Goal: Task Accomplishment & Management: Complete application form

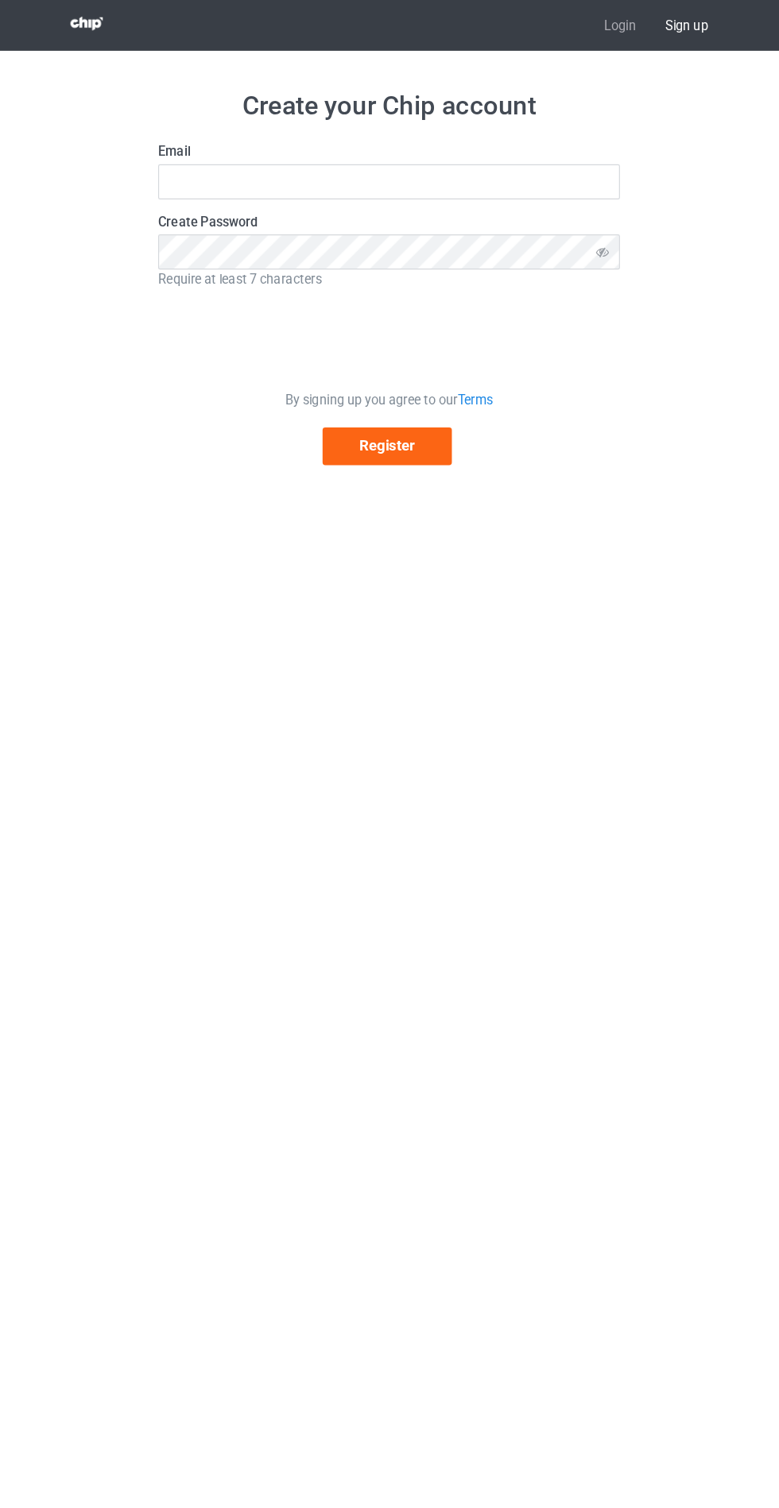
click at [219, 137] on label "Email" at bounding box center [389, 130] width 397 height 16
click at [255, 156] on input "text" at bounding box center [389, 156] width 397 height 30
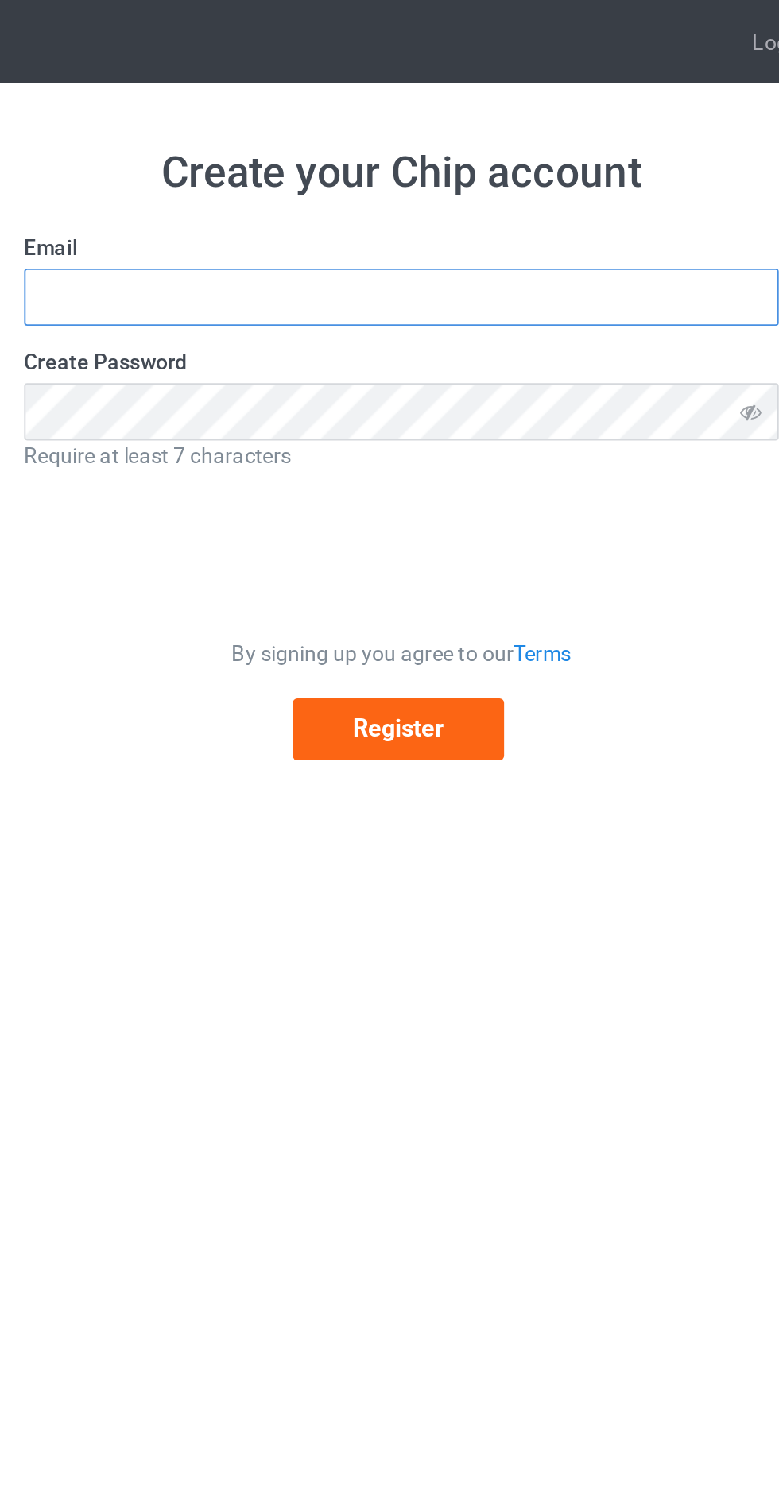
type input "sazzadhossain6675@gmail.com"
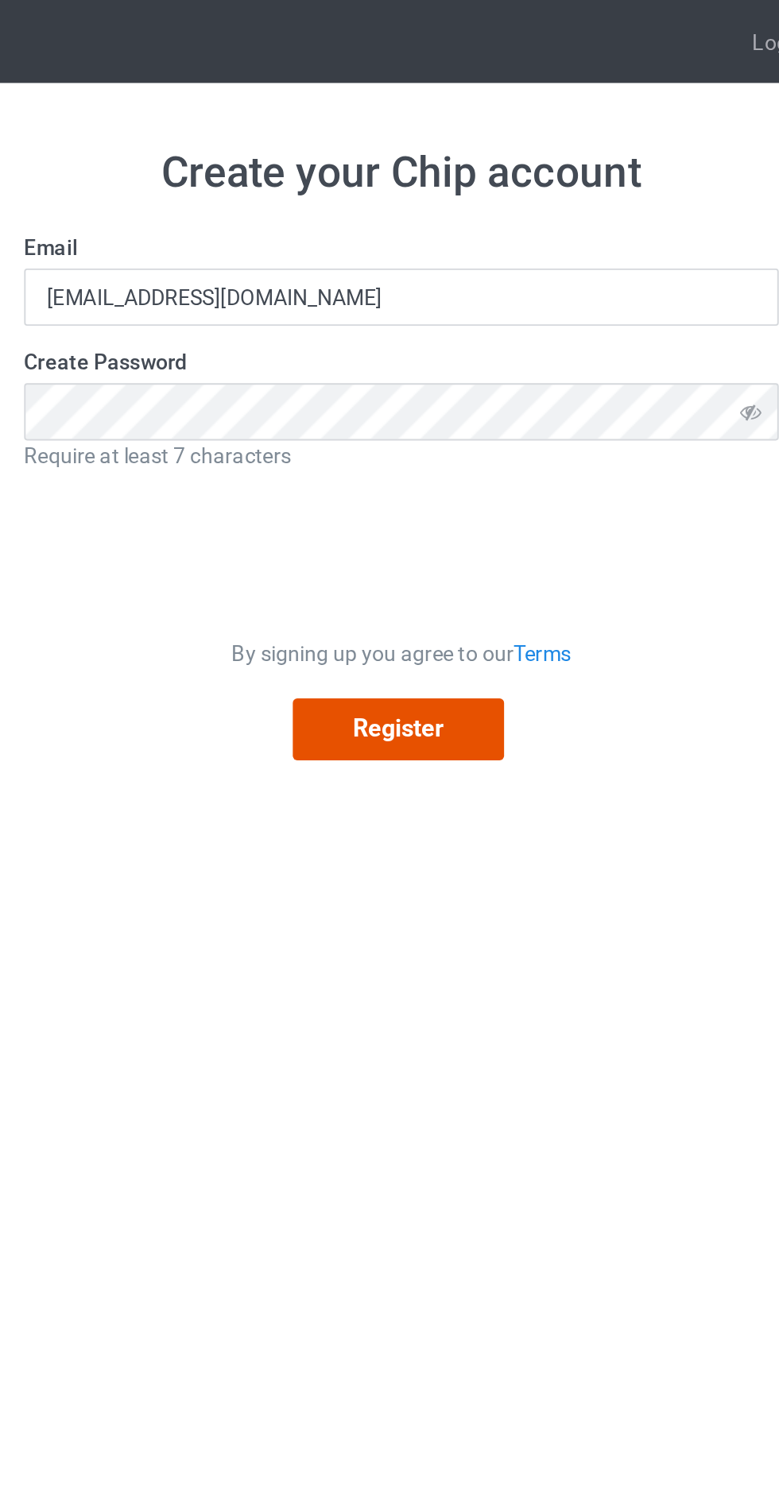
click at [372, 380] on button "Register" at bounding box center [387, 384] width 111 height 33
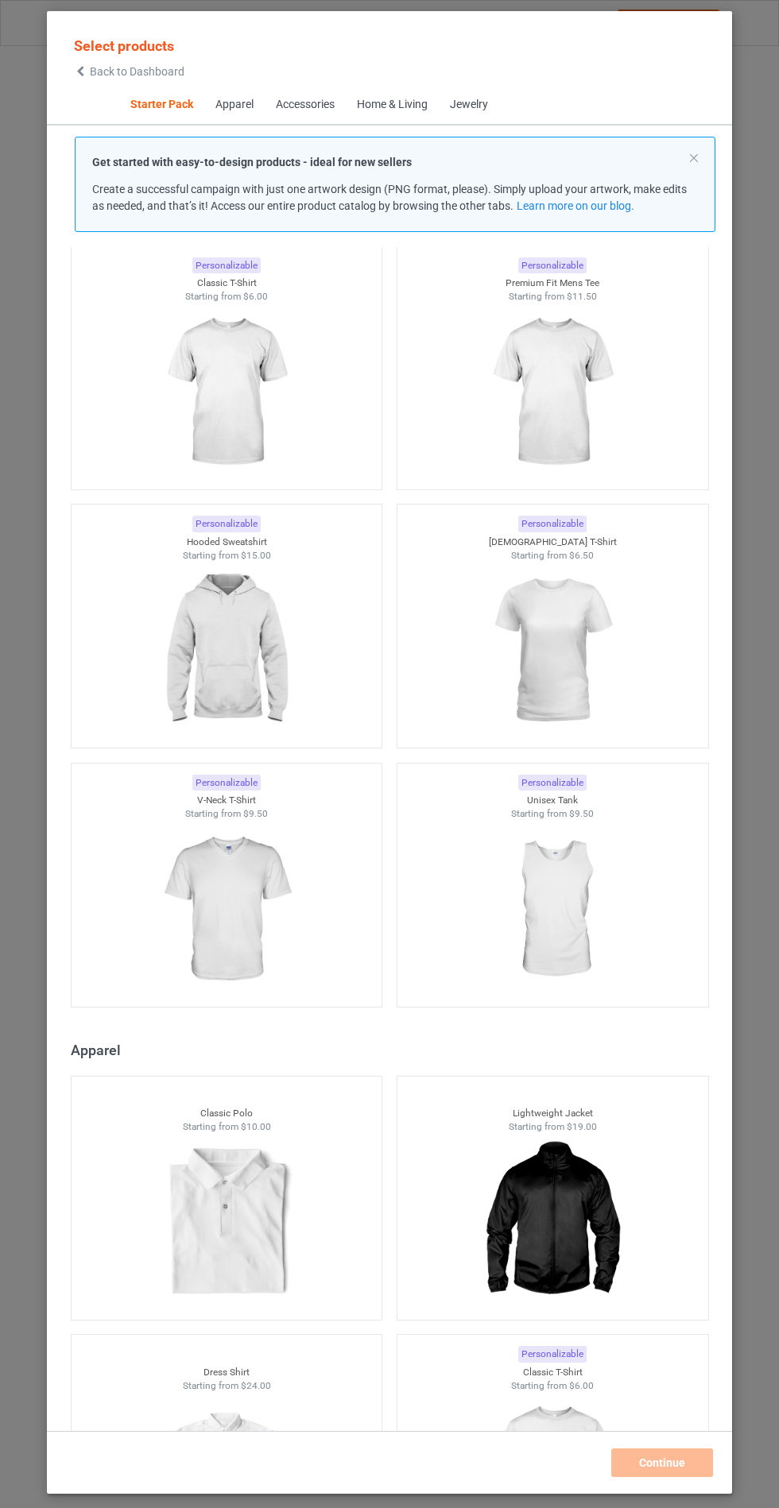
scroll to position [56, 0]
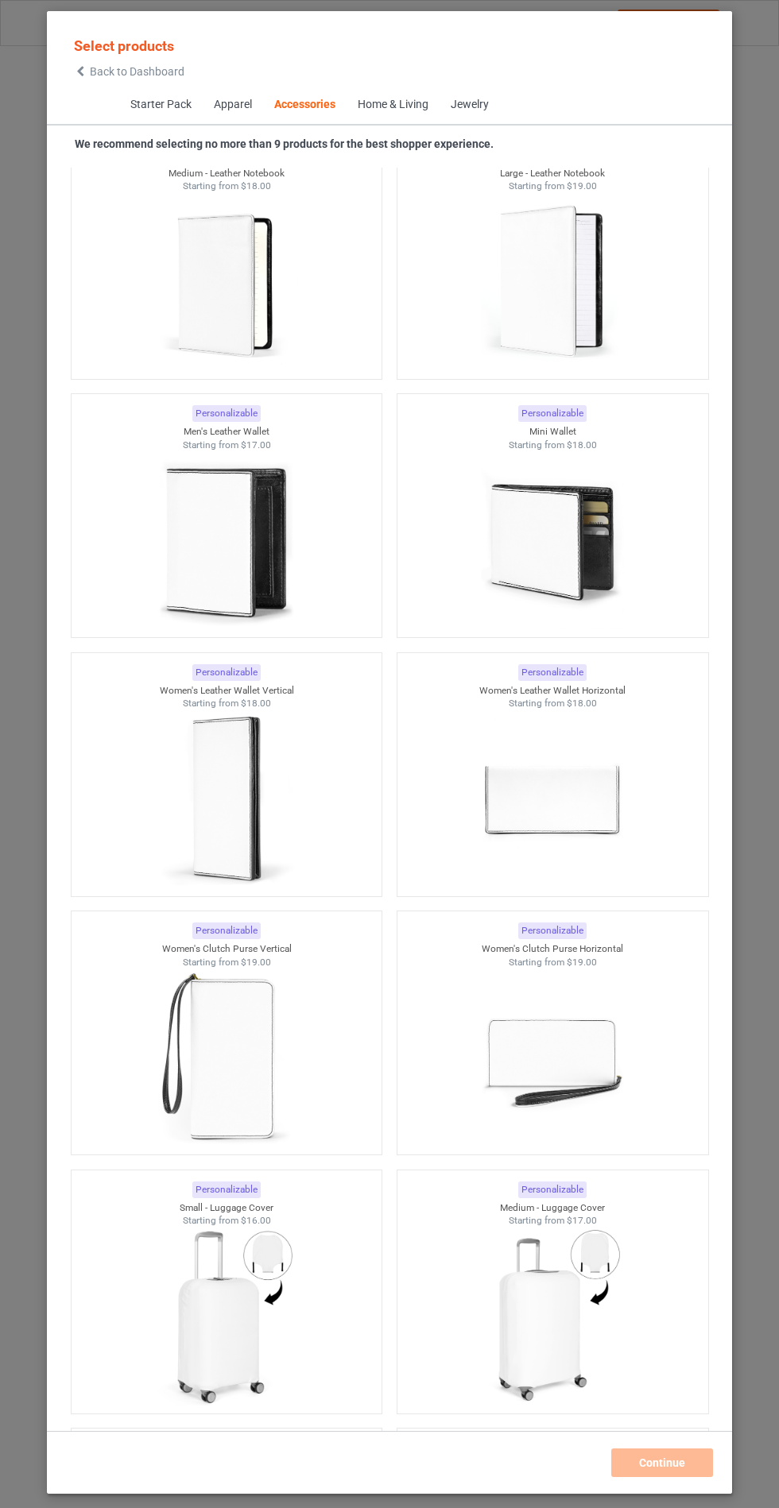
scroll to position [12401, 0]
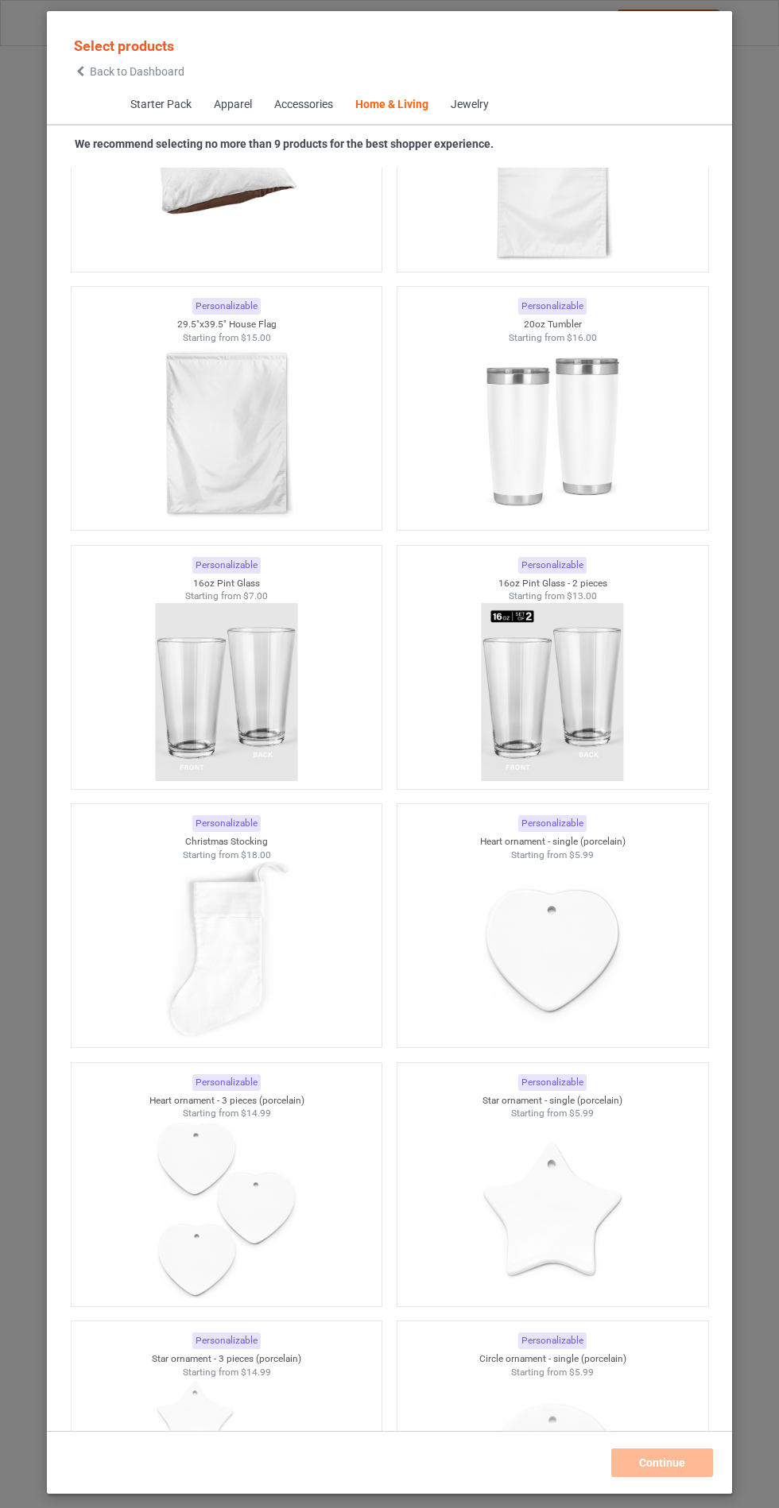
scroll to position [19455, 0]
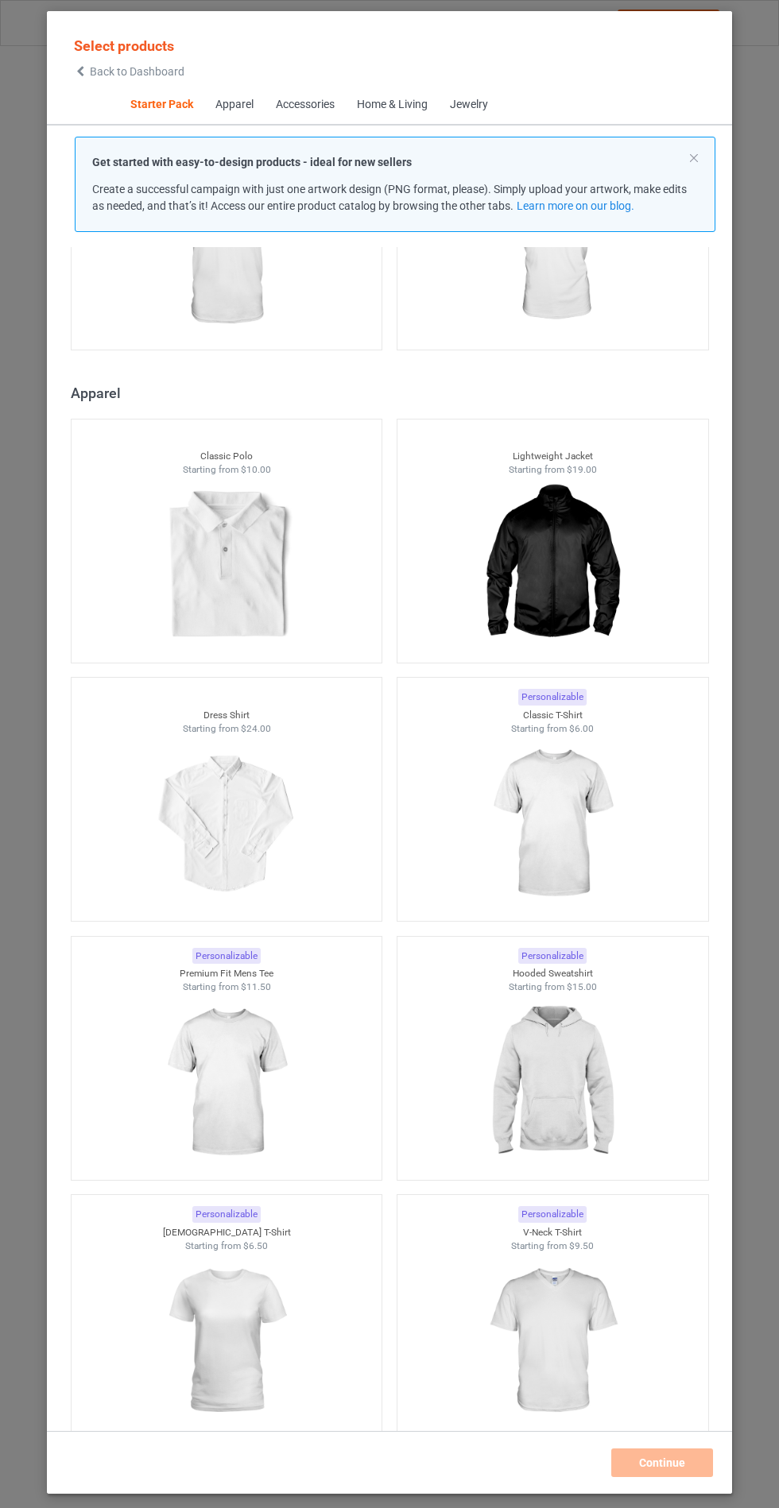
scroll to position [715, 0]
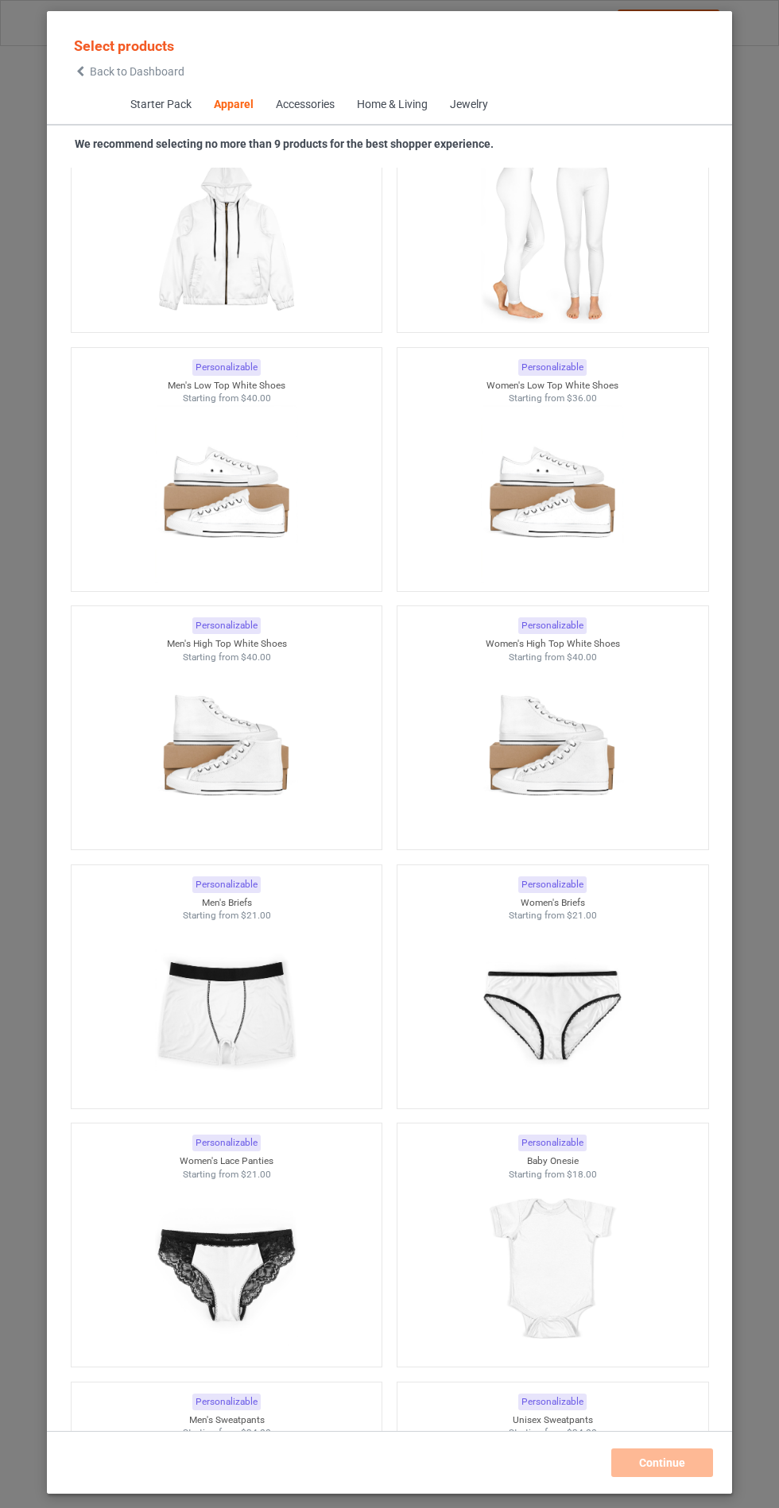
scroll to position [1745, 0]
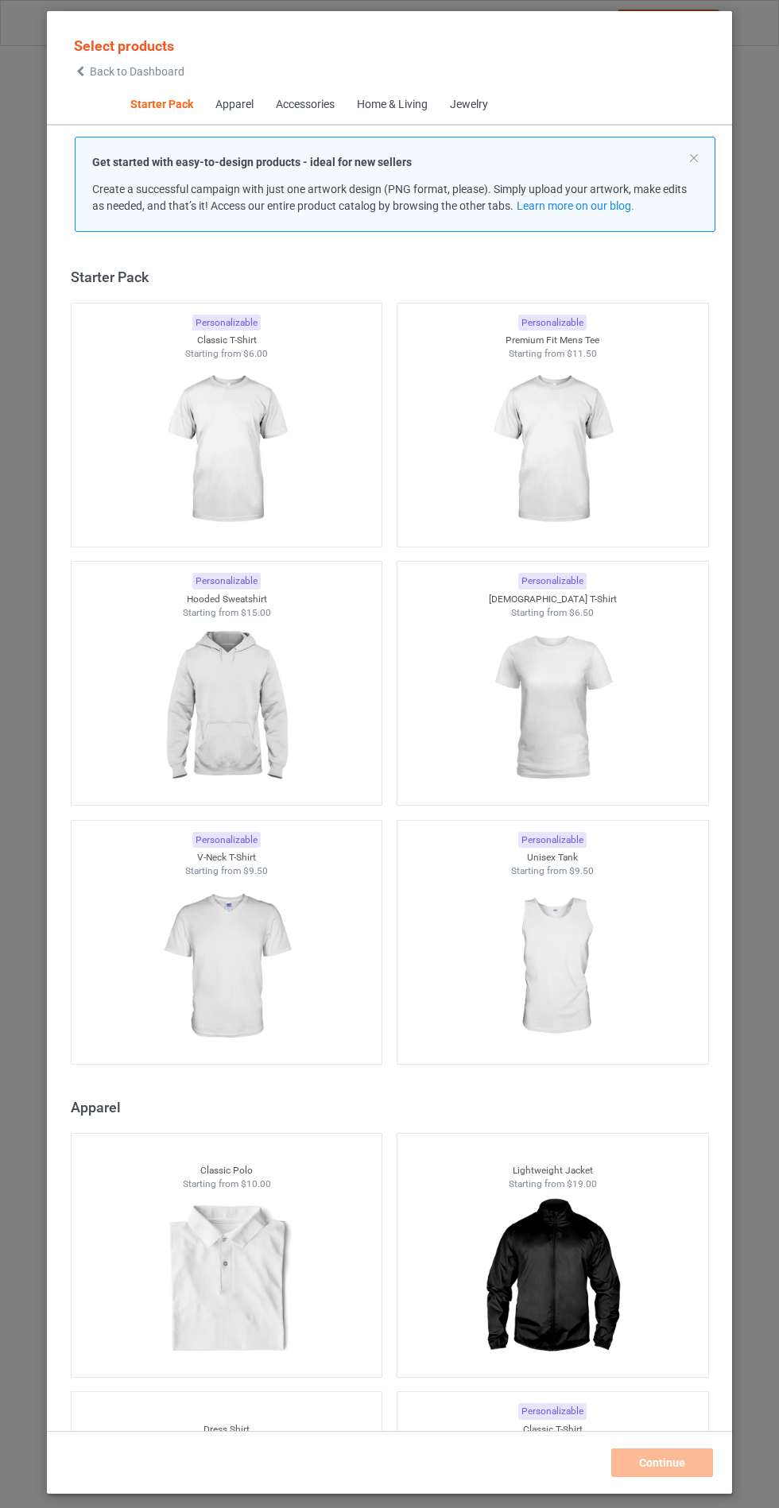
scroll to position [1, 0]
click at [378, 103] on div "Home & Living" at bounding box center [391, 105] width 71 height 16
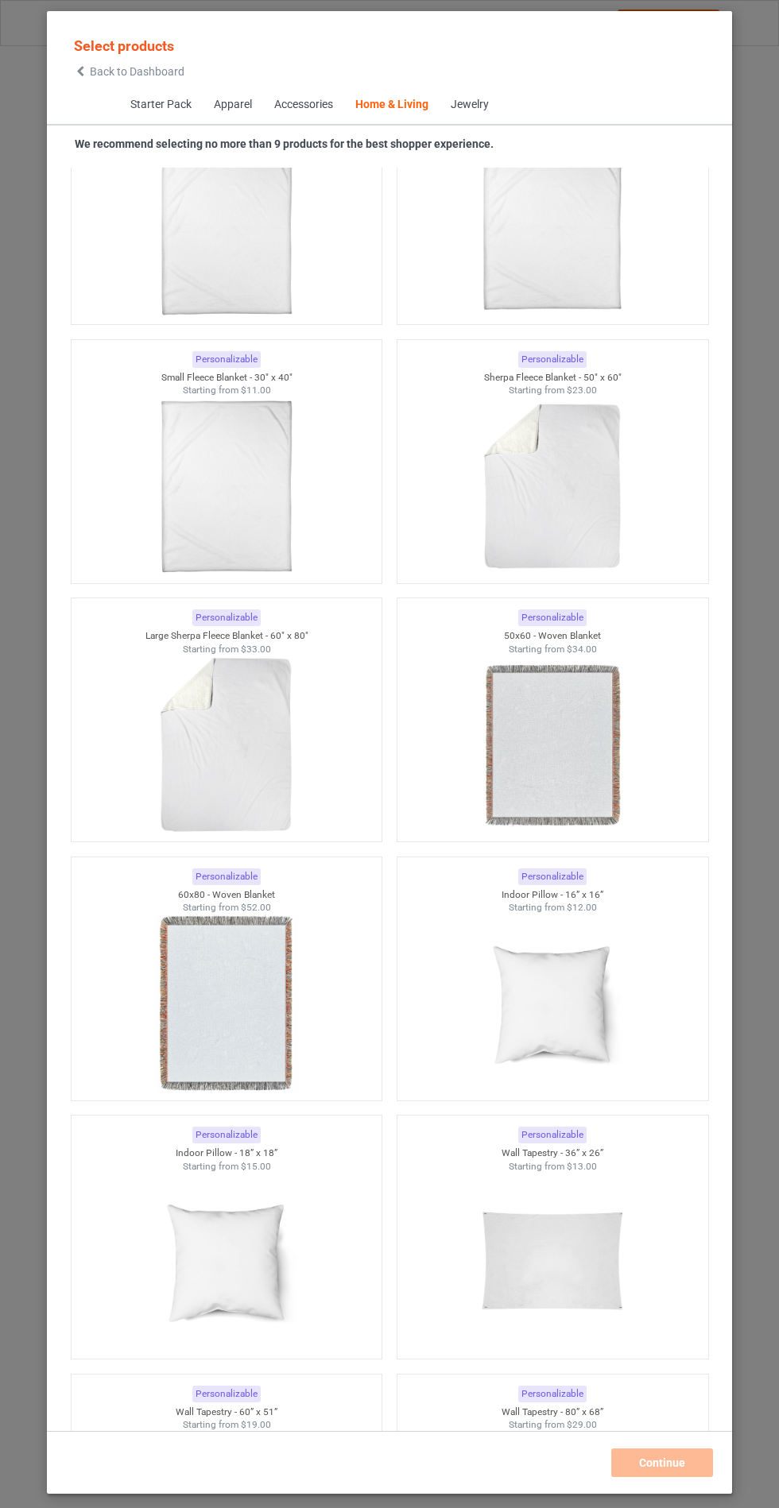
scroll to position [15059, 0]
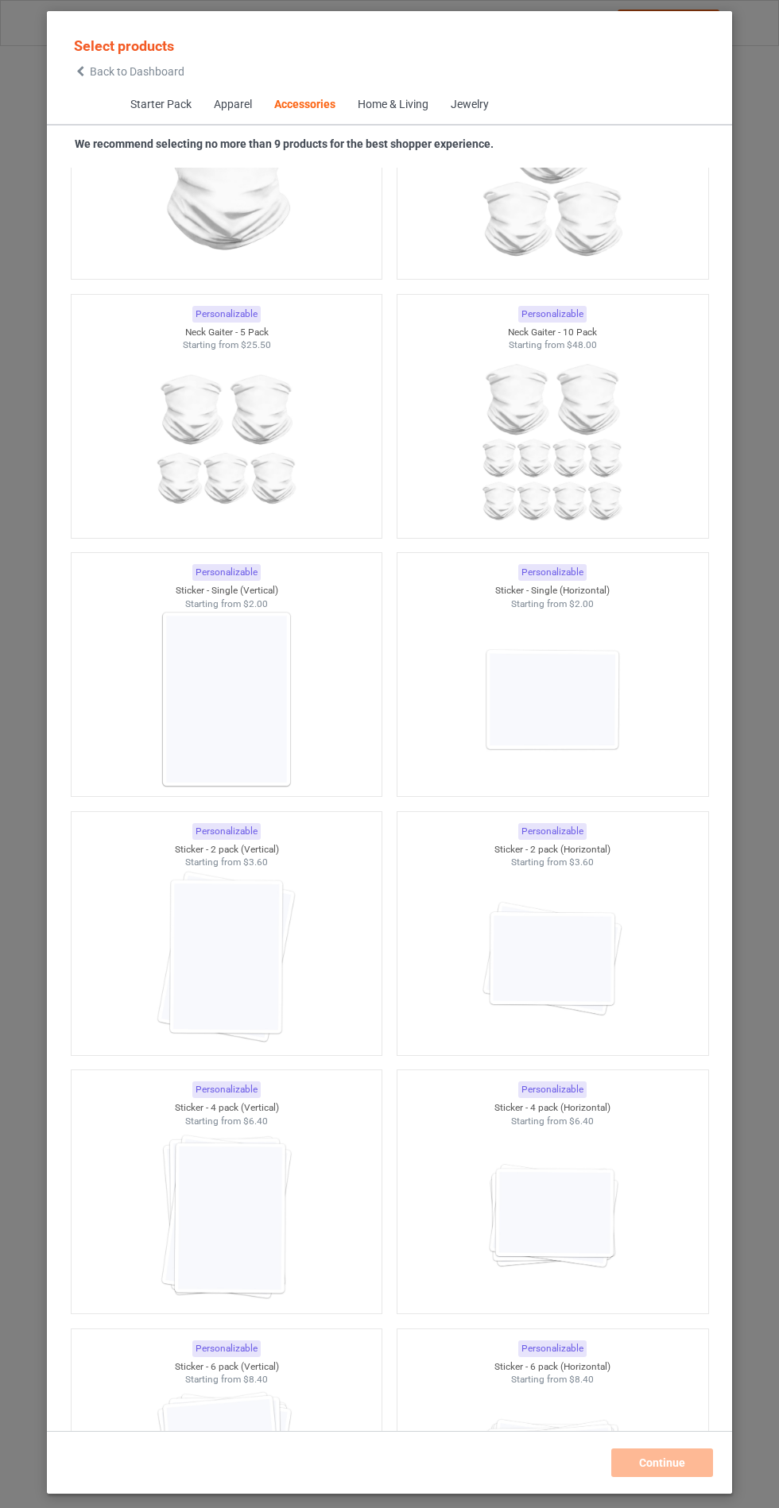
scroll to position [1949, 0]
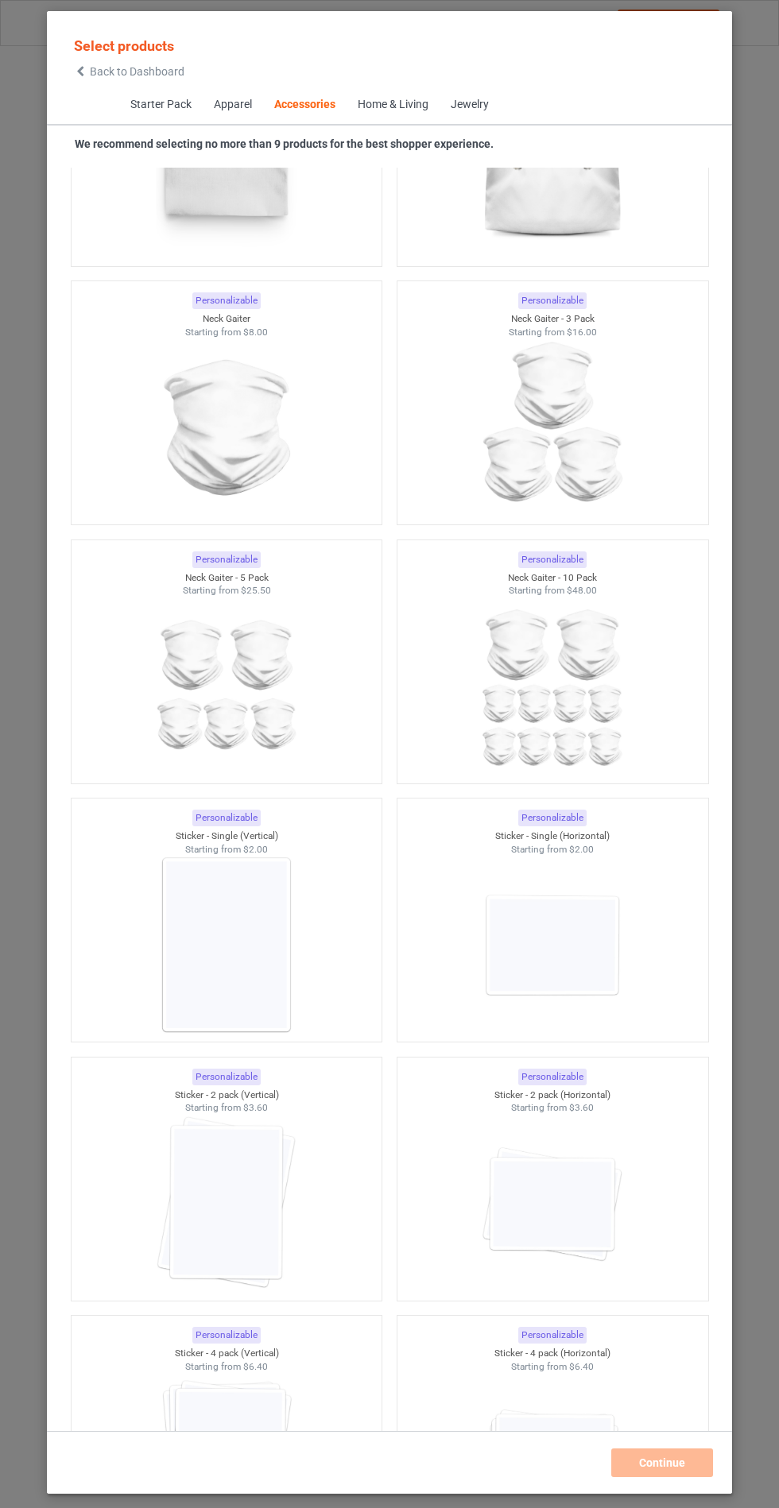
scroll to position [9886, 0]
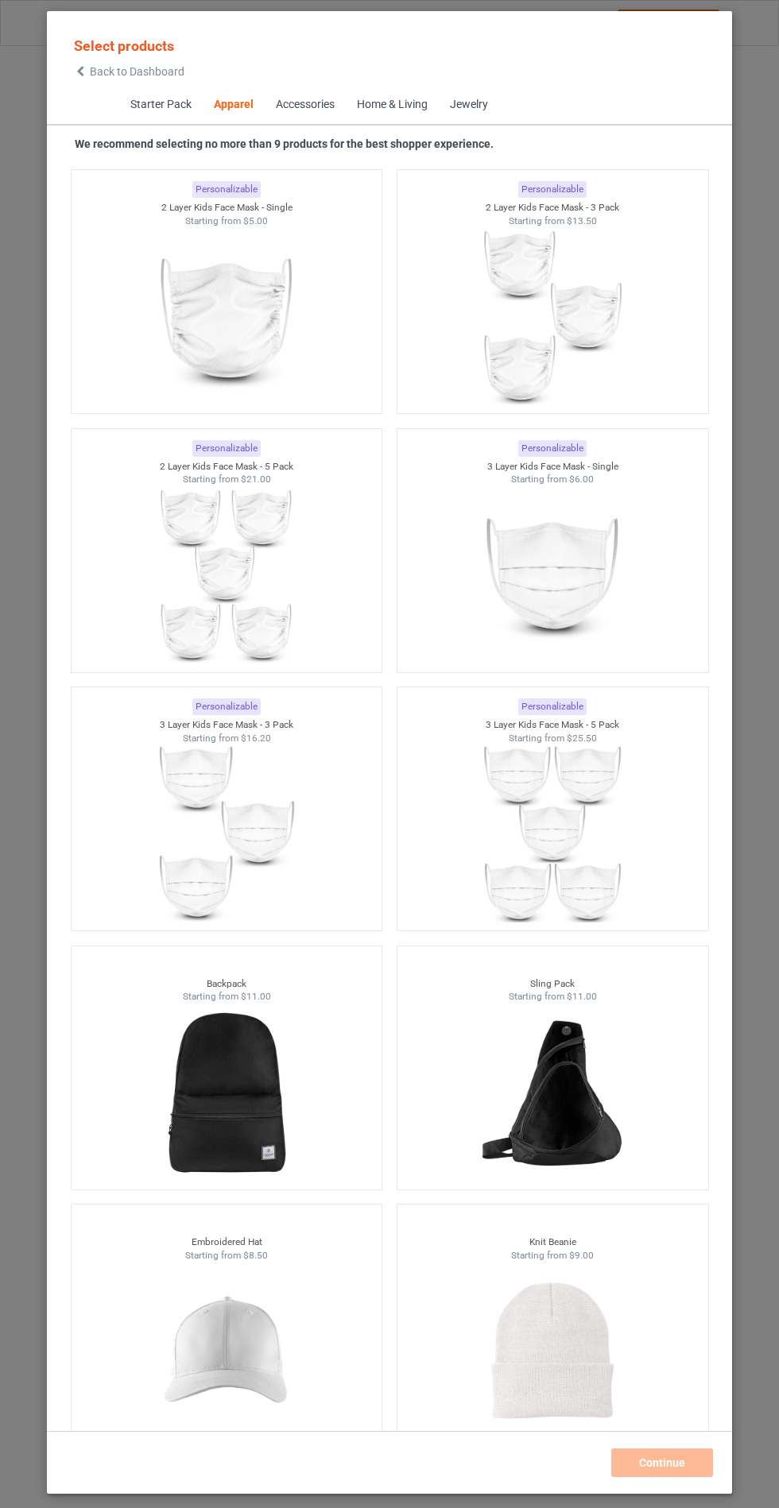
scroll to position [3342, 0]
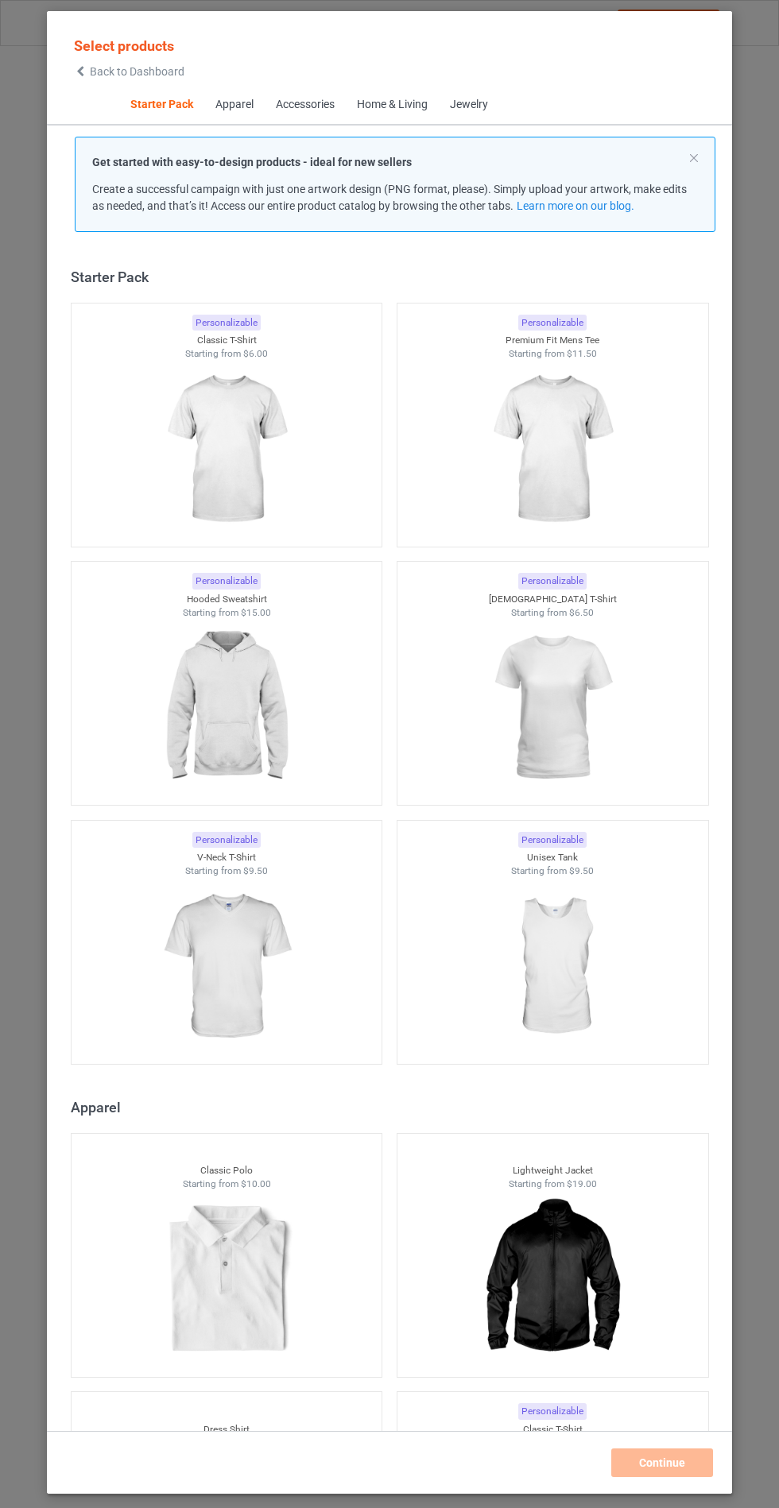
click at [79, 66] on icon at bounding box center [81, 71] width 14 height 11
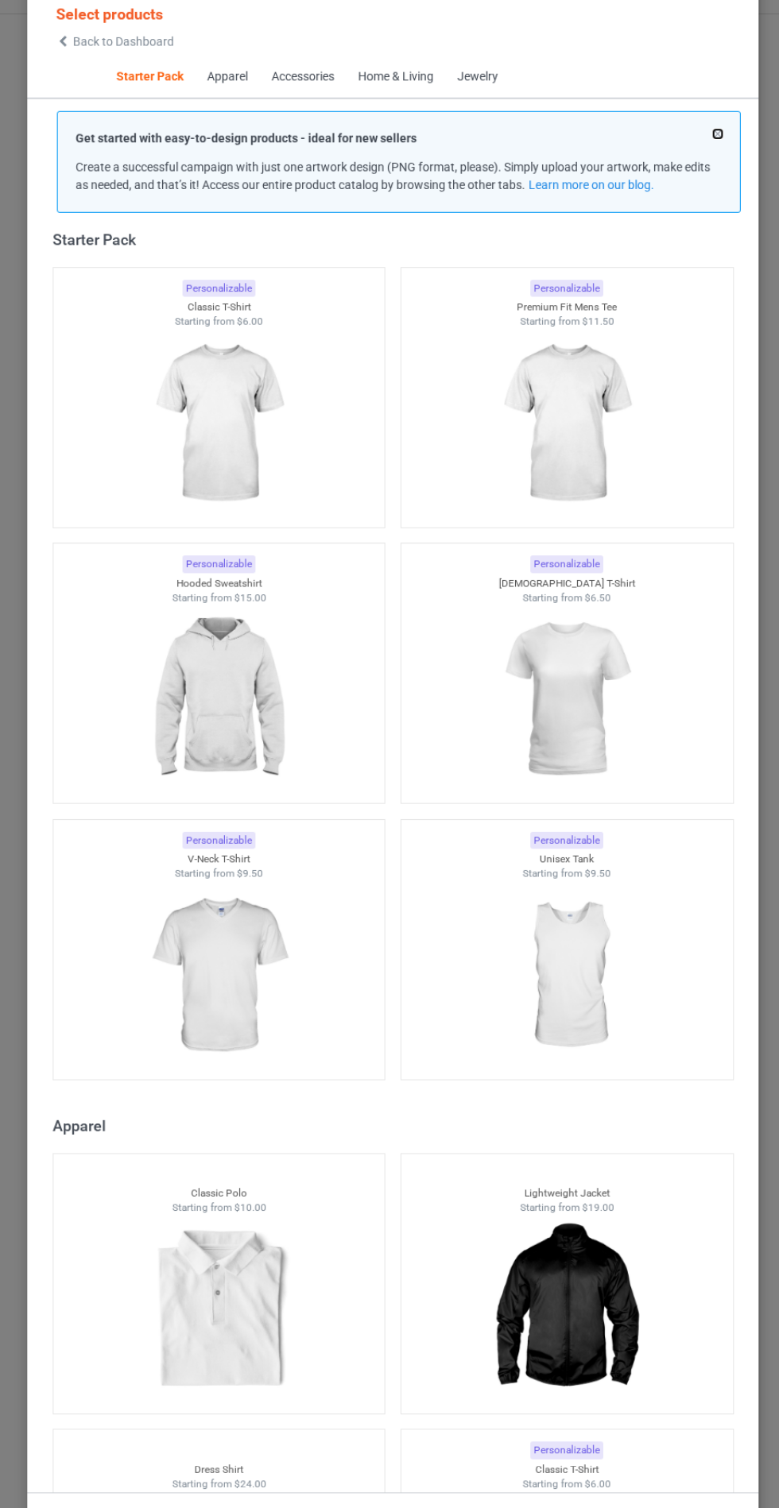
click at [691, 160] on button at bounding box center [694, 158] width 8 height 8
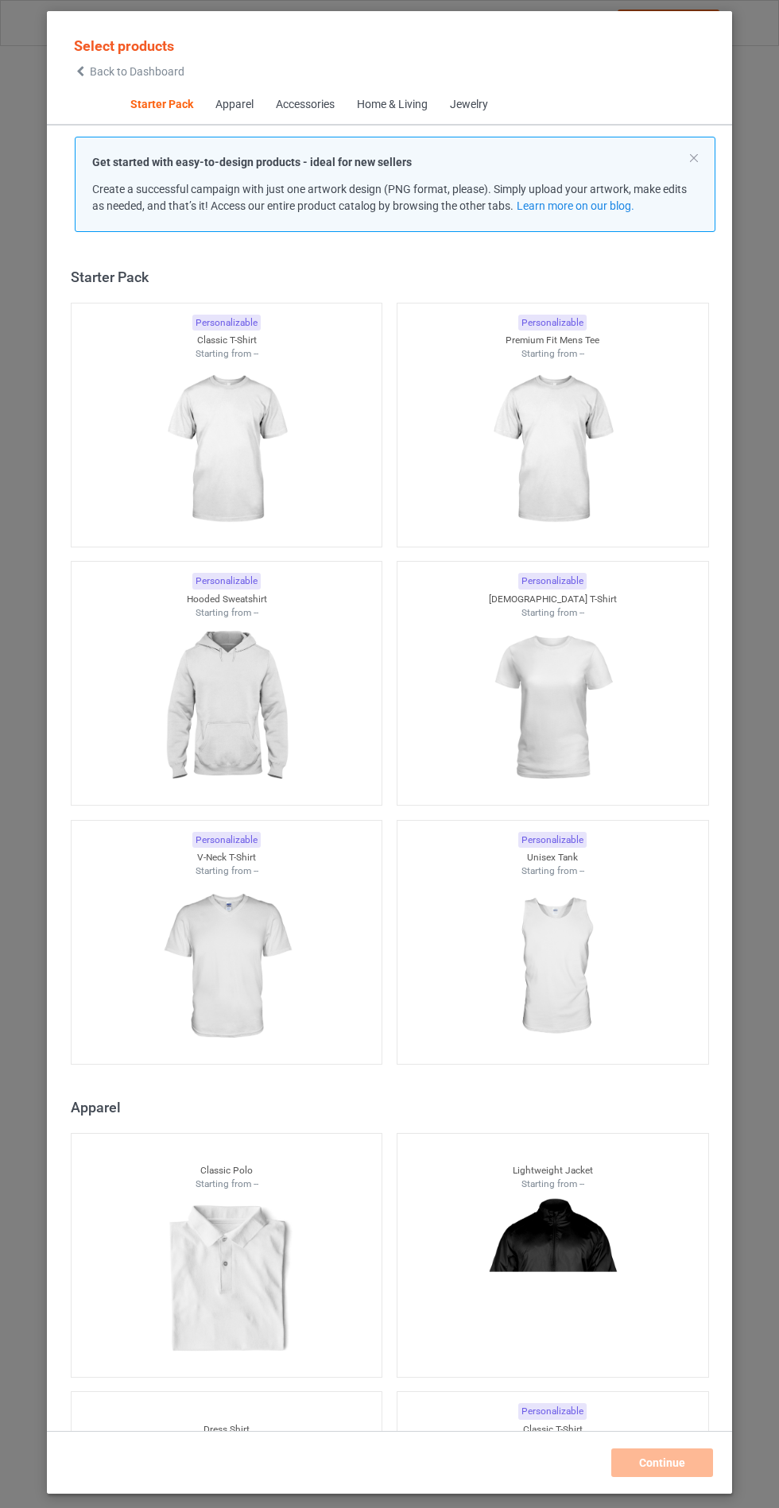
scroll to position [20, 0]
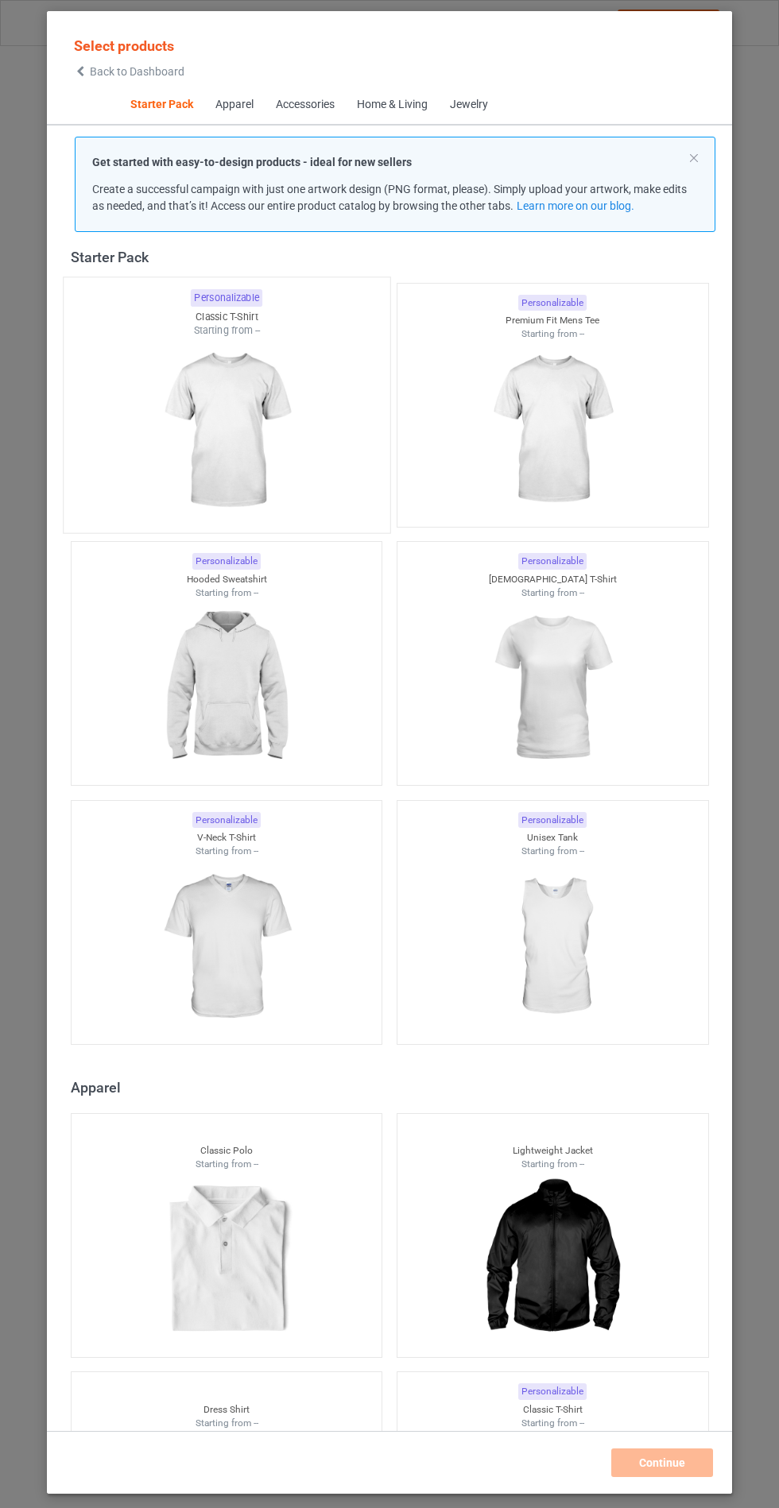
click at [204, 432] on img at bounding box center [226, 431] width 149 height 187
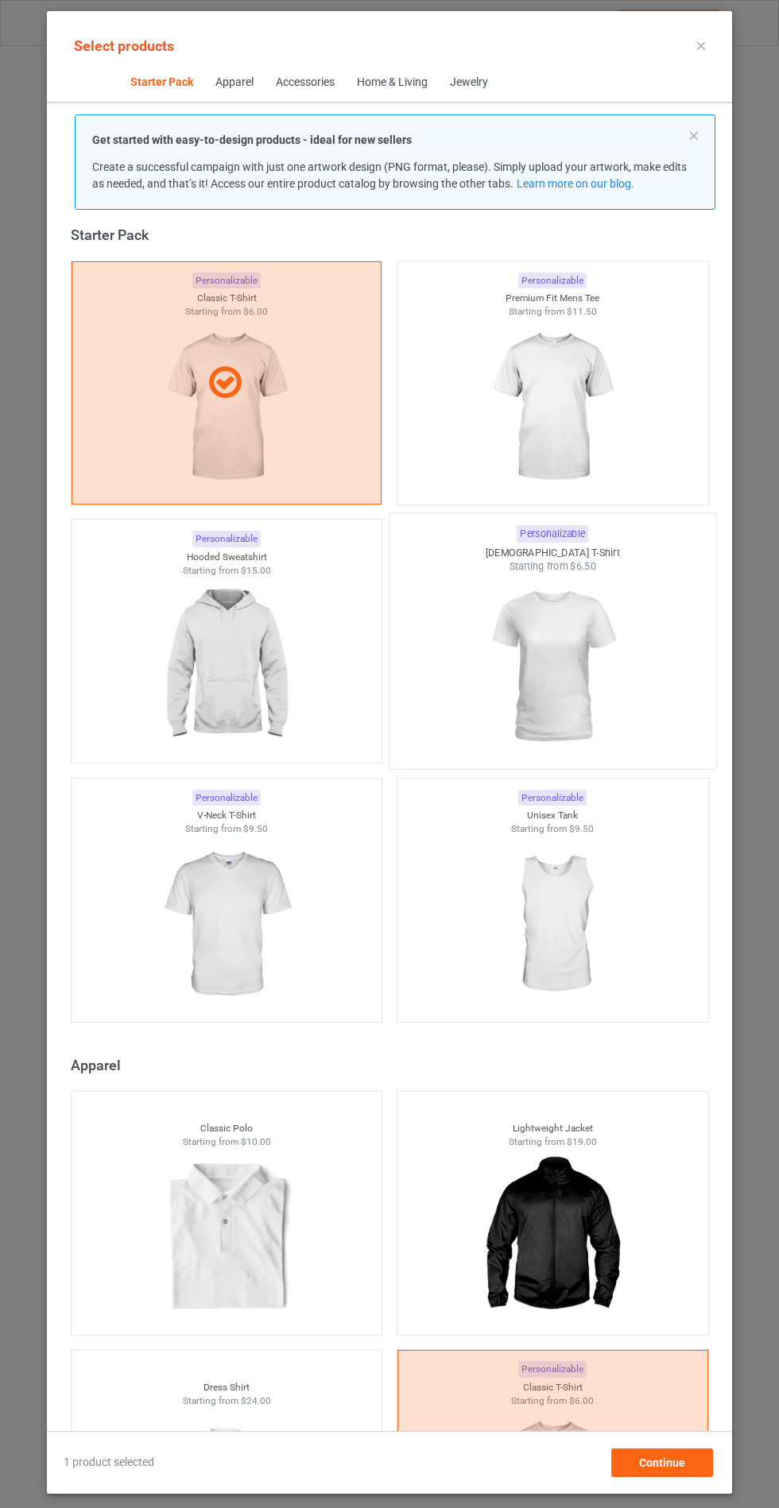
click at [599, 618] on img at bounding box center [552, 667] width 149 height 187
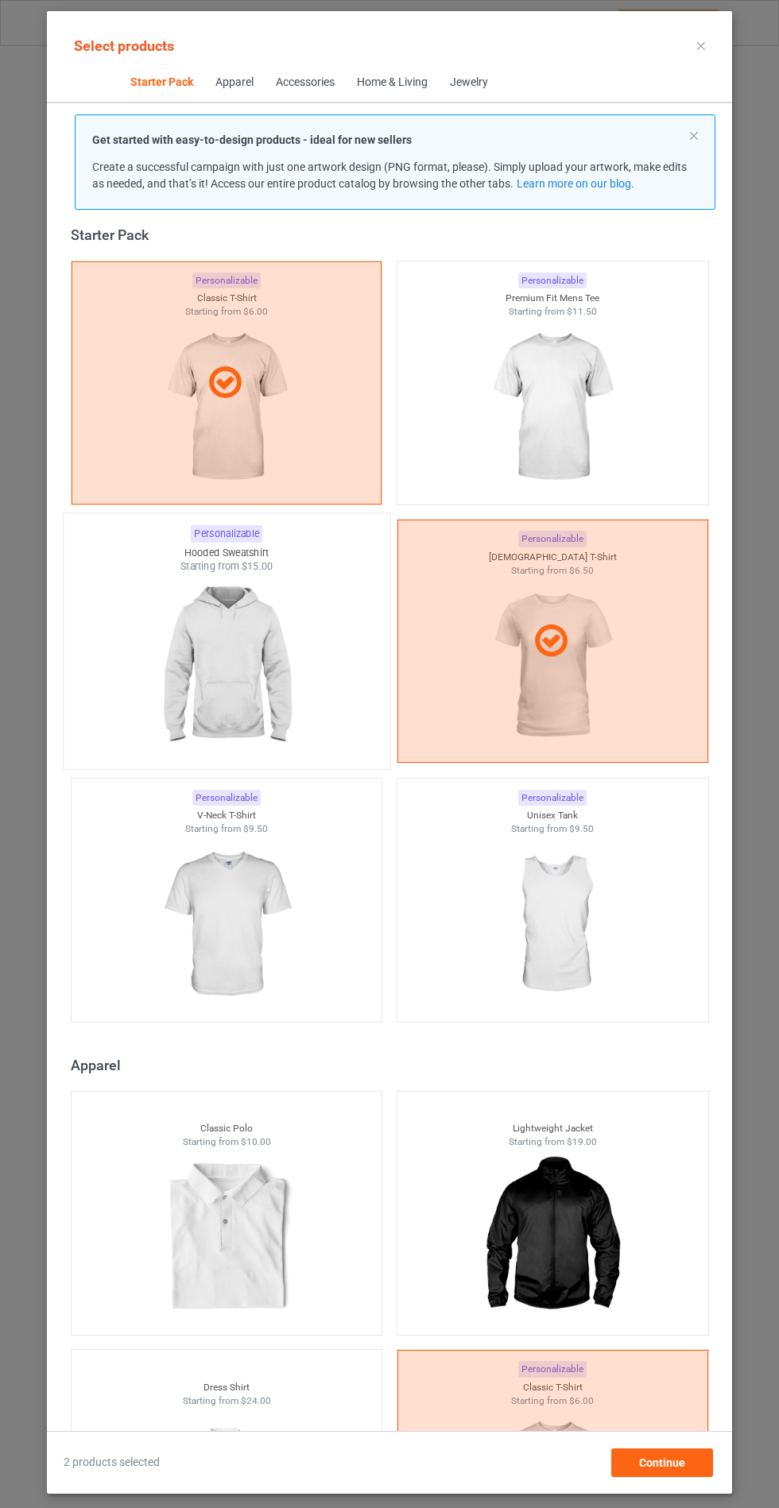
click at [201, 593] on img at bounding box center [226, 667] width 149 height 187
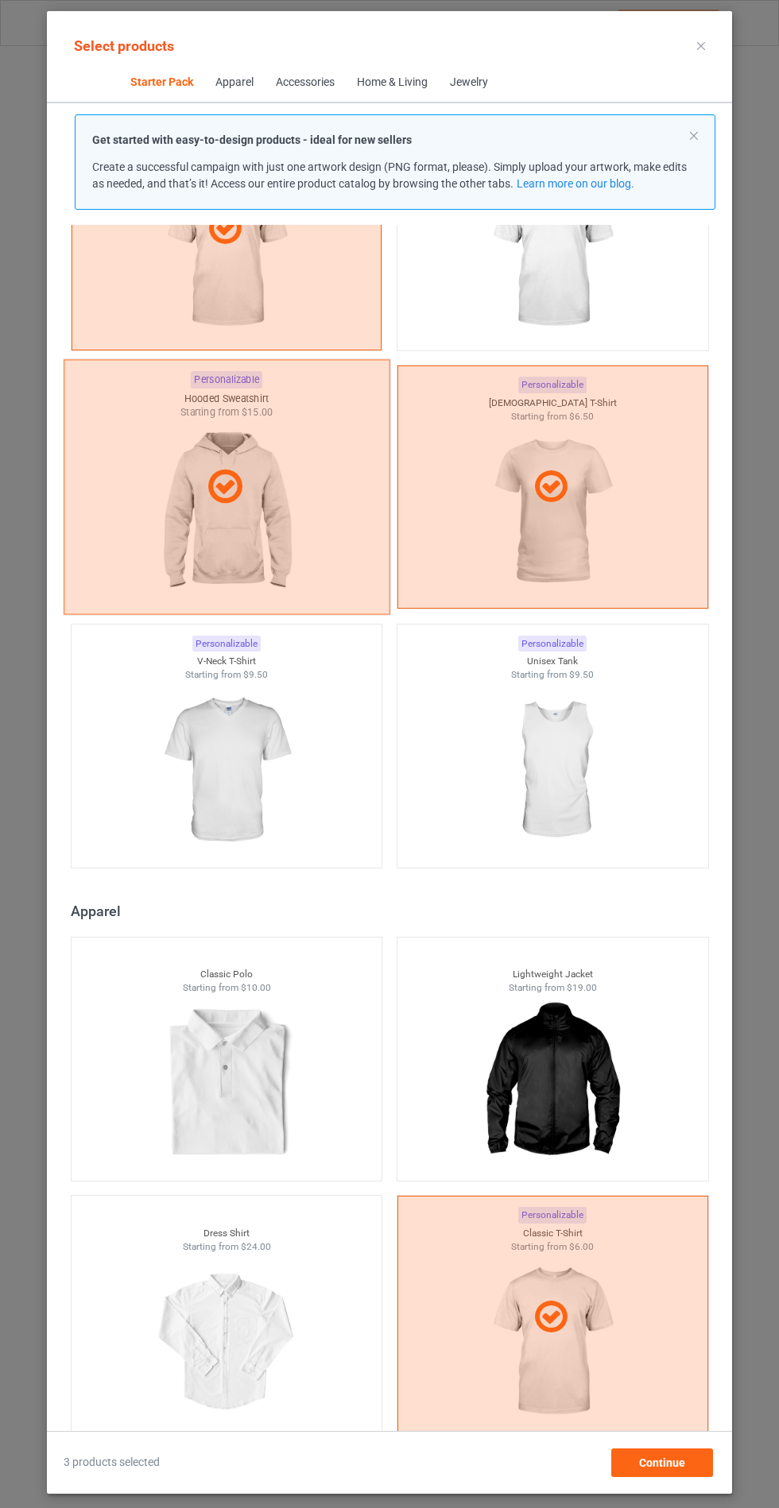
scroll to position [173, 0]
click at [592, 718] on img at bounding box center [552, 772] width 149 height 187
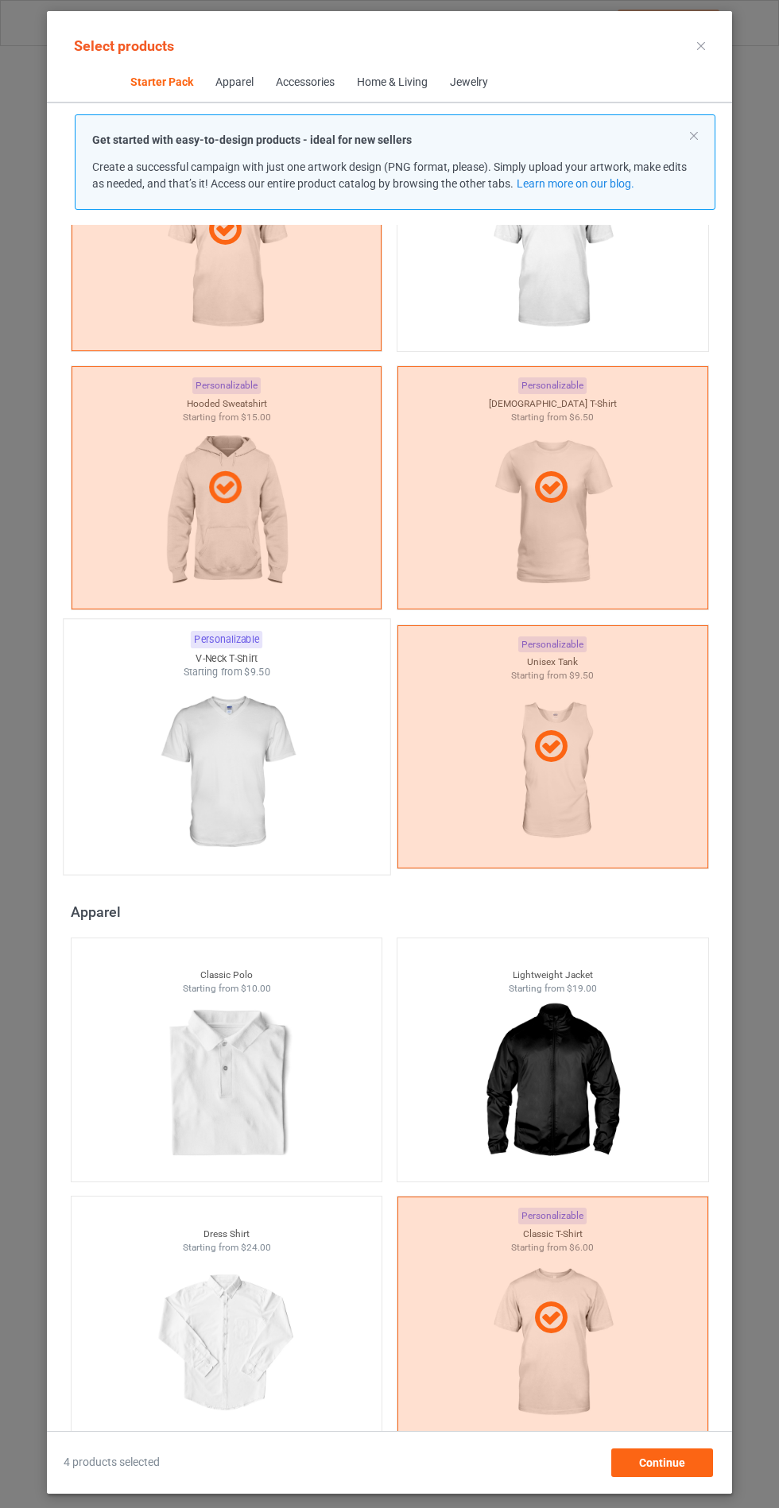
click at [172, 742] on img at bounding box center [226, 772] width 149 height 187
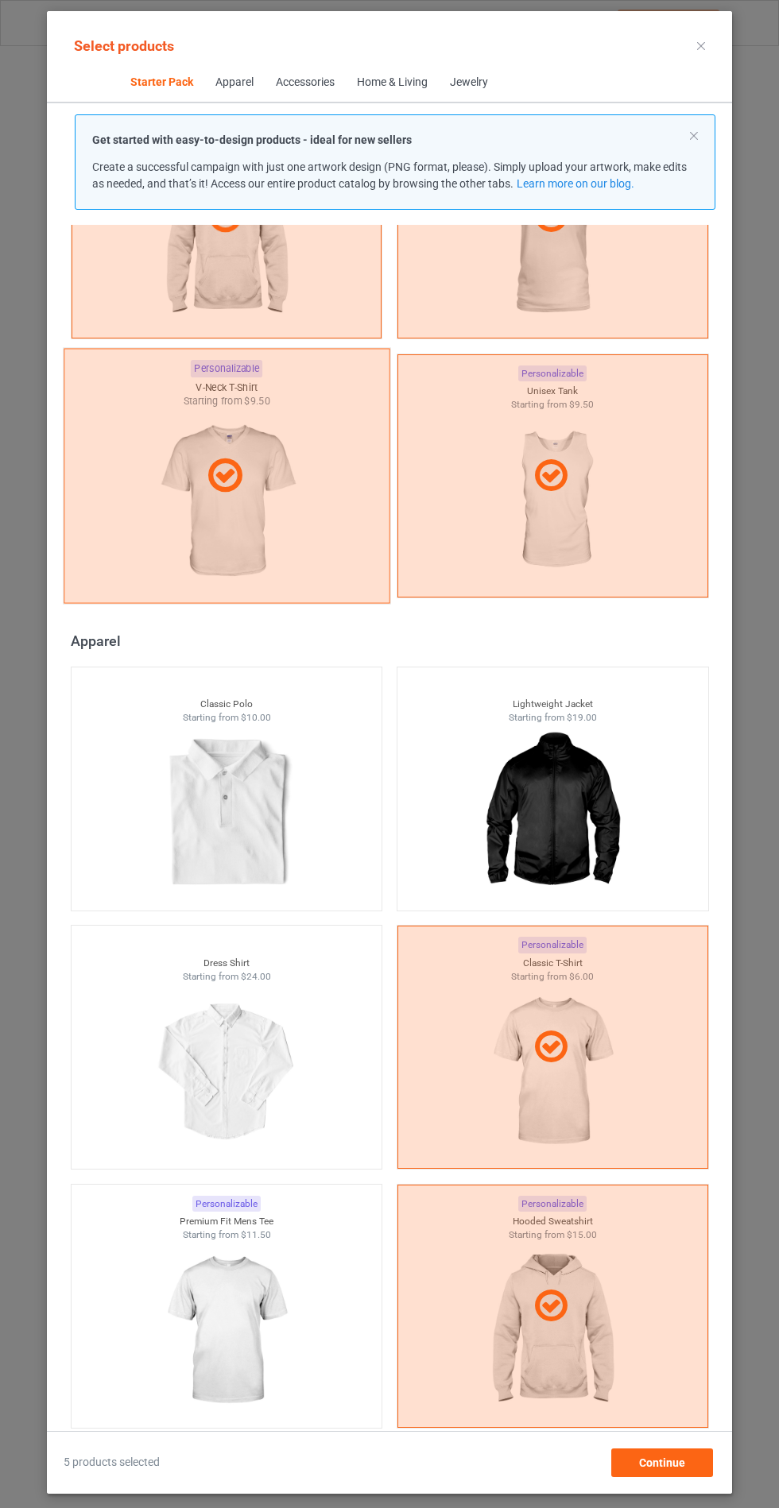
scroll to position [455, 0]
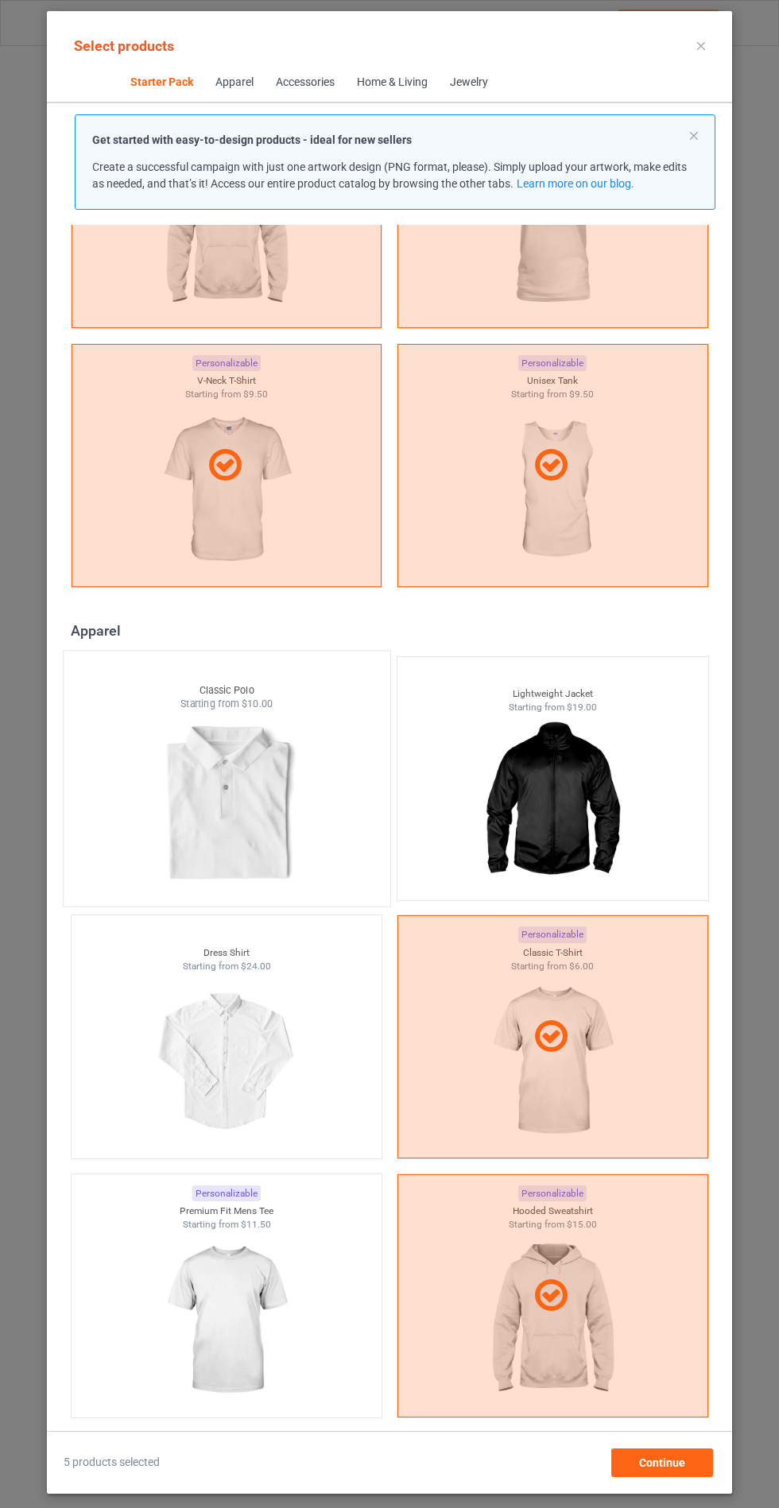
click at [141, 745] on div at bounding box center [227, 804] width 326 height 187
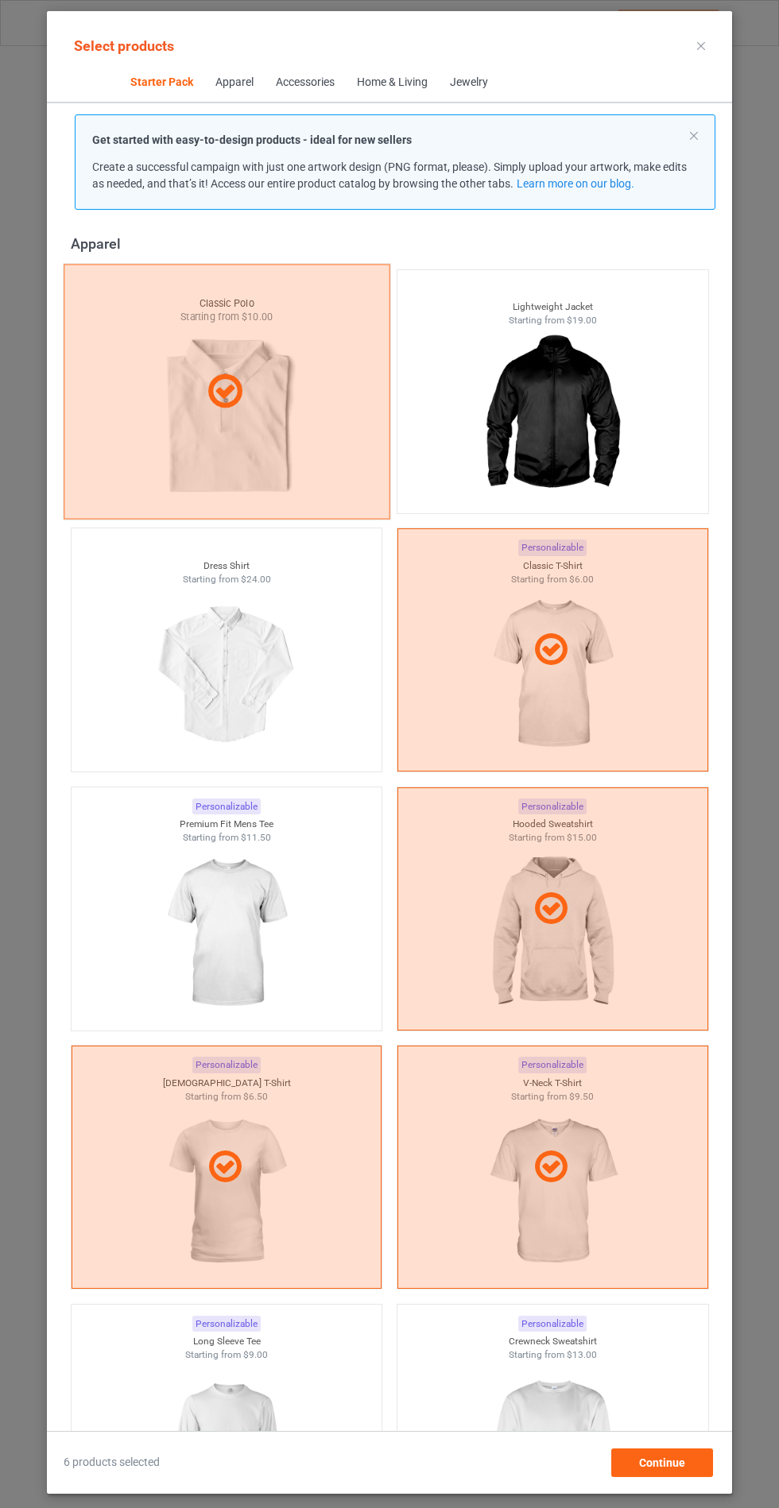
scroll to position [842, 0]
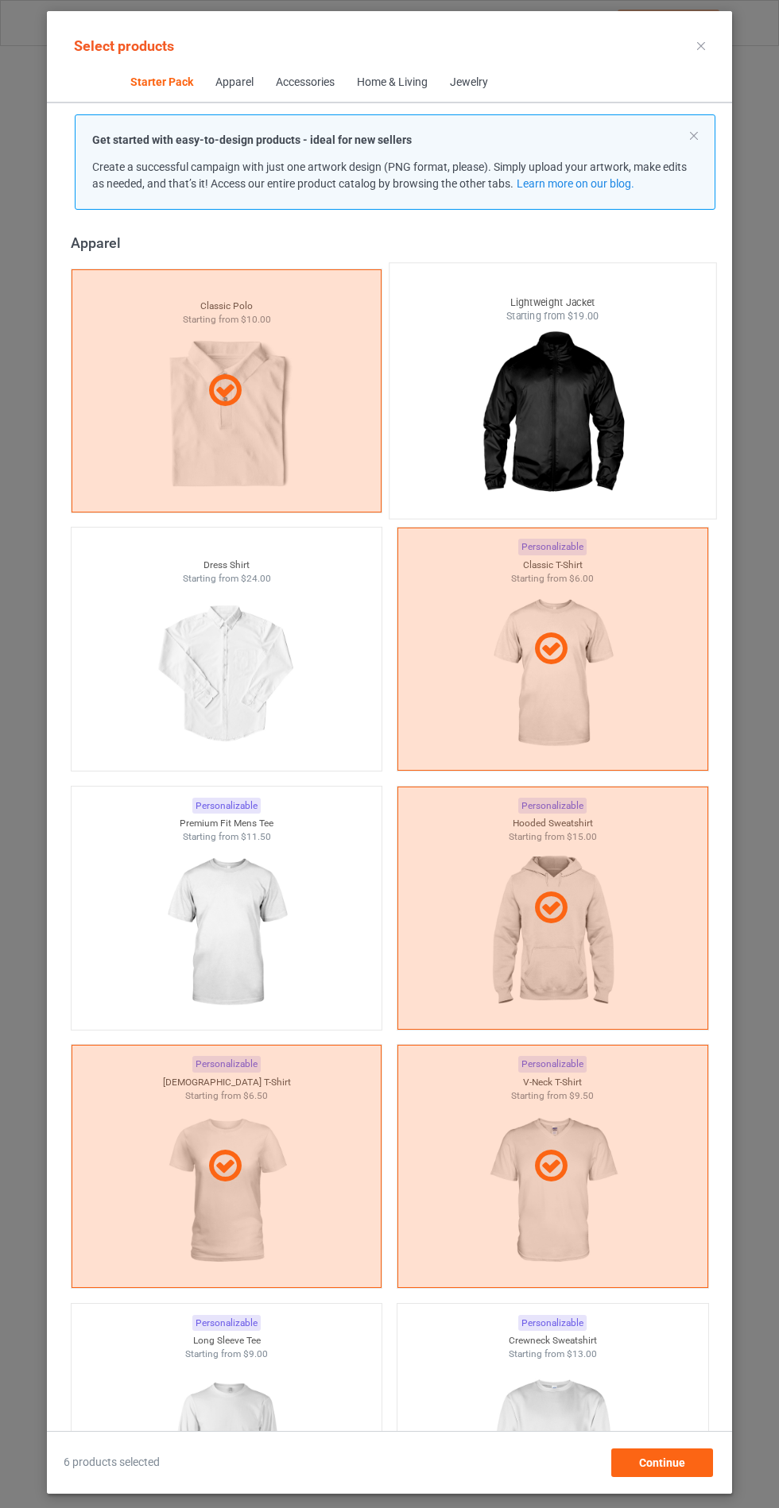
click at [610, 412] on img at bounding box center [552, 416] width 149 height 187
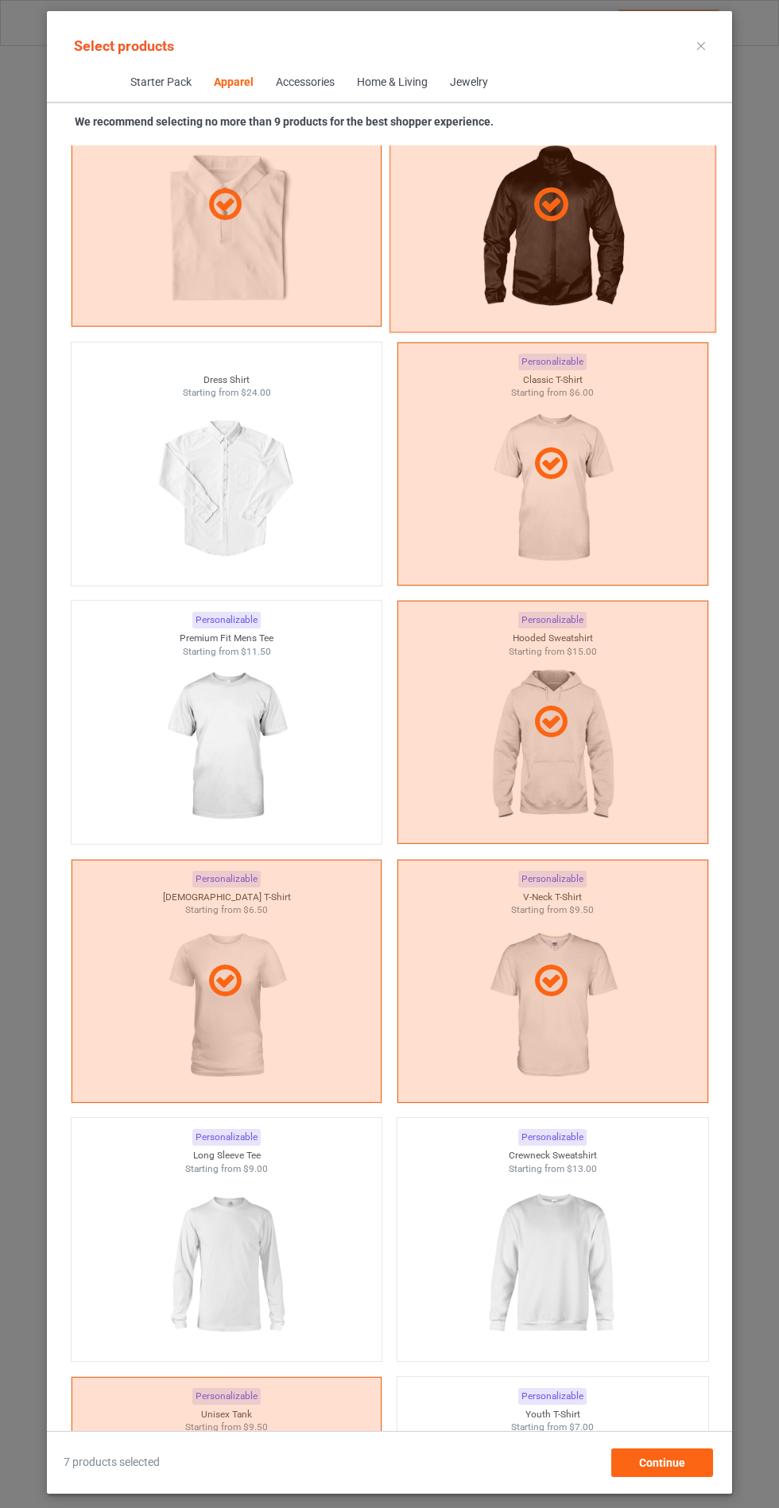
scroll to position [952, 0]
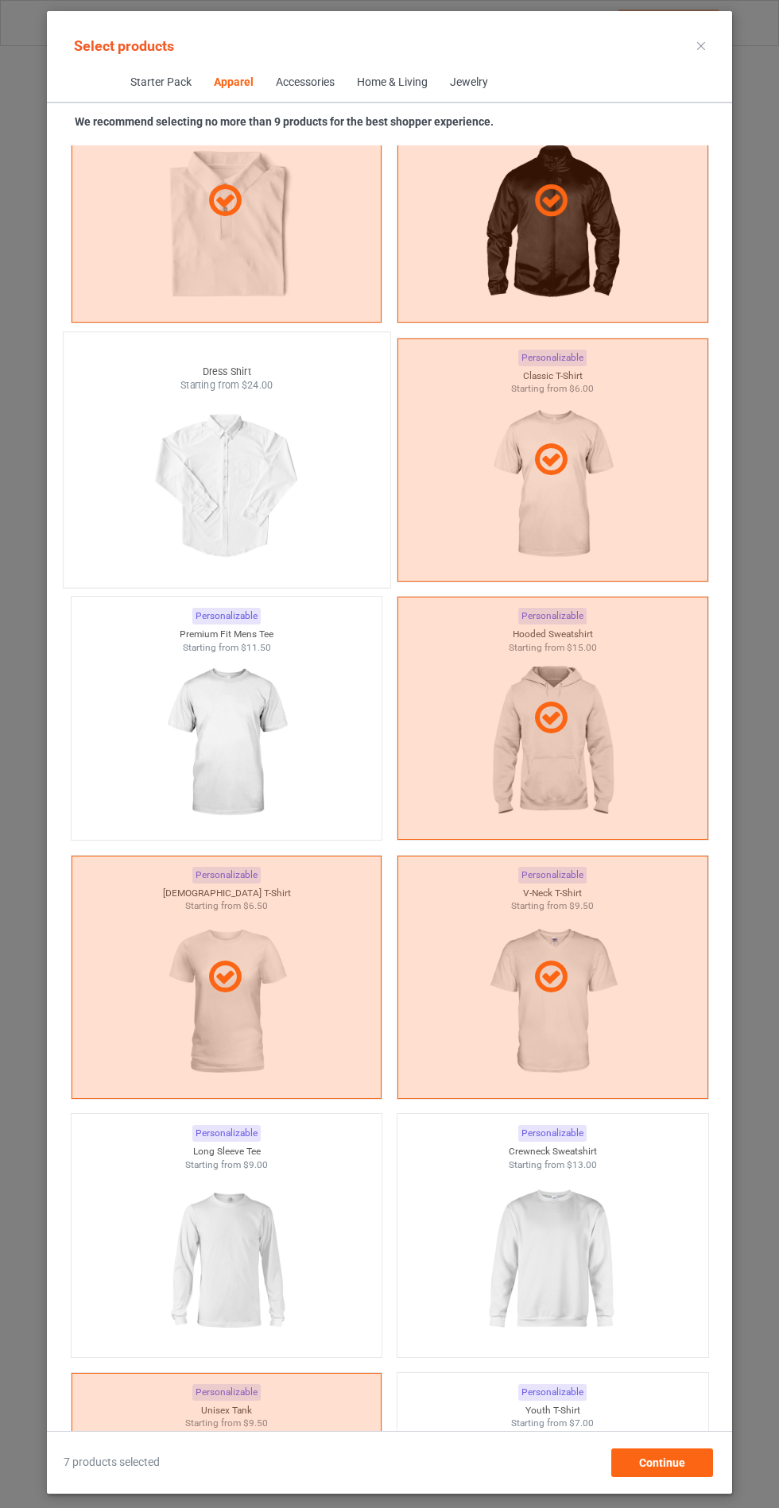
click at [148, 474] on div at bounding box center [227, 486] width 326 height 187
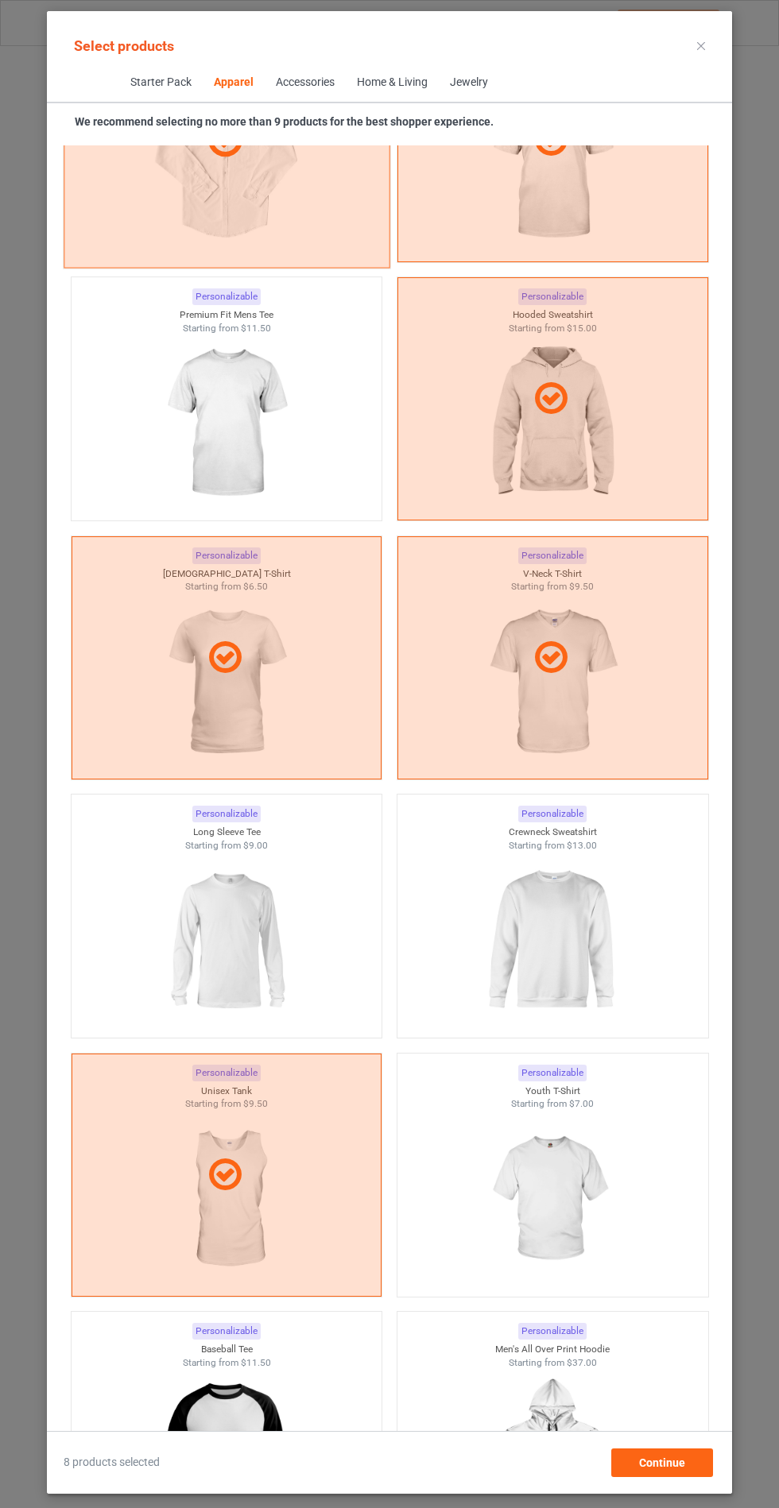
scroll to position [1311, 0]
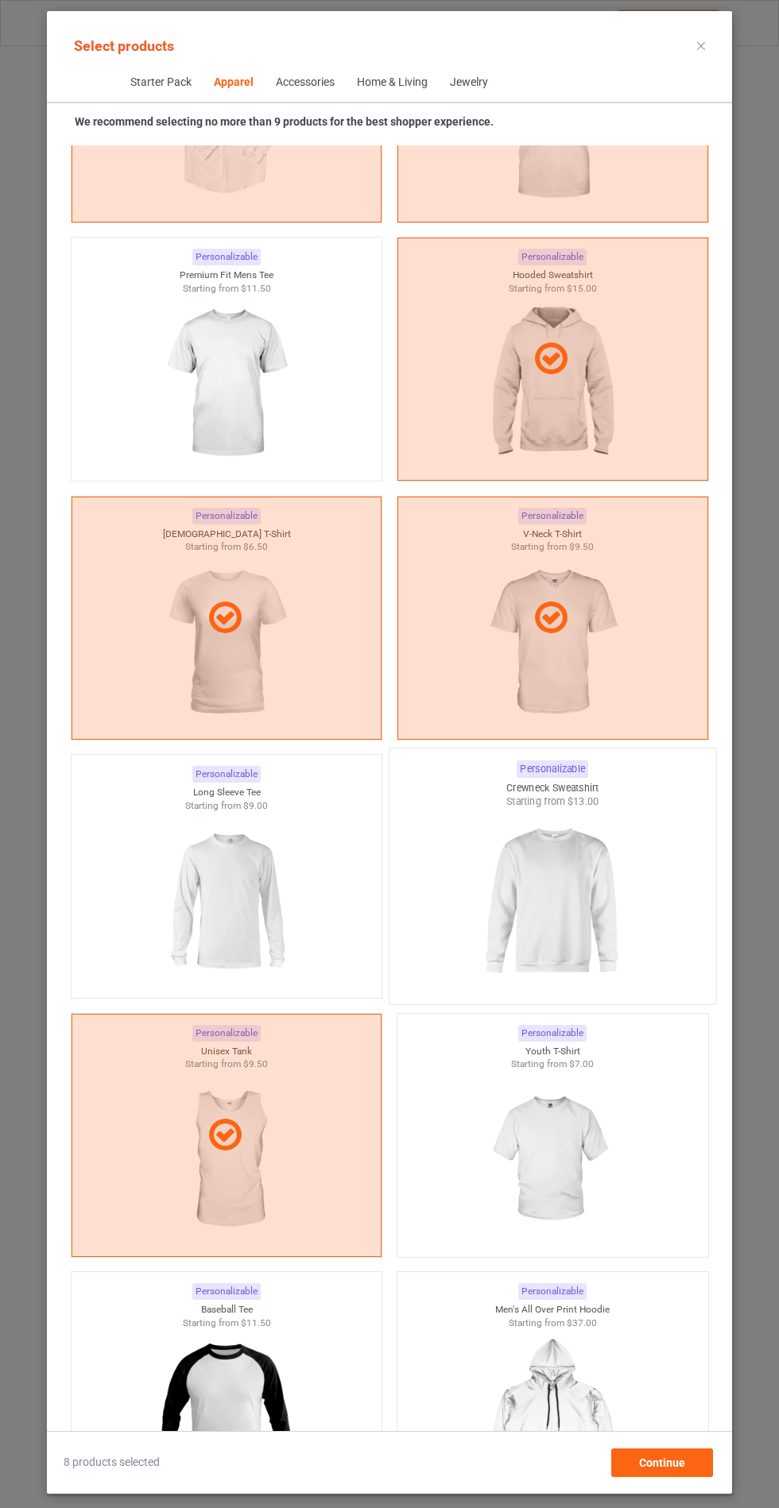
click at [604, 869] on img at bounding box center [552, 902] width 149 height 187
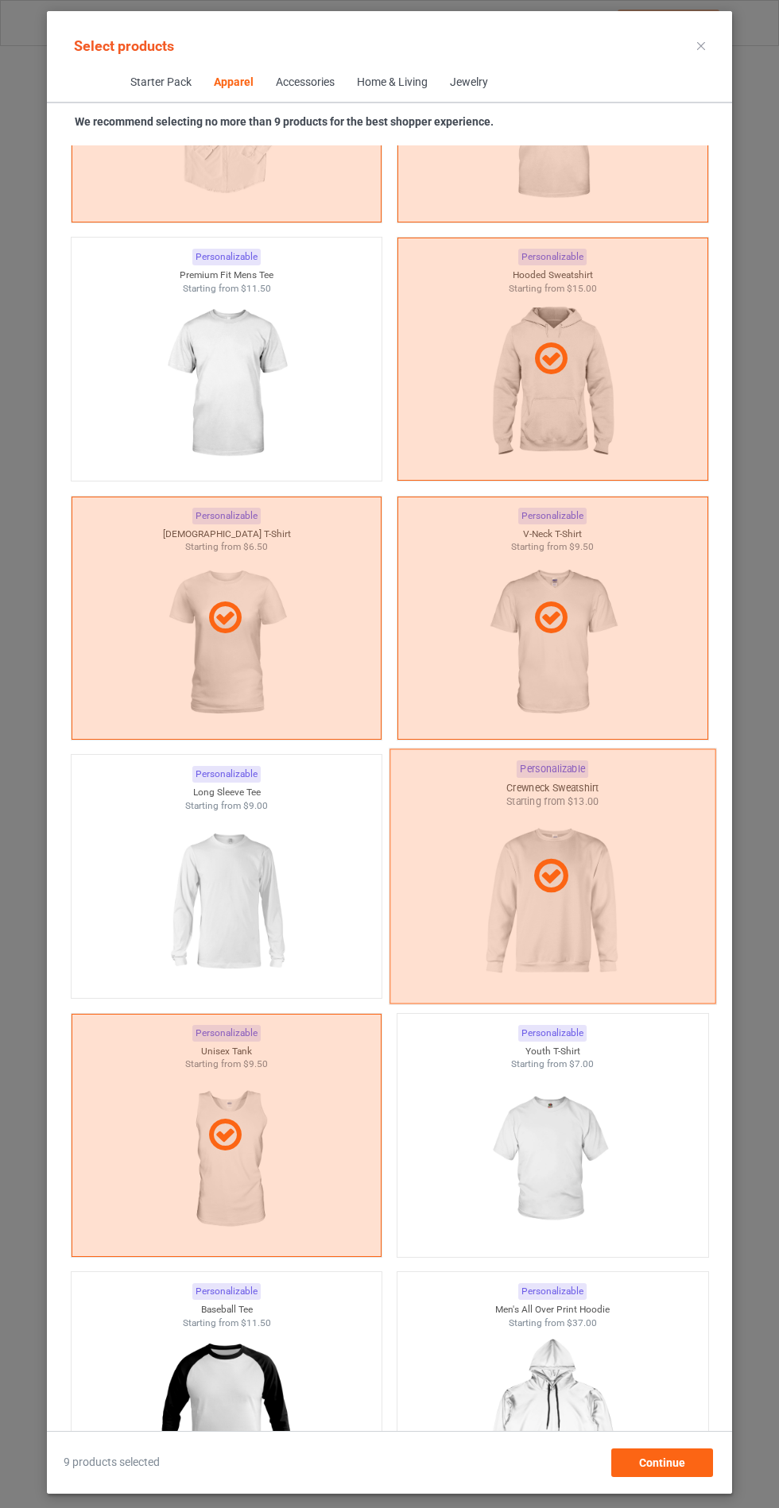
click at [650, 873] on div at bounding box center [552, 877] width 324 height 40
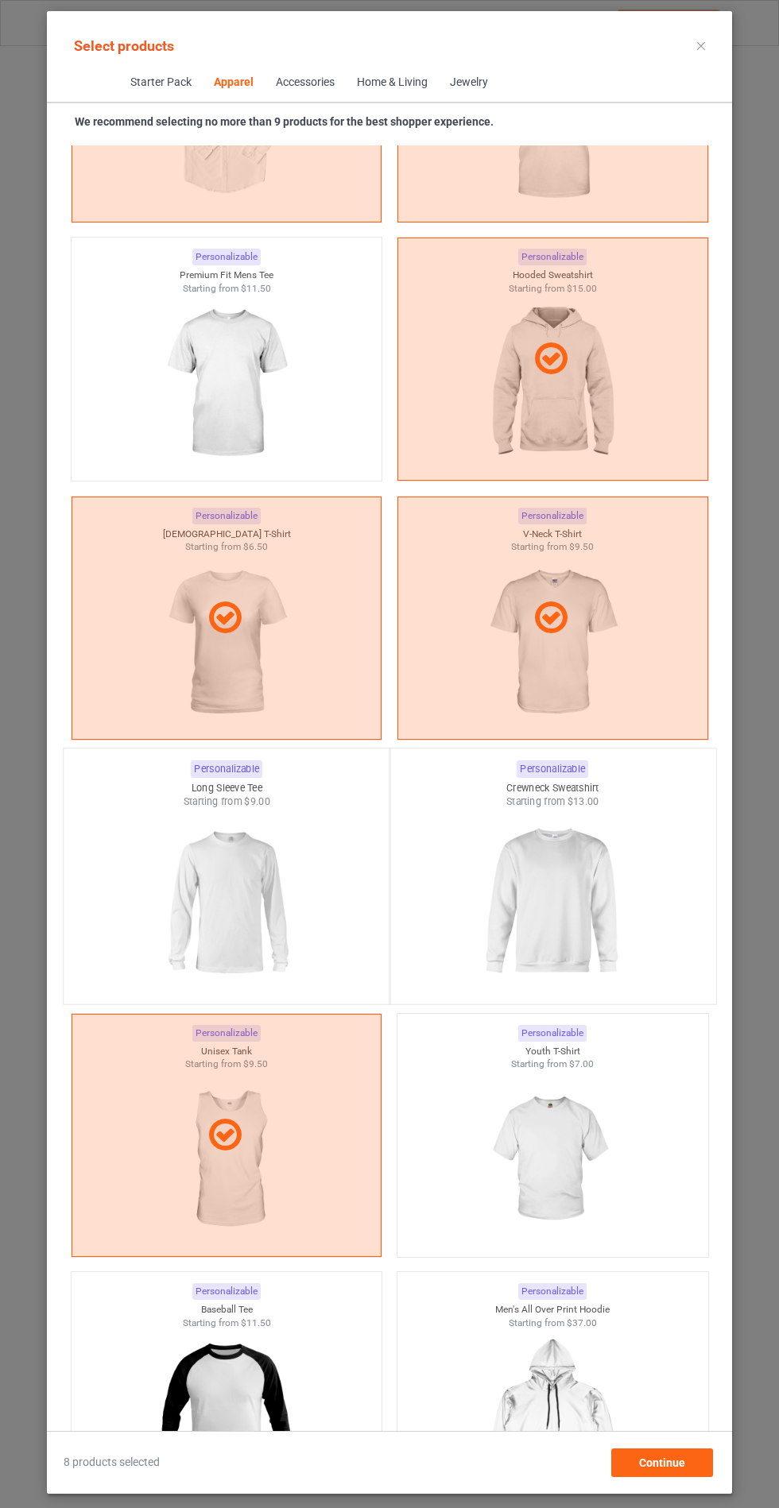
click at [199, 851] on img at bounding box center [226, 902] width 149 height 187
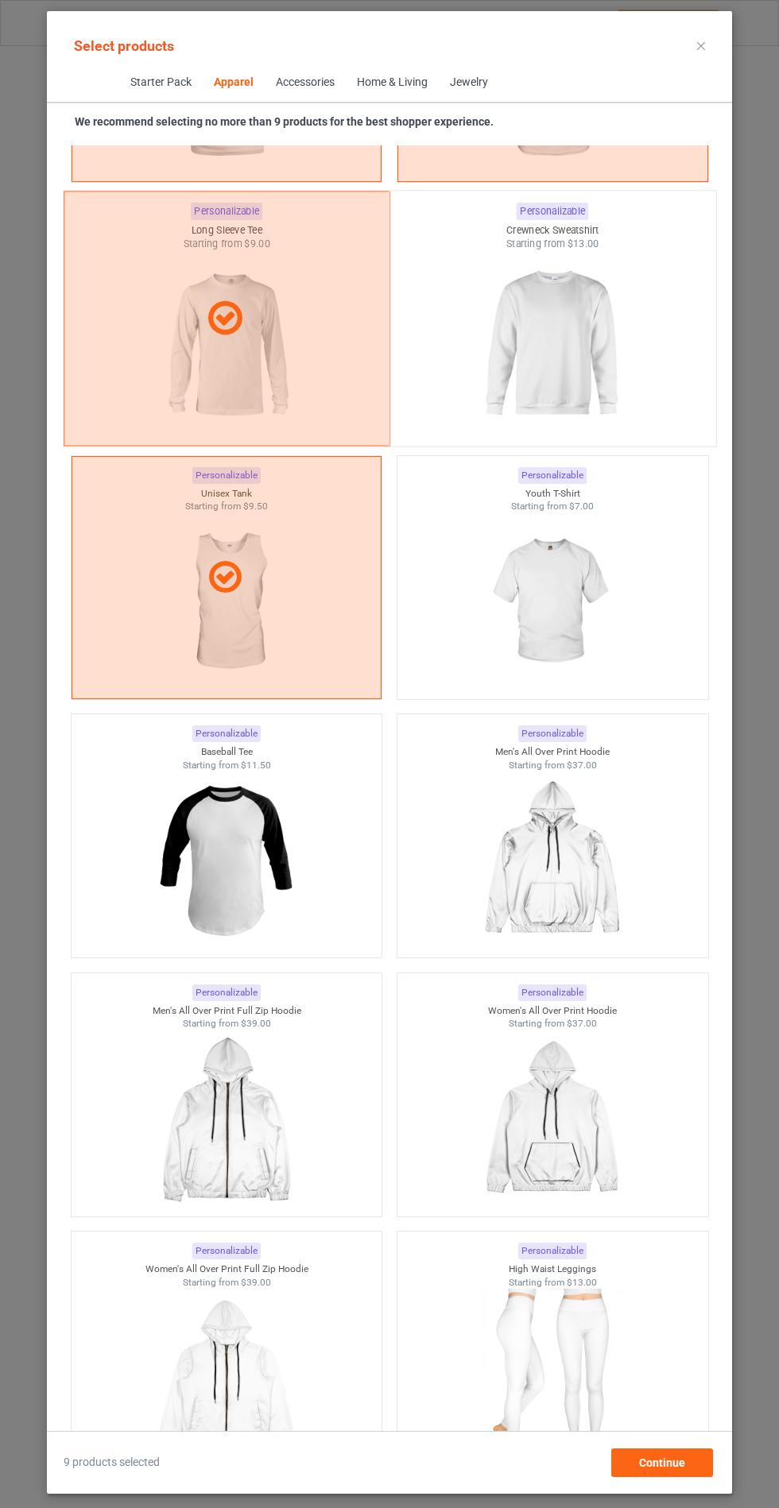
scroll to position [1873, 0]
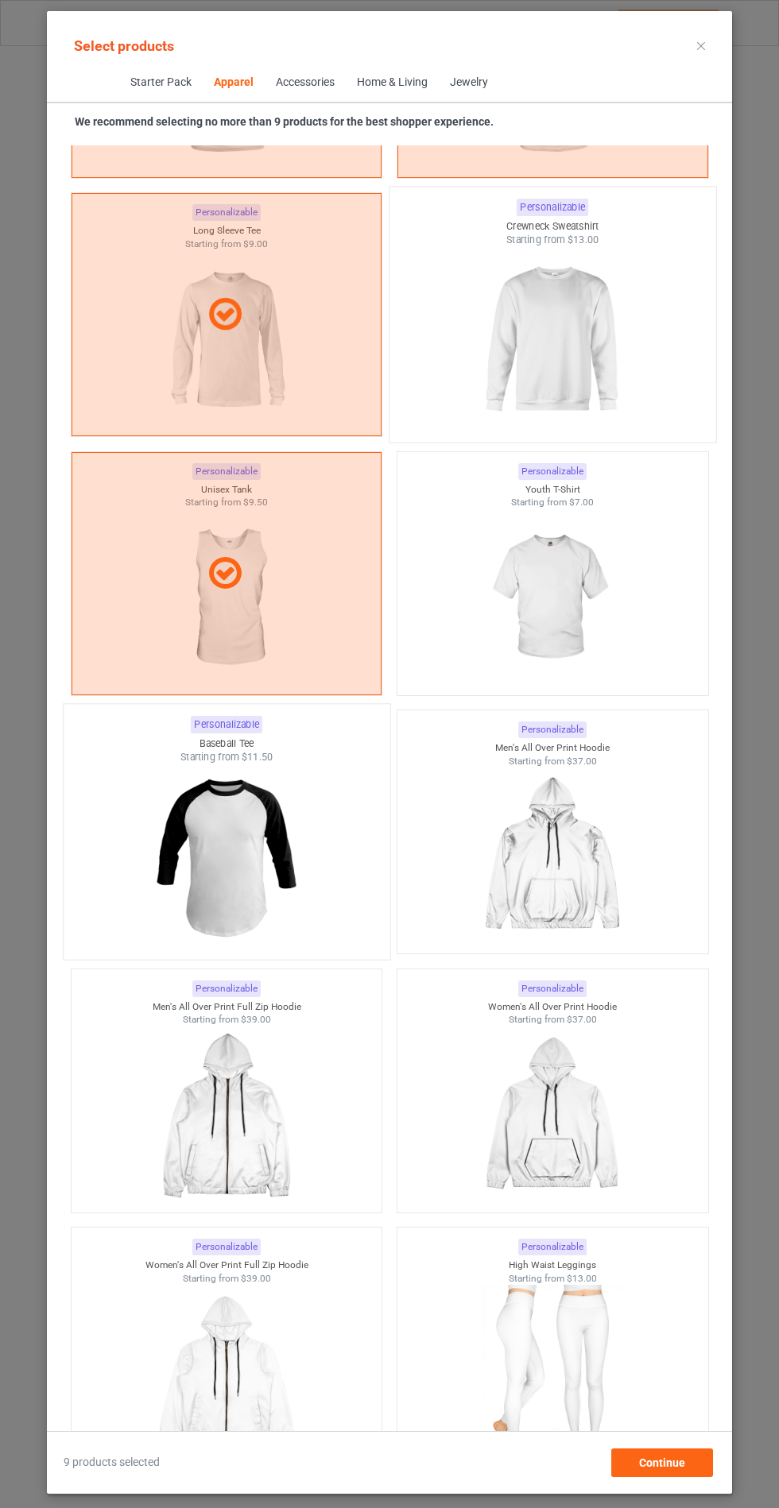
click at [265, 815] on img at bounding box center [226, 857] width 149 height 187
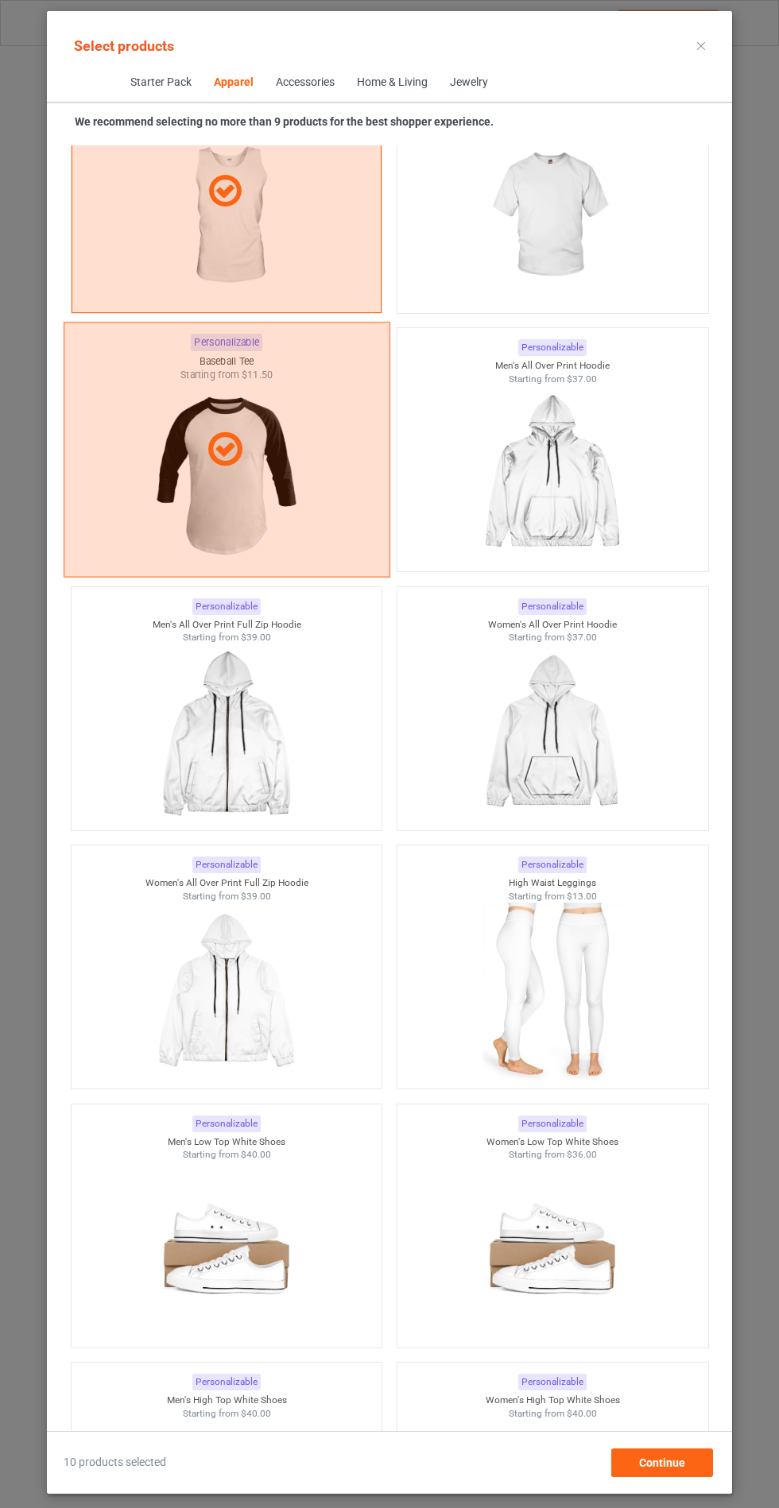
scroll to position [2301, 0]
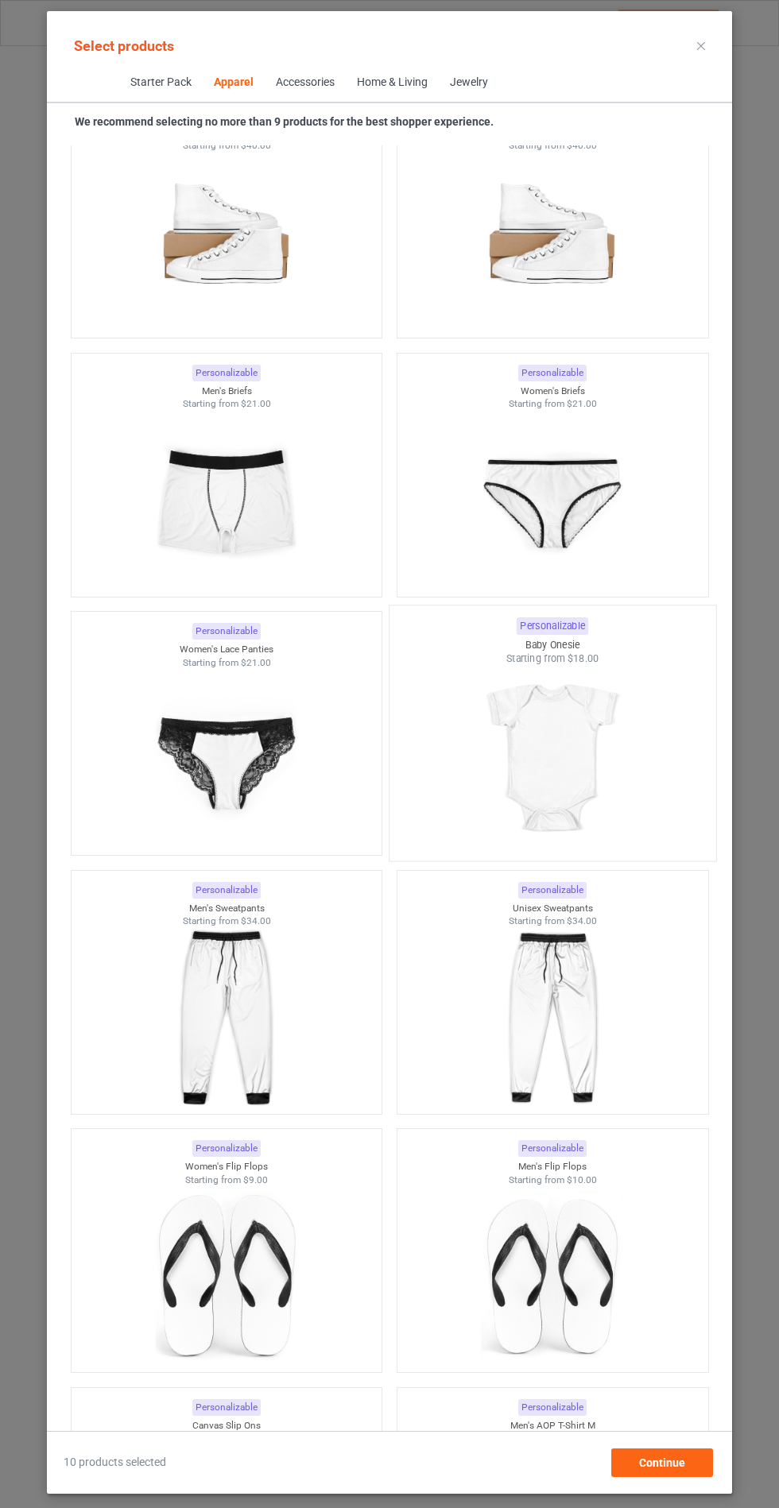
click at [604, 767] on img at bounding box center [552, 759] width 149 height 187
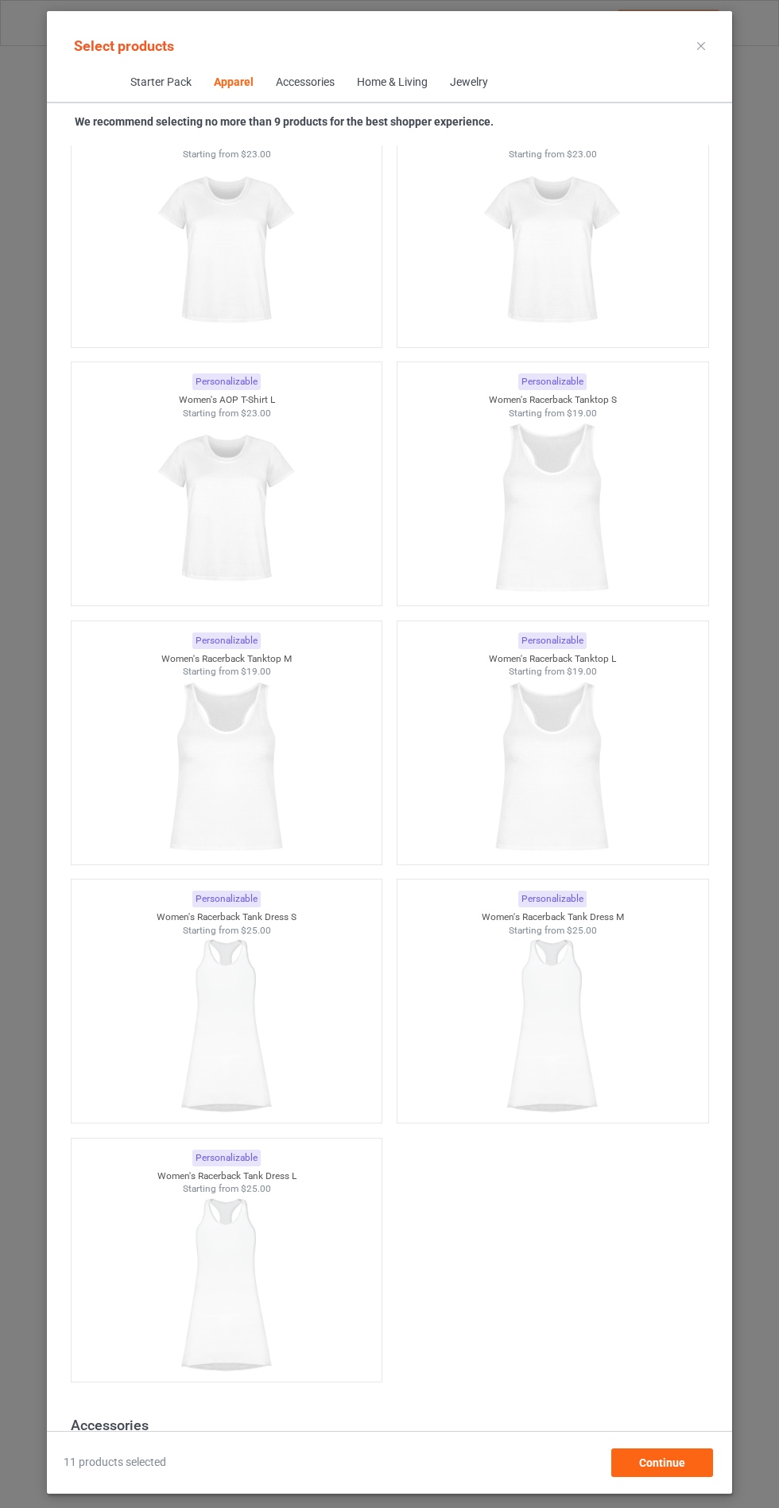
scroll to position [5360, 0]
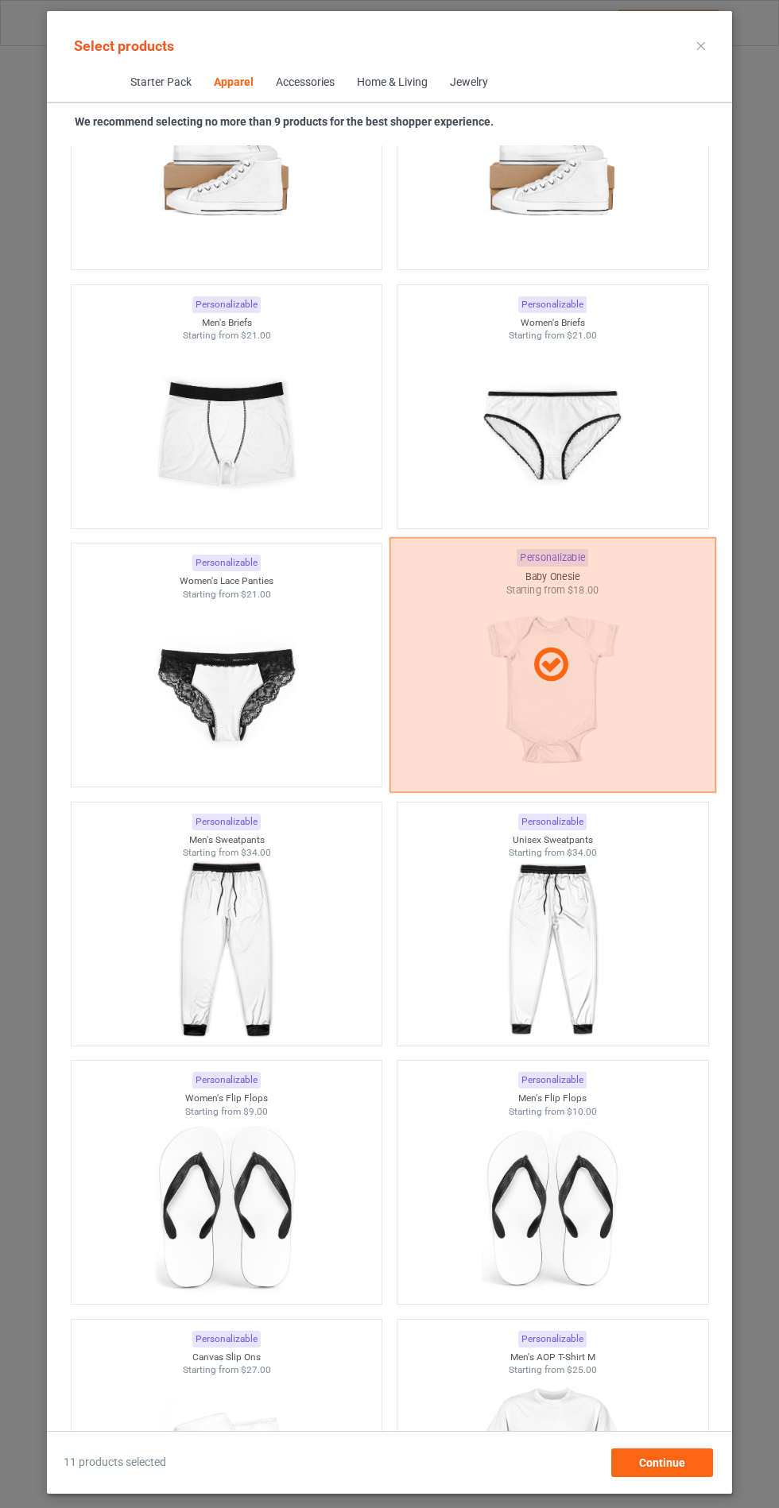
scroll to position [1656, 0]
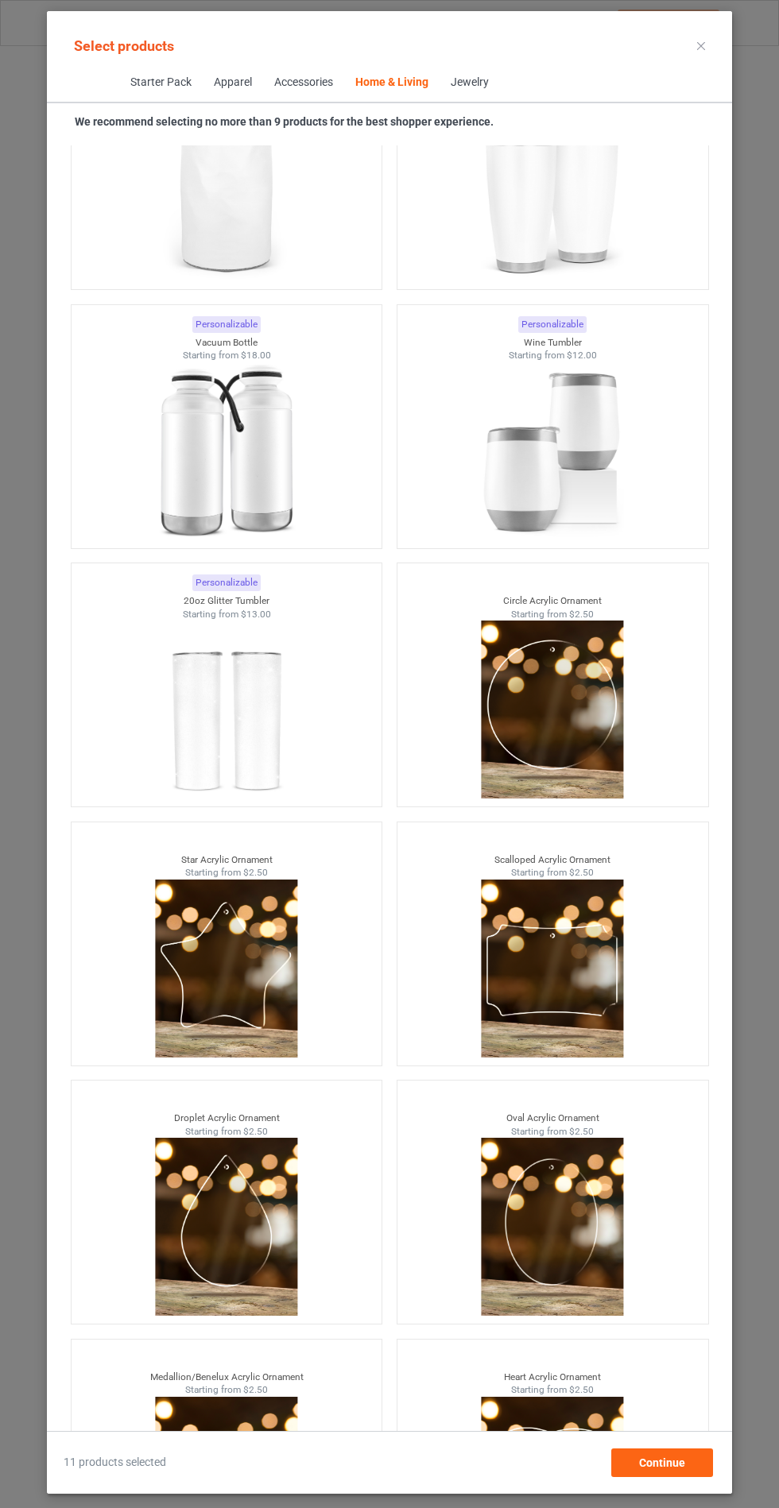
scroll to position [154, 0]
click at [683, 1473] on div "Continue" at bounding box center [662, 1463] width 102 height 29
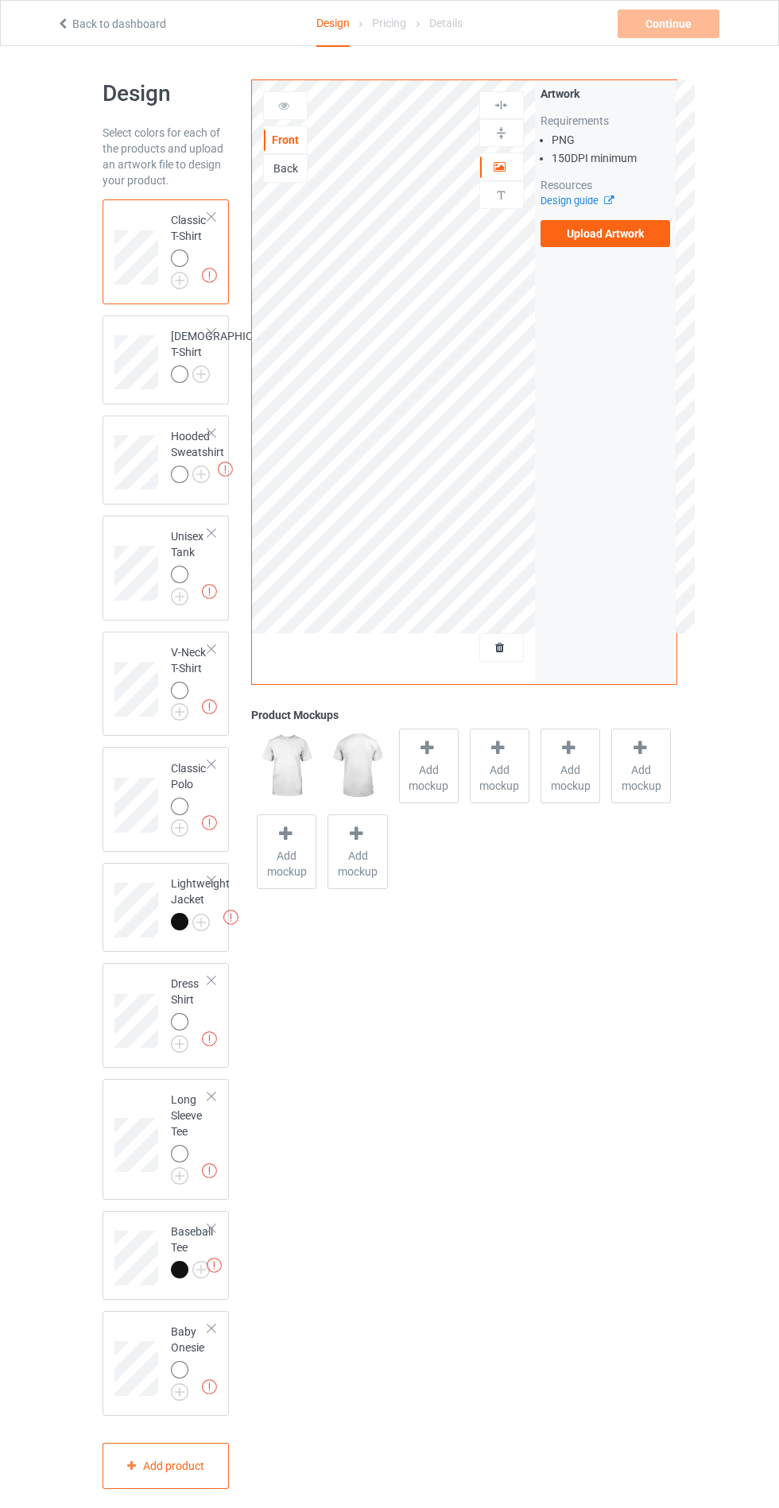
click at [592, 1051] on div "Front Back Artwork Upload artwork before adding personalization Artwork Require…" at bounding box center [463, 784] width 447 height 1432
click at [612, 1029] on div "Front Back Artwork Upload artwork before adding personalization Artwork Require…" at bounding box center [463, 784] width 447 height 1432
click at [433, 769] on span "Add mockup" at bounding box center [429, 778] width 58 height 32
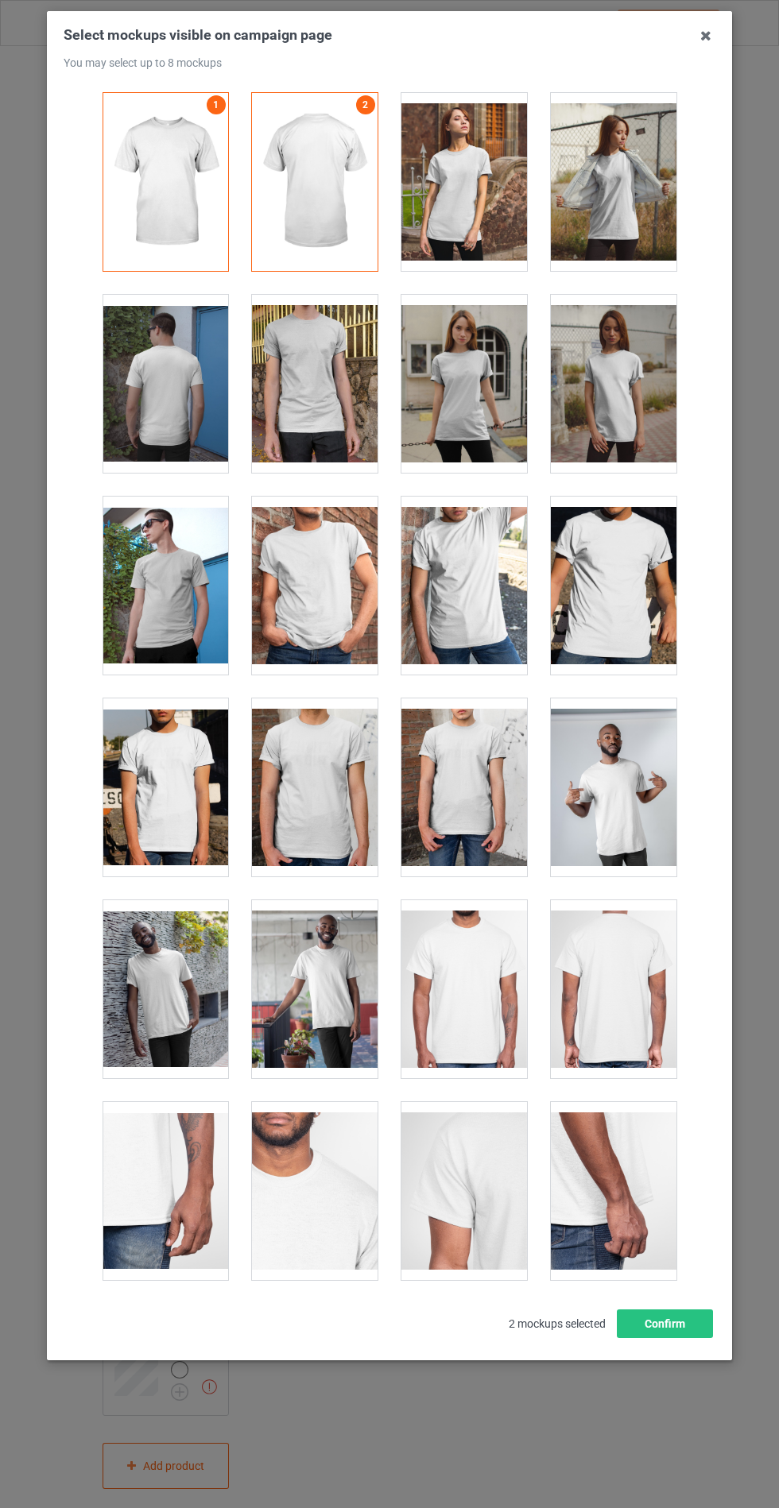
click at [327, 603] on div at bounding box center [315, 586] width 126 height 178
click at [497, 995] on div at bounding box center [464, 989] width 126 height 178
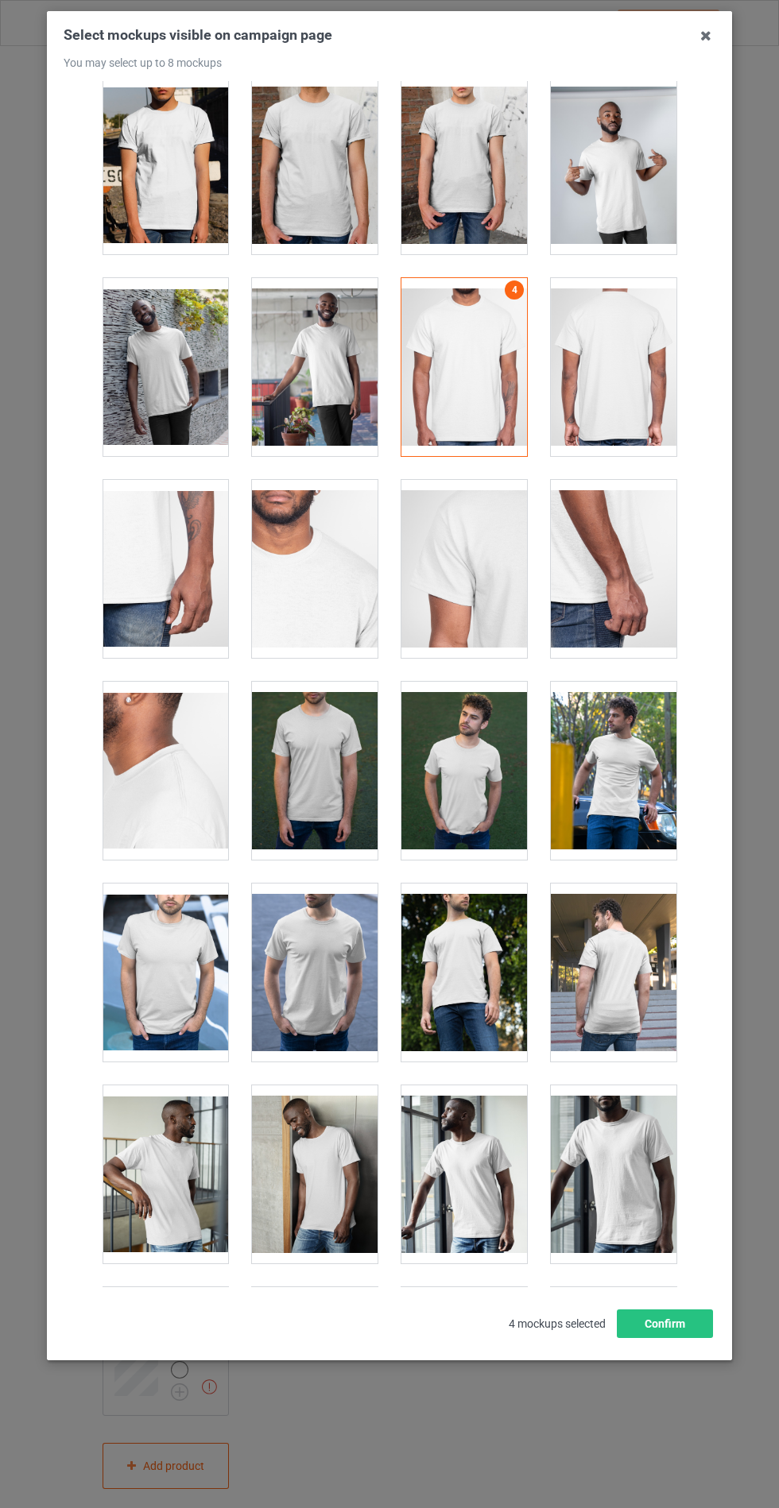
scroll to position [629, 0]
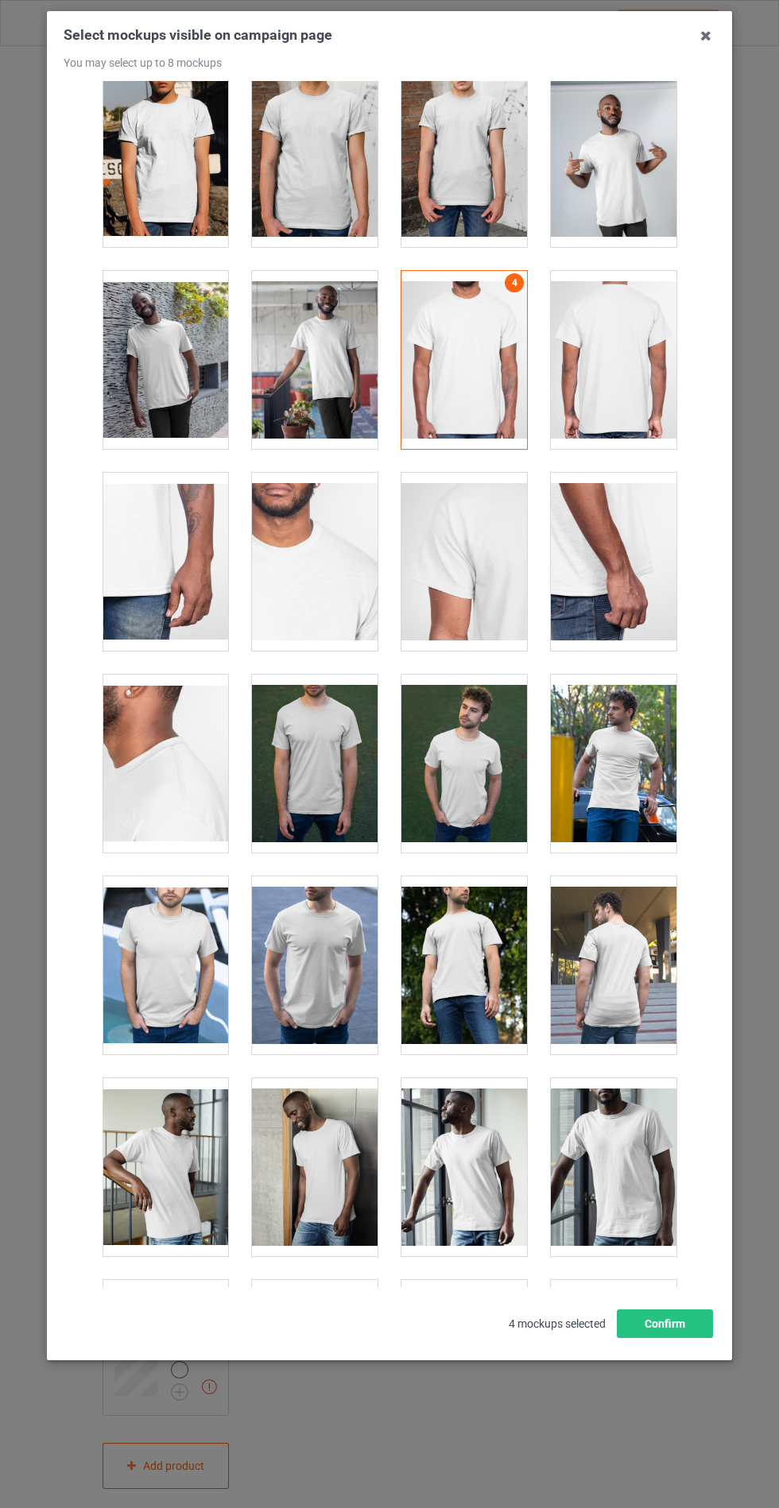
click at [296, 753] on div at bounding box center [315, 764] width 126 height 178
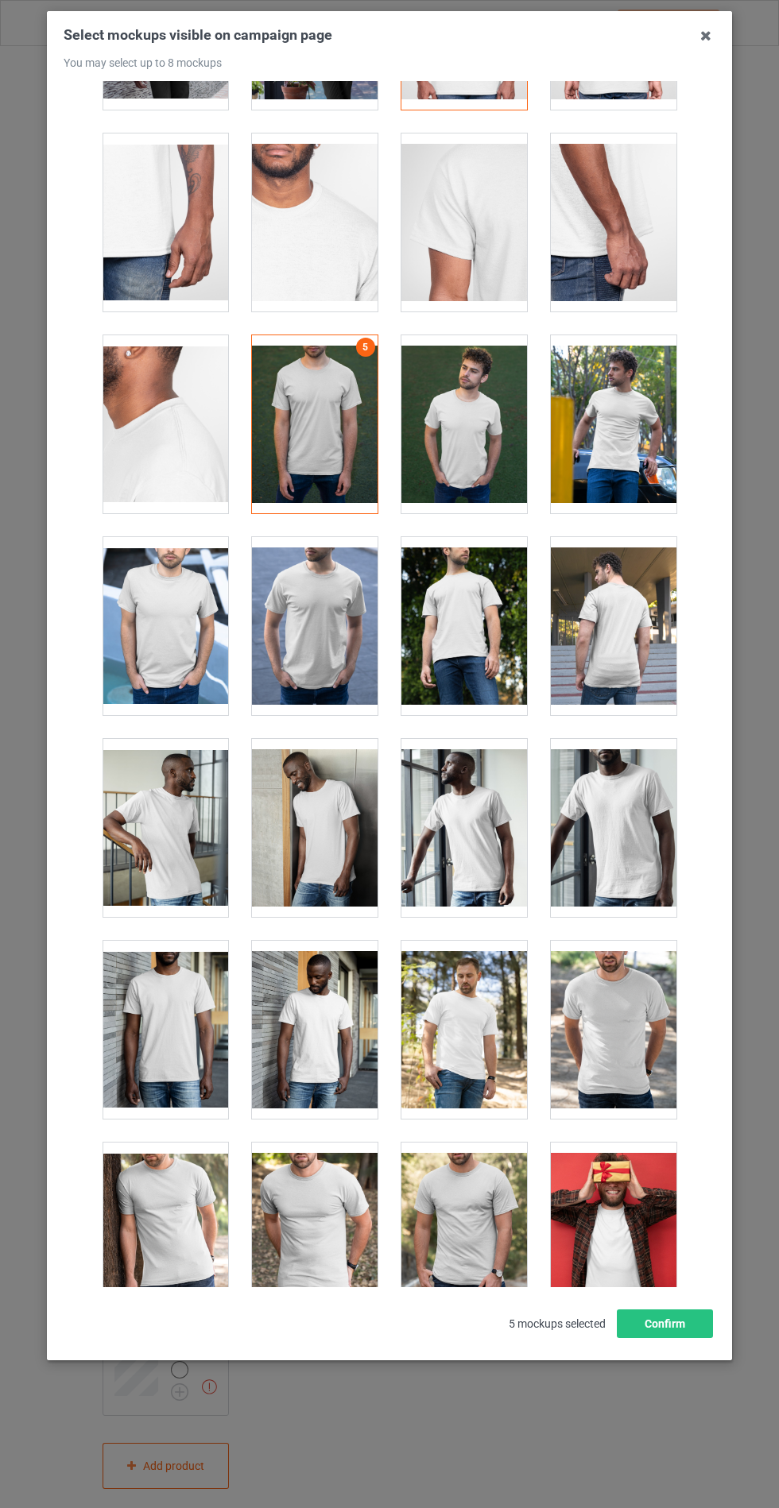
scroll to position [974, 0]
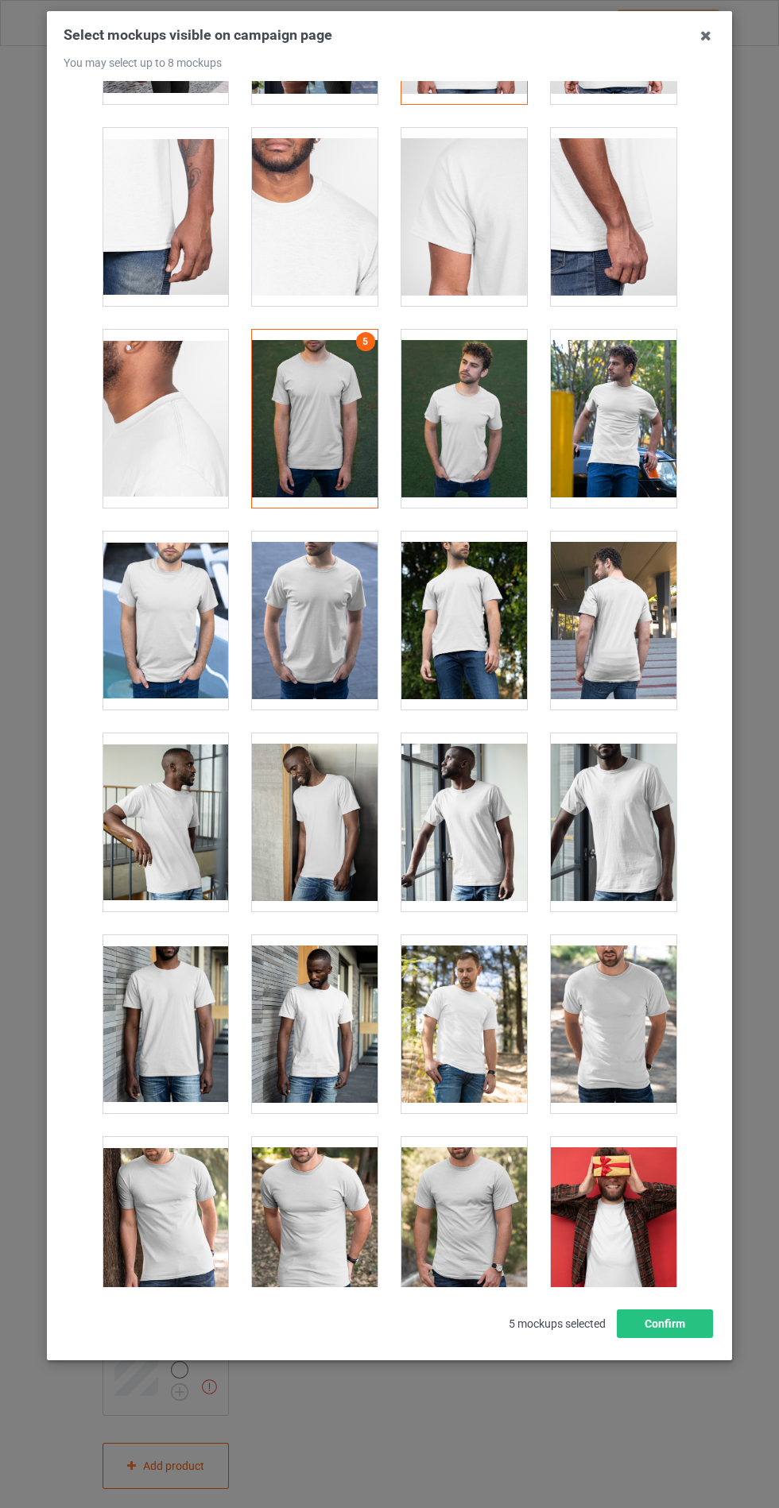
click at [503, 1020] on div at bounding box center [464, 1024] width 126 height 178
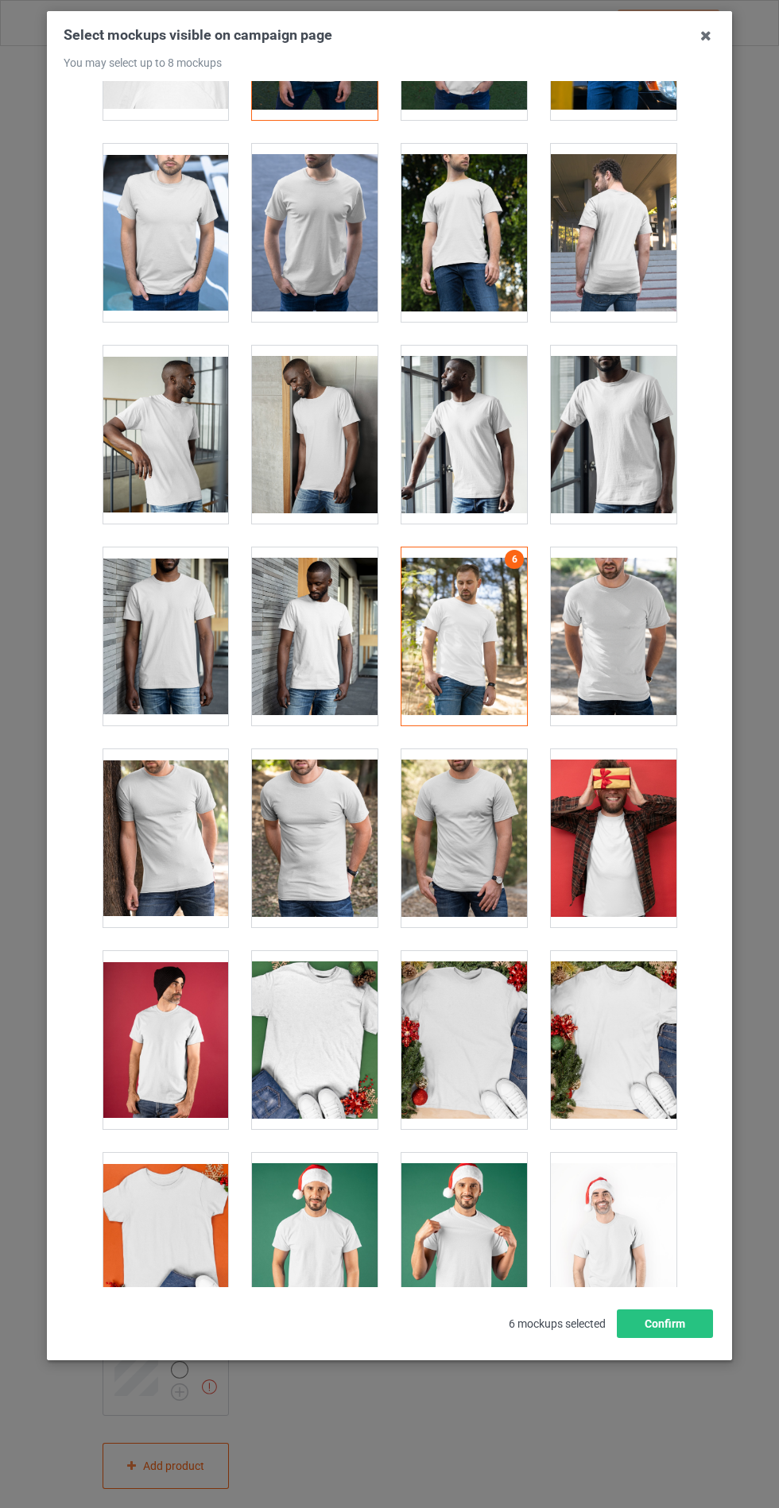
click at [459, 834] on div at bounding box center [464, 838] width 126 height 178
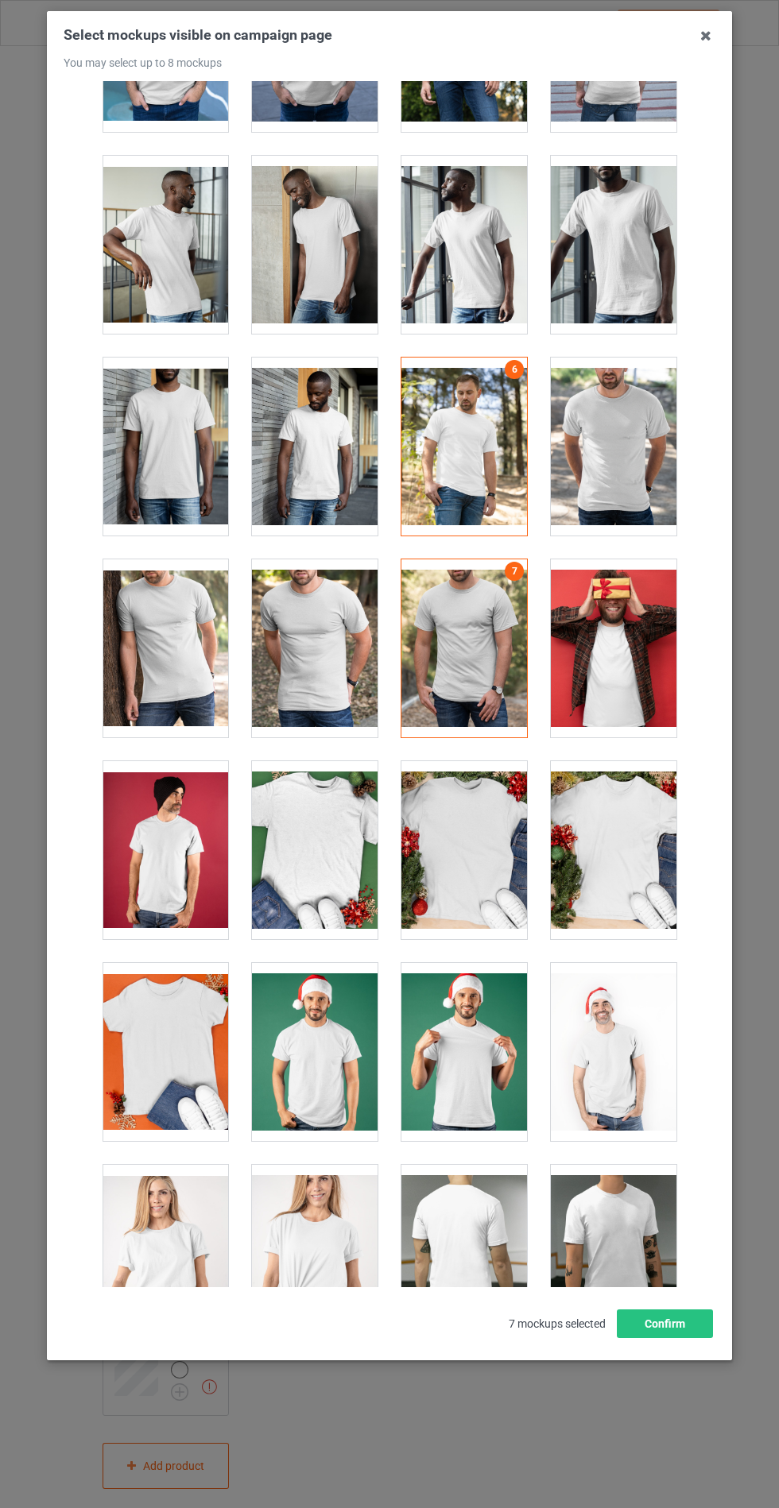
scroll to position [1553, 0]
click at [490, 850] on div at bounding box center [464, 850] width 126 height 178
click at [313, 835] on div at bounding box center [315, 850] width 126 height 178
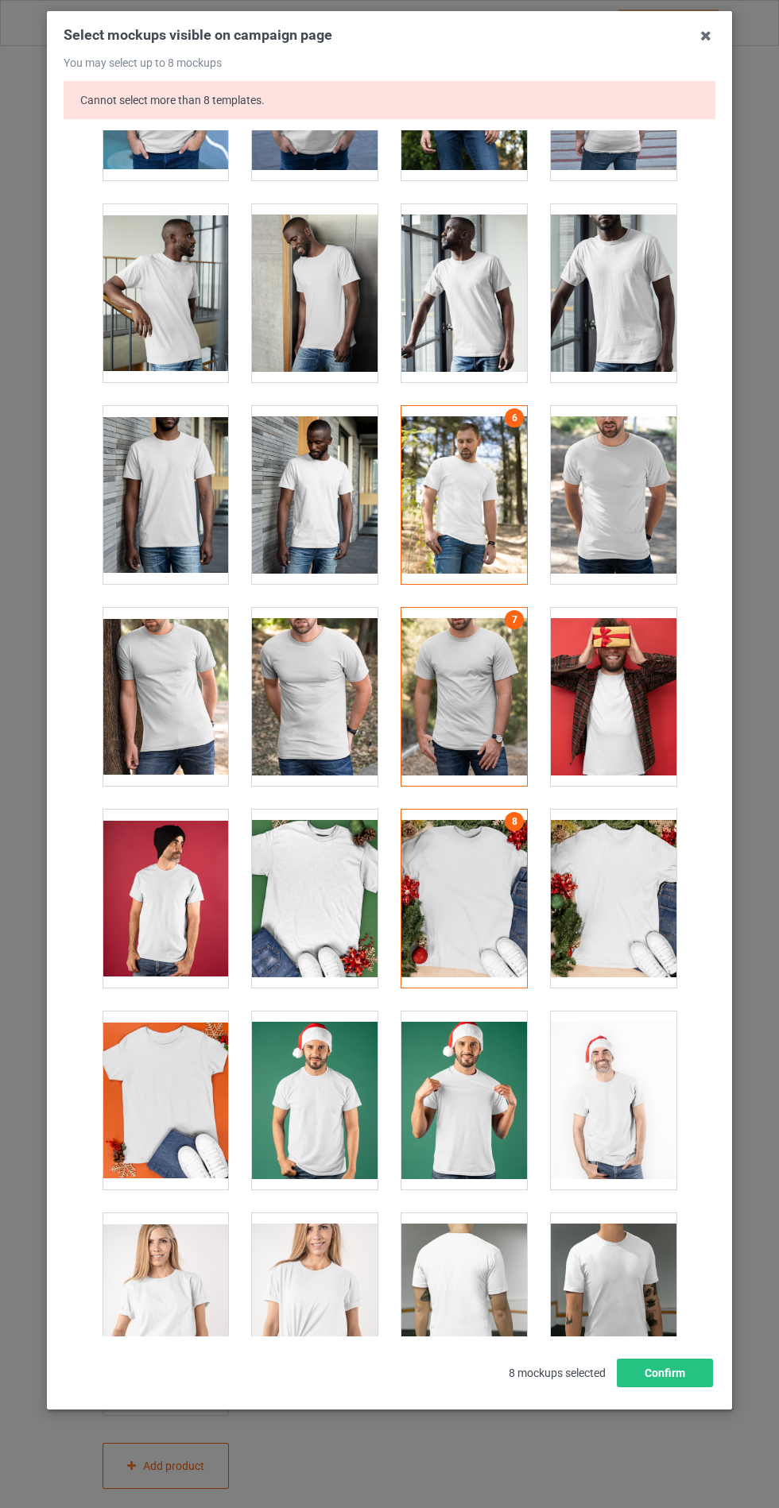
click at [304, 888] on div at bounding box center [315, 899] width 126 height 178
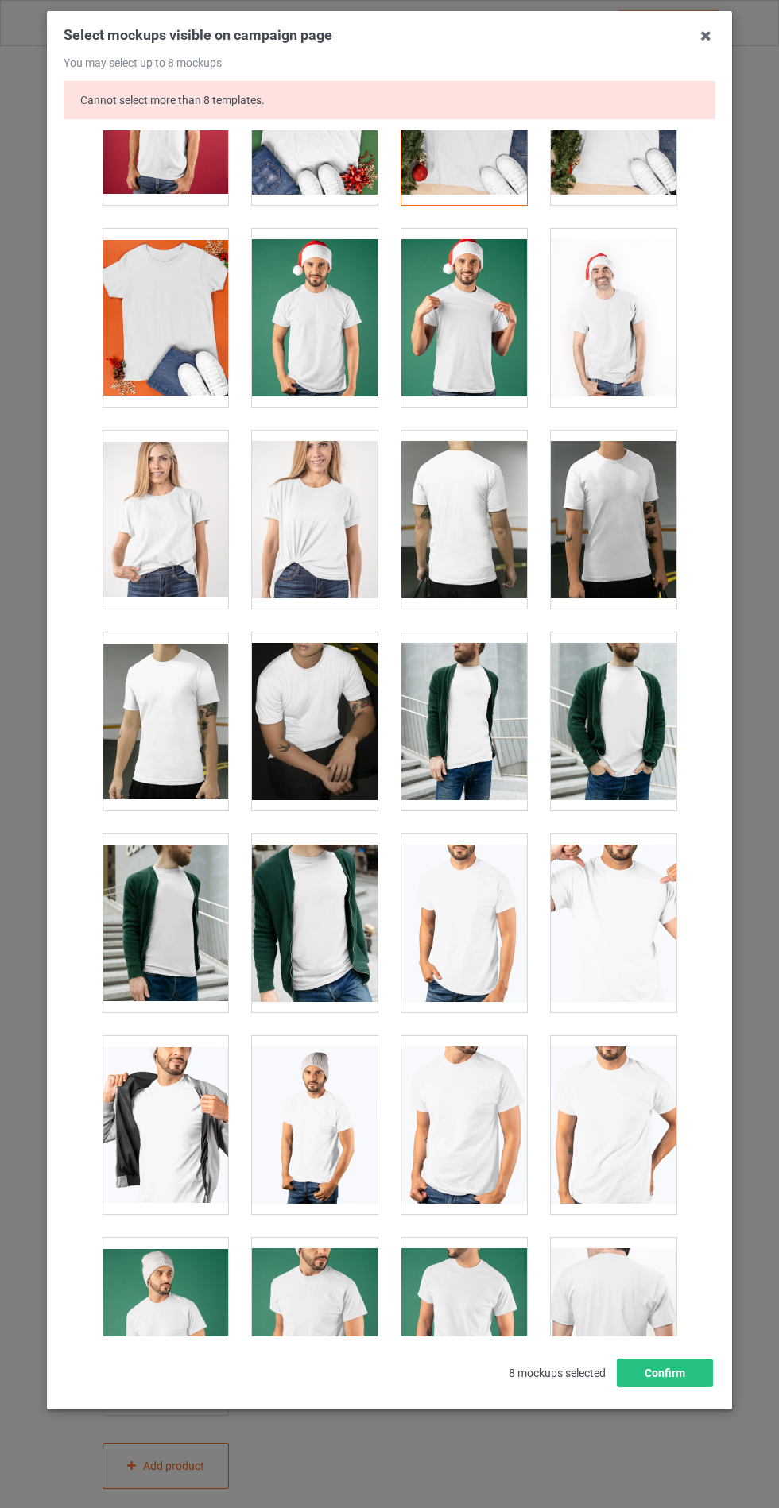
scroll to position [2360, 0]
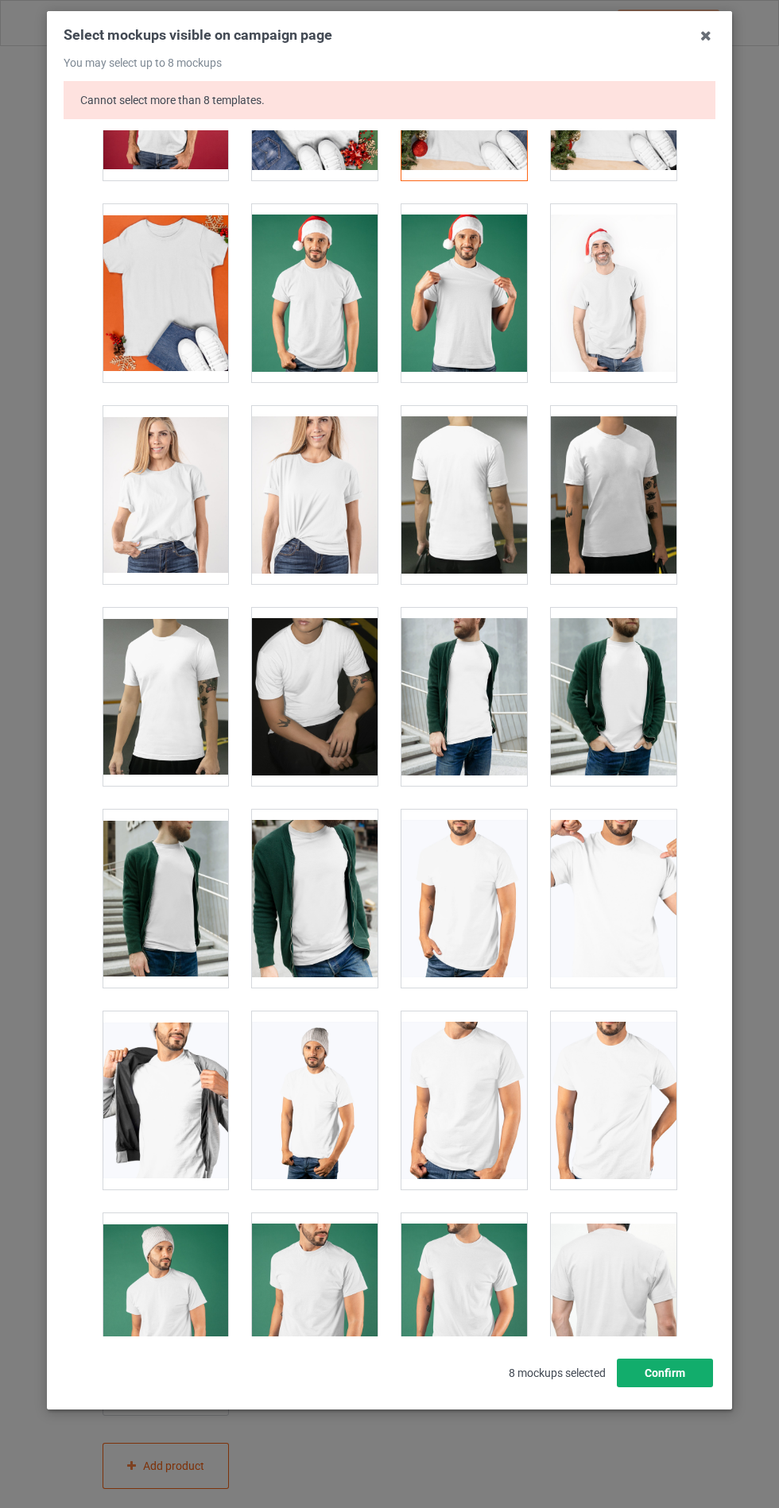
click at [685, 1388] on button "Confirm" at bounding box center [665, 1373] width 96 height 29
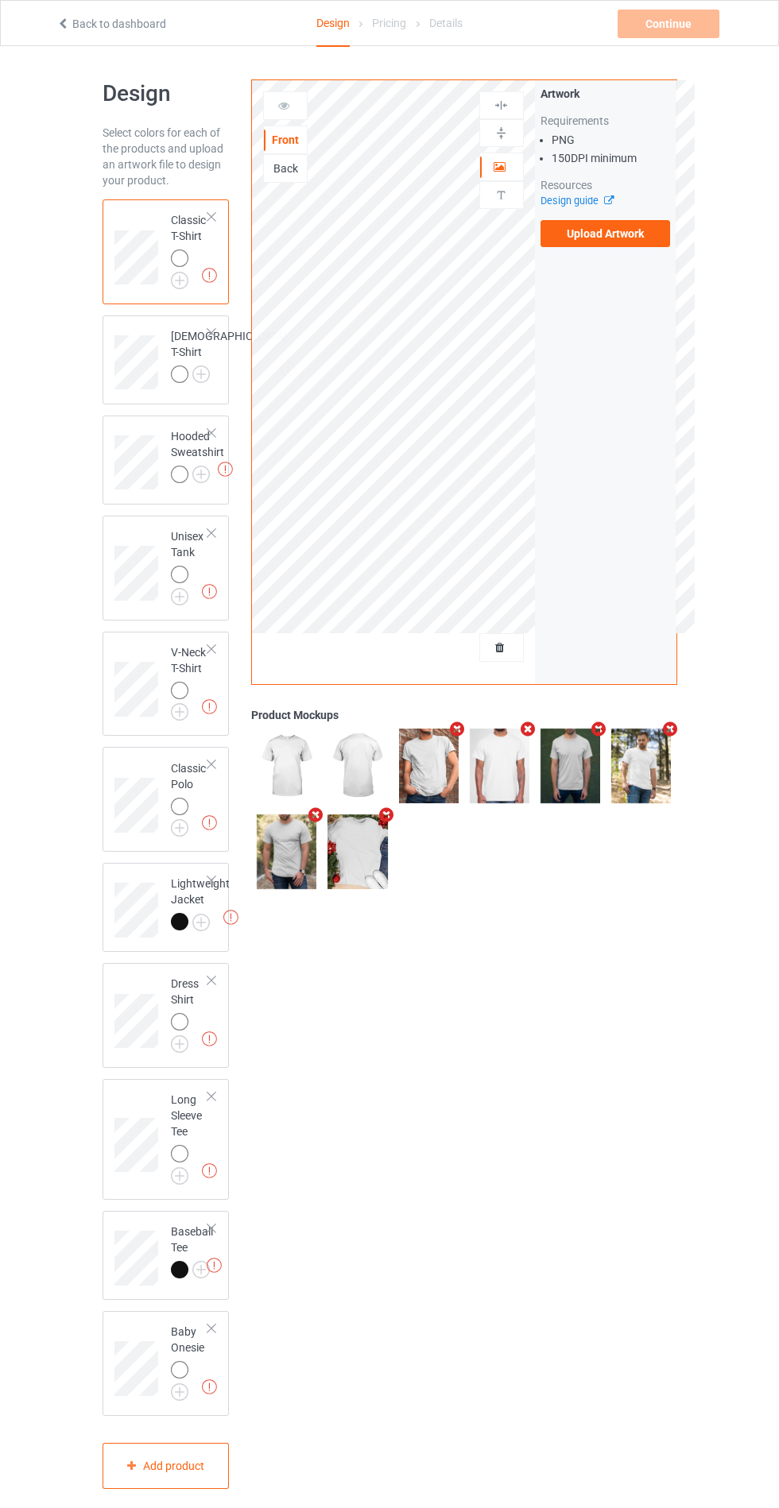
scroll to position [2, 0]
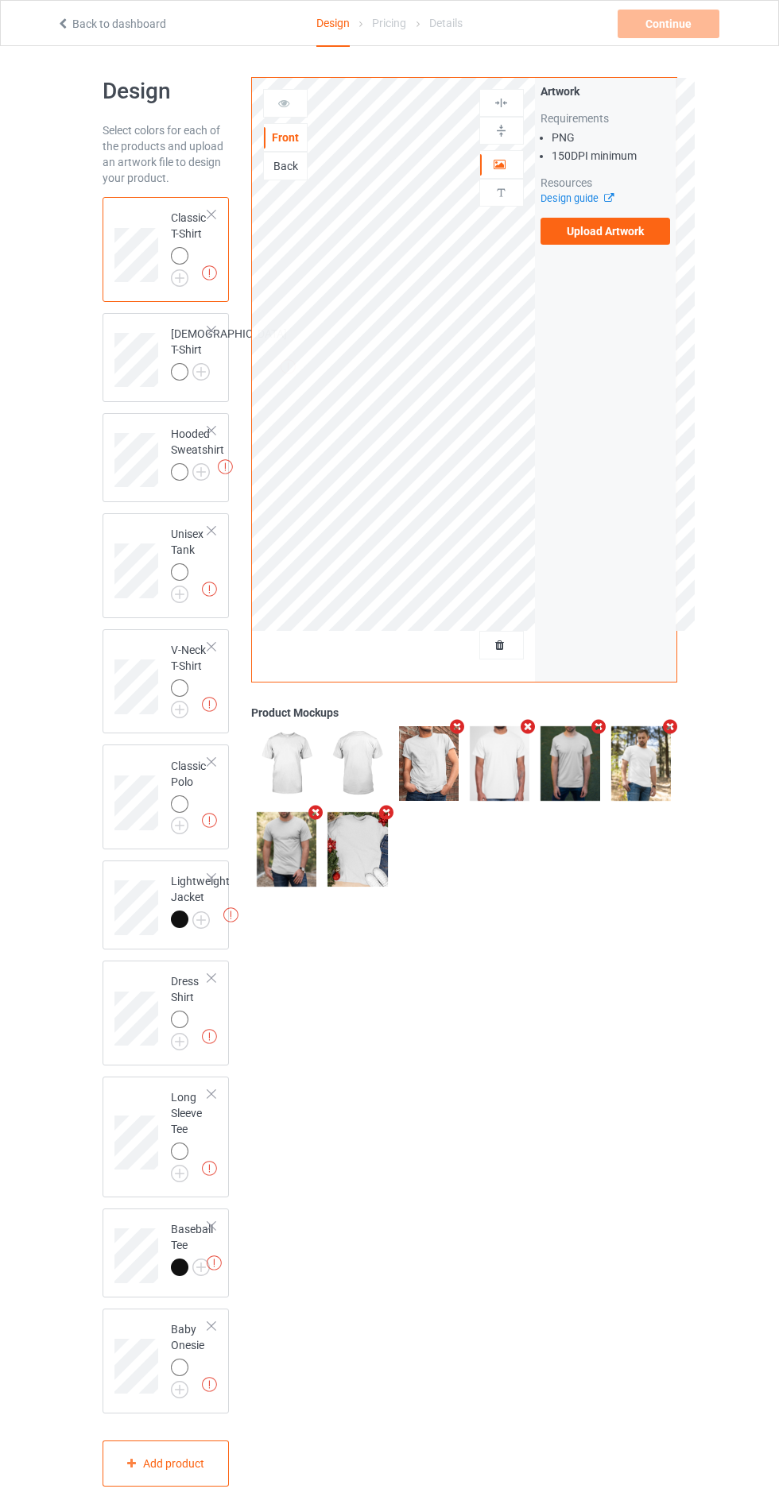
click at [351, 873] on img at bounding box center [357, 849] width 60 height 75
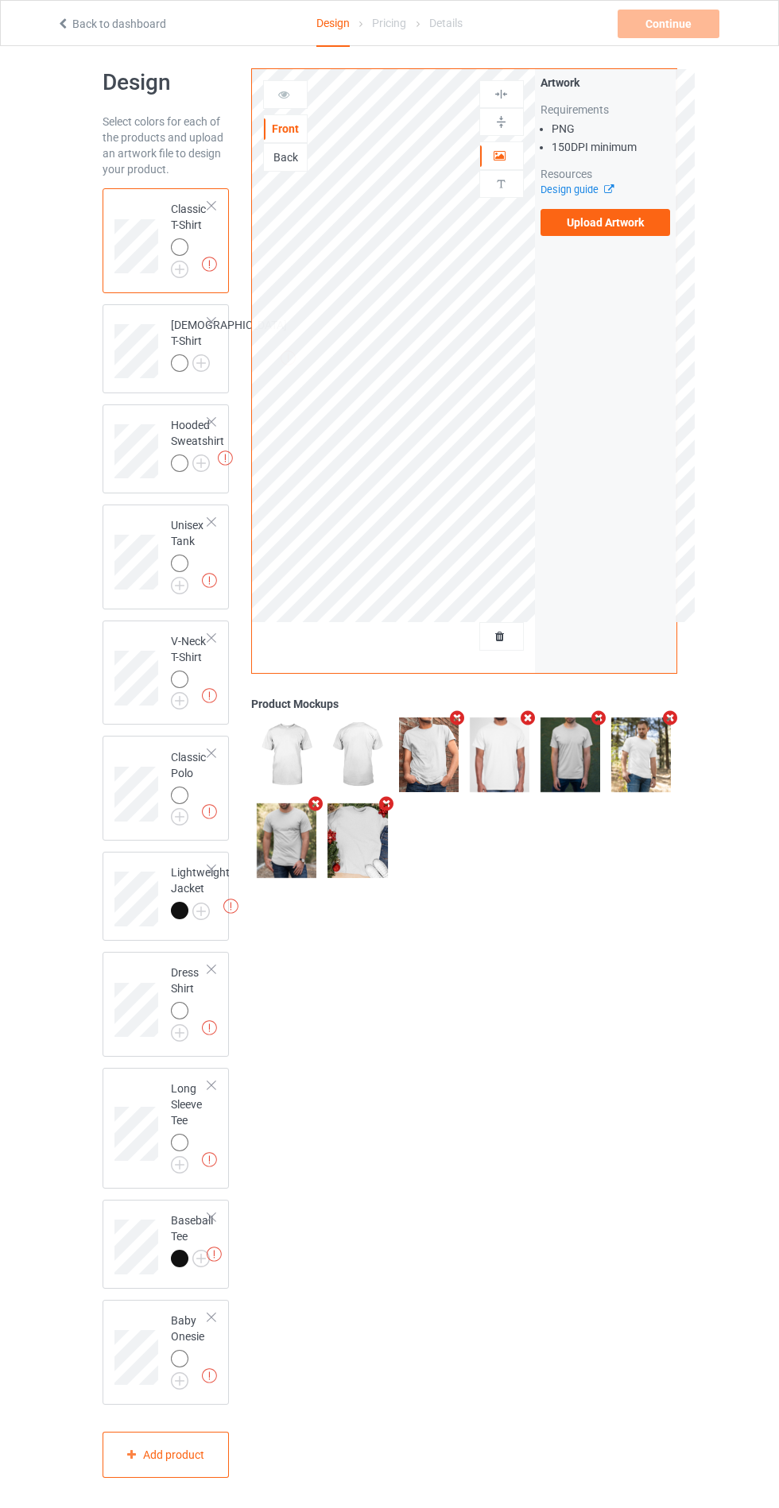
scroll to position [24, 0]
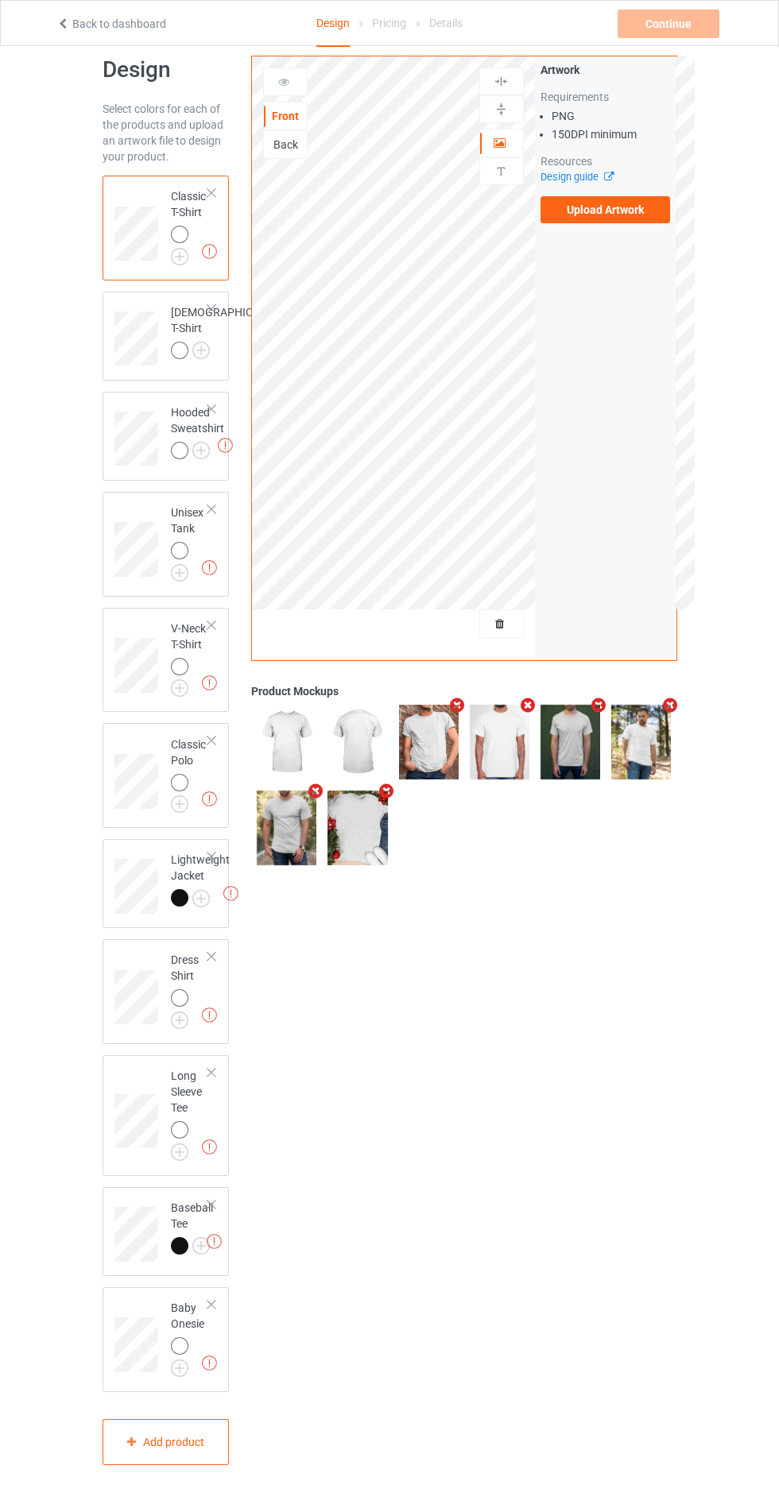
click at [349, 853] on img at bounding box center [357, 828] width 60 height 75
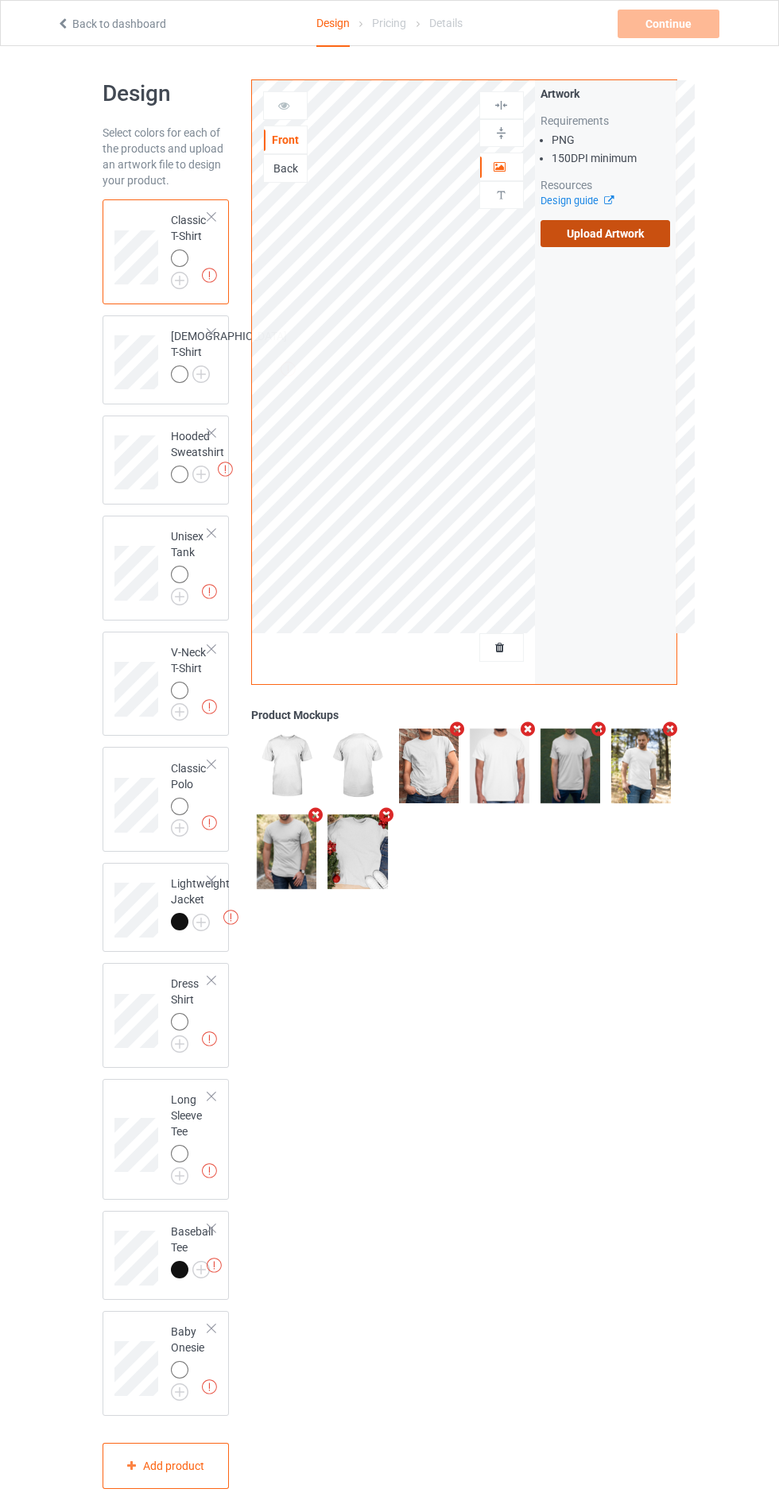
click at [637, 240] on label "Upload Artwork" at bounding box center [605, 233] width 130 height 27
click at [0, 0] on input "Upload Artwork" at bounding box center [0, 0] width 0 height 0
click at [561, 1069] on div "Front Back Artwork Personalized text Artwork Move and resize the design until y…" at bounding box center [463, 784] width 447 height 1432
click at [556, 1097] on div "Front Back Artwork Personalized text Artwork Move and resize the design until y…" at bounding box center [463, 784] width 447 height 1432
click at [649, 224] on div "Artwork Move and resize the design until you have found your desired placement" at bounding box center [605, 382] width 141 height 604
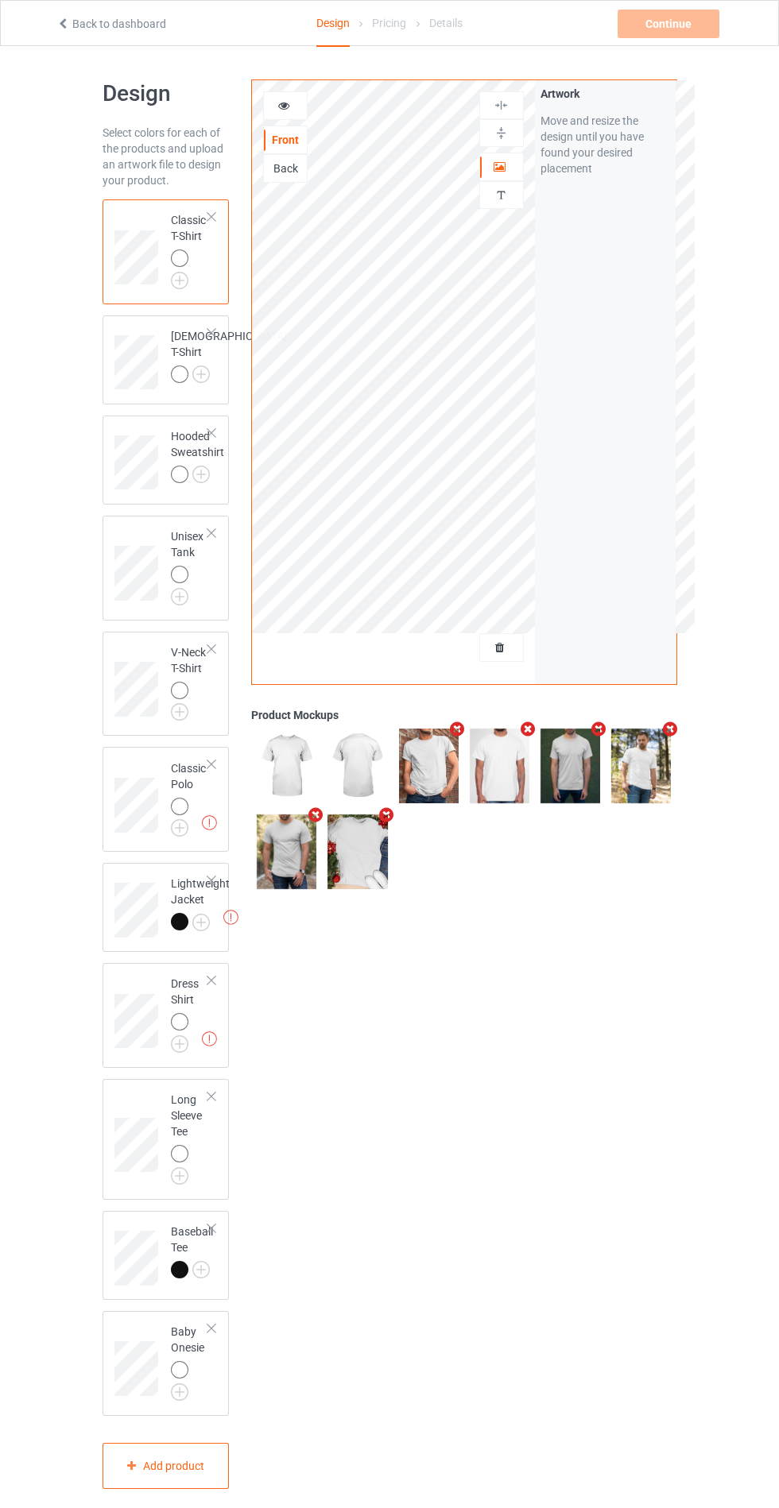
click at [606, 1080] on div "Front Back Artwork Personalized text Artwork Move and resize the design until y…" at bounding box center [463, 784] width 447 height 1432
click at [175, 814] on div at bounding box center [179, 806] width 17 height 17
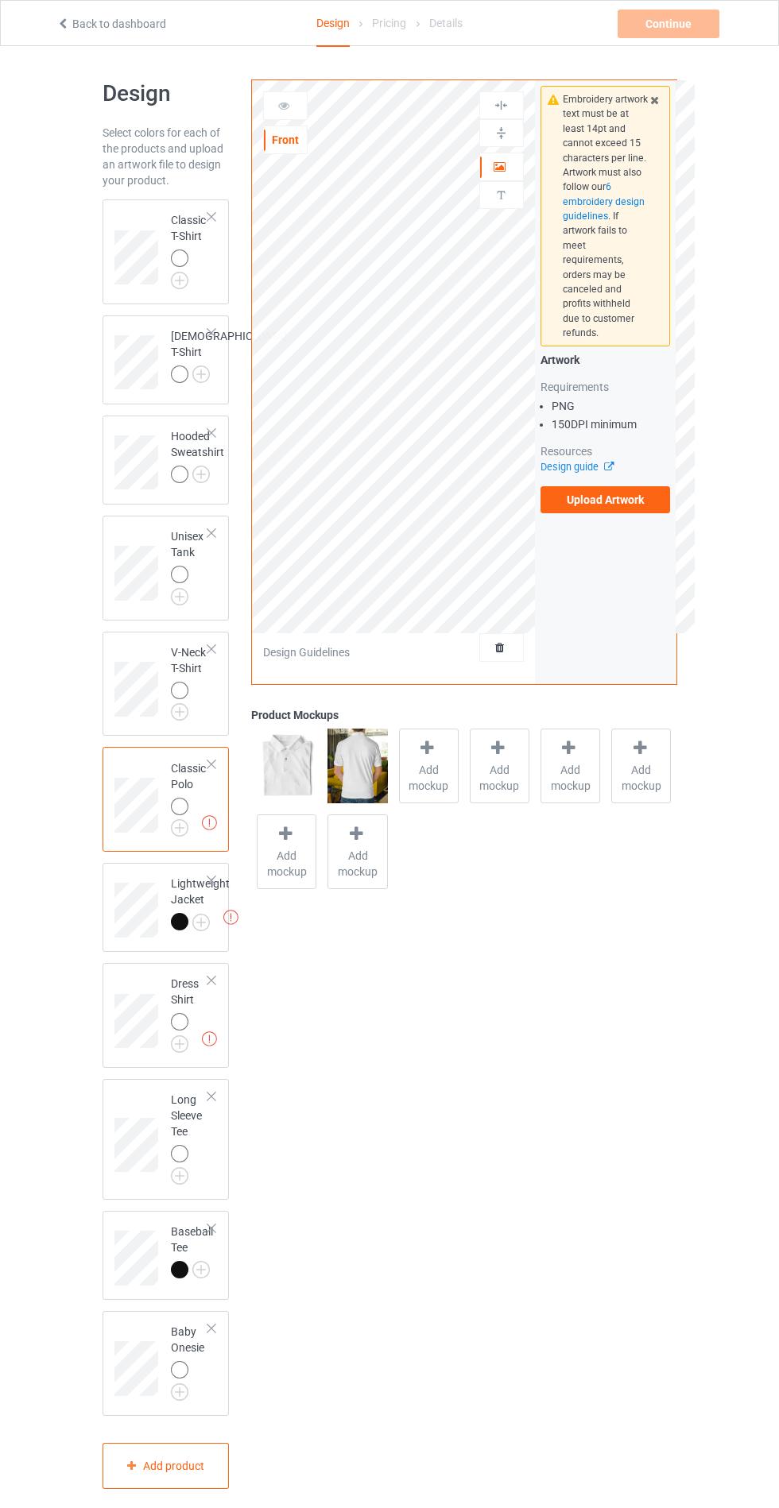
click at [178, 815] on div at bounding box center [179, 806] width 17 height 17
click at [182, 250] on div at bounding box center [182, 261] width 22 height 22
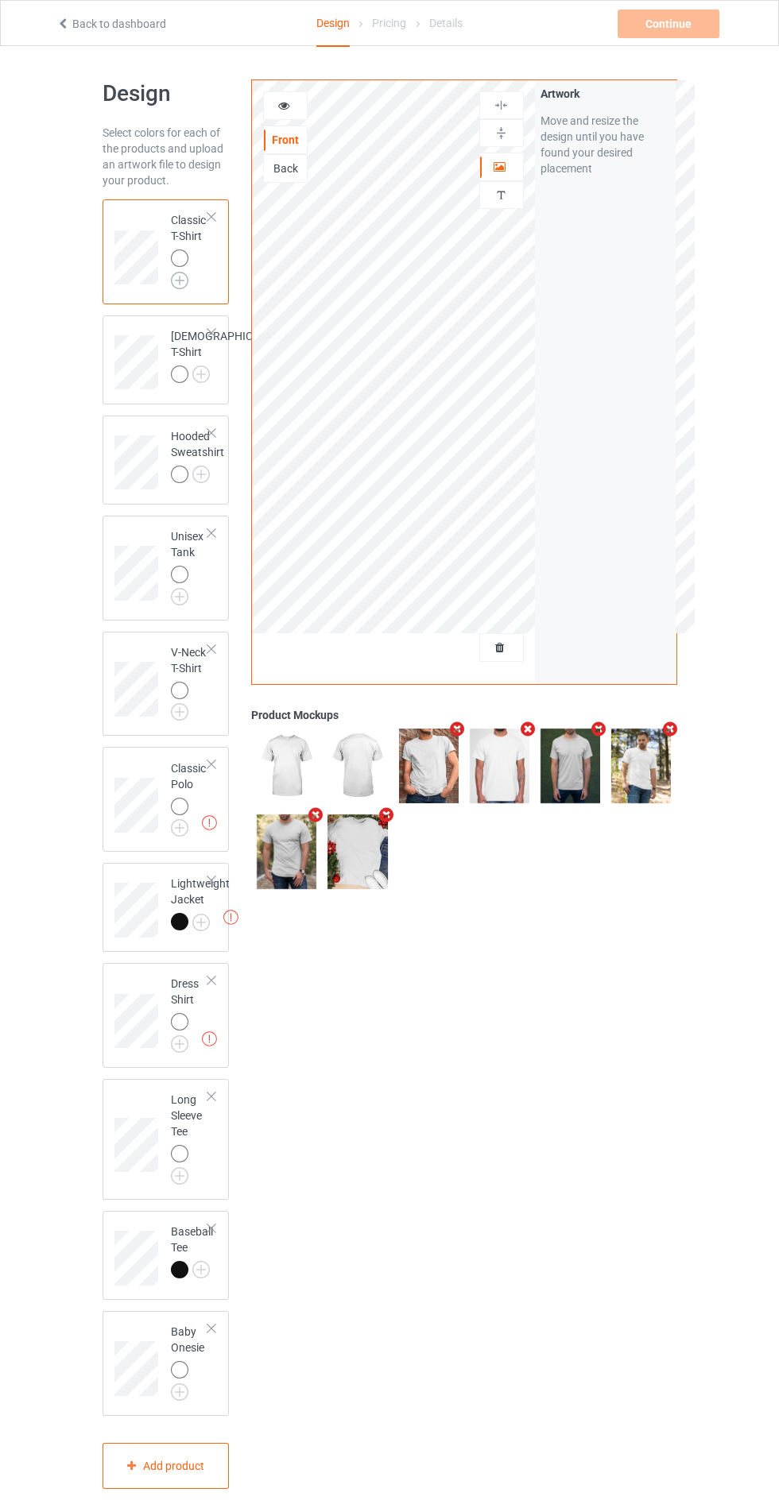
click at [178, 288] on img at bounding box center [179, 280] width 17 height 17
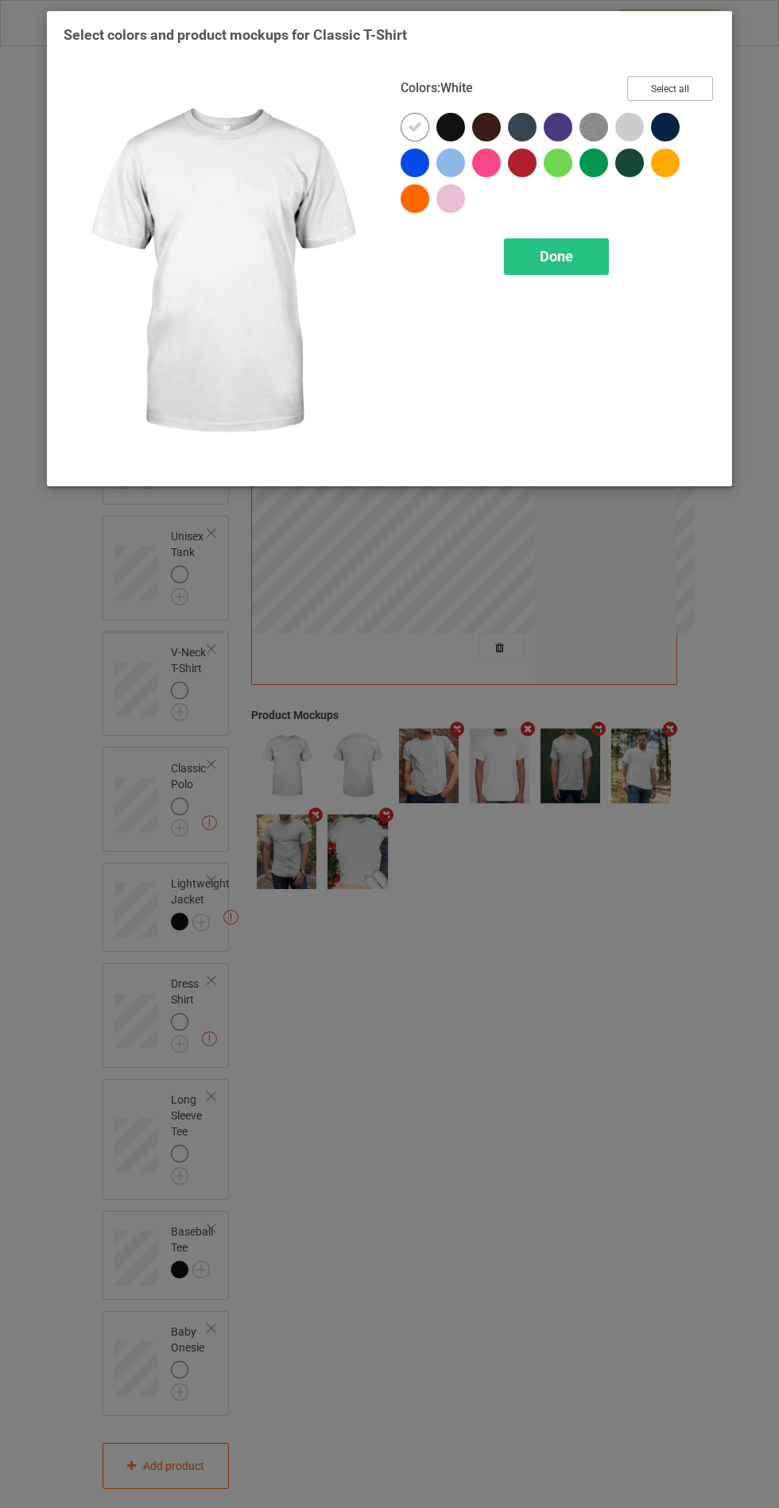
click at [703, 84] on button "Select all" at bounding box center [670, 88] width 86 height 25
click at [569, 265] on div "Done" at bounding box center [556, 256] width 105 height 37
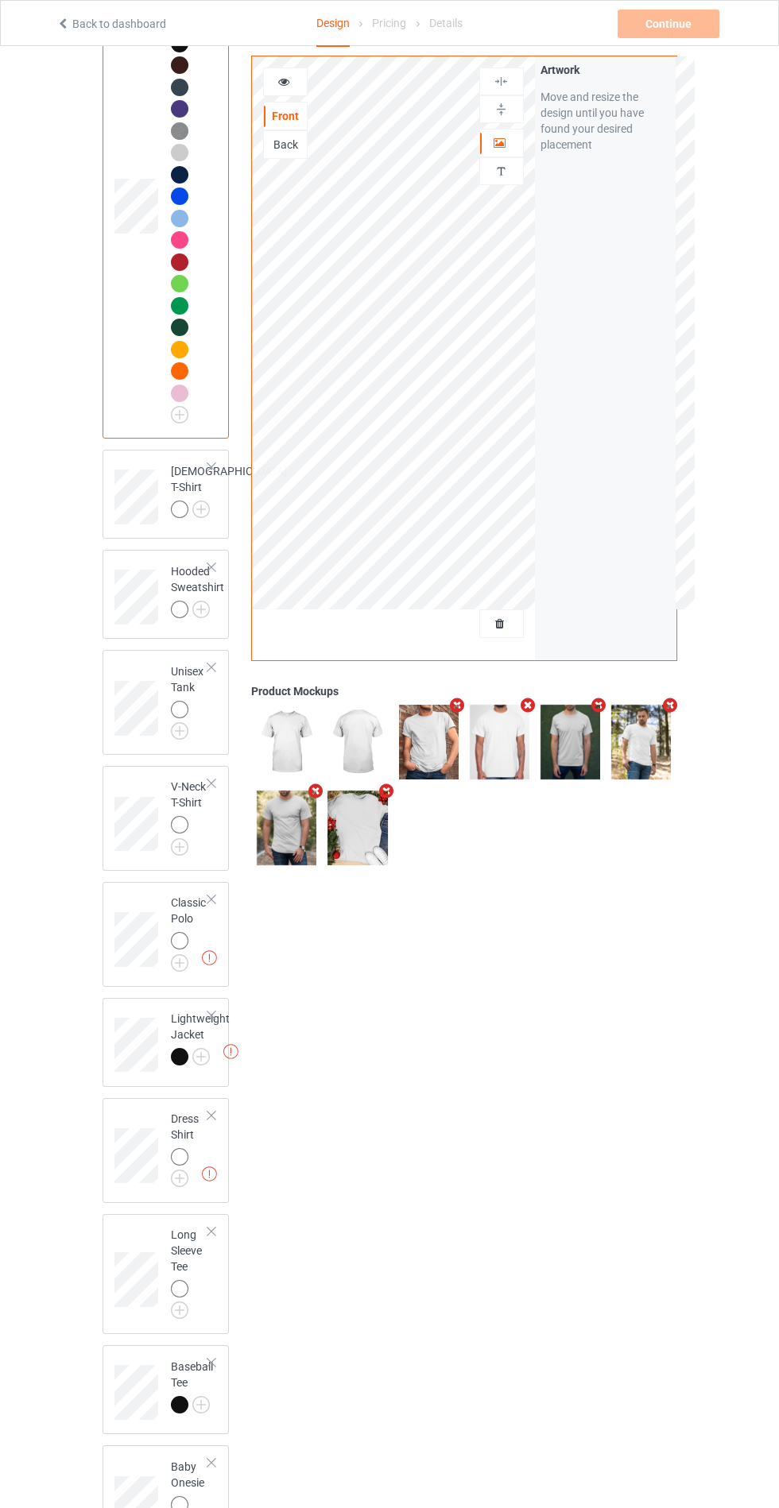
scroll to position [238, 0]
click at [192, 517] on img at bounding box center [200, 508] width 17 height 17
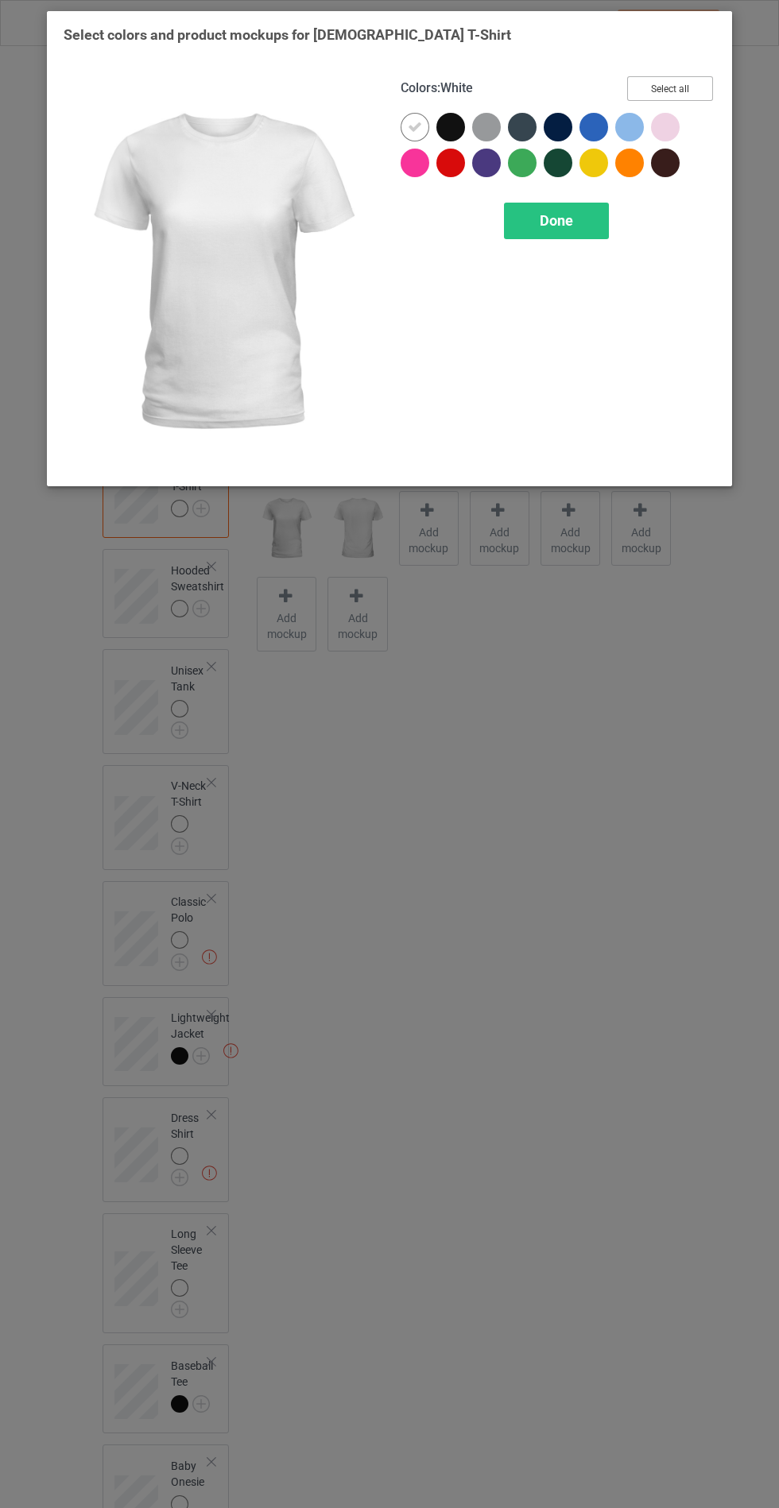
click at [696, 91] on button "Select all" at bounding box center [670, 88] width 86 height 25
click at [574, 223] on div "Done" at bounding box center [556, 221] width 105 height 37
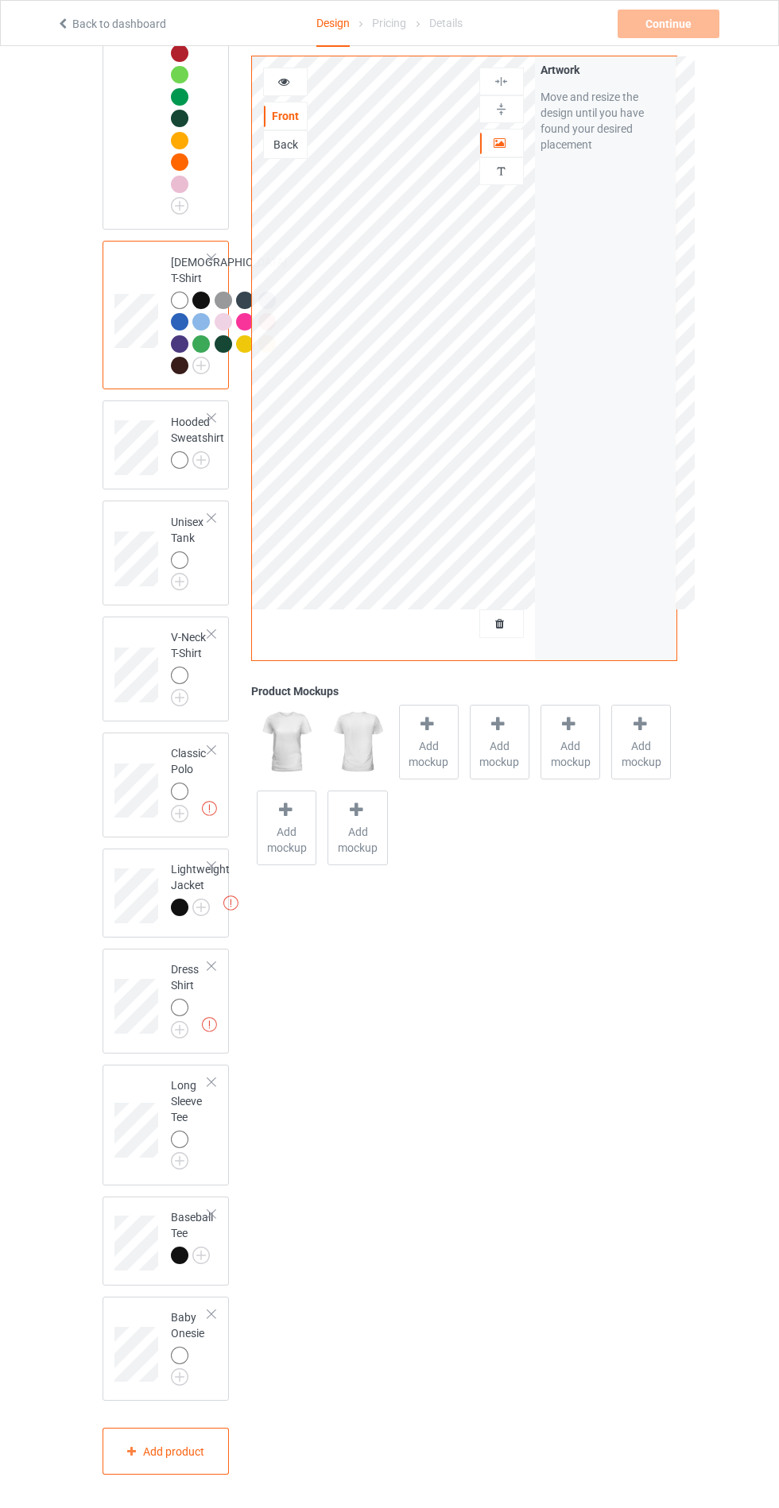
scroll to position [492, 0]
click at [205, 469] on img at bounding box center [200, 459] width 17 height 17
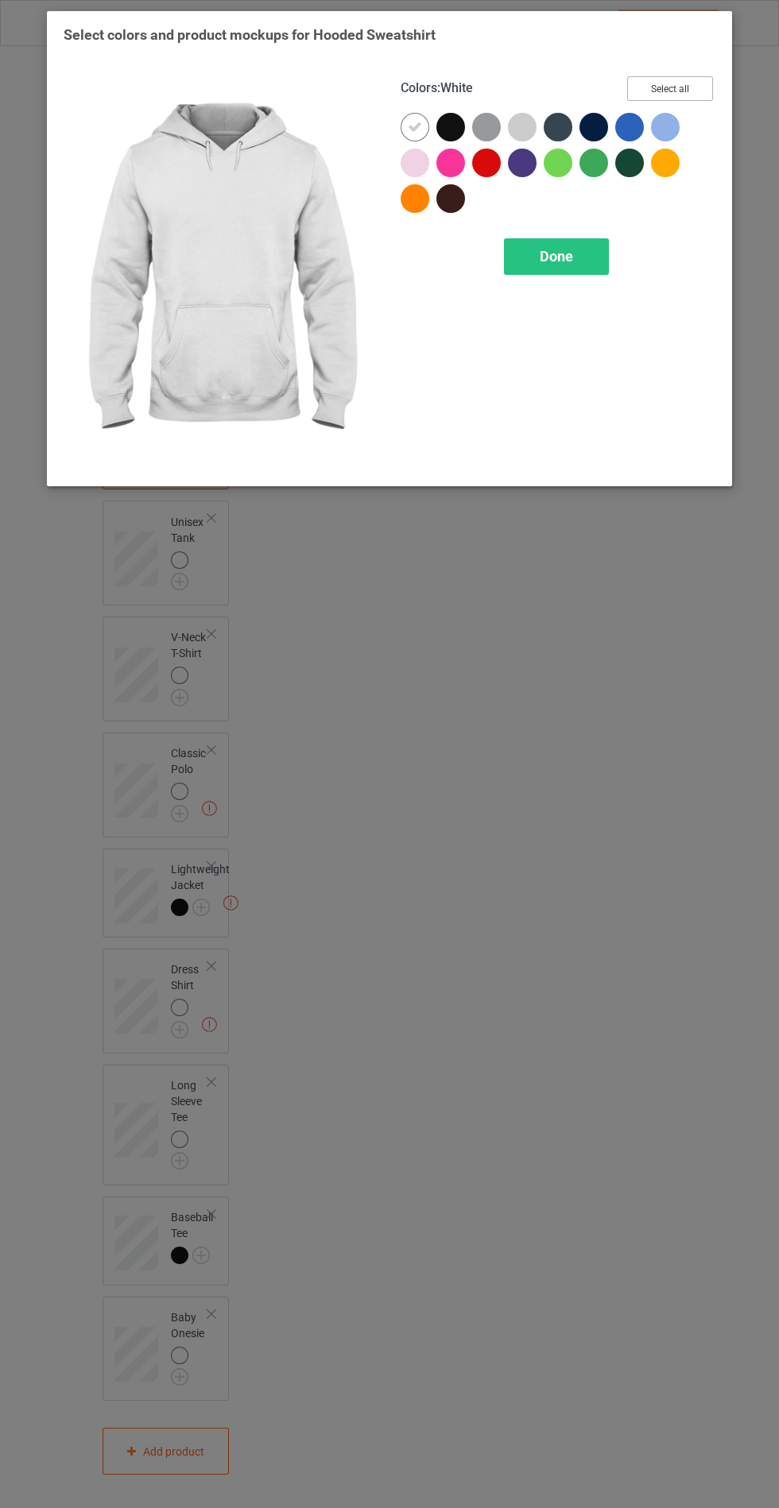
click at [687, 91] on button "Select all" at bounding box center [670, 88] width 86 height 25
click at [572, 257] on span "Done" at bounding box center [556, 256] width 33 height 17
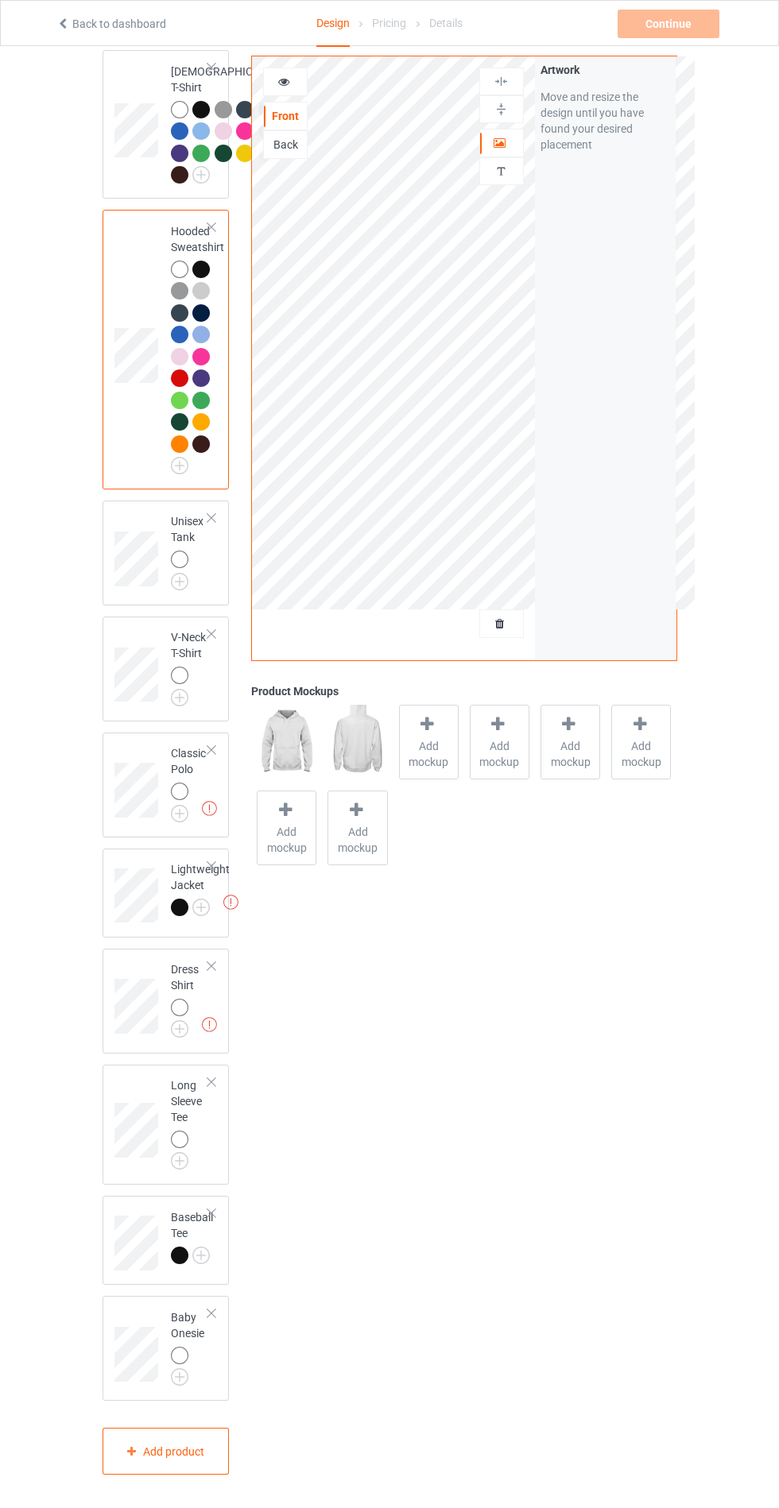
scroll to position [688, 0]
click at [175, 590] on img at bounding box center [179, 581] width 17 height 17
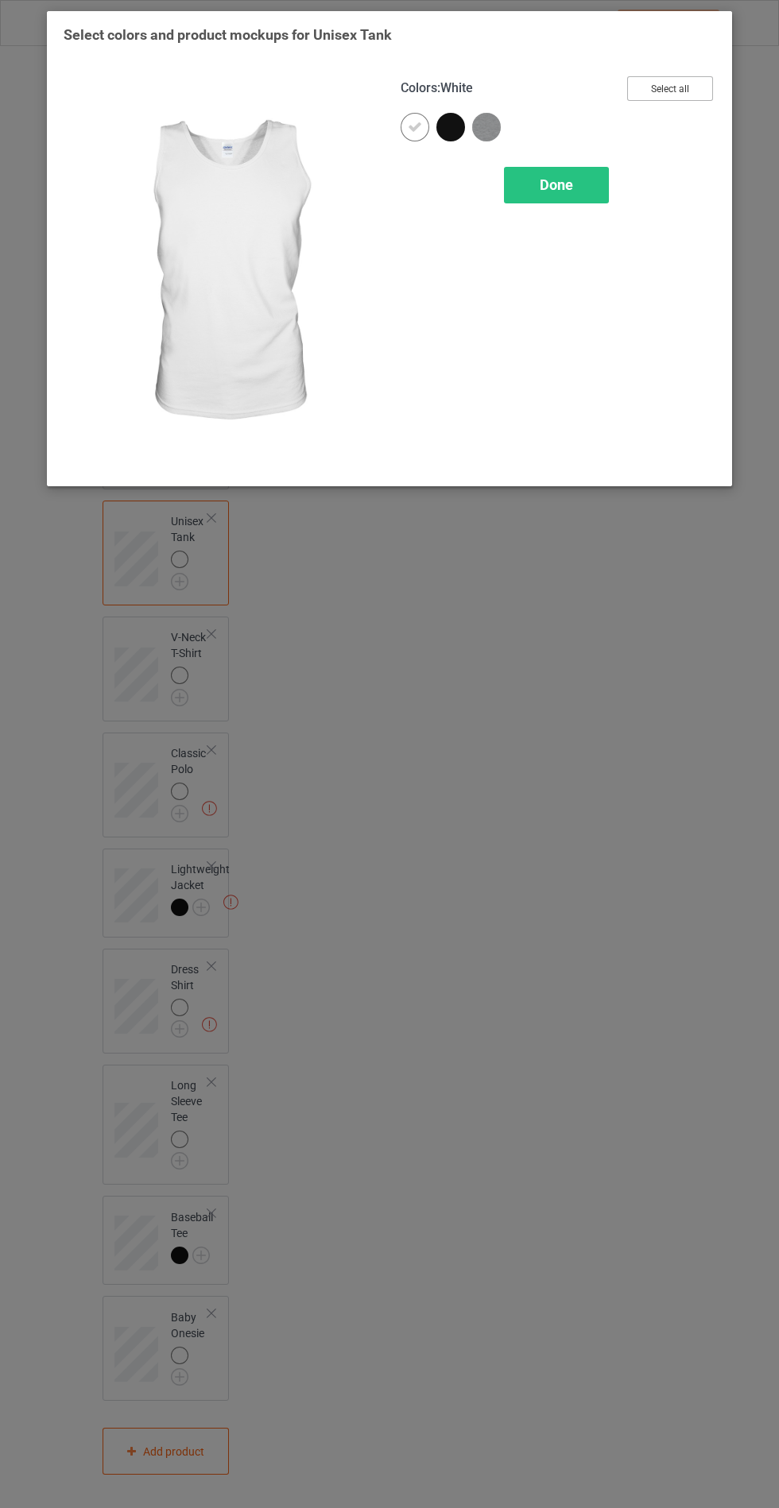
click at [687, 91] on button "Select all" at bounding box center [670, 88] width 86 height 25
click at [583, 176] on div "Done" at bounding box center [556, 185] width 105 height 37
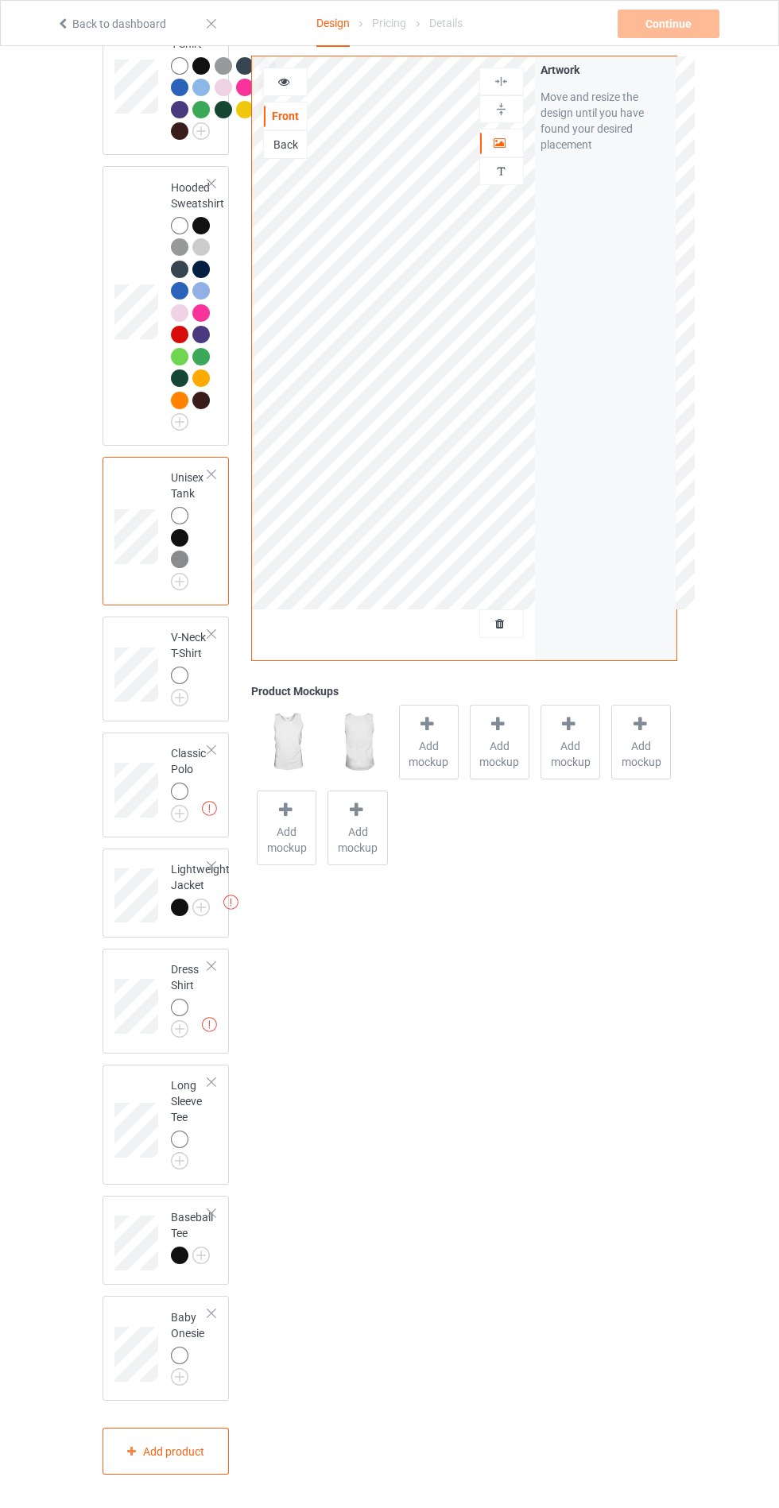
scroll to position [804, 0]
click at [184, 706] on img at bounding box center [179, 697] width 17 height 17
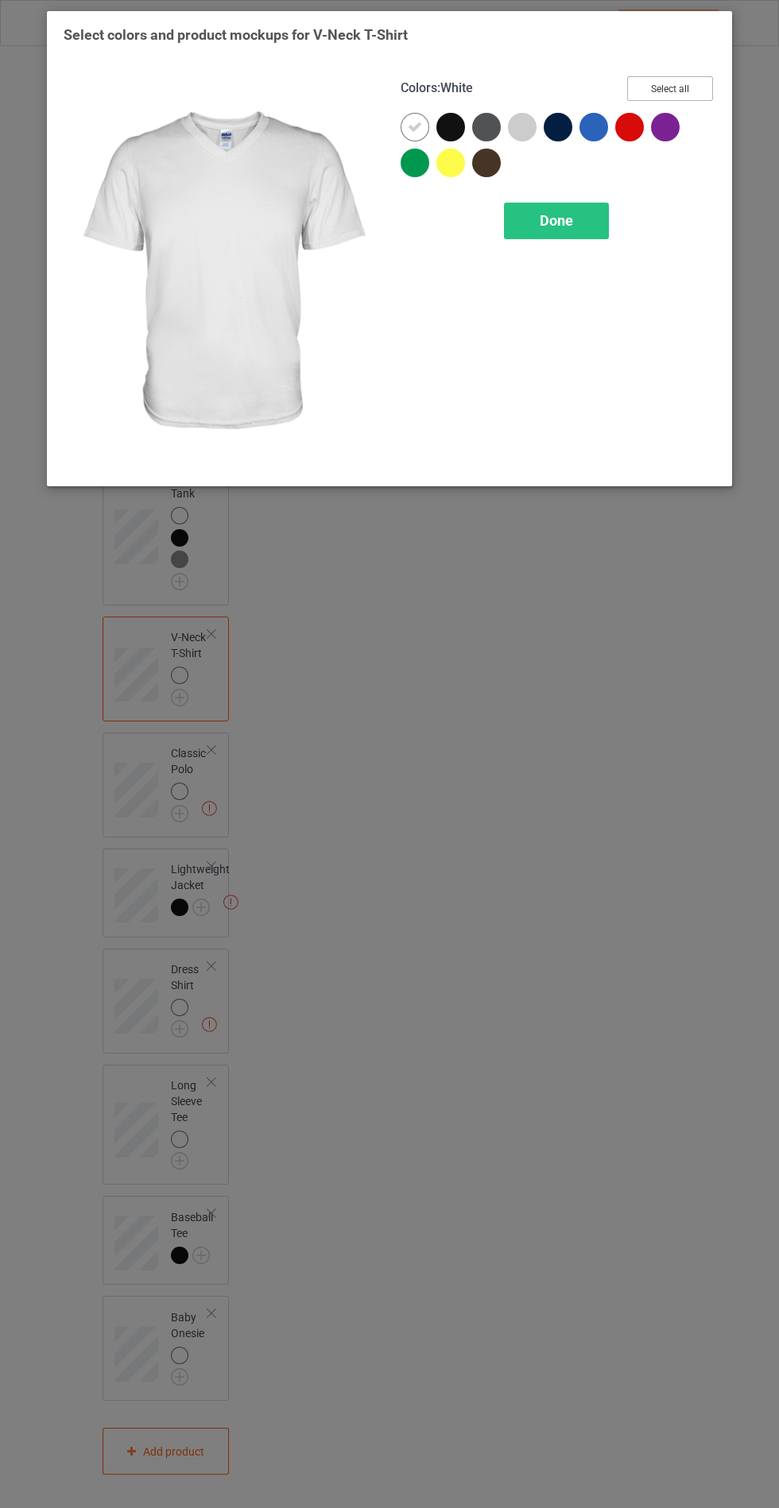
click at [683, 86] on button "Select all" at bounding box center [670, 88] width 86 height 25
click at [571, 215] on span "Done" at bounding box center [556, 220] width 33 height 17
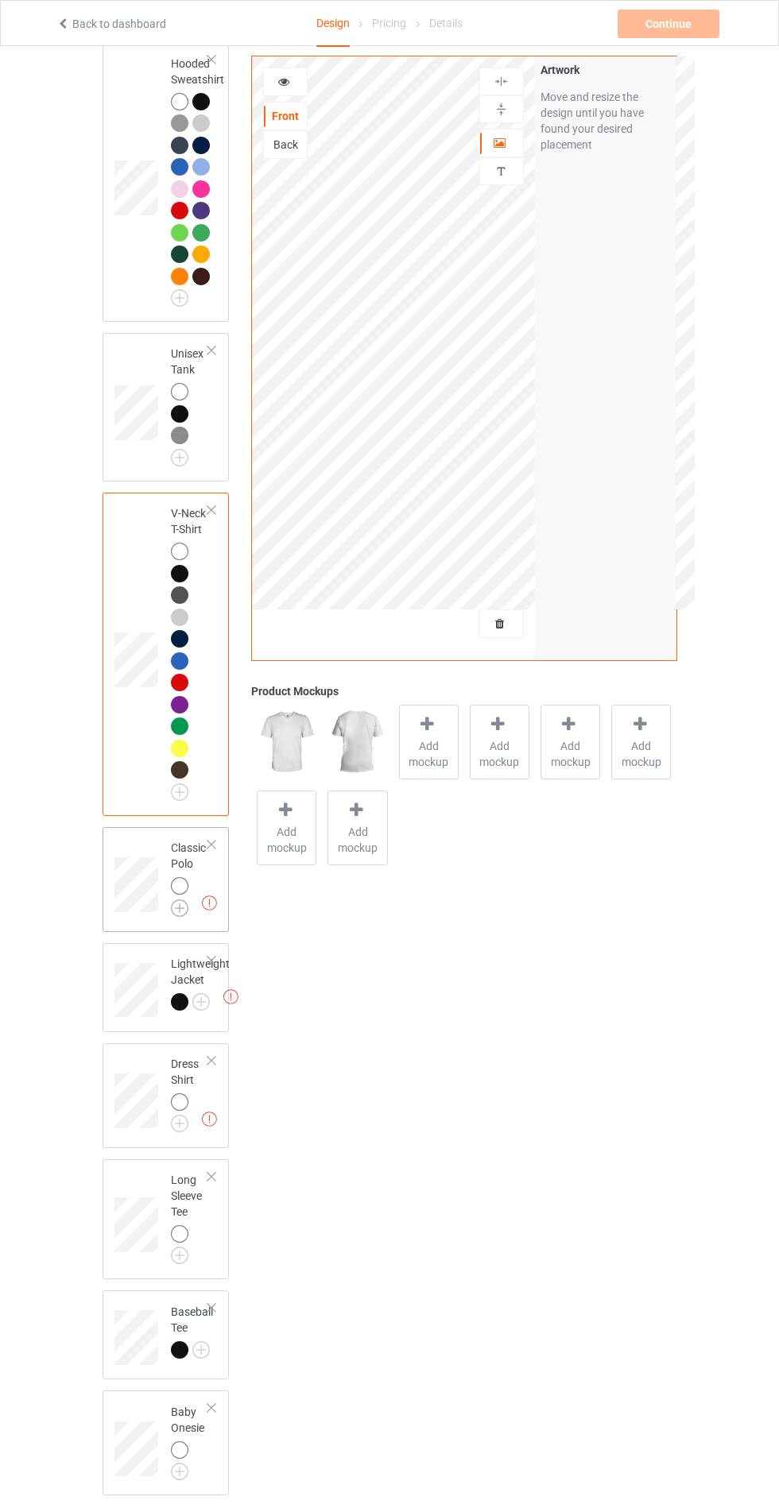
click at [178, 917] on img at bounding box center [179, 908] width 17 height 17
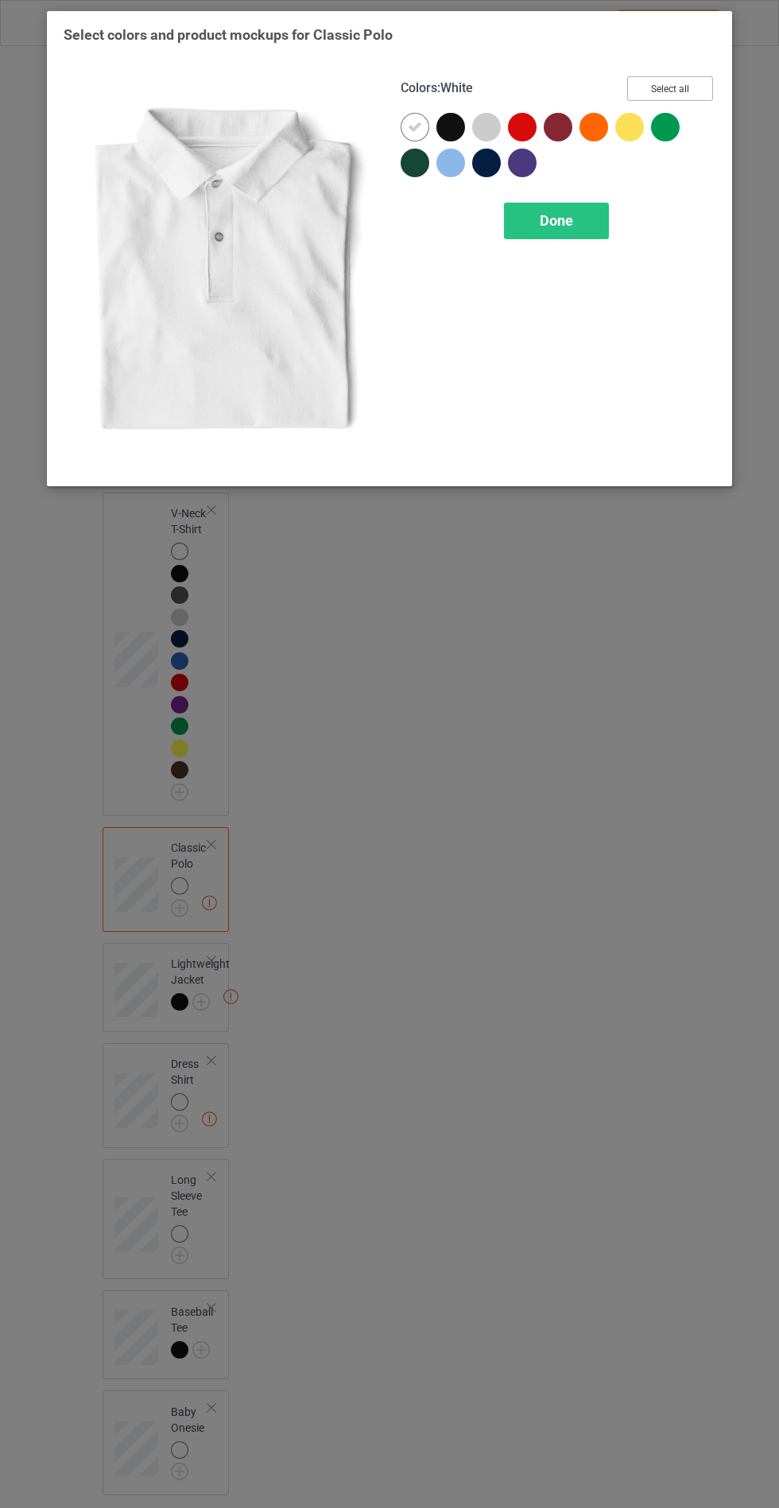
click at [685, 92] on button "Select all" at bounding box center [670, 88] width 86 height 25
click at [592, 208] on div "Done" at bounding box center [556, 221] width 105 height 37
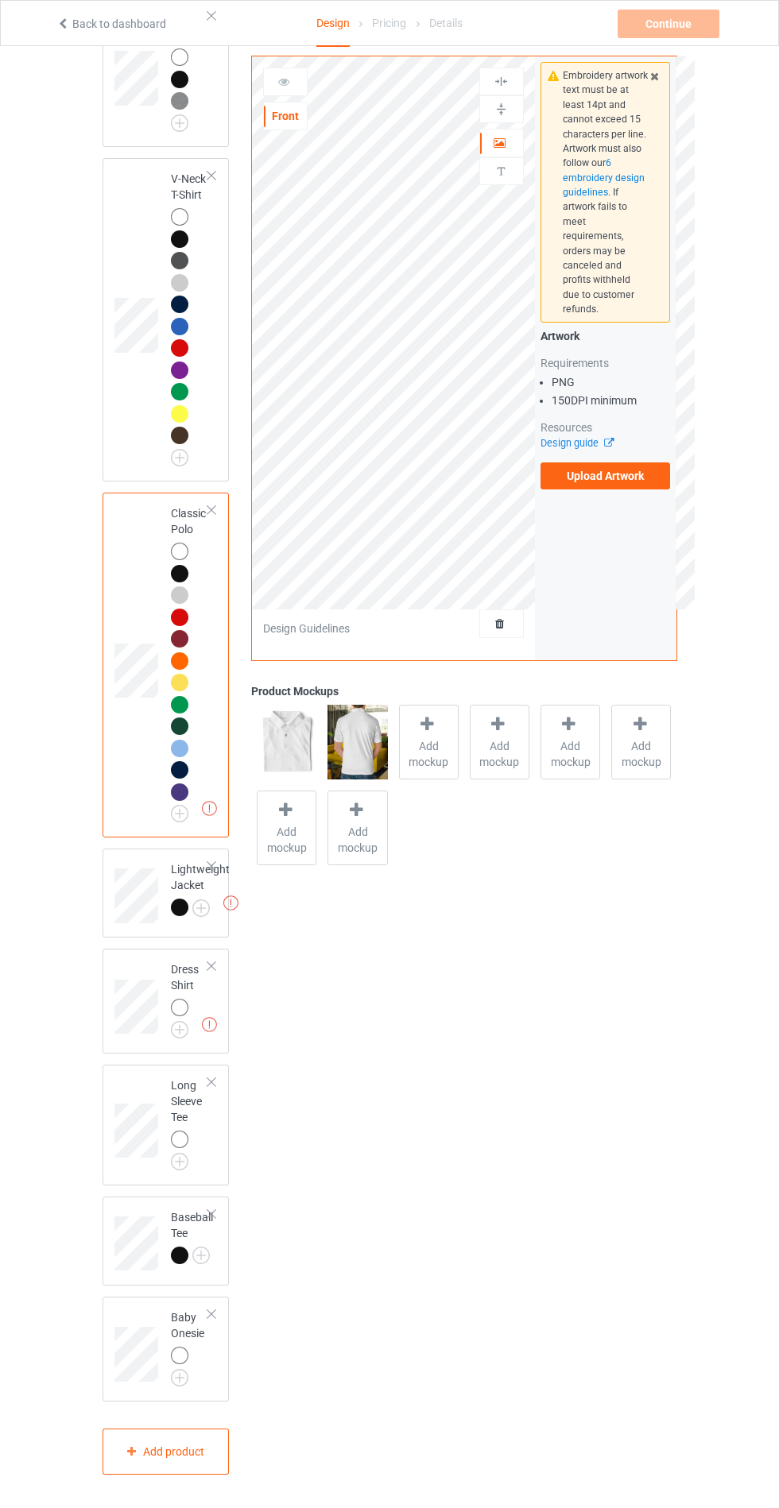
scroll to position [1263, 0]
click at [202, 917] on img at bounding box center [200, 908] width 17 height 17
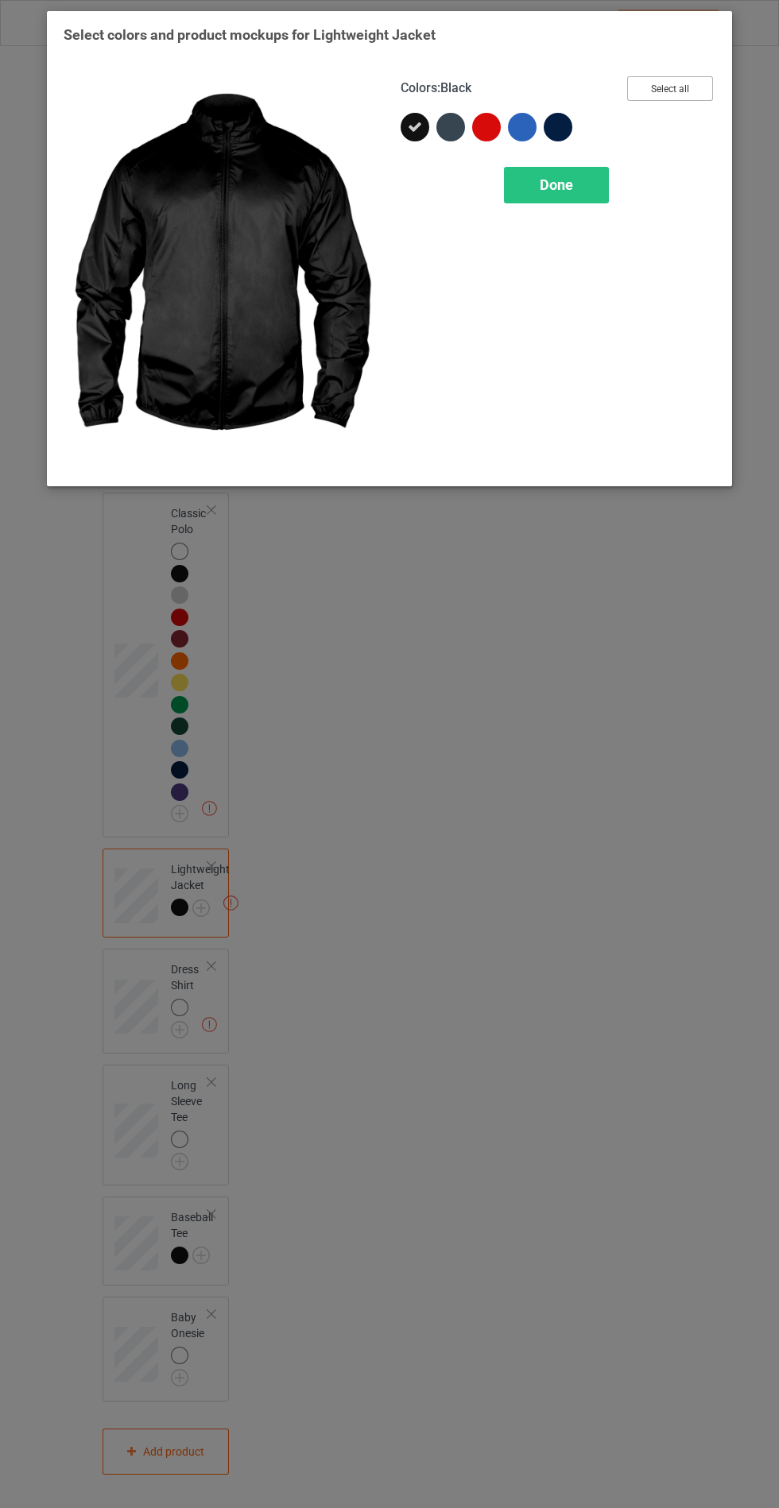
click at [702, 85] on button "Select all" at bounding box center [670, 88] width 86 height 25
click at [598, 172] on div "Done" at bounding box center [556, 185] width 105 height 37
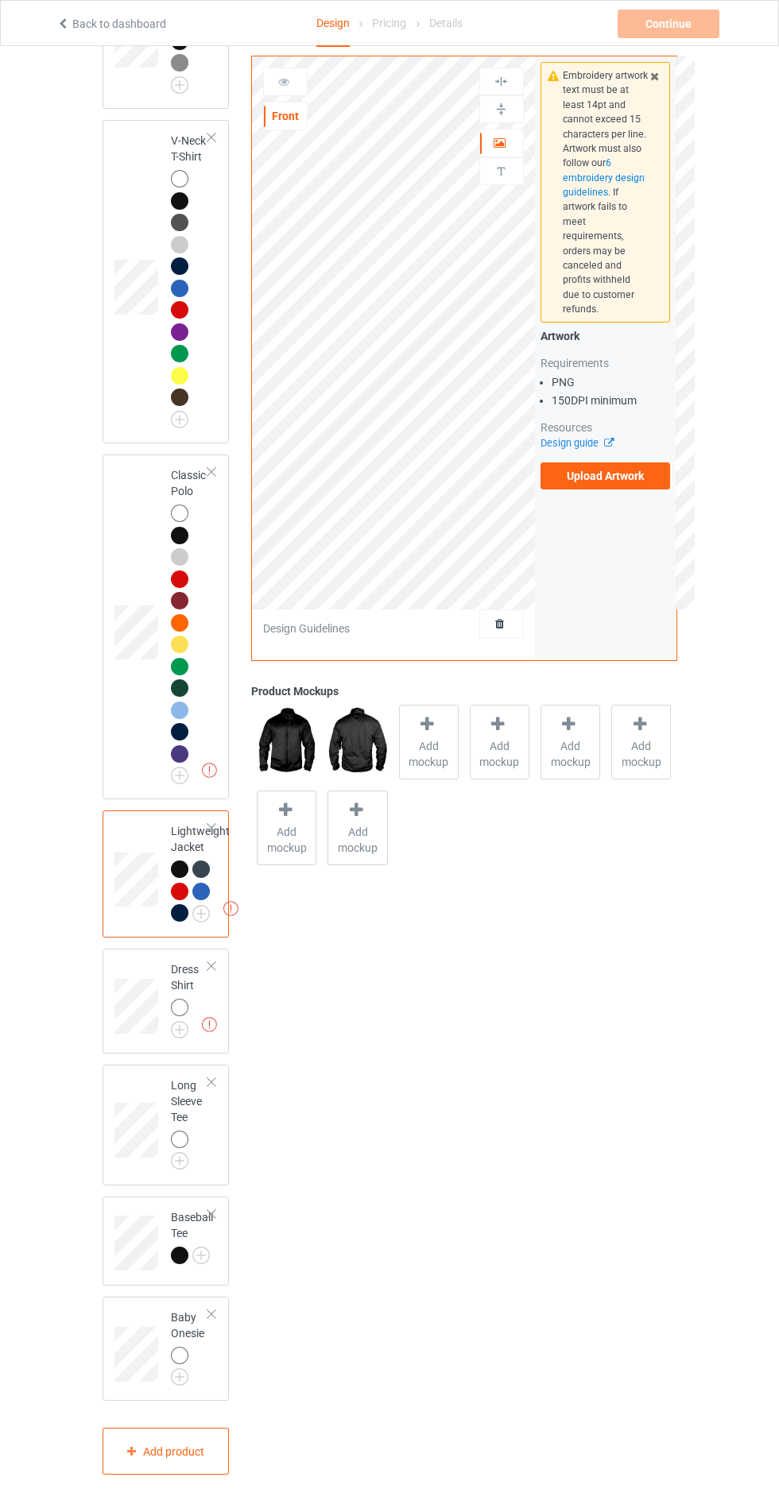
scroll to position [1301, 0]
click at [176, 1016] on div at bounding box center [179, 1007] width 17 height 17
click at [172, 1039] on img at bounding box center [179, 1029] width 17 height 17
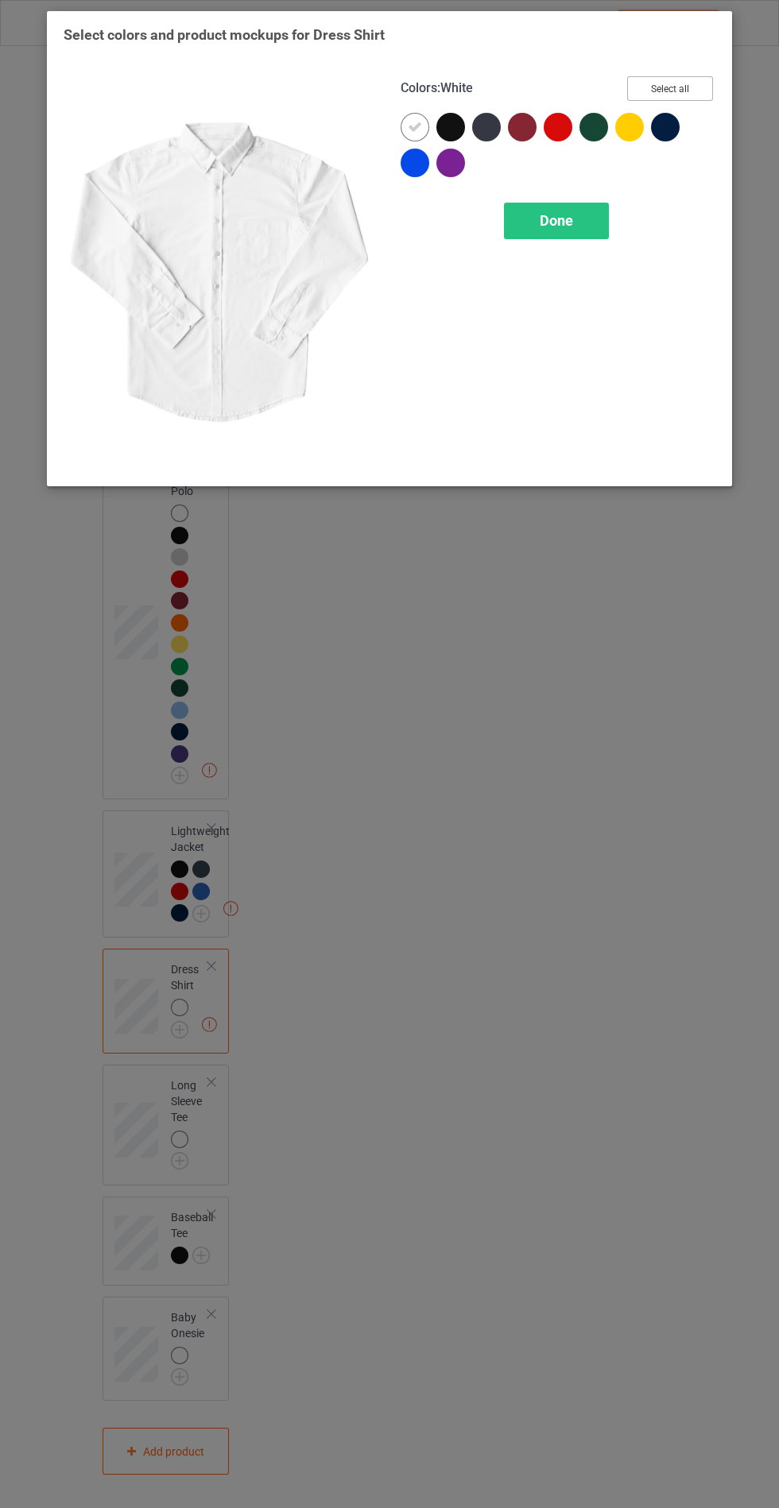
click at [693, 86] on button "Select all" at bounding box center [670, 88] width 86 height 25
click at [569, 220] on span "Done" at bounding box center [556, 220] width 33 height 17
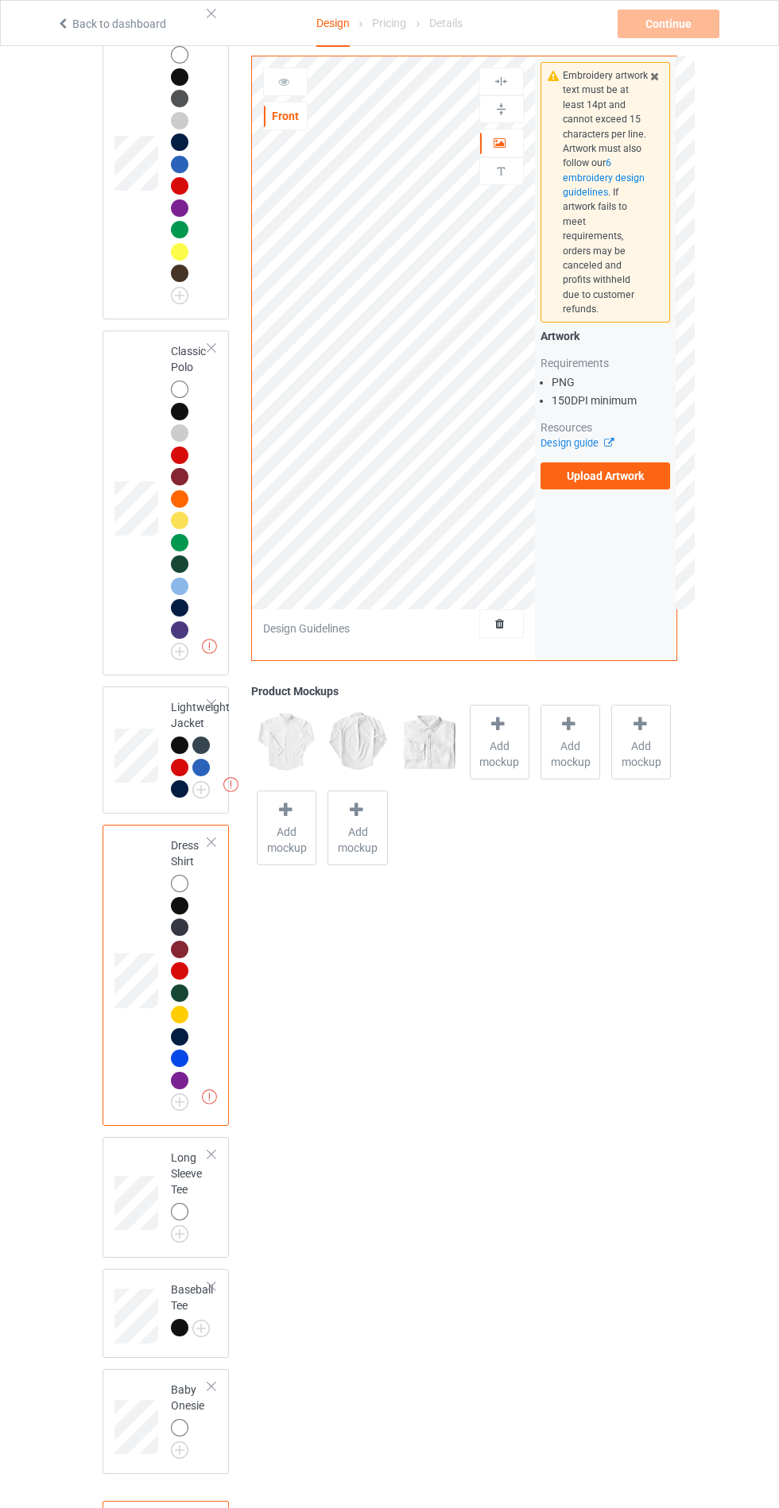
scroll to position [1498, 0]
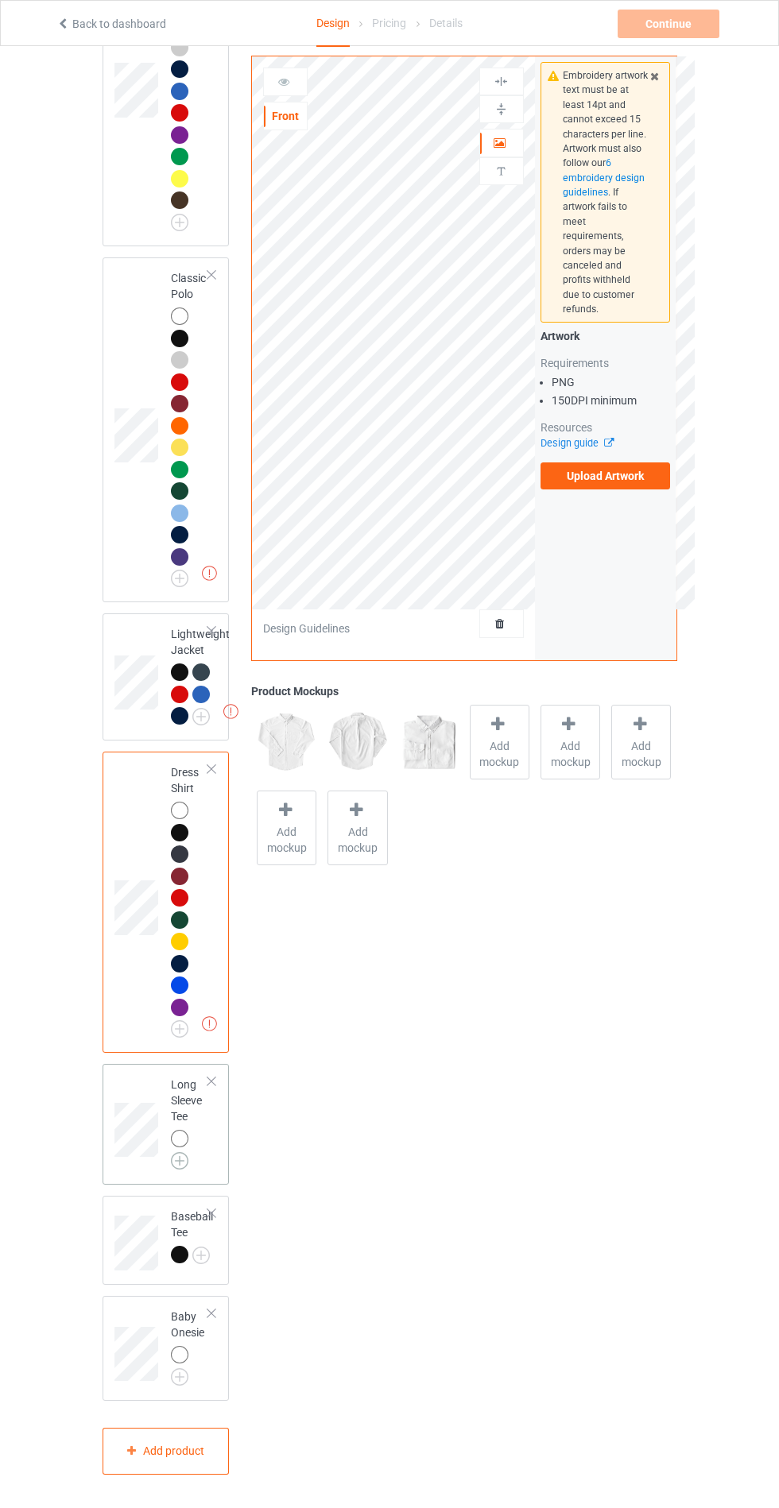
click at [179, 1170] on img at bounding box center [179, 1160] width 17 height 17
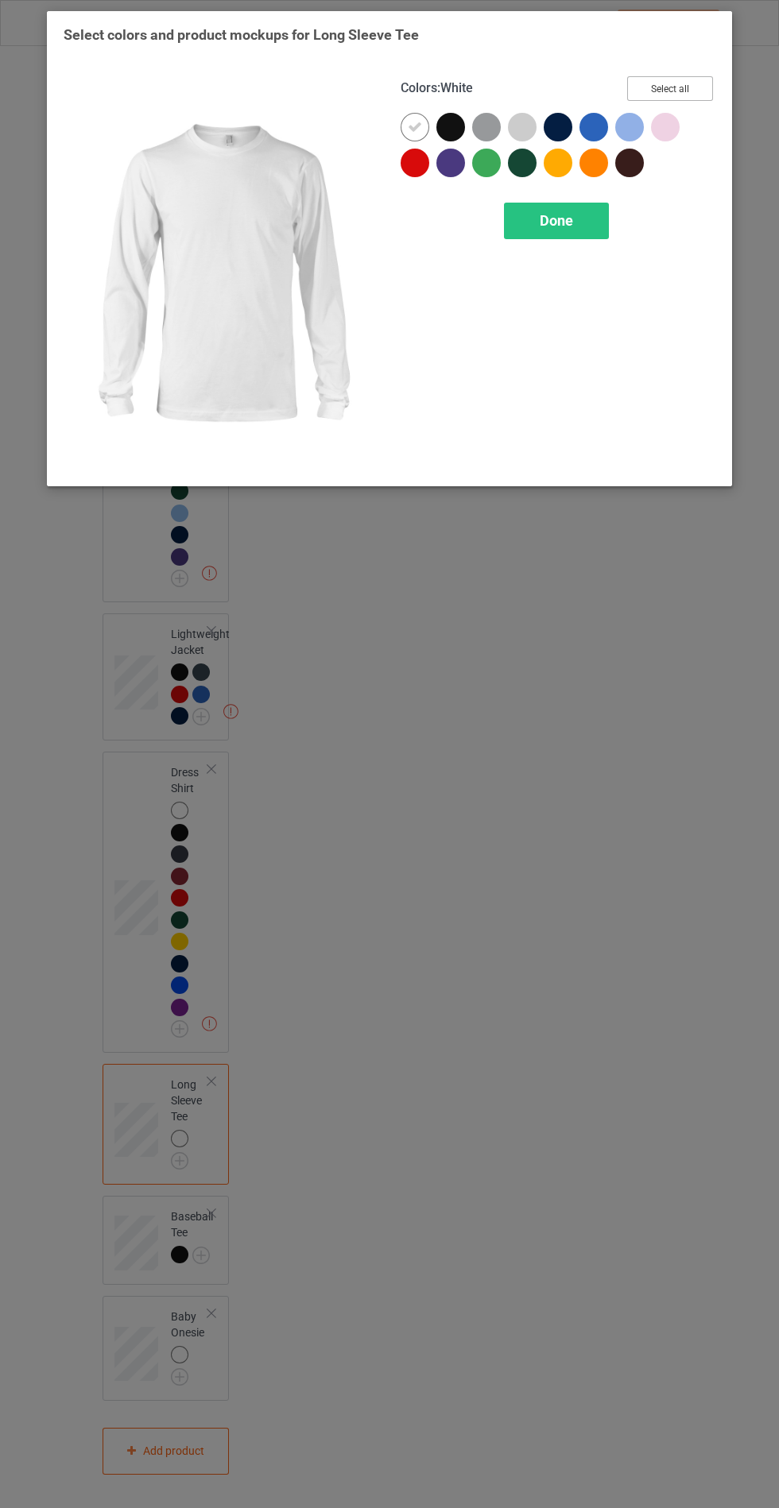
click at [695, 86] on button "Select all" at bounding box center [670, 88] width 86 height 25
click at [589, 210] on div "Done" at bounding box center [556, 221] width 105 height 37
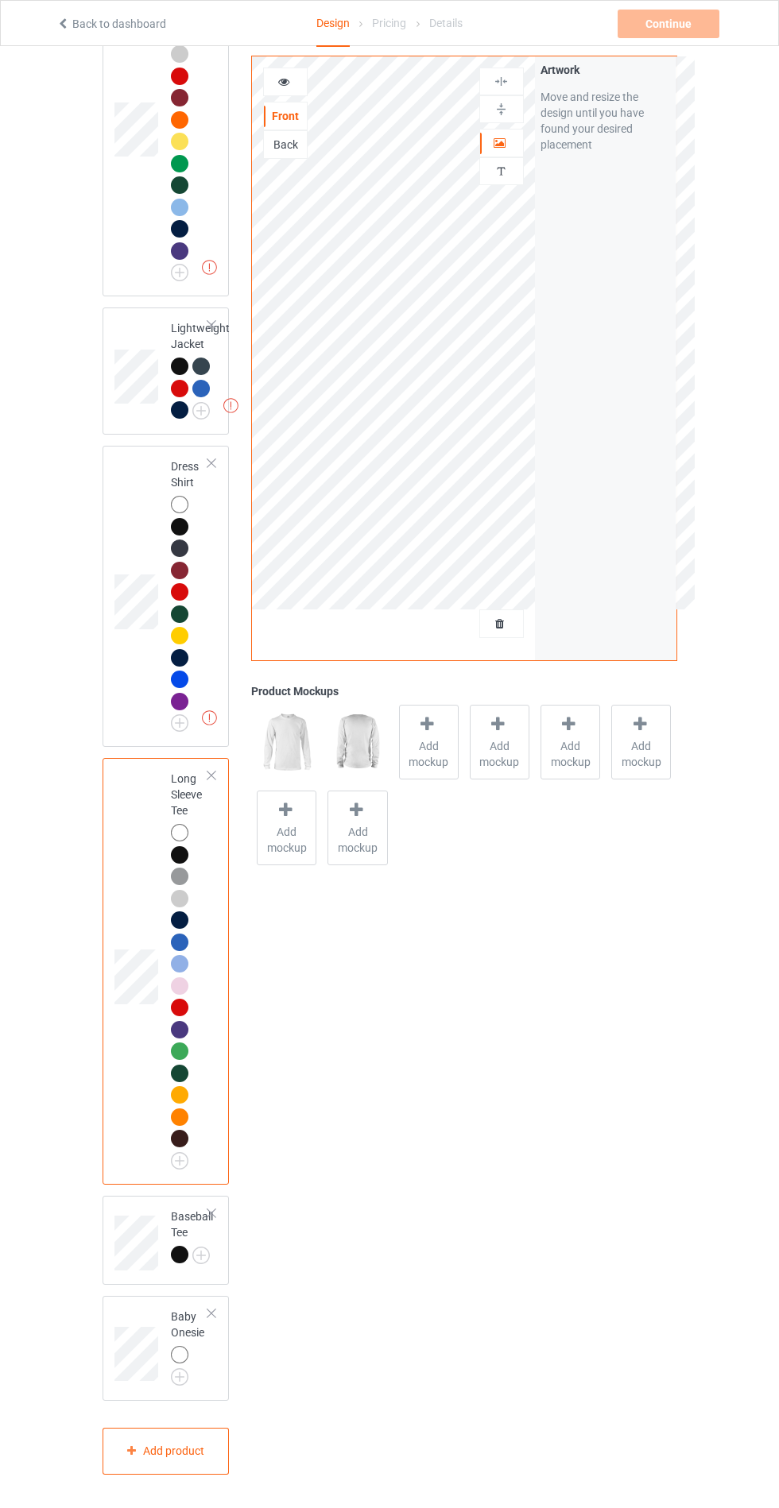
scroll to position [1803, 0]
click at [195, 1264] on img at bounding box center [200, 1255] width 17 height 17
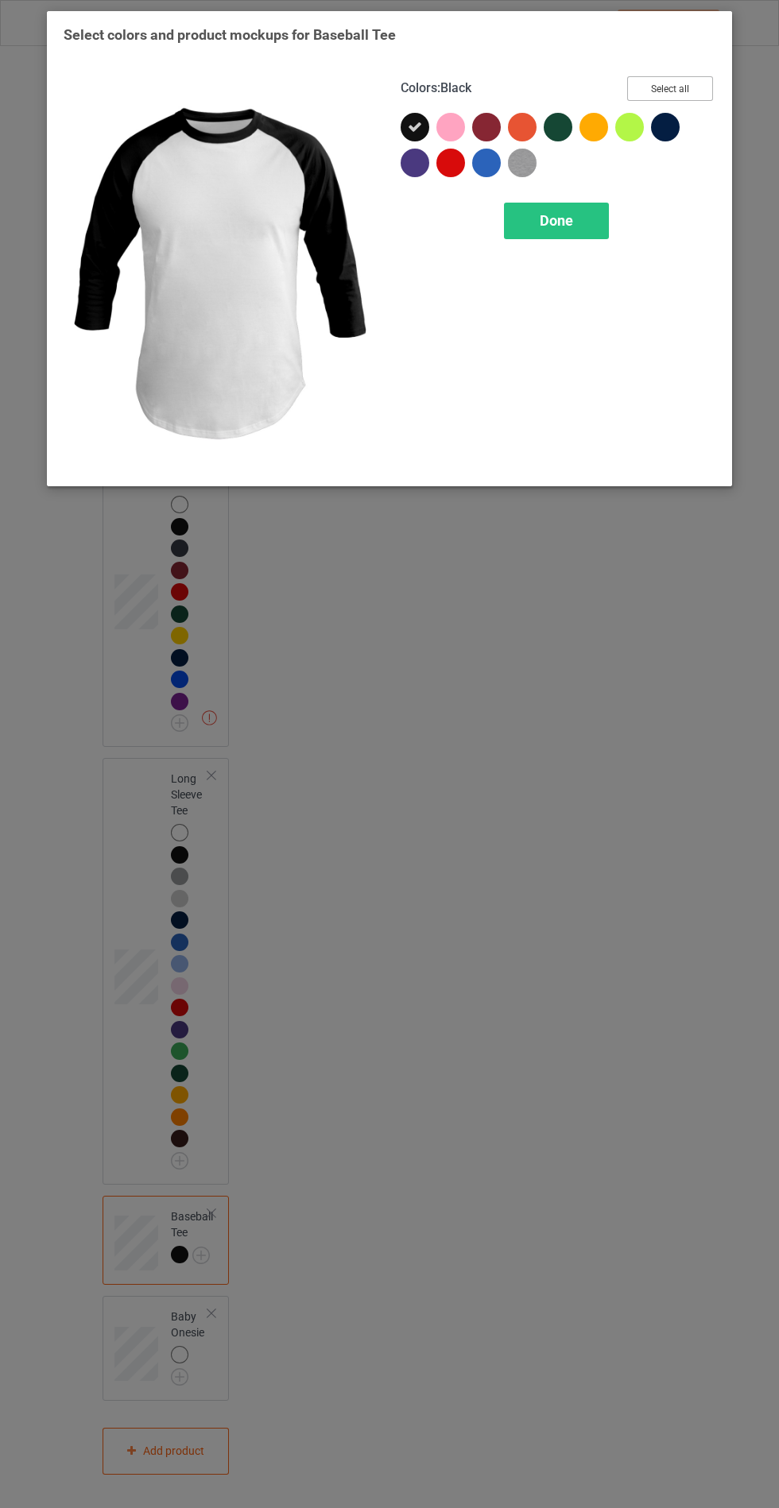
click at [687, 87] on button "Select all" at bounding box center [670, 88] width 86 height 25
click at [592, 208] on div "Done" at bounding box center [556, 221] width 105 height 37
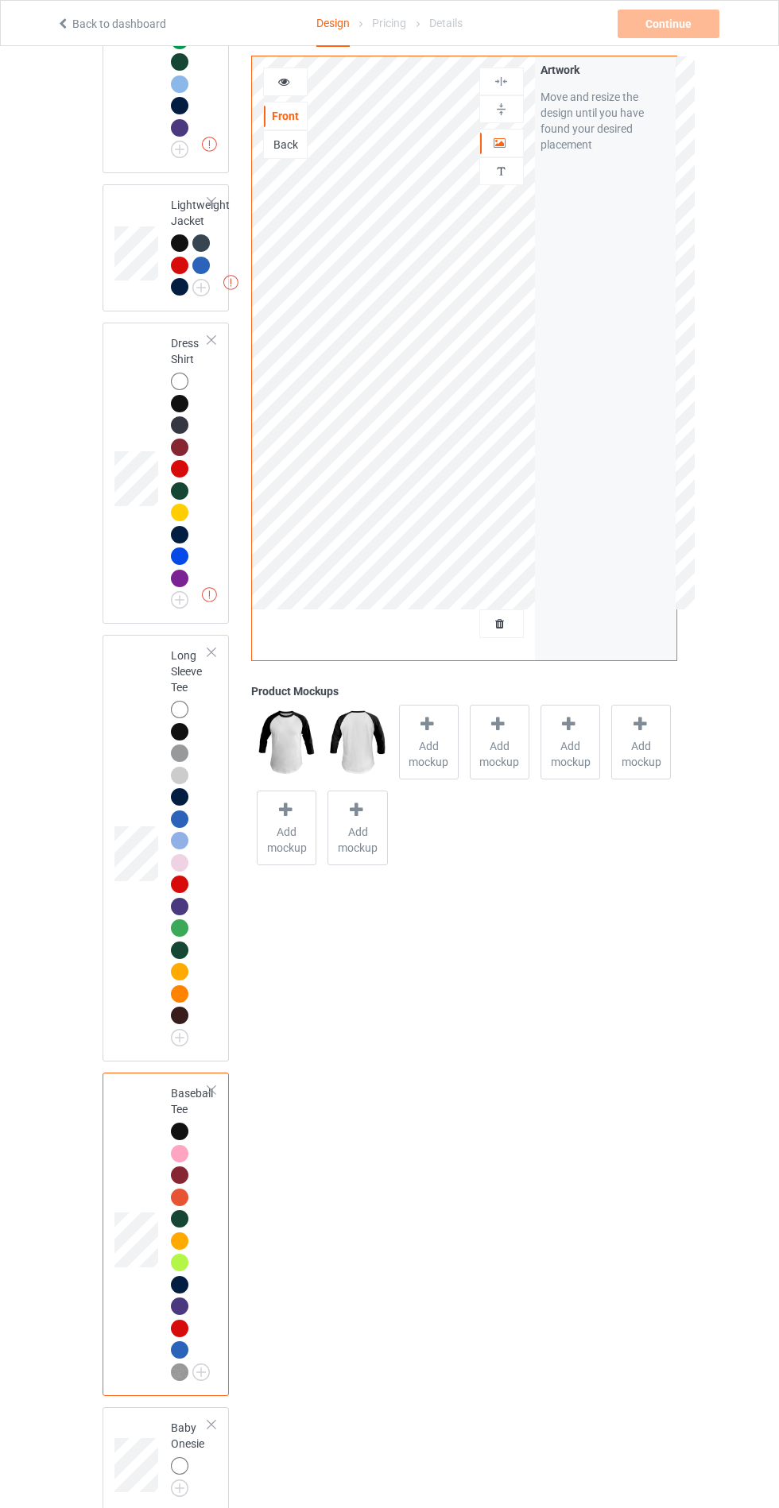
scroll to position [2038, 0]
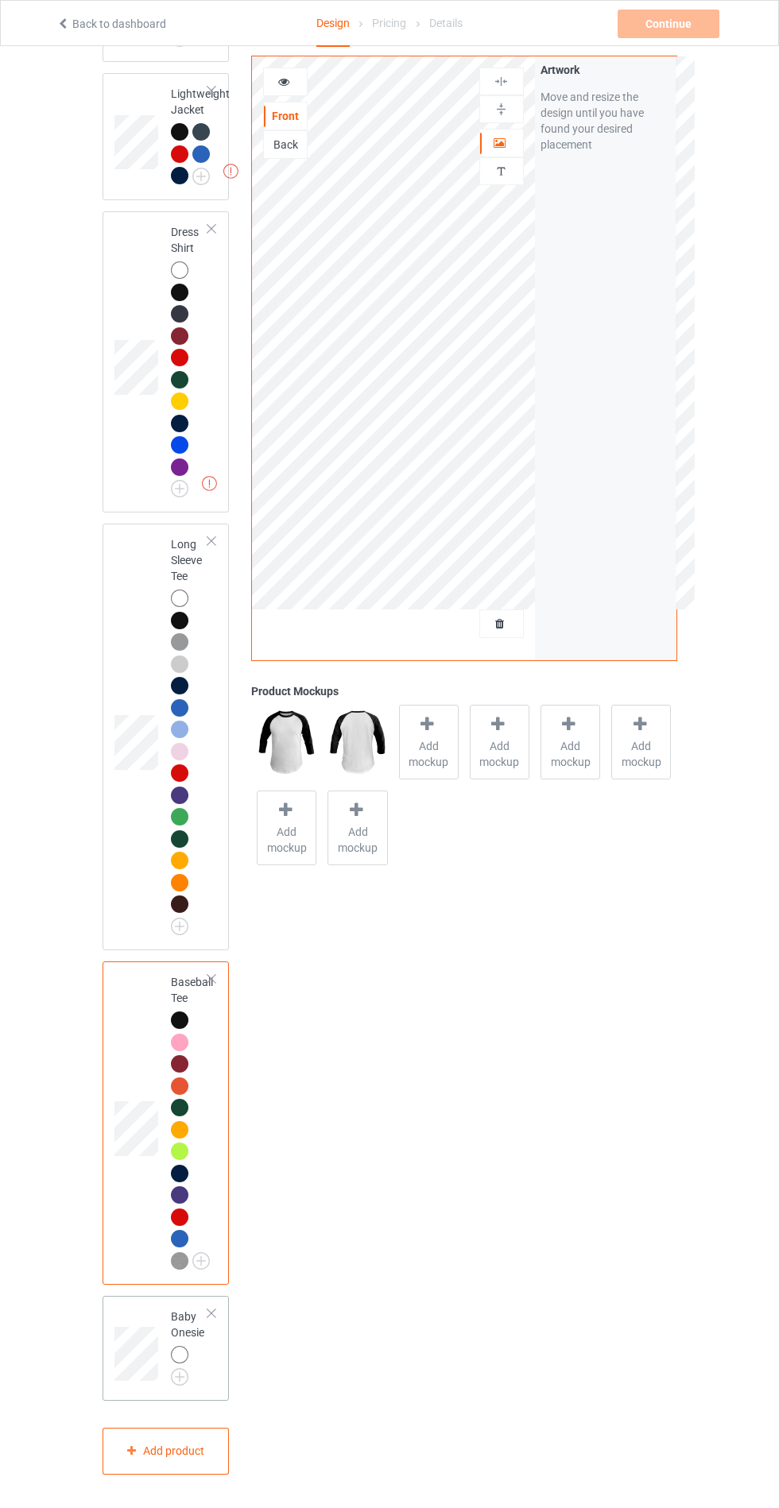
click at [174, 1368] on div at bounding box center [182, 1357] width 22 height 22
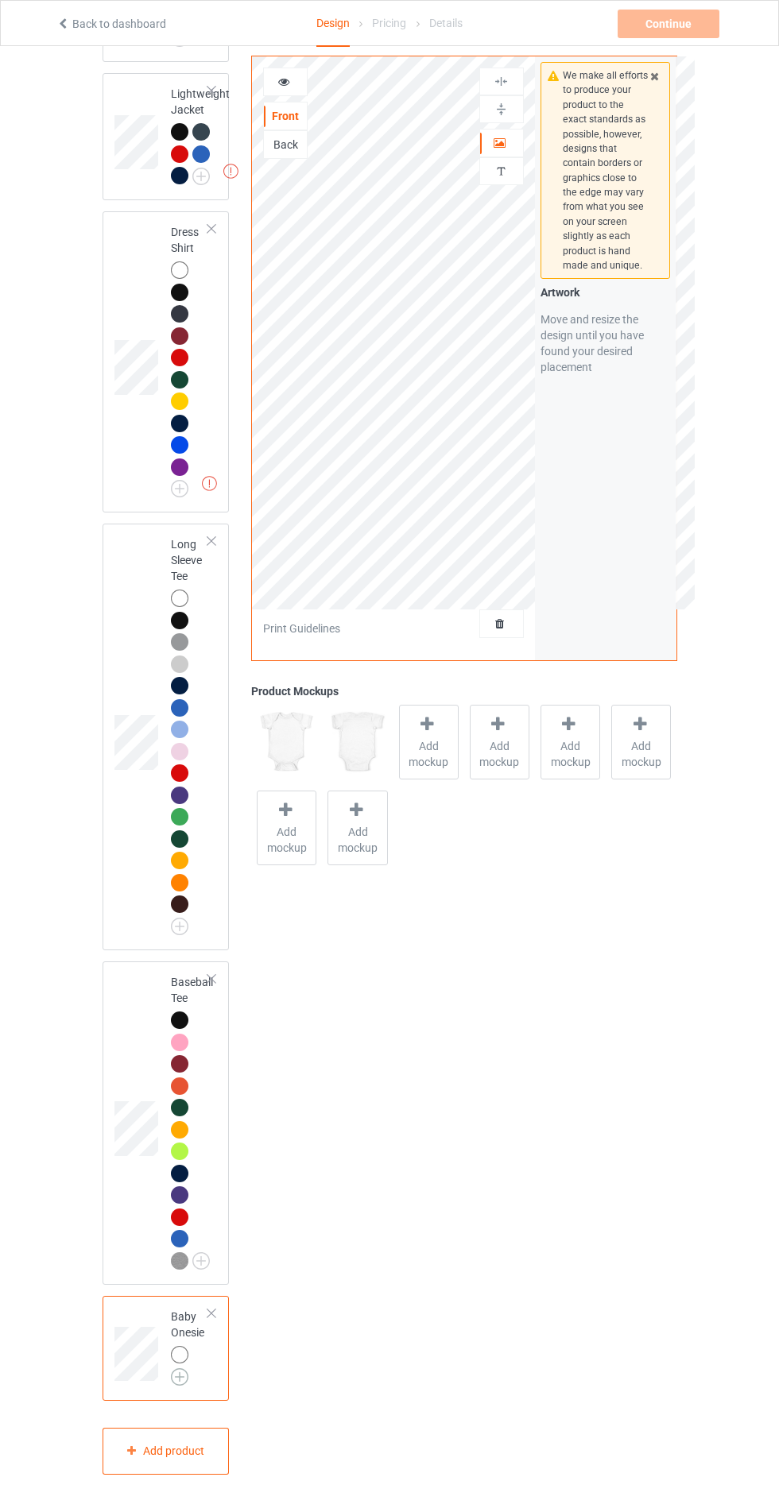
click at [179, 1386] on img at bounding box center [179, 1376] width 17 height 17
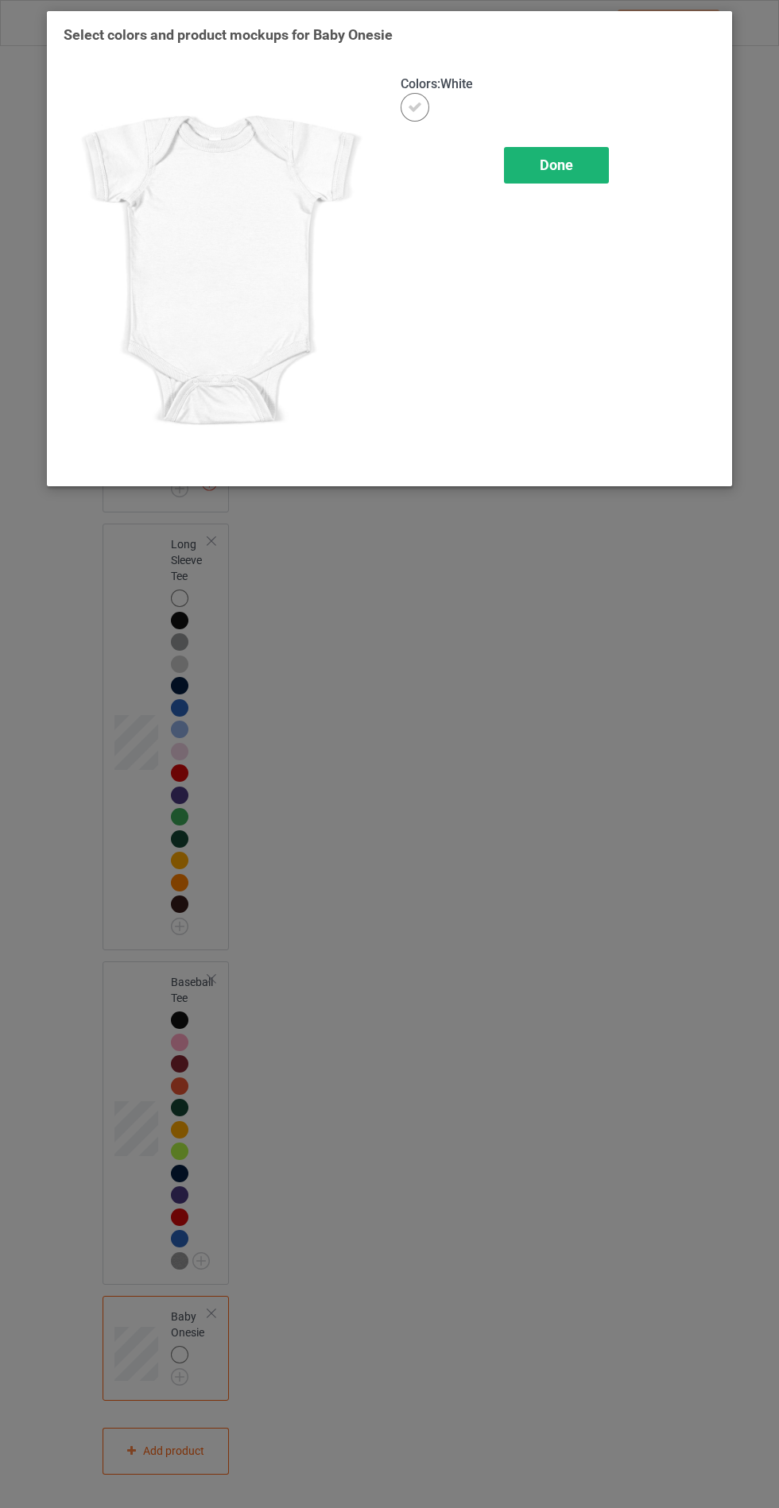
click at [585, 153] on div "Done" at bounding box center [556, 165] width 105 height 37
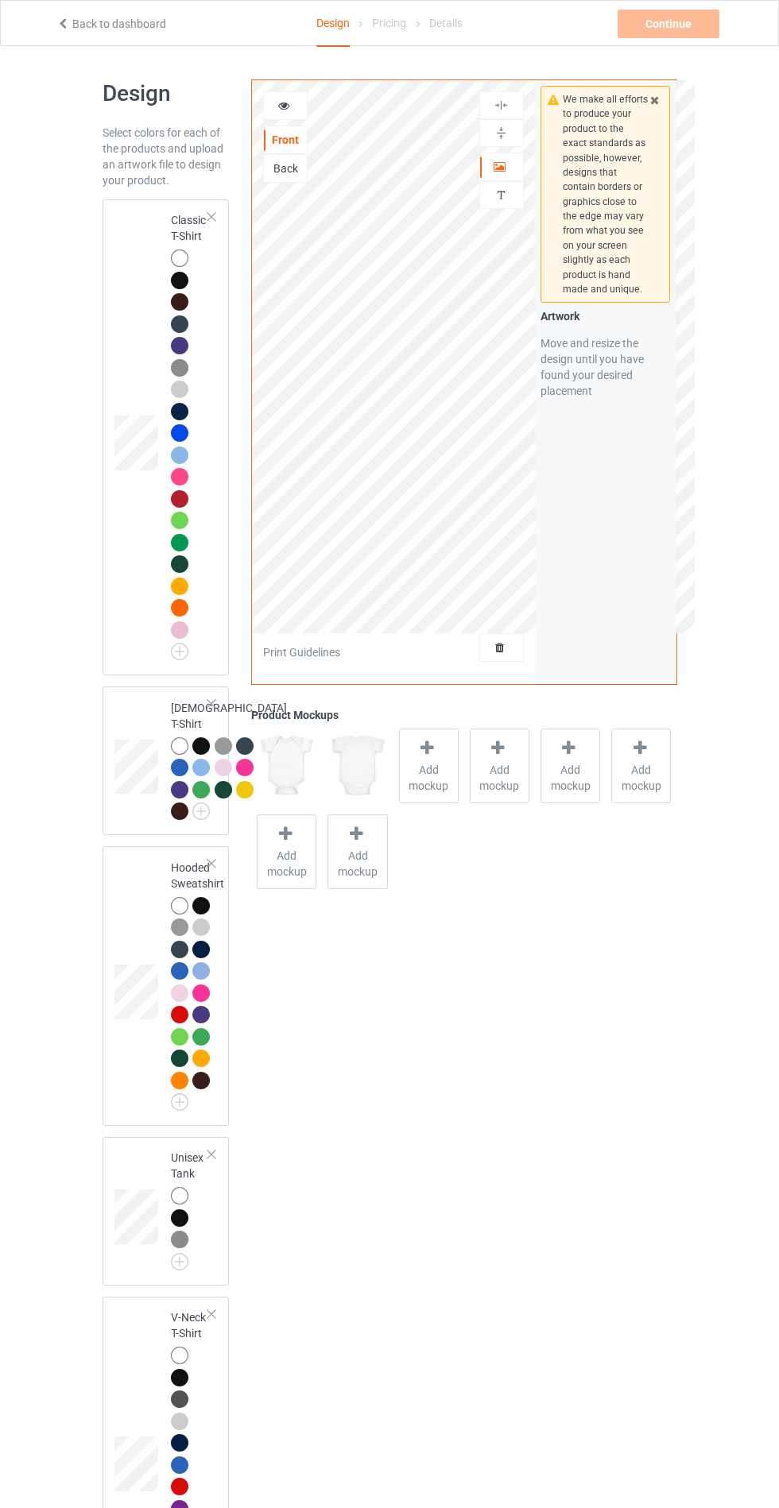
click at [655, 97] on icon at bounding box center [655, 97] width 14 height 11
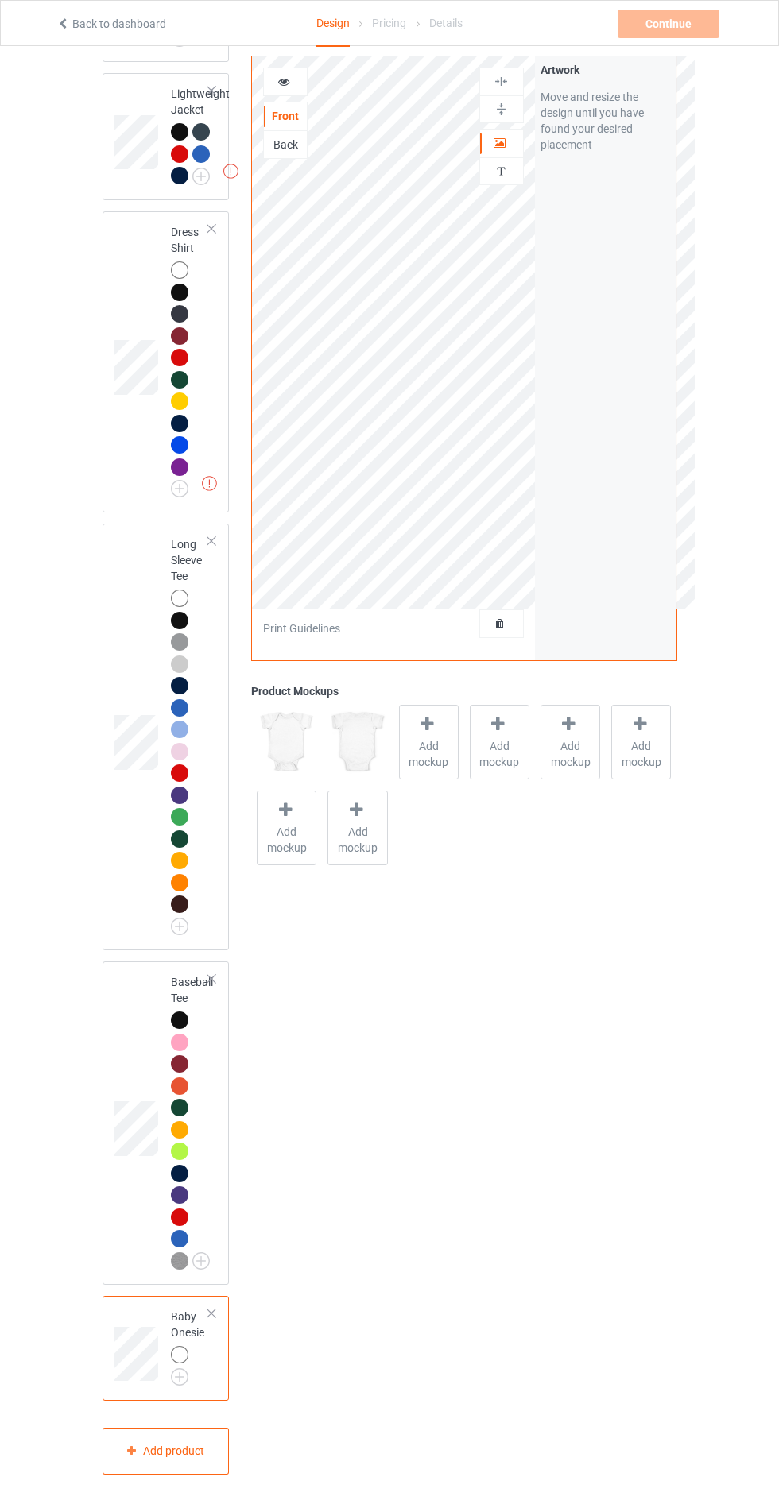
scroll to position [1944, 0]
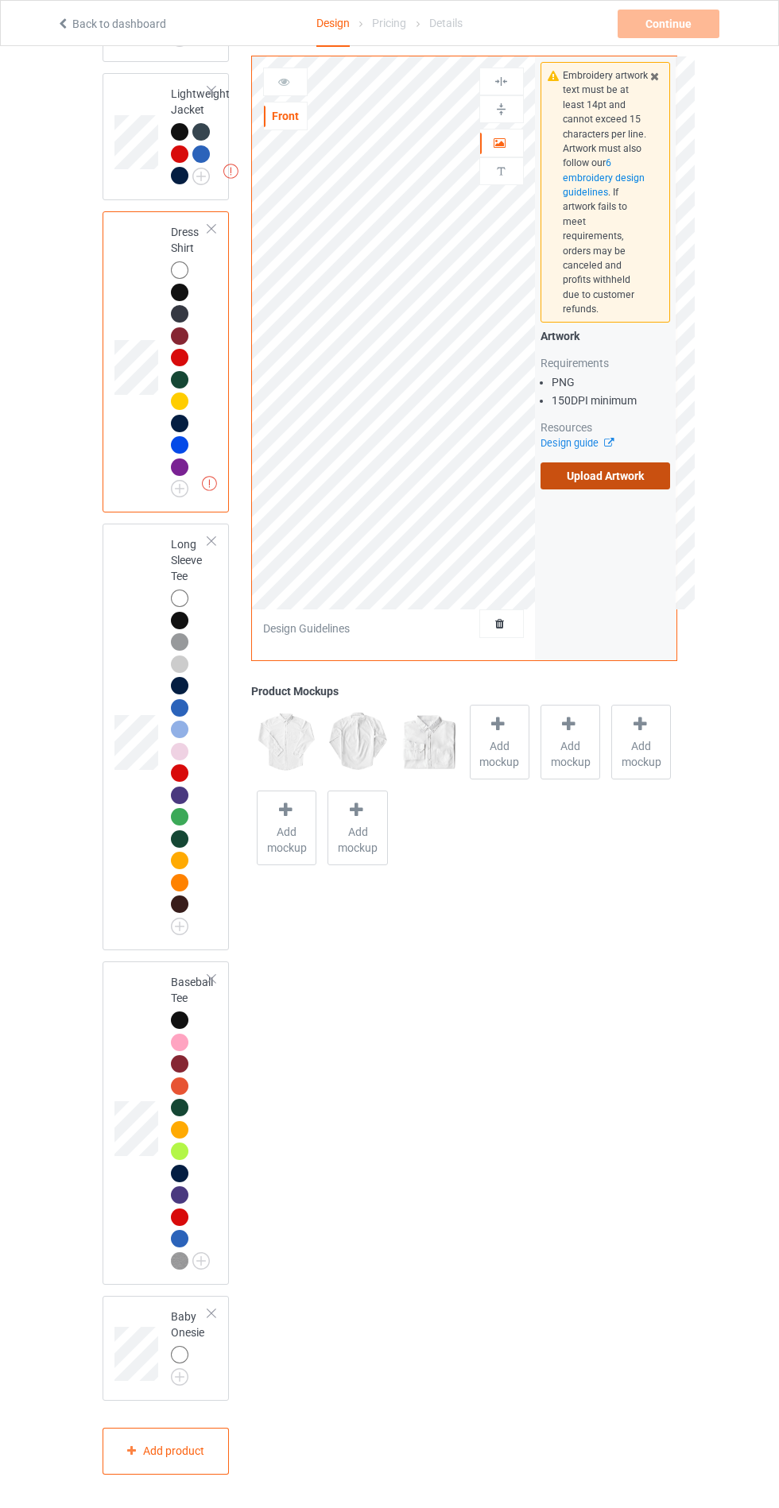
click at [613, 463] on label "Upload Artwork" at bounding box center [605, 476] width 130 height 27
click at [0, 0] on input "Upload Artwork" at bounding box center [0, 0] width 0 height 0
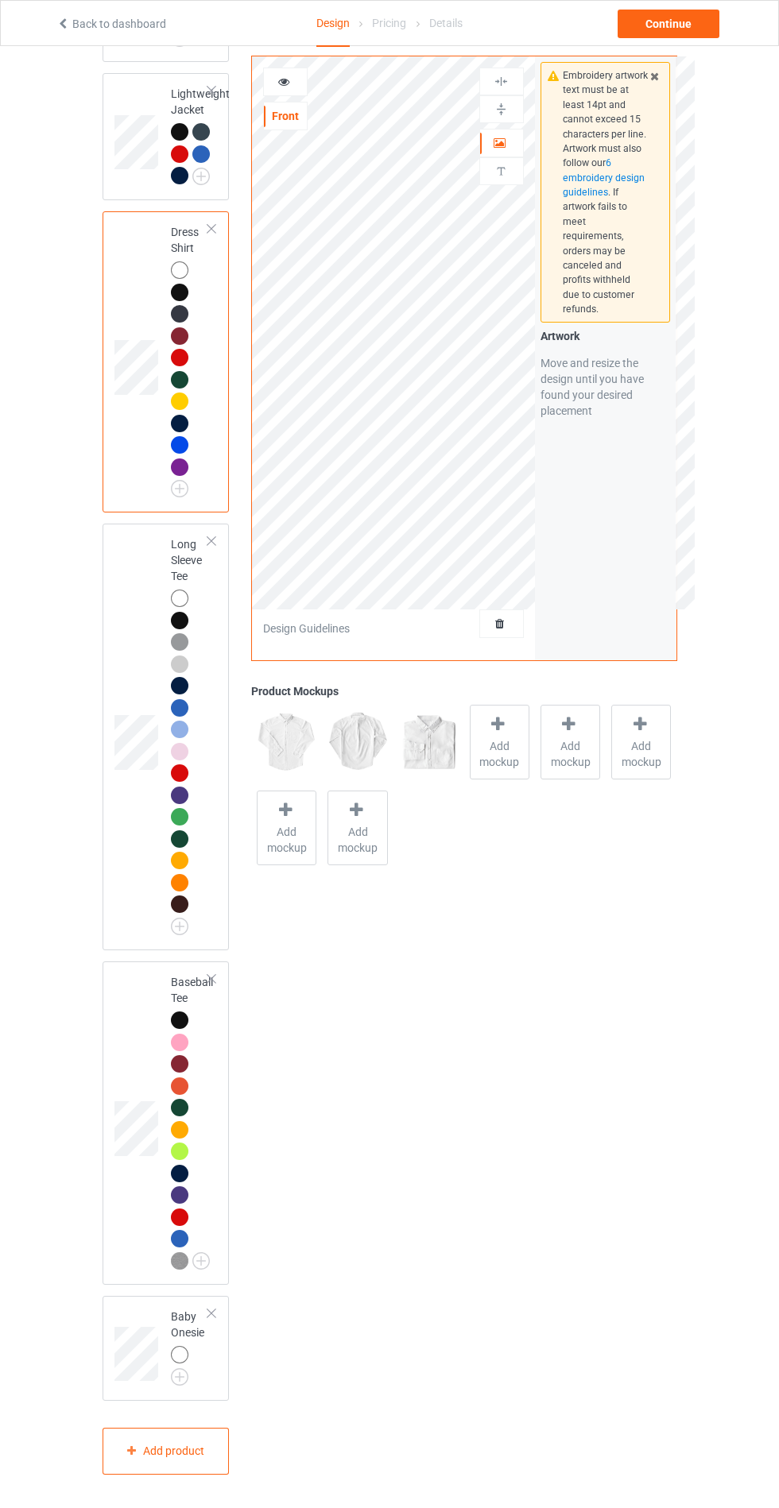
click at [211, 234] on div at bounding box center [211, 228] width 11 height 11
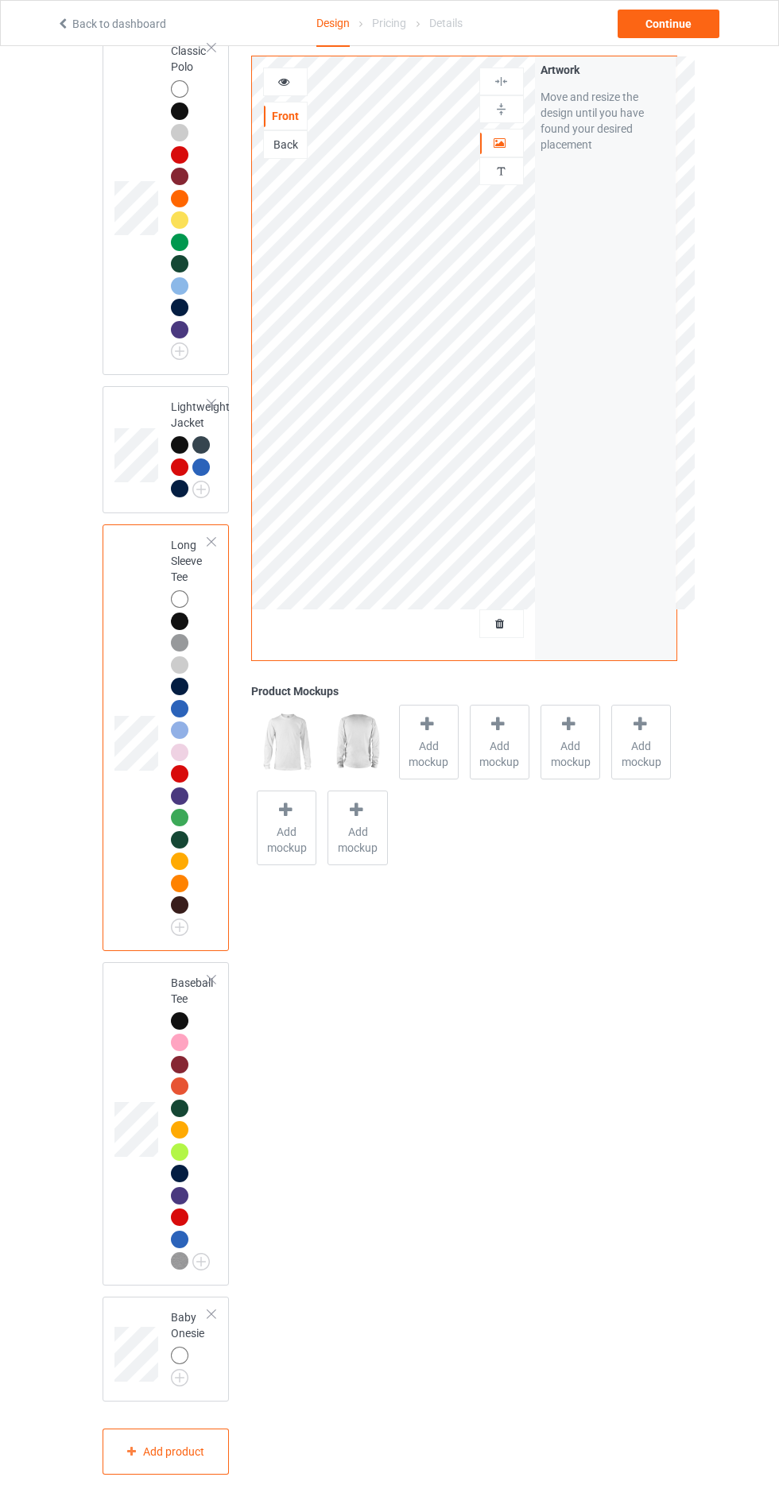
scroll to position [1674, 0]
click at [104, 375] on div "Classic Polo" at bounding box center [166, 202] width 127 height 345
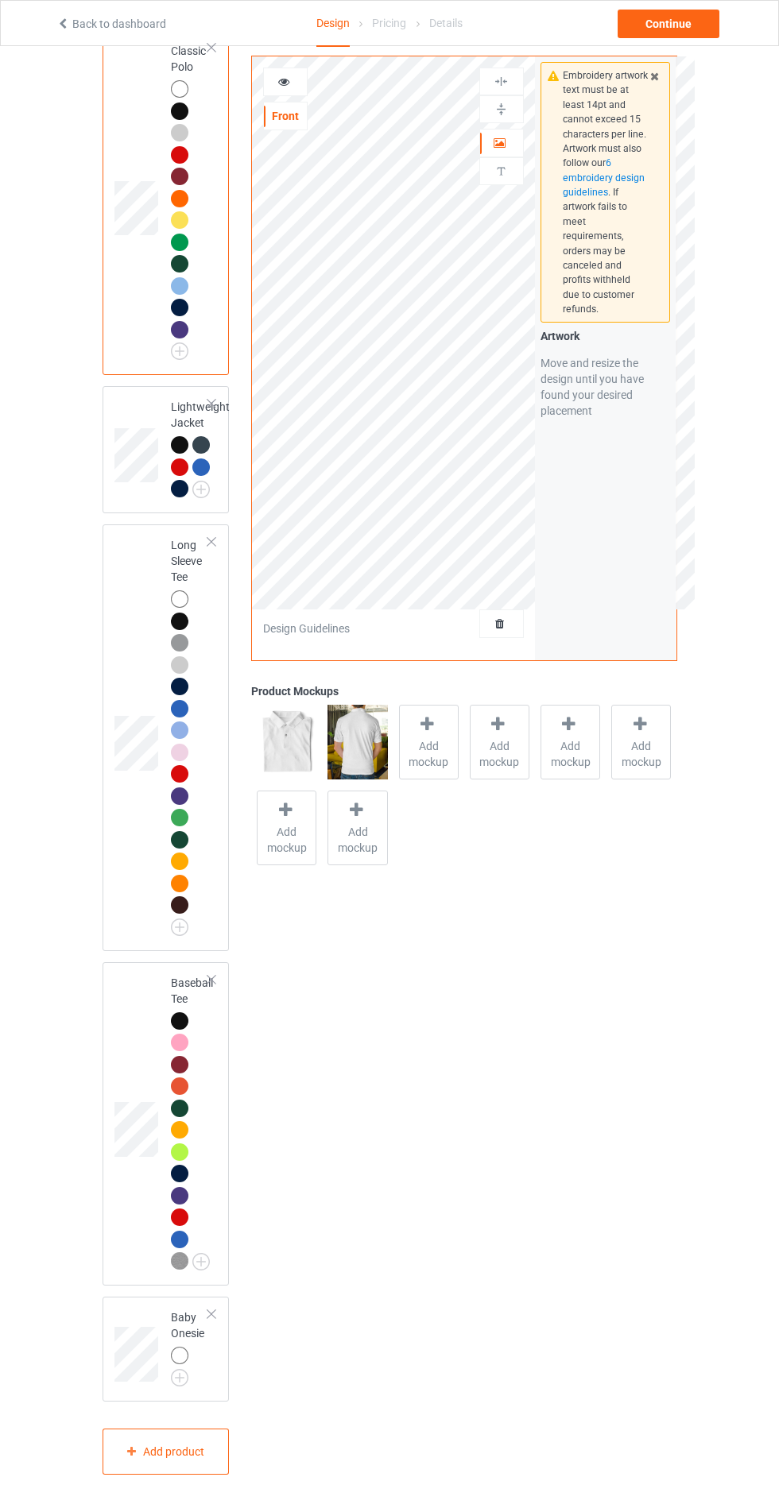
click at [668, 79] on div "Embroidery artwork text must be at least 14pt and cannot exceed 15 characters p…" at bounding box center [605, 192] width 130 height 261
click at [655, 73] on icon at bounding box center [655, 73] width 14 height 11
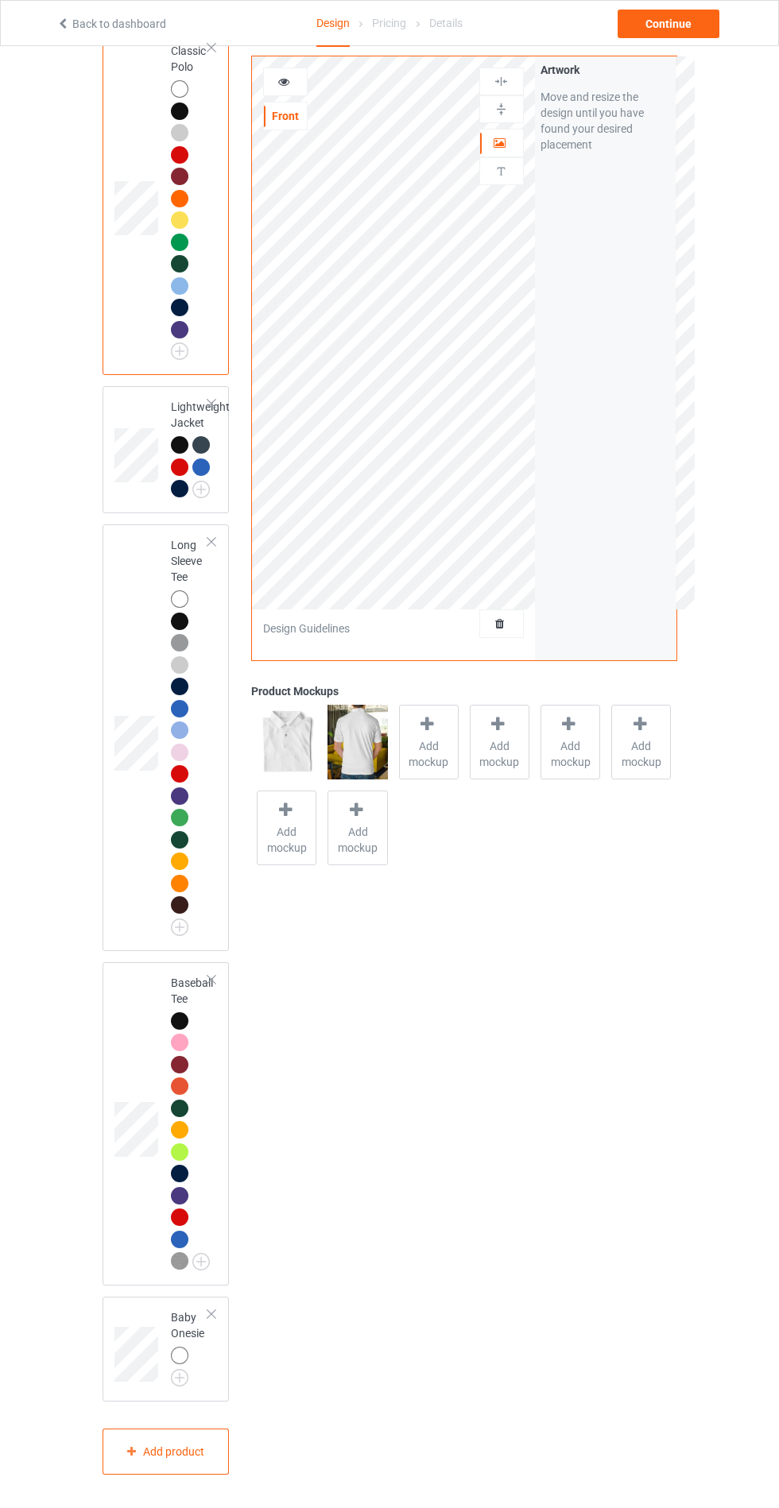
click at [432, 757] on span "Add mockup" at bounding box center [429, 754] width 58 height 32
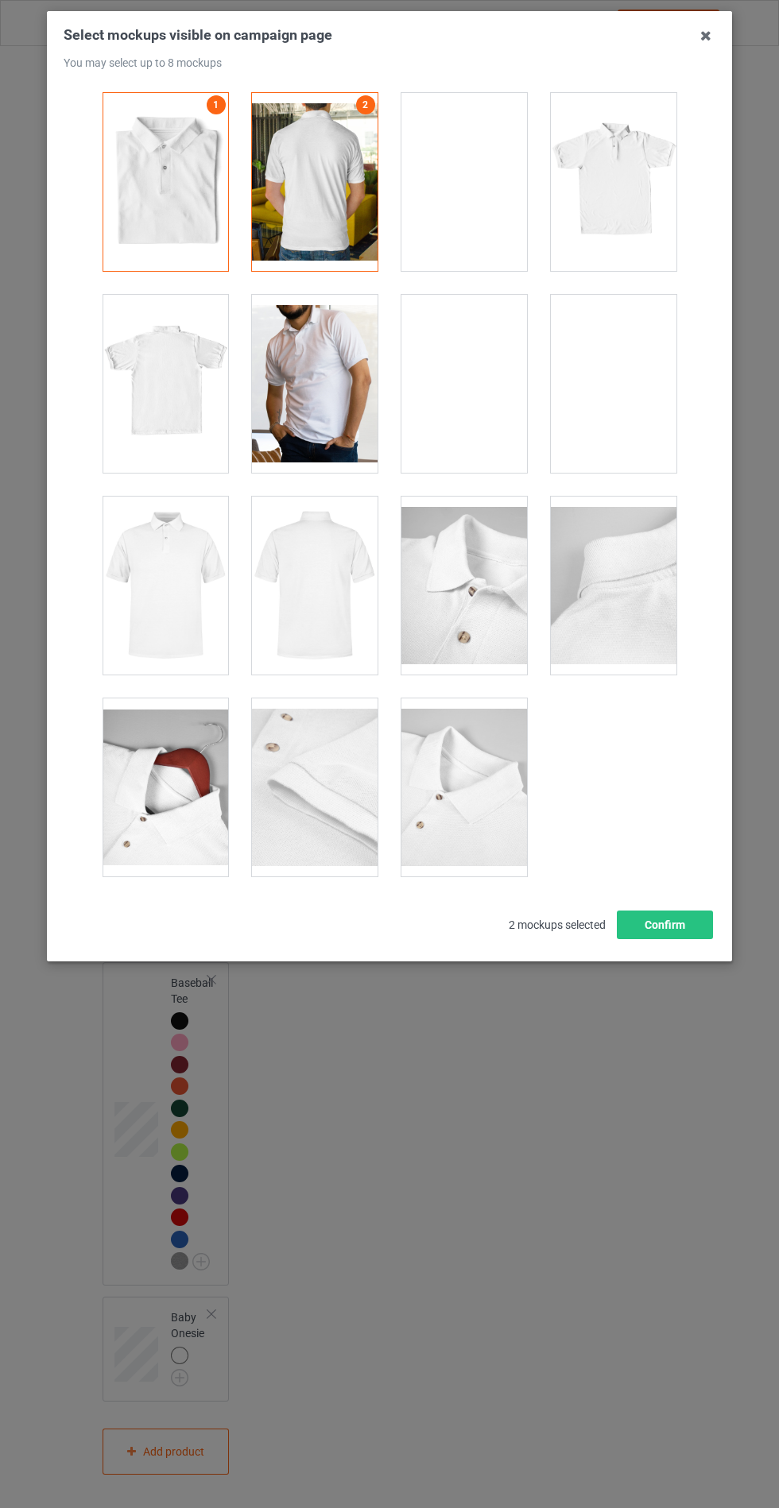
click at [339, 366] on div at bounding box center [315, 384] width 126 height 178
click at [132, 821] on div at bounding box center [166, 788] width 126 height 178
click at [469, 795] on div at bounding box center [464, 788] width 126 height 178
click at [646, 560] on div at bounding box center [614, 586] width 126 height 178
click at [634, 563] on div at bounding box center [614, 586] width 126 height 178
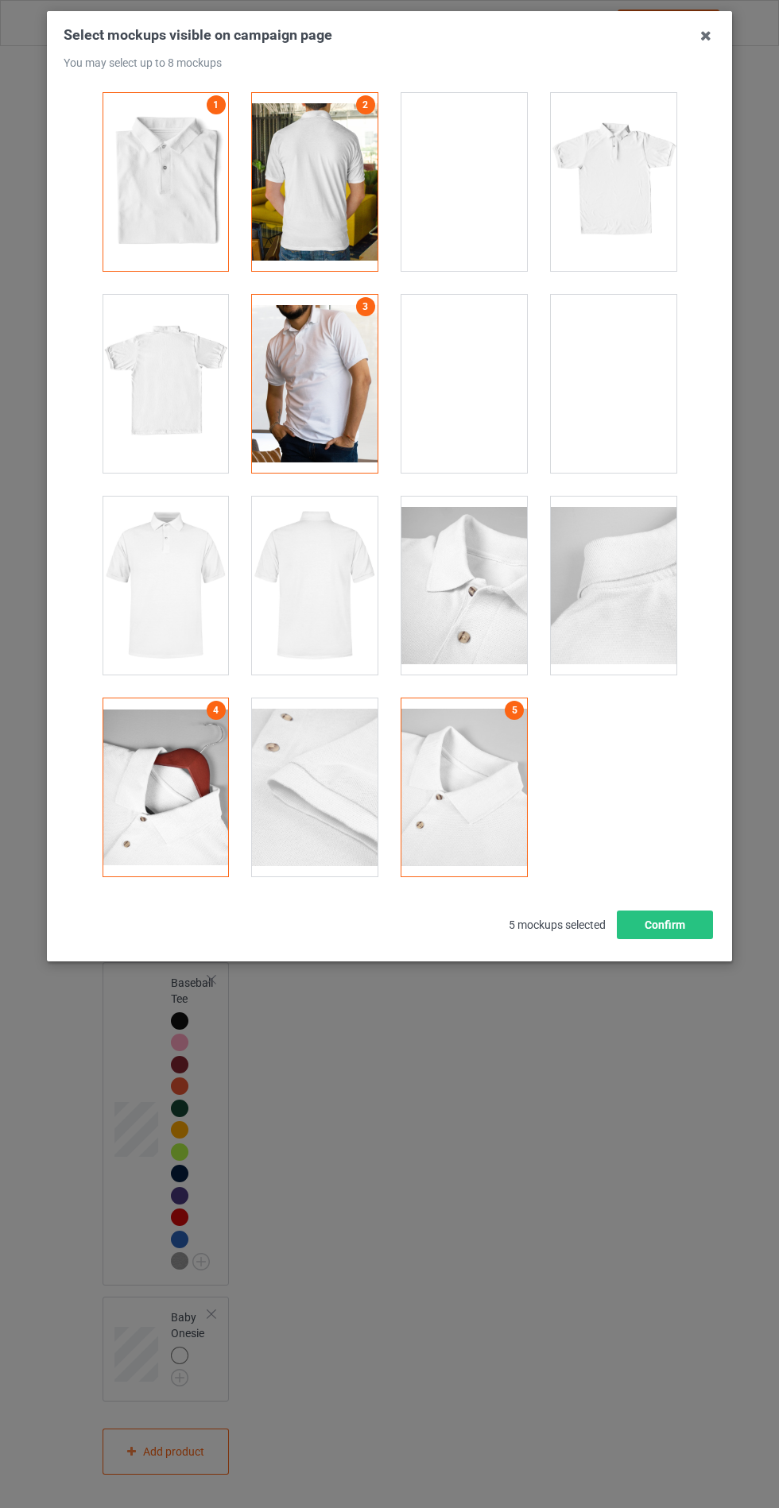
click at [476, 598] on div at bounding box center [464, 586] width 126 height 178
click at [668, 923] on button "Confirm" at bounding box center [665, 925] width 96 height 29
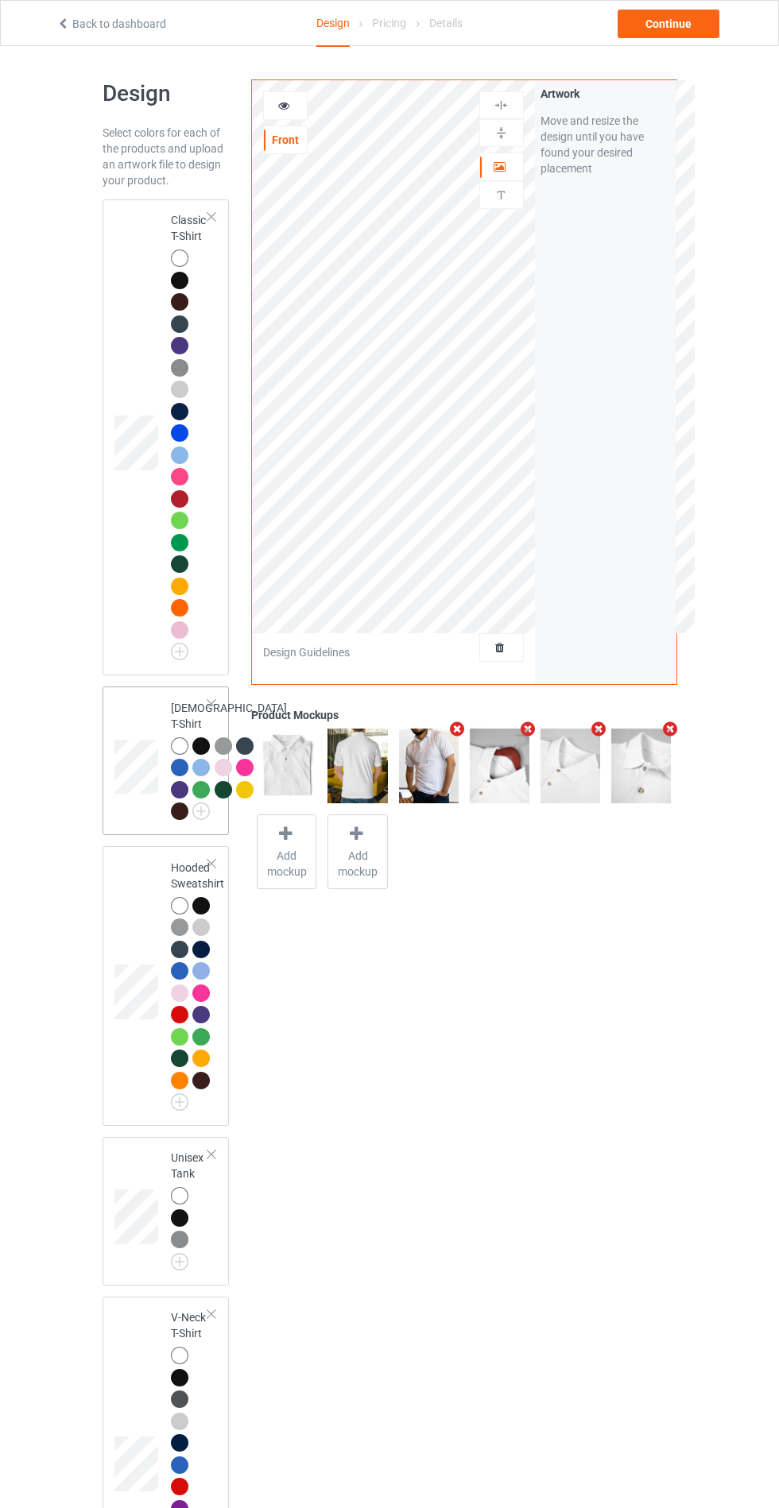
click at [179, 741] on div at bounding box center [179, 745] width 17 height 17
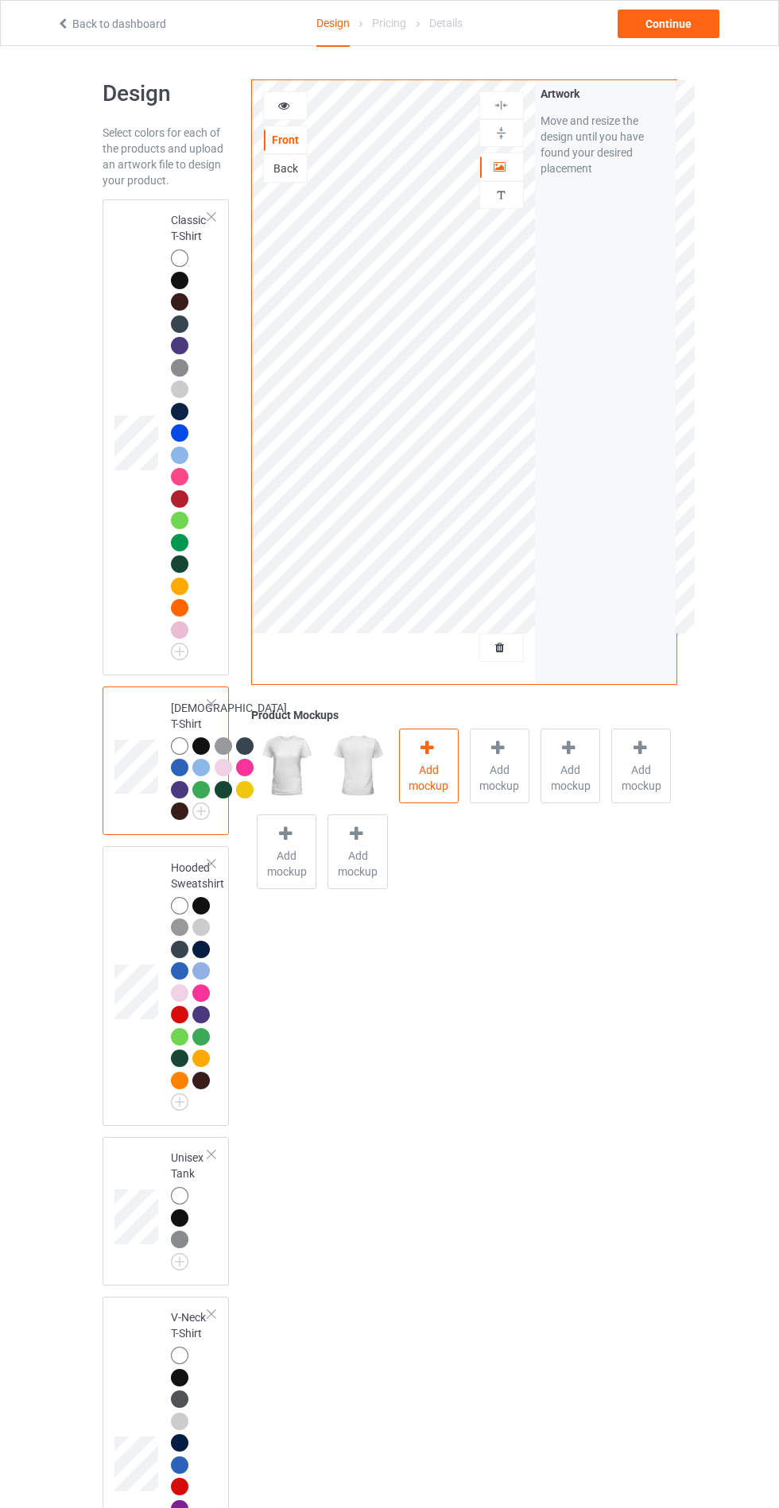
click at [434, 769] on span "Add mockup" at bounding box center [429, 778] width 58 height 32
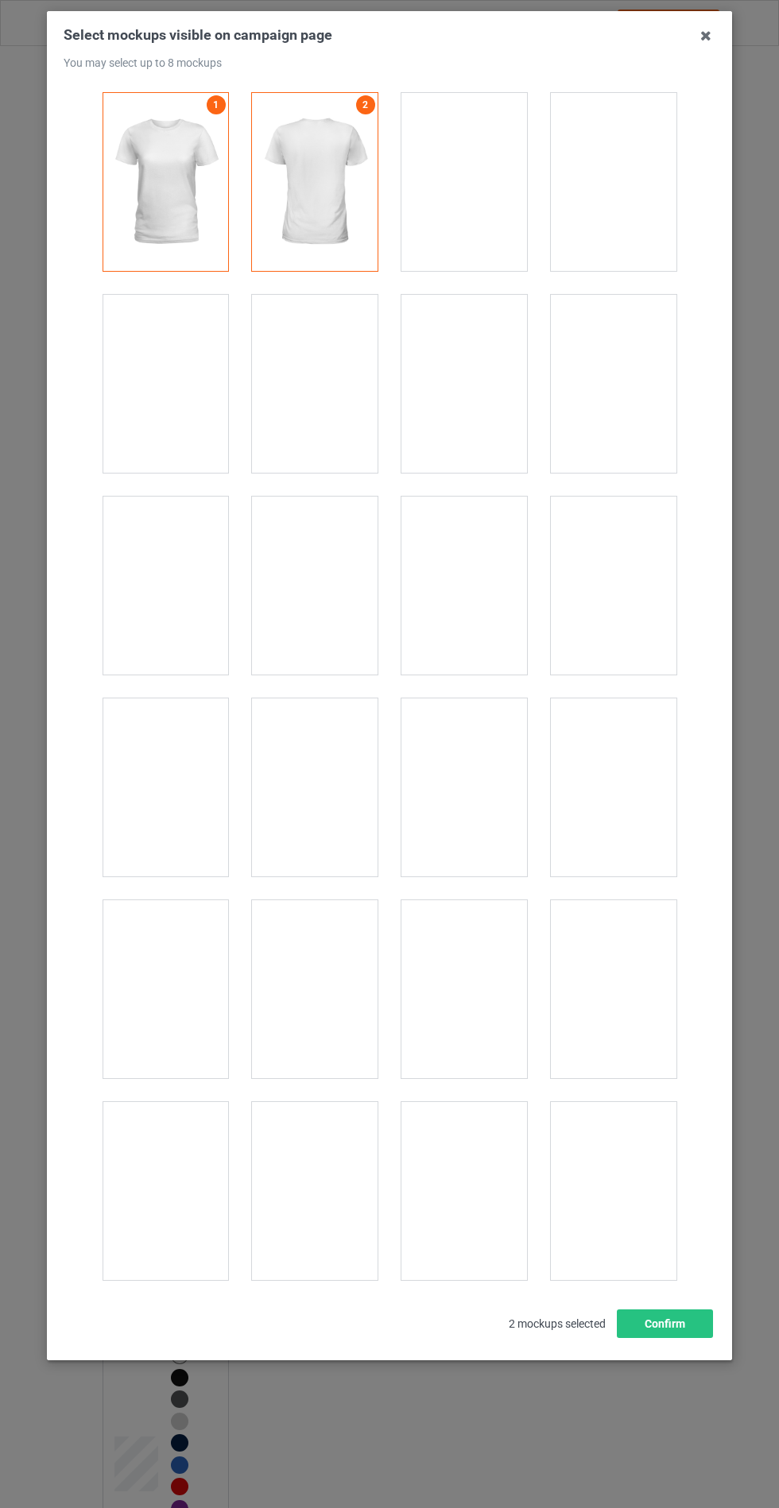
click at [134, 382] on div at bounding box center [166, 384] width 126 height 178
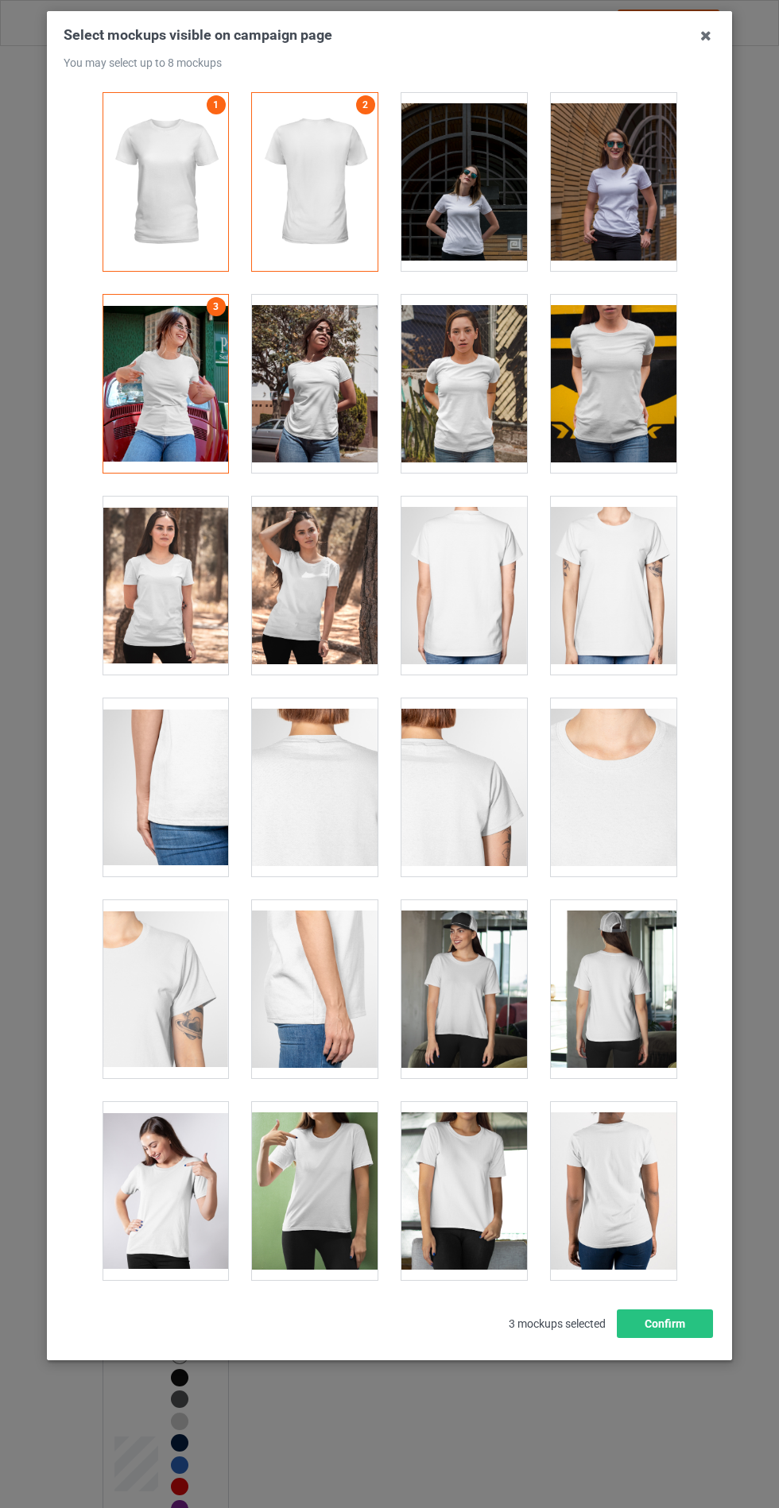
click at [141, 569] on div at bounding box center [166, 586] width 126 height 178
click at [477, 1200] on div at bounding box center [464, 1191] width 126 height 178
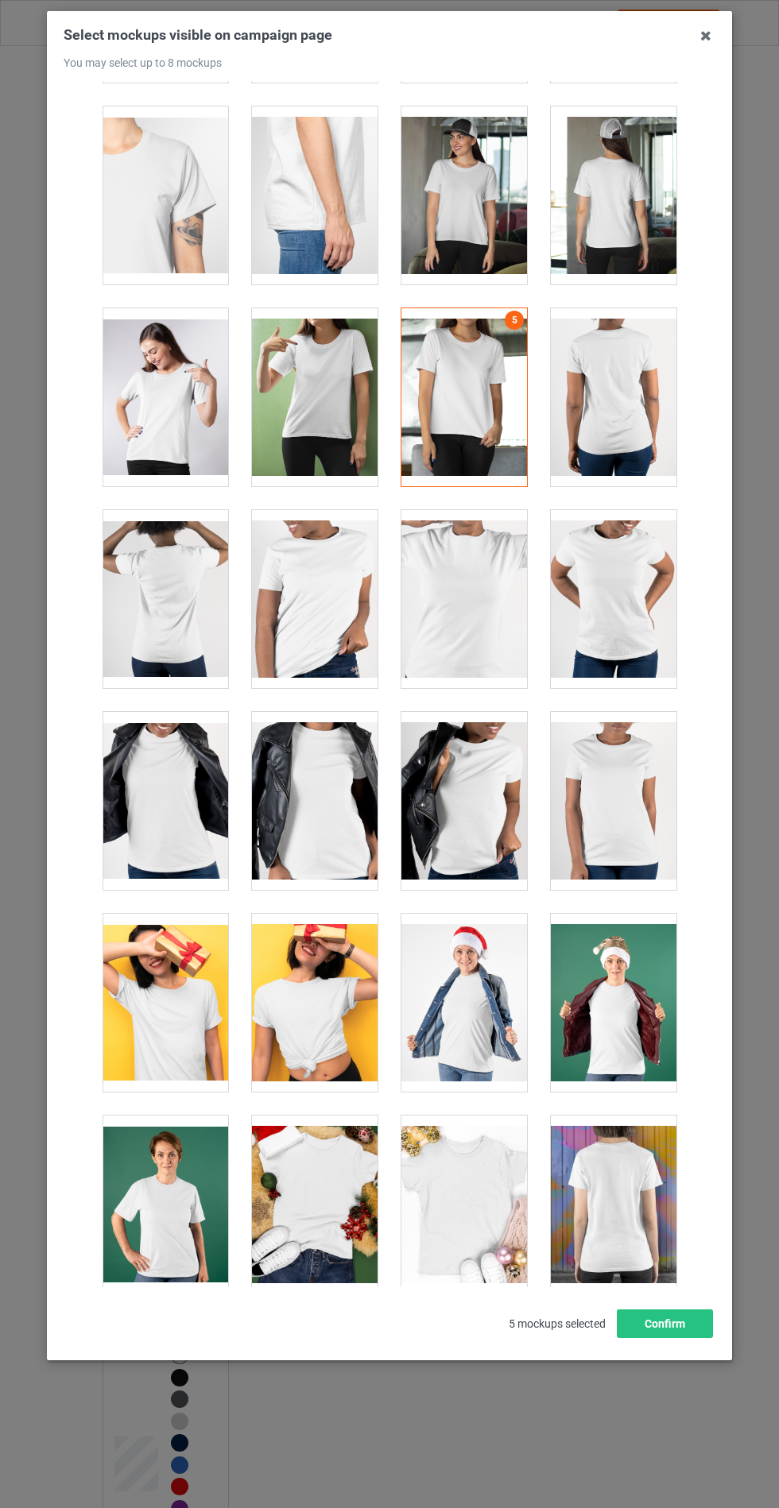
scroll to position [807, 0]
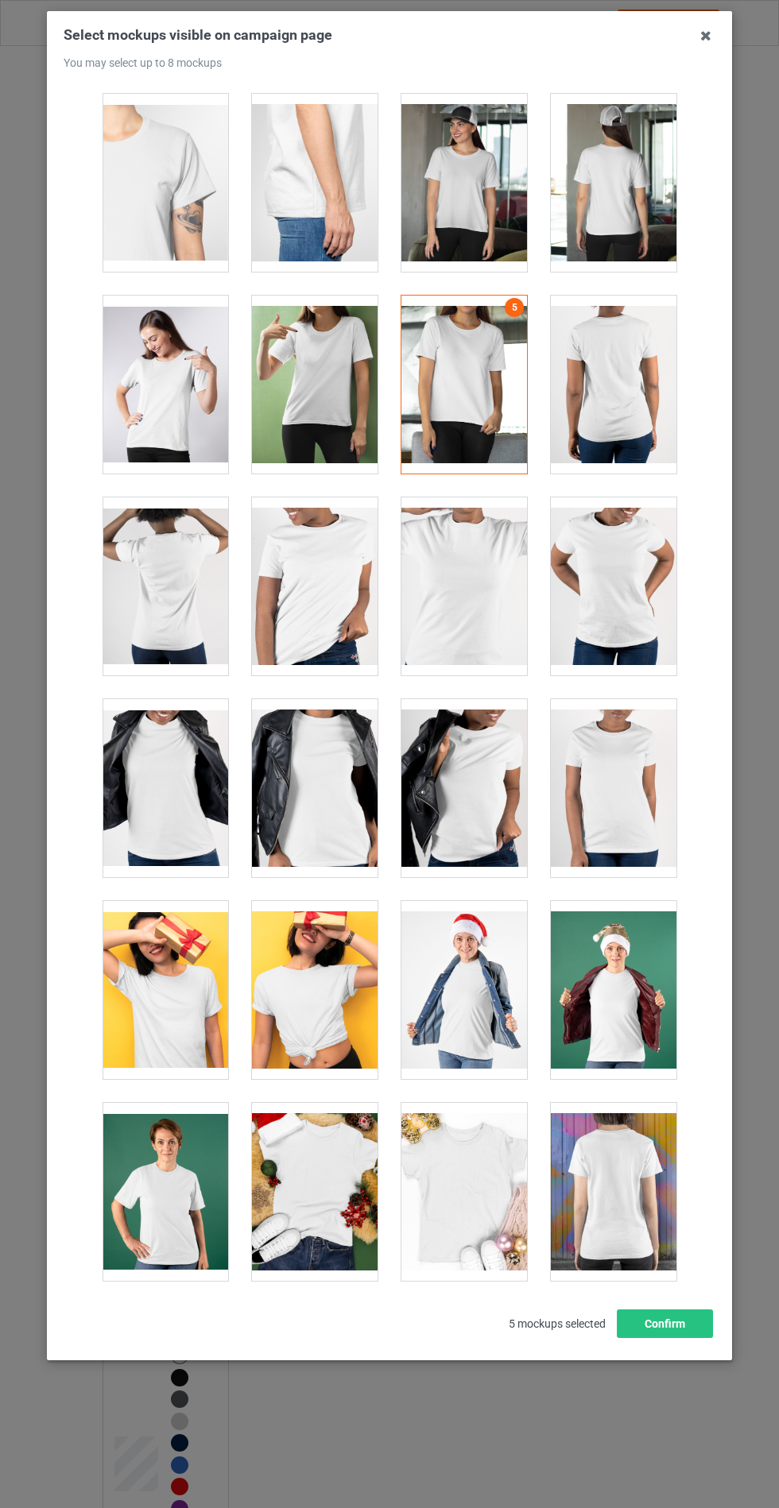
click at [320, 1179] on div at bounding box center [315, 1192] width 126 height 178
click at [143, 964] on div at bounding box center [166, 990] width 126 height 178
click at [662, 1338] on button "Confirm" at bounding box center [665, 1324] width 96 height 29
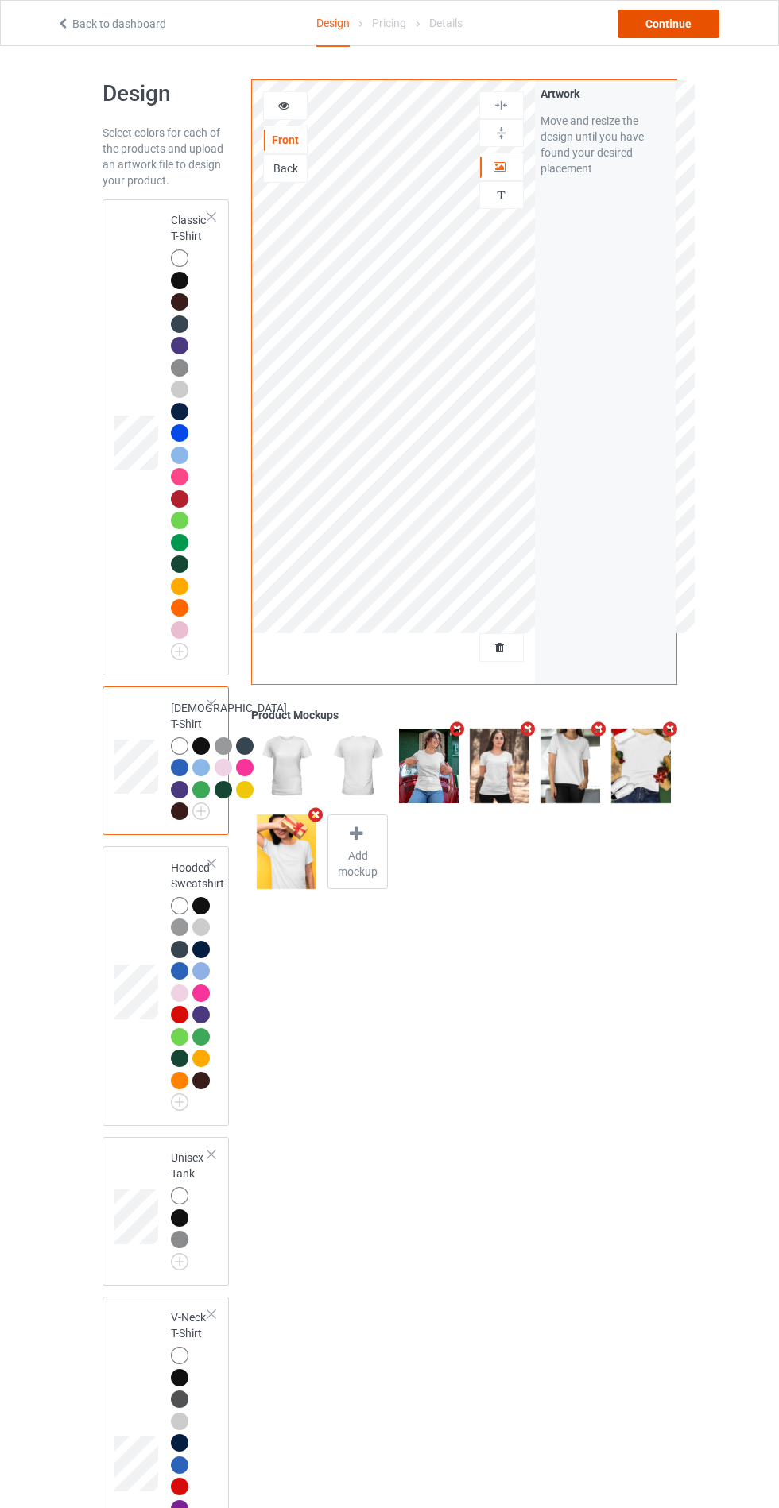
click at [660, 19] on div "Continue" at bounding box center [668, 24] width 102 height 29
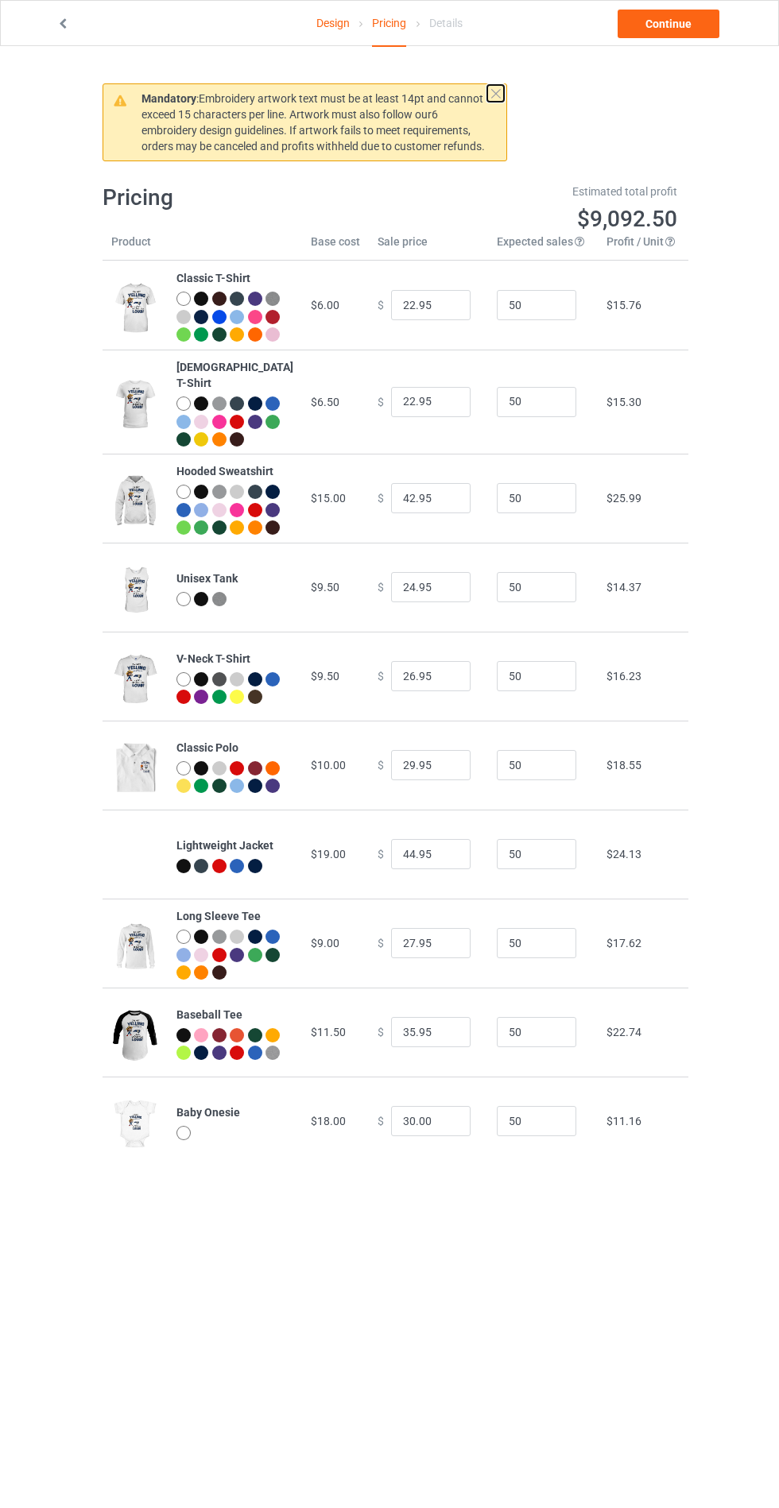
click at [490, 93] on button at bounding box center [495, 93] width 17 height 17
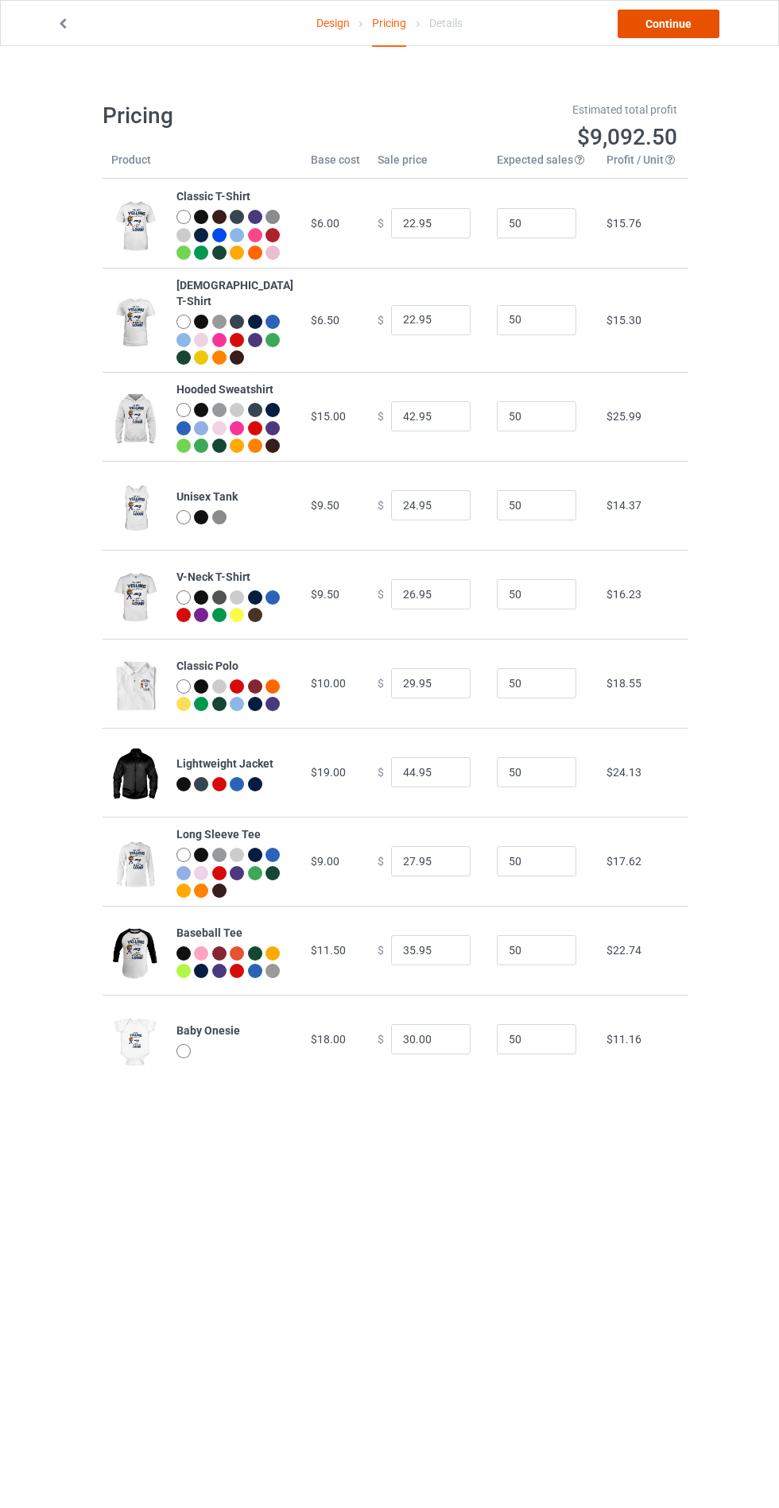
click at [669, 25] on link "Continue" at bounding box center [668, 24] width 102 height 29
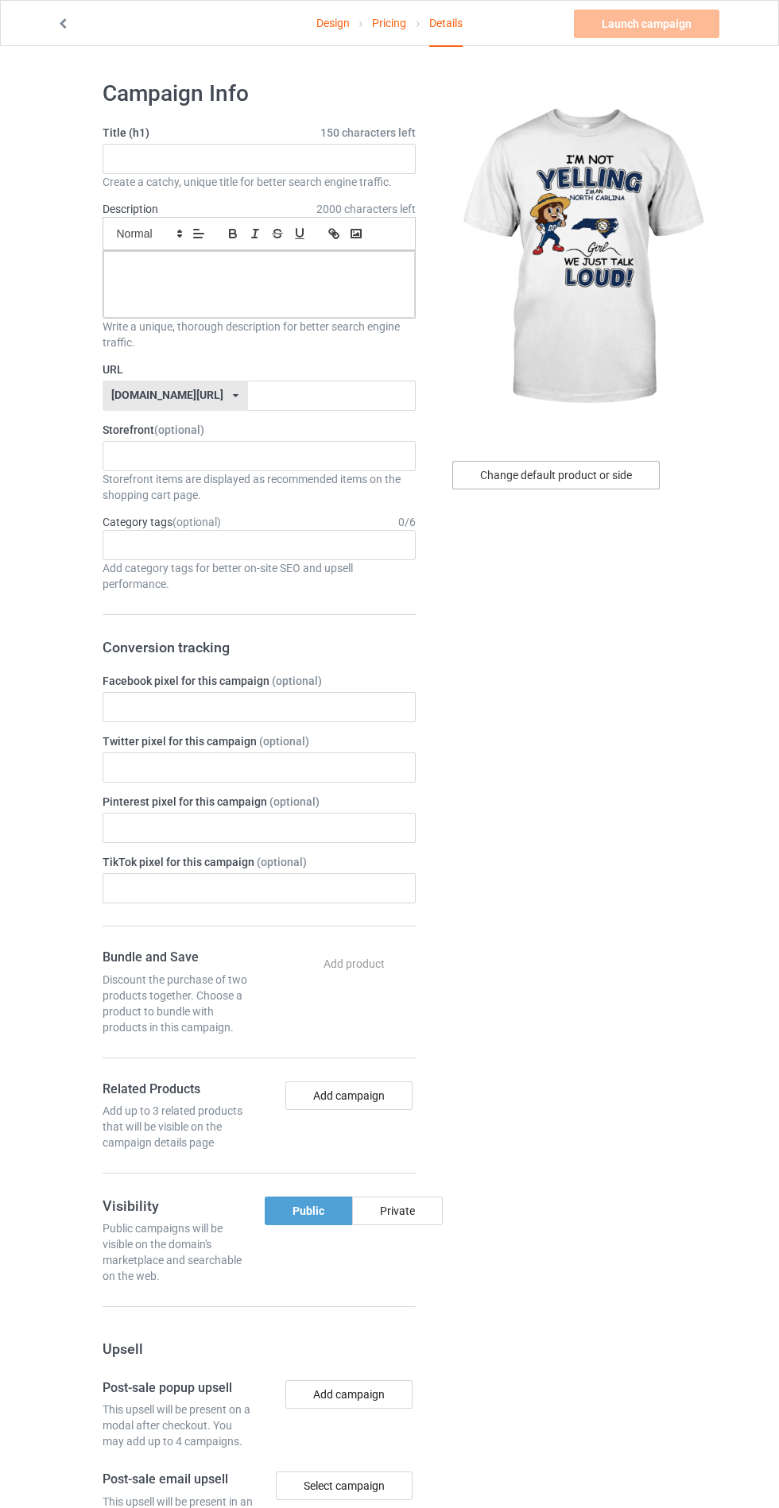
click at [605, 474] on div "Change default product or side" at bounding box center [555, 475] width 207 height 29
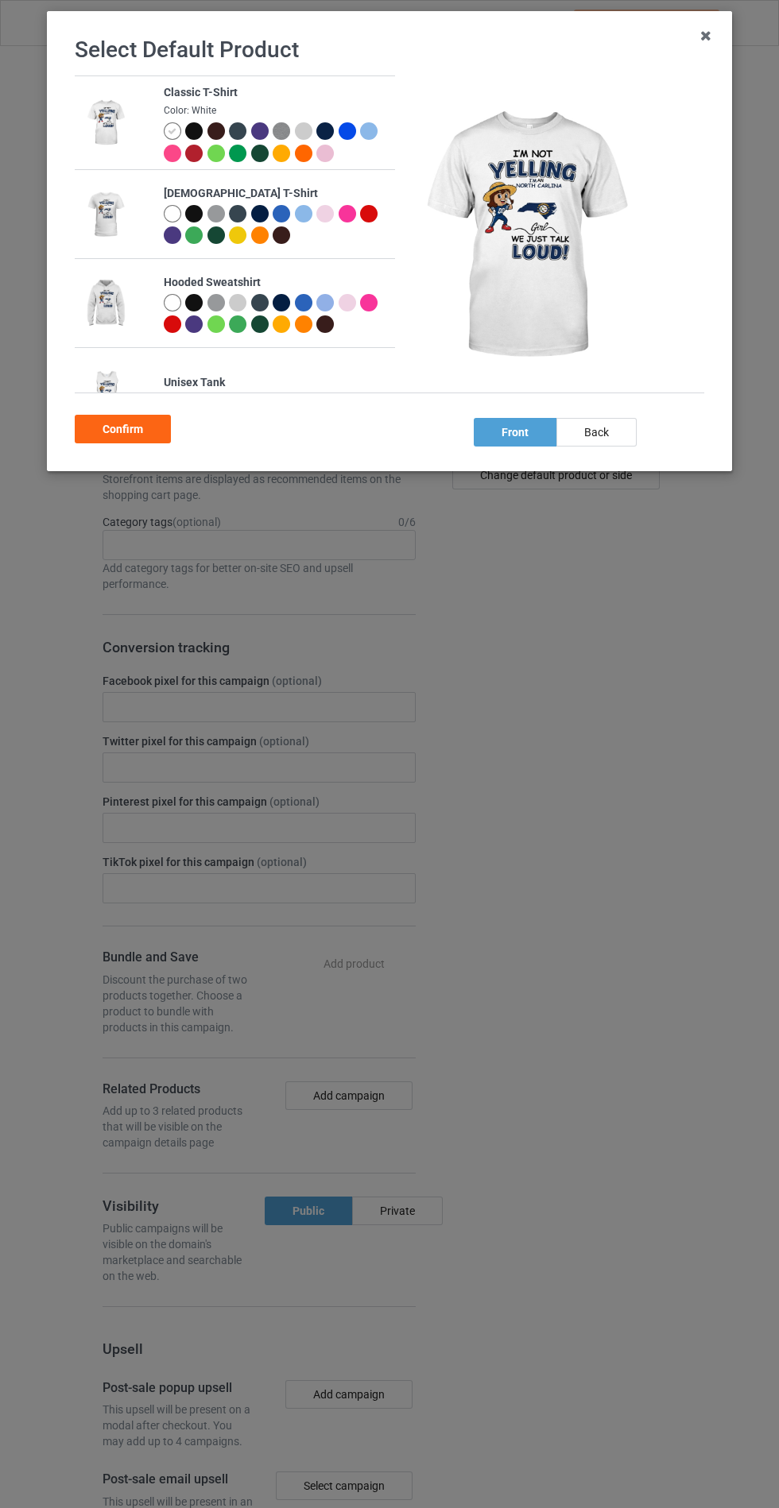
click at [86, 115] on img at bounding box center [105, 122] width 44 height 55
click at [705, 38] on icon at bounding box center [705, 35] width 25 height 25
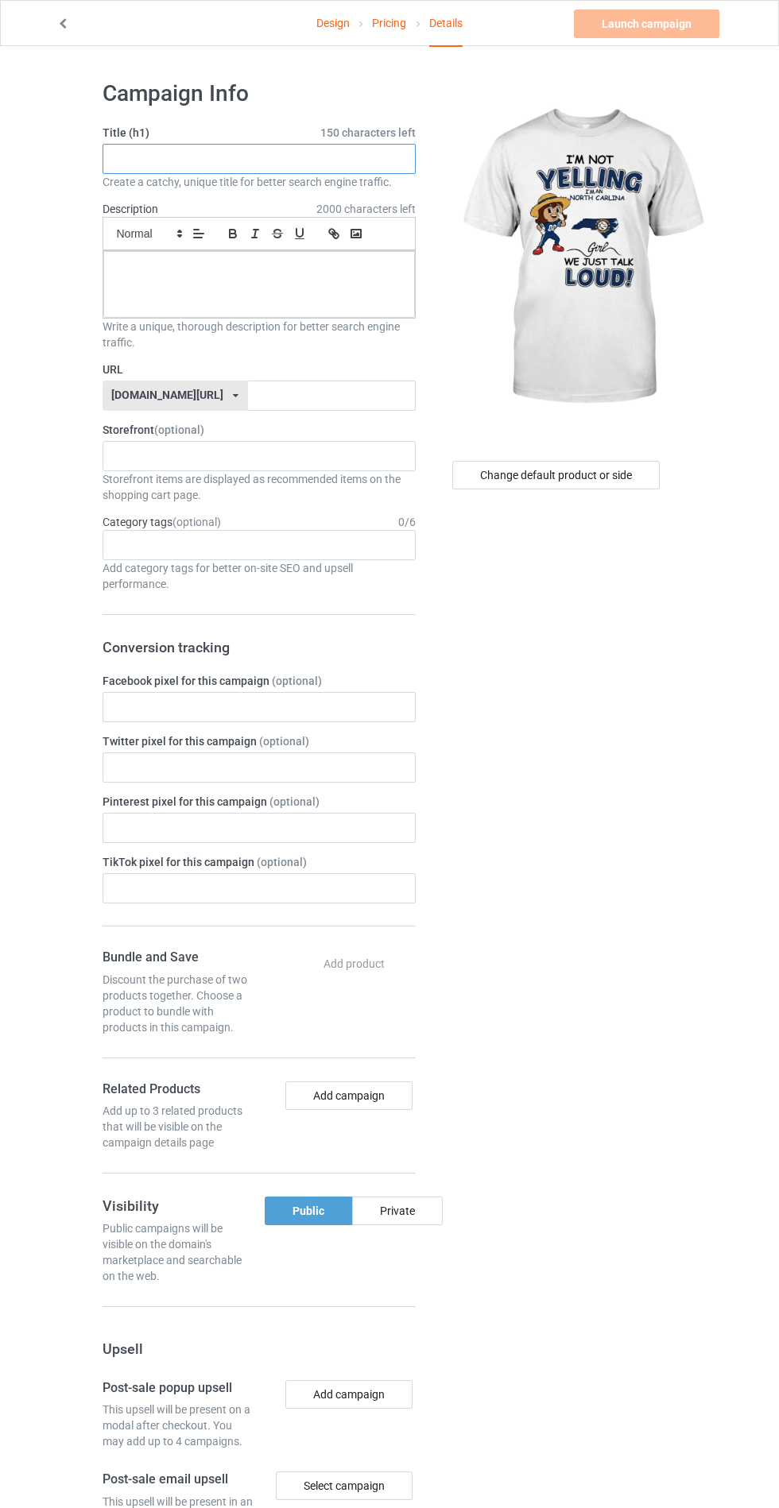
click at [146, 157] on input "text" at bounding box center [259, 159] width 313 height 30
type input "[US_STATE] Girl"
click at [233, 393] on icon at bounding box center [236, 396] width 6 height 10
click at [343, 398] on input "text" at bounding box center [332, 396] width 168 height 30
click at [350, 394] on input "text" at bounding box center [332, 396] width 168 height 30
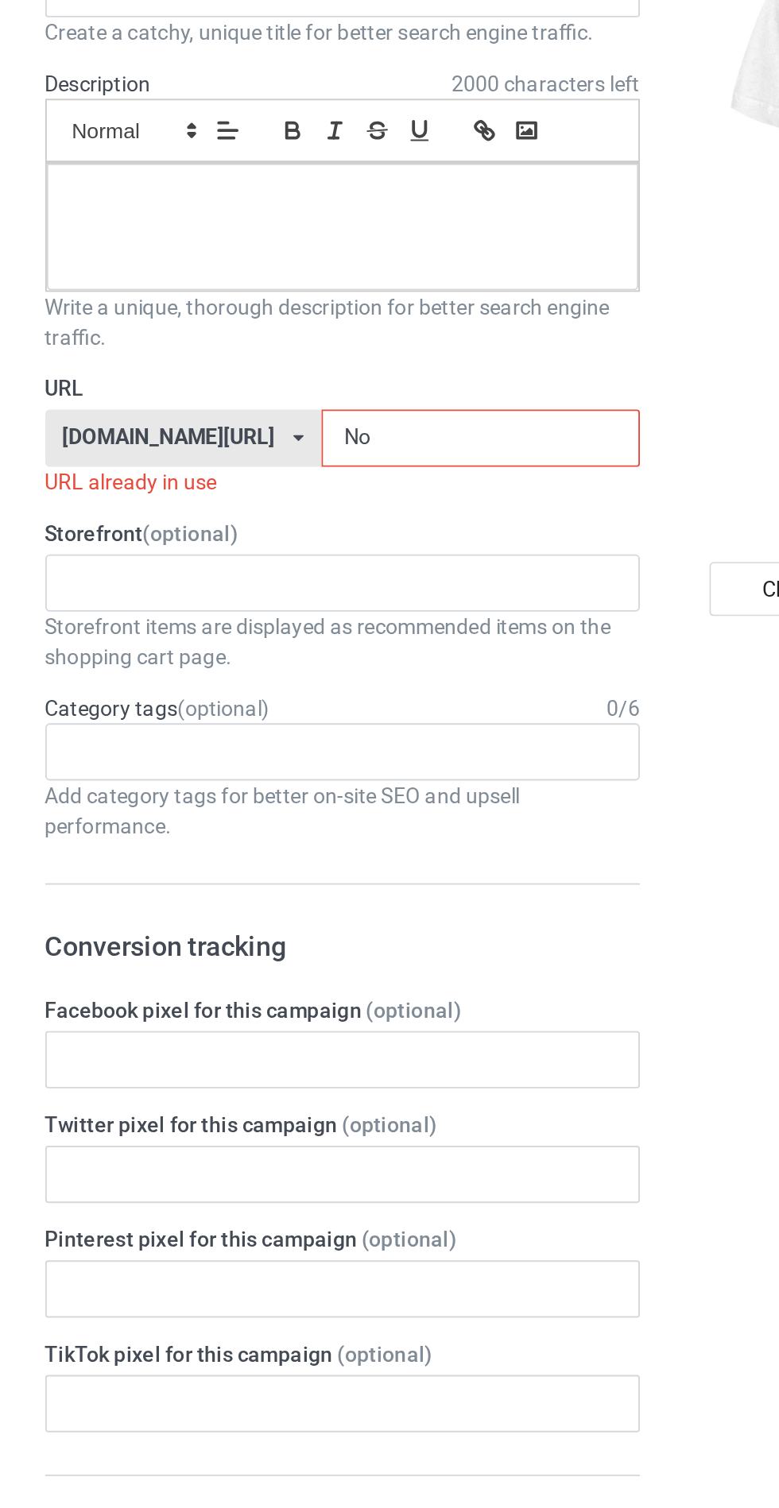
type input "N"
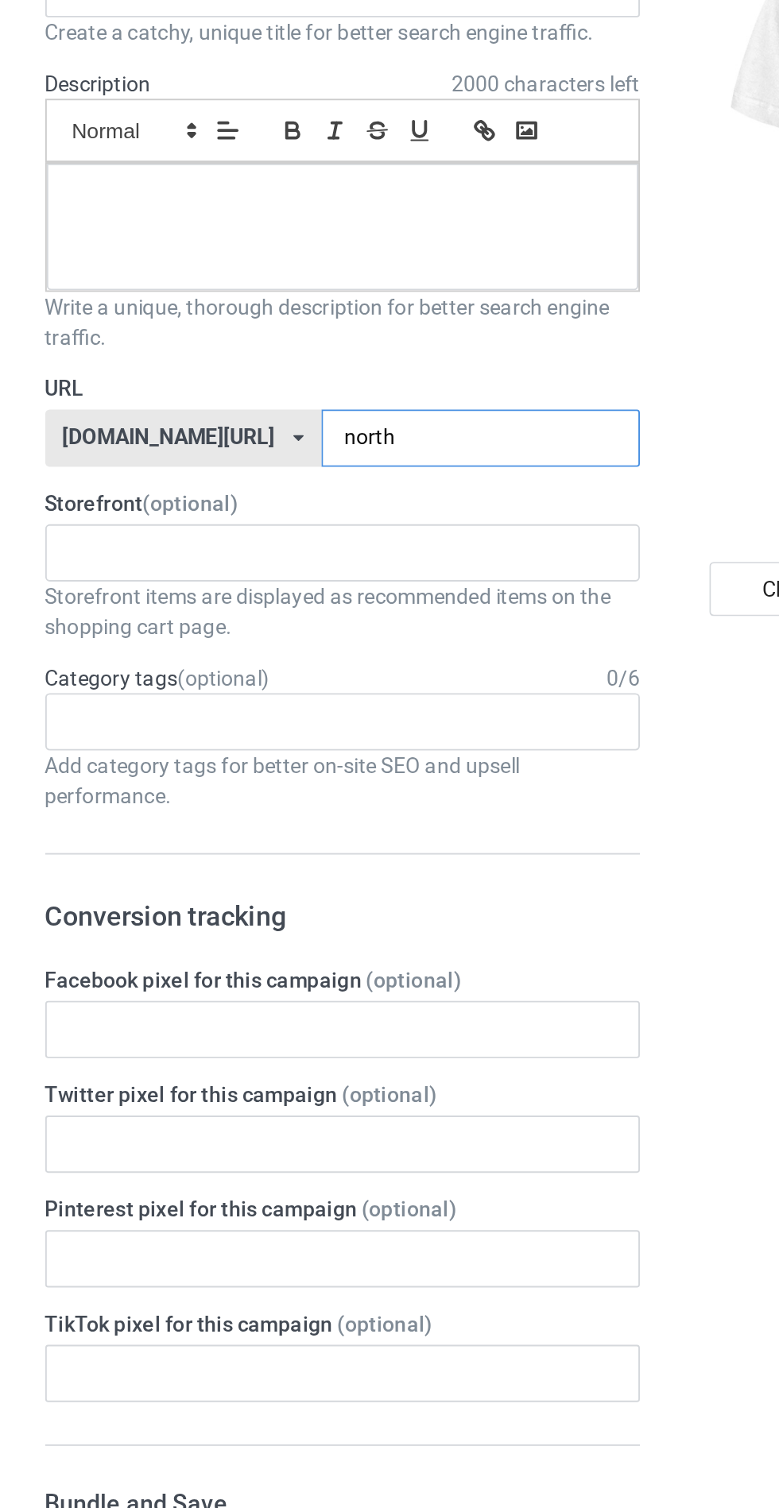
type input "nort"
type input "N"
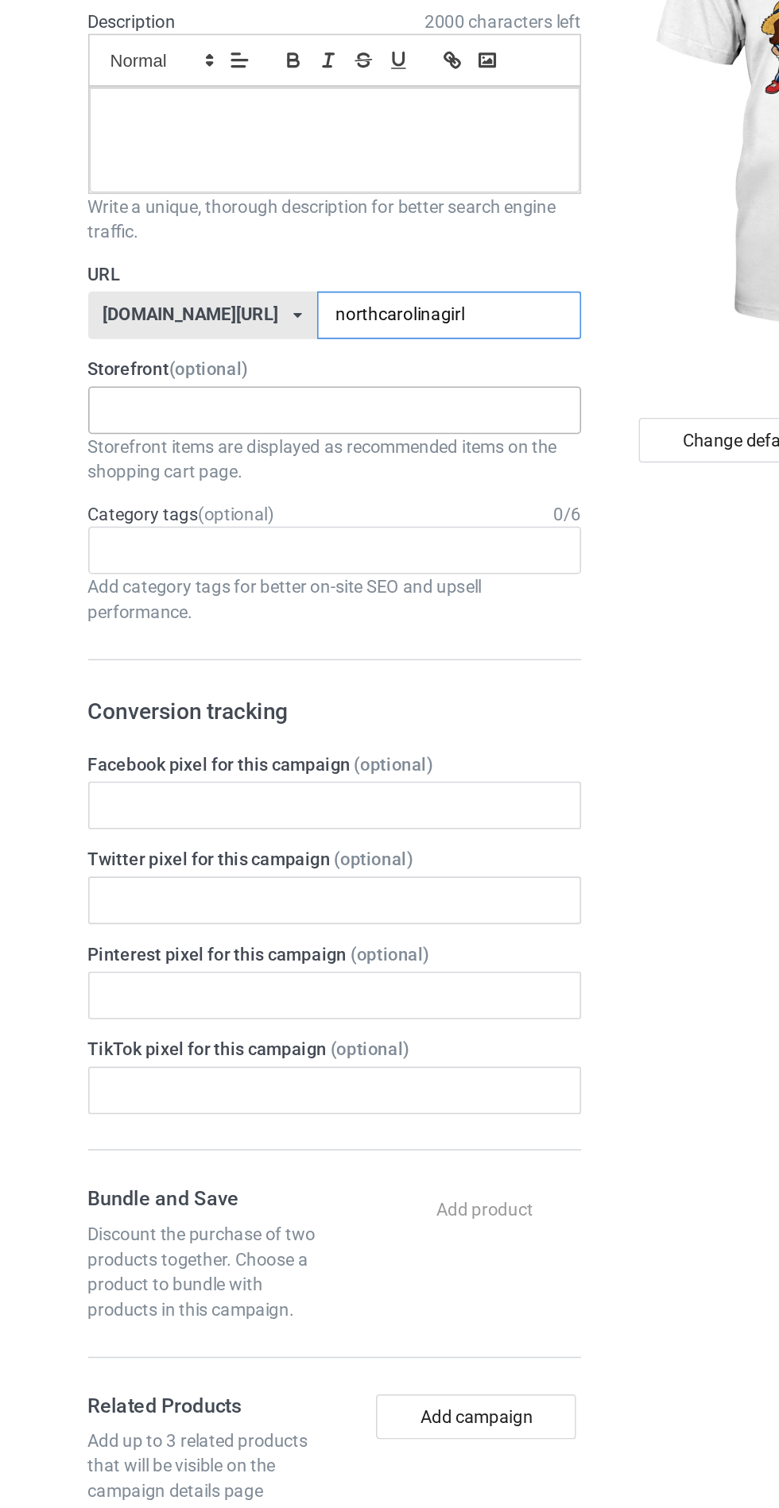
type input "northcarolinagirl"
click at [119, 455] on input "text" at bounding box center [126, 456] width 25 height 14
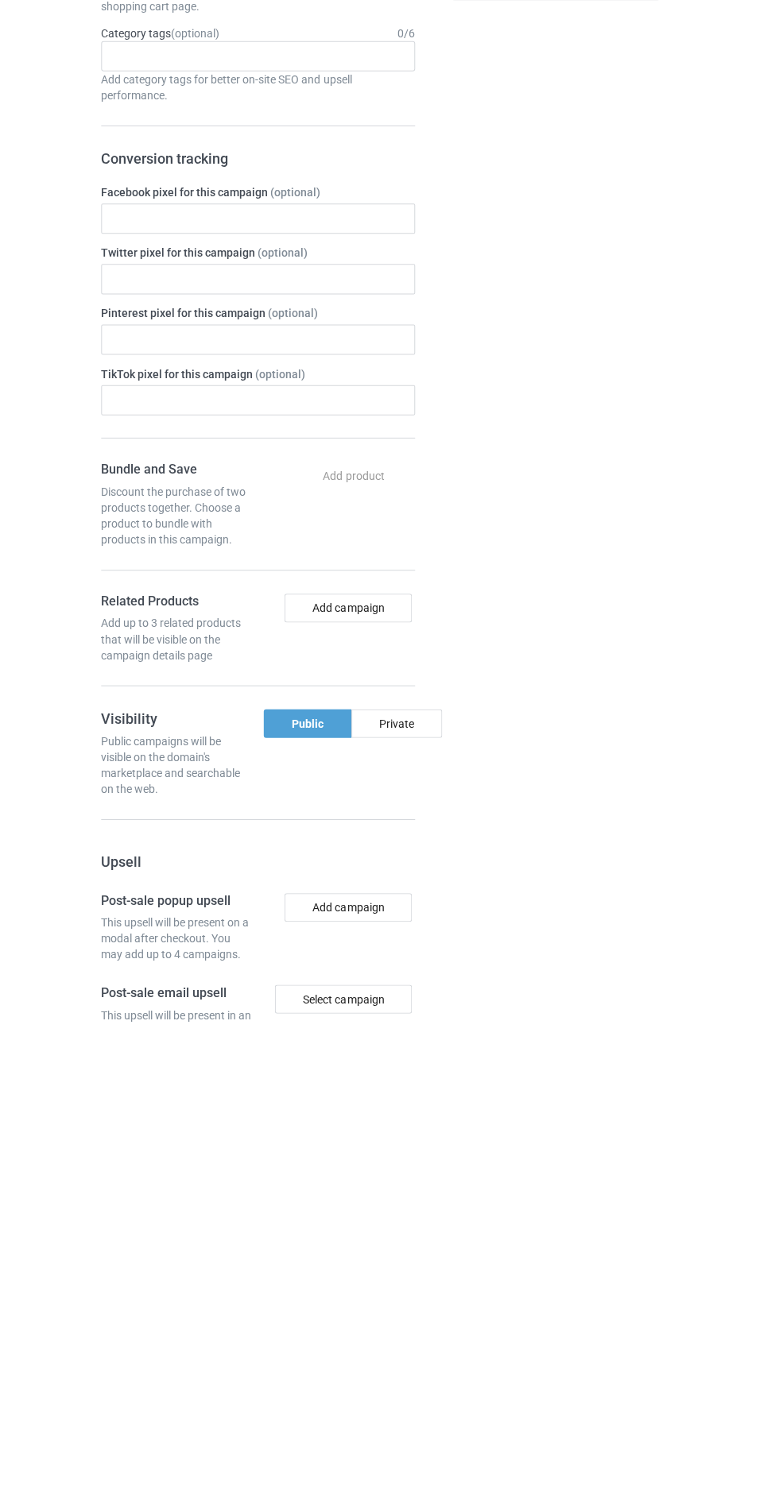
click at [649, 950] on div "Change default product or side" at bounding box center [557, 965] width 261 height 1794
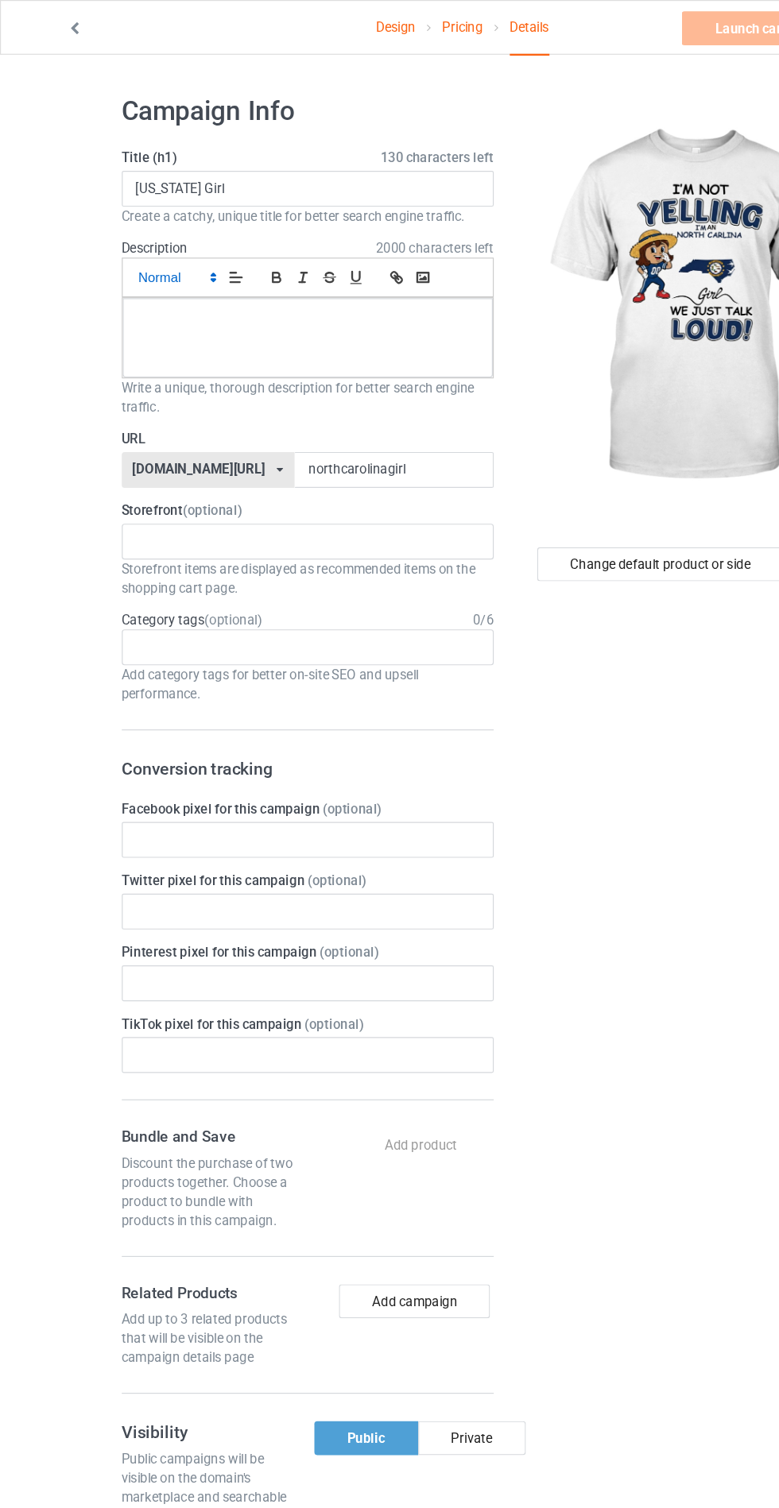
click at [183, 238] on icon at bounding box center [179, 233] width 14 height 14
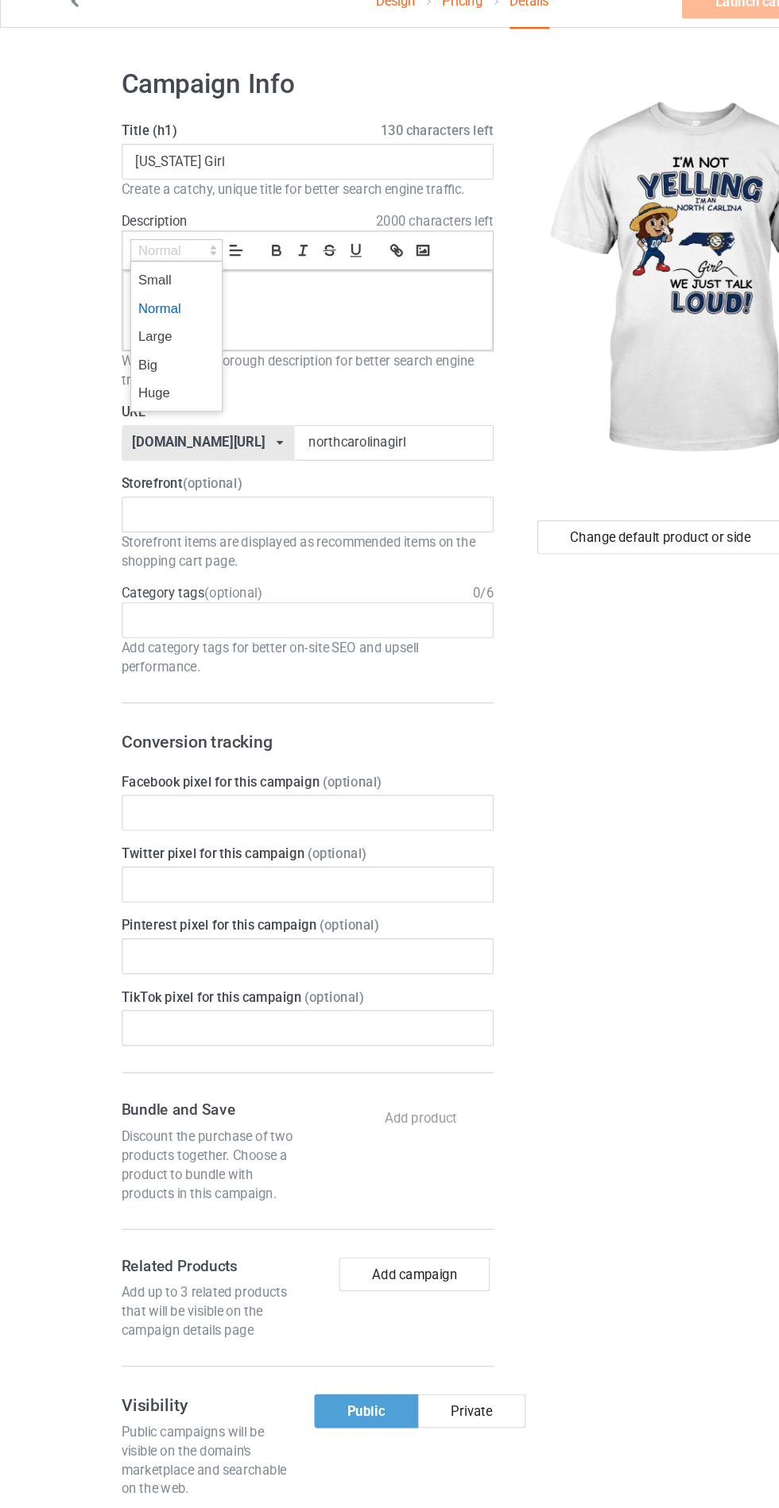
click at [574, 826] on div "Change default product or side" at bounding box center [557, 965] width 261 height 1794
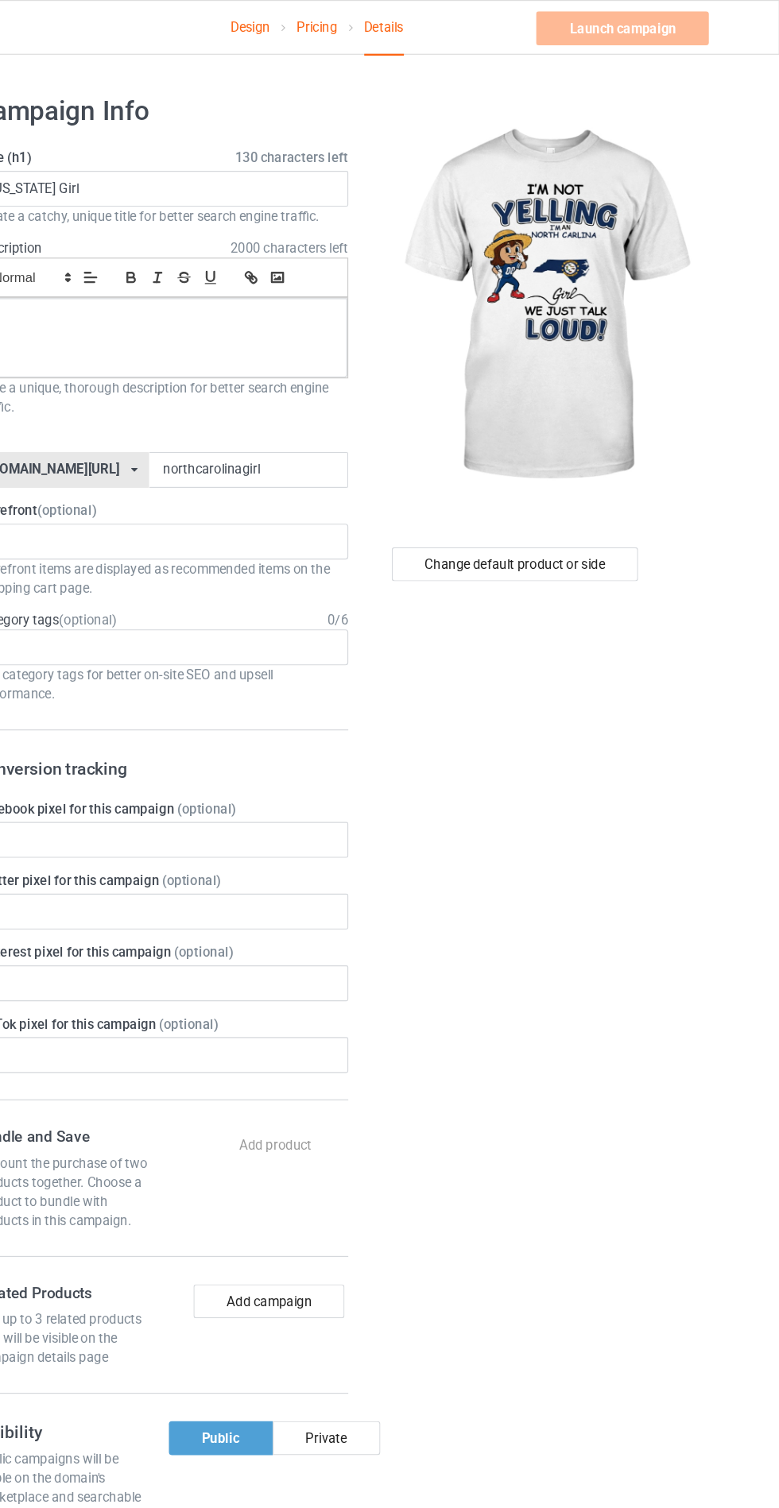
click at [698, 16] on div "Launch campaign Please enter campaign description" at bounding box center [648, 24] width 149 height 29
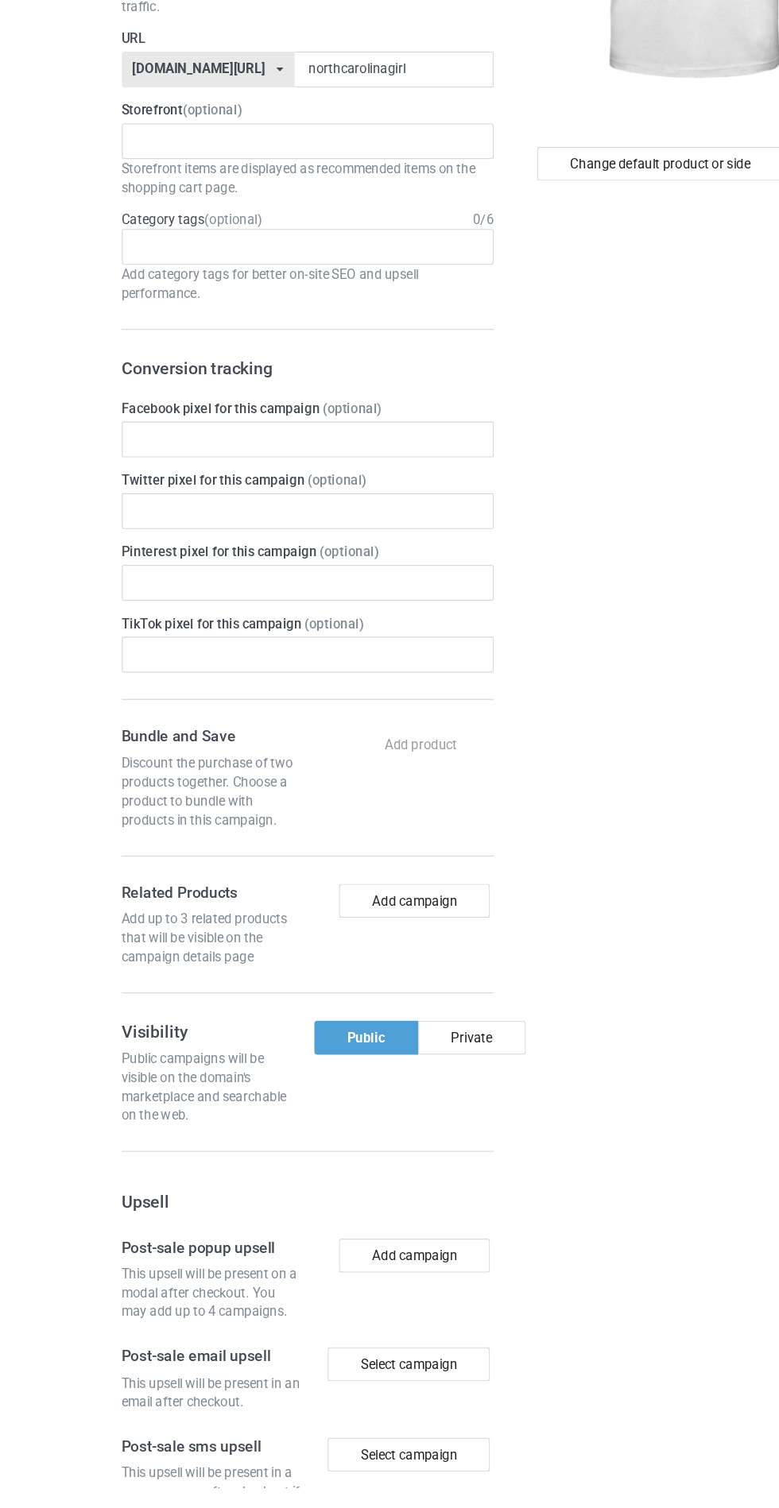
scroll to position [211, 0]
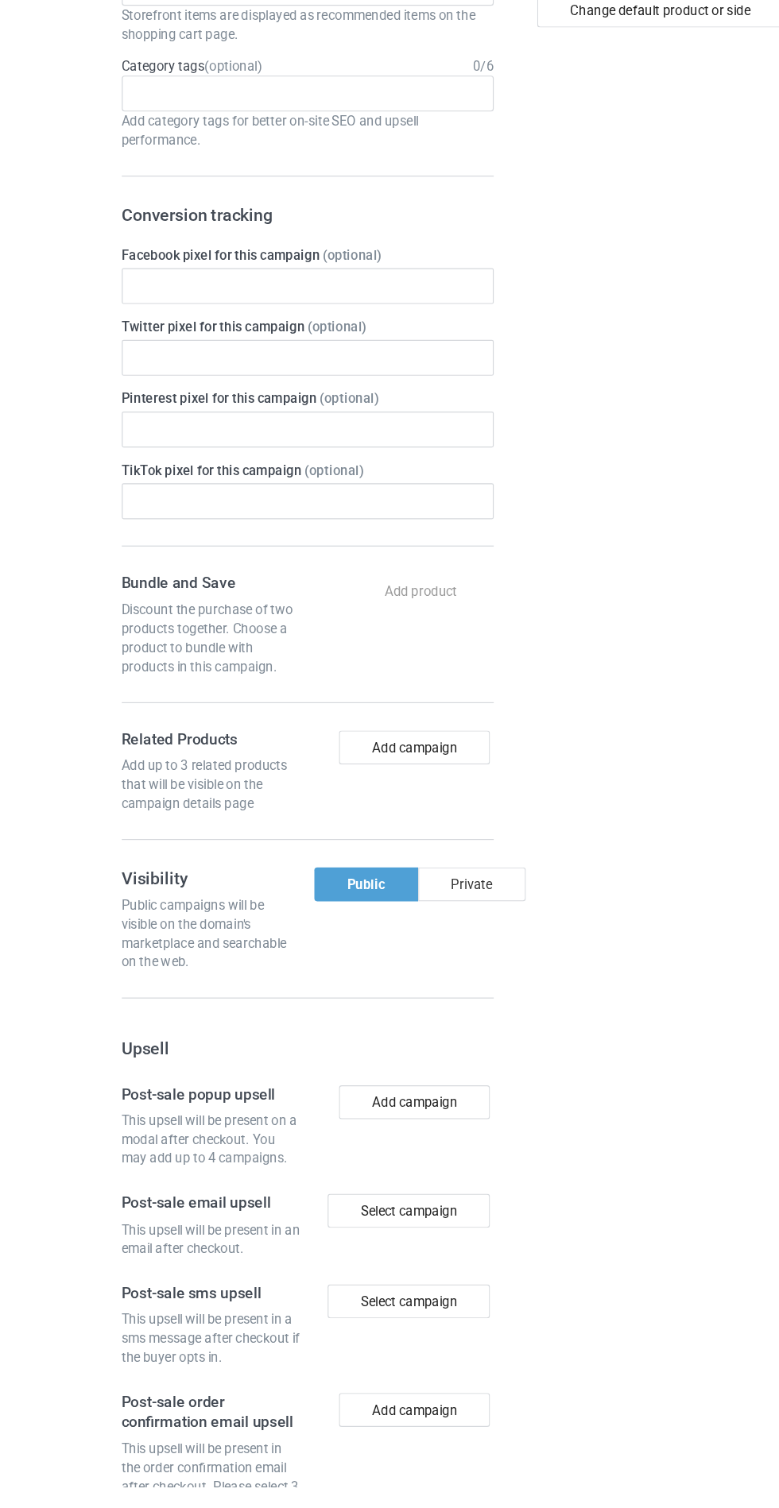
click at [395, 1000] on div "Private" at bounding box center [397, 1000] width 91 height 29
click at [311, 1000] on div "Public" at bounding box center [308, 1000] width 86 height 29
click at [324, 876] on button "Add campaign" at bounding box center [348, 885] width 127 height 29
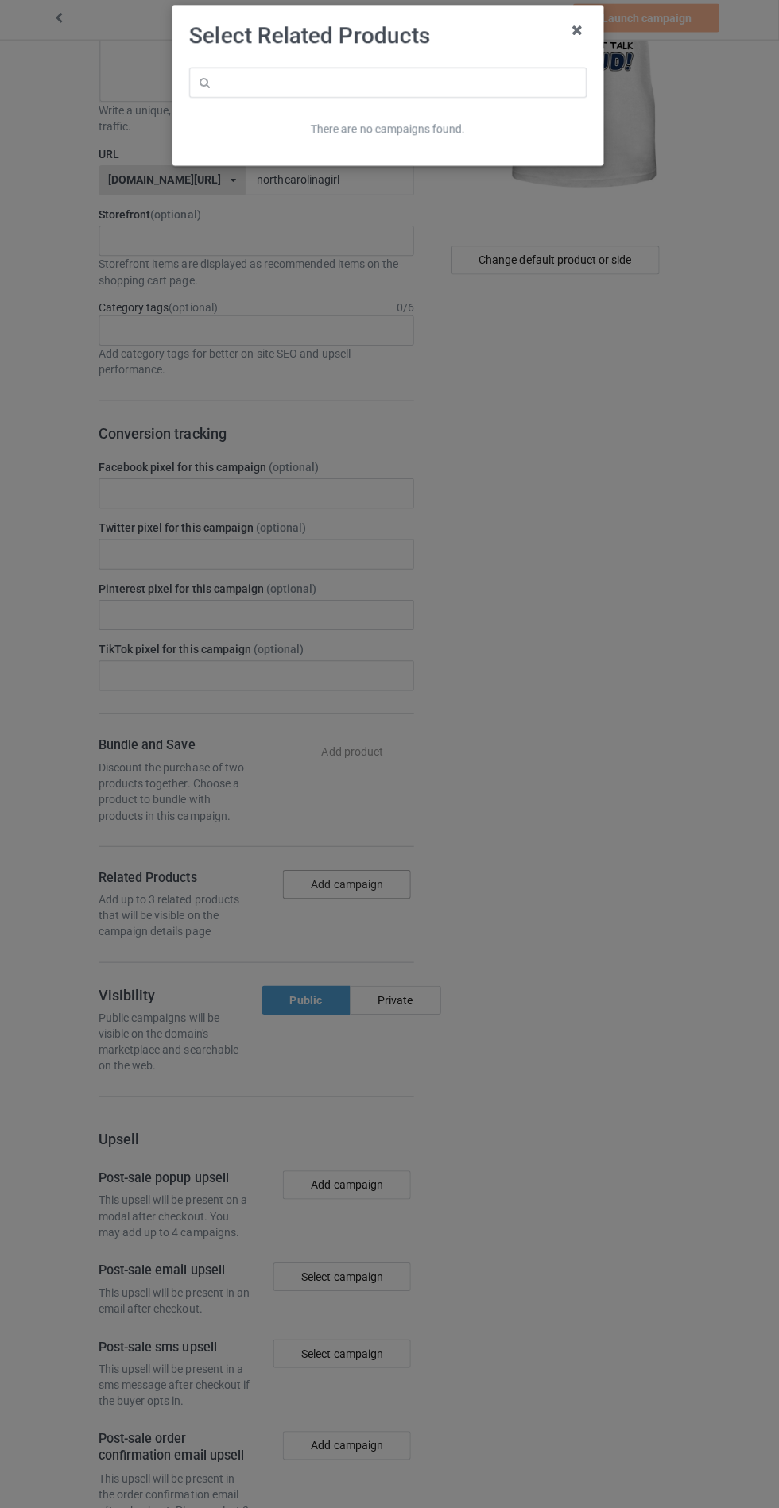
scroll to position [211, 0]
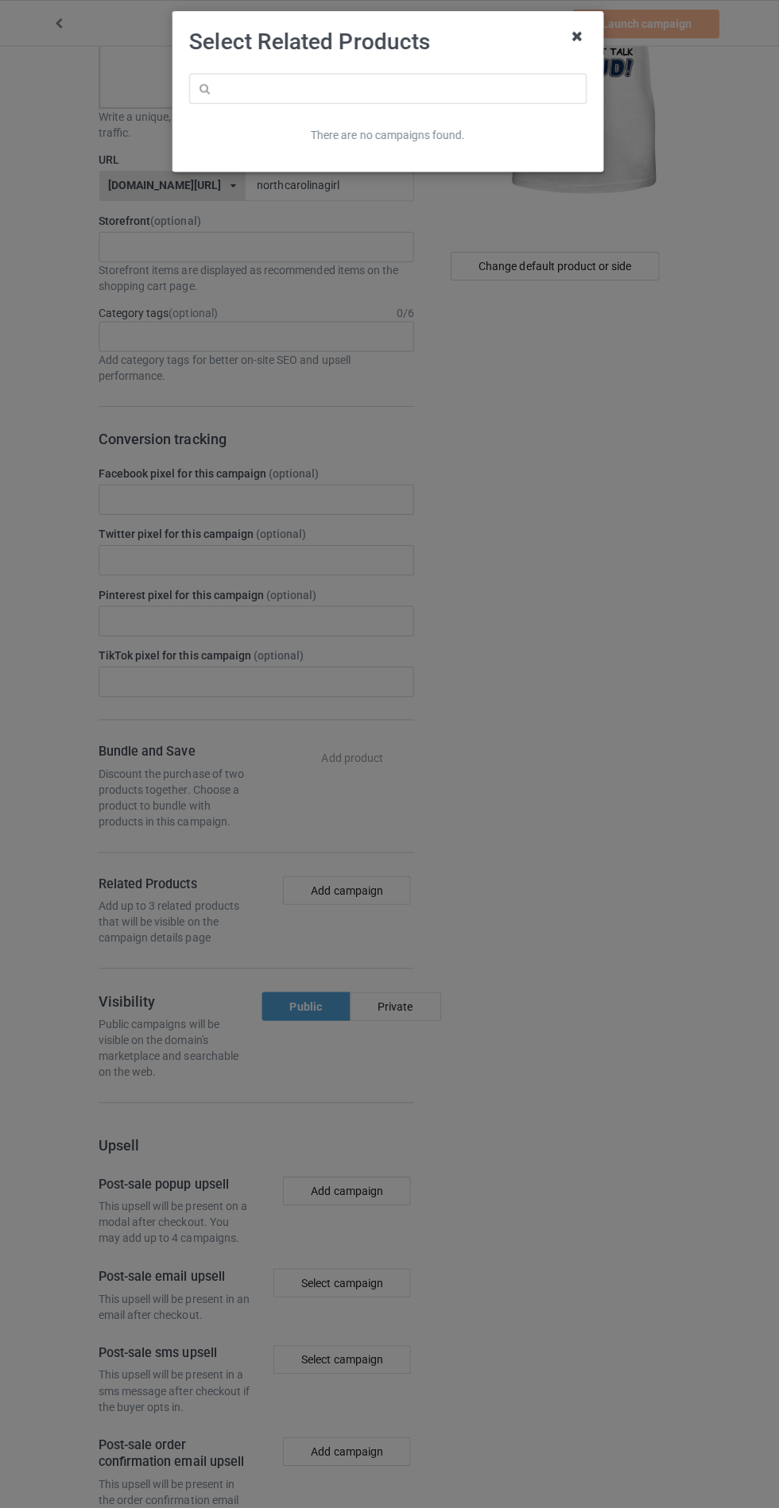
click at [577, 37] on icon at bounding box center [577, 35] width 25 height 25
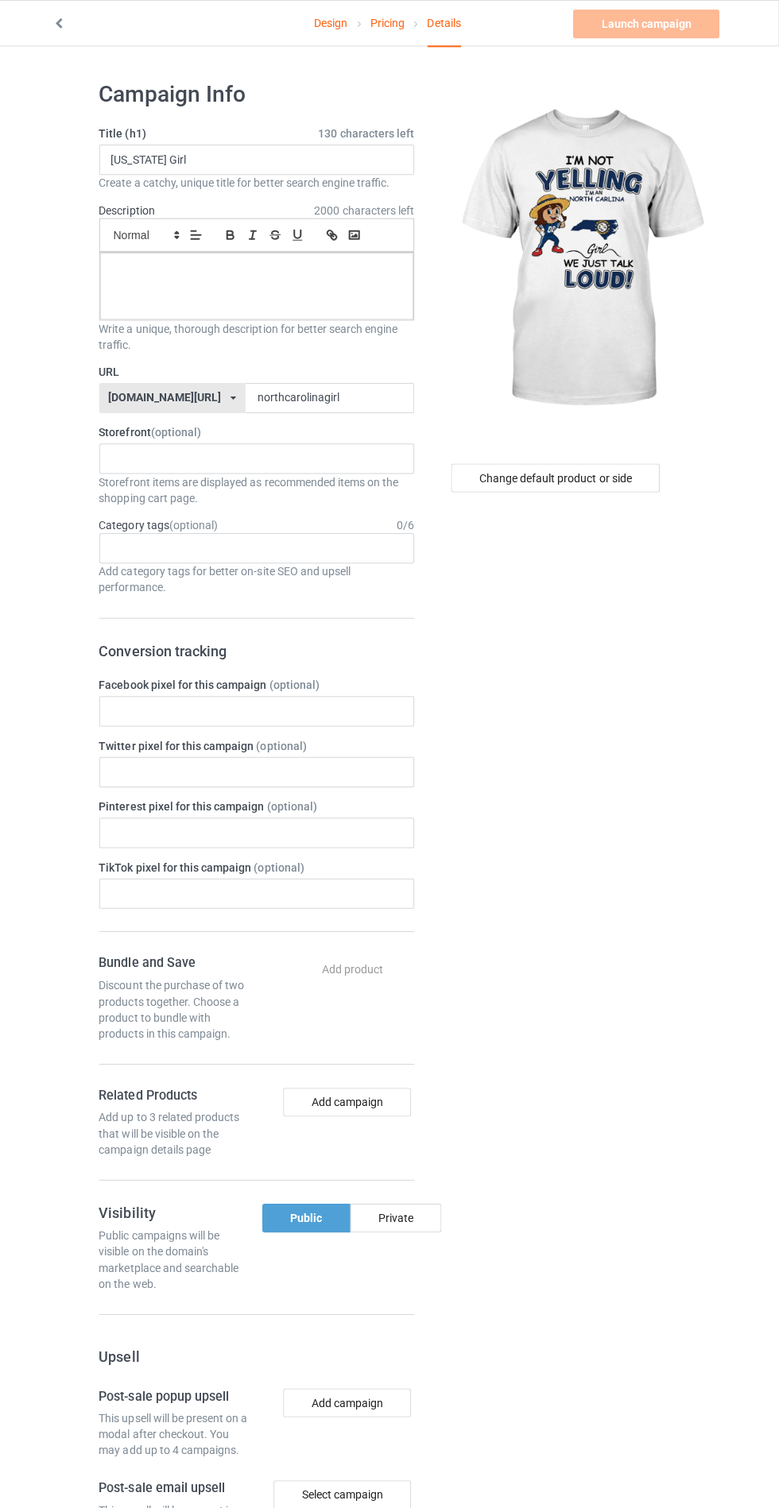
click at [679, 24] on div "Launch campaign Please enter campaign description" at bounding box center [648, 24] width 149 height 29
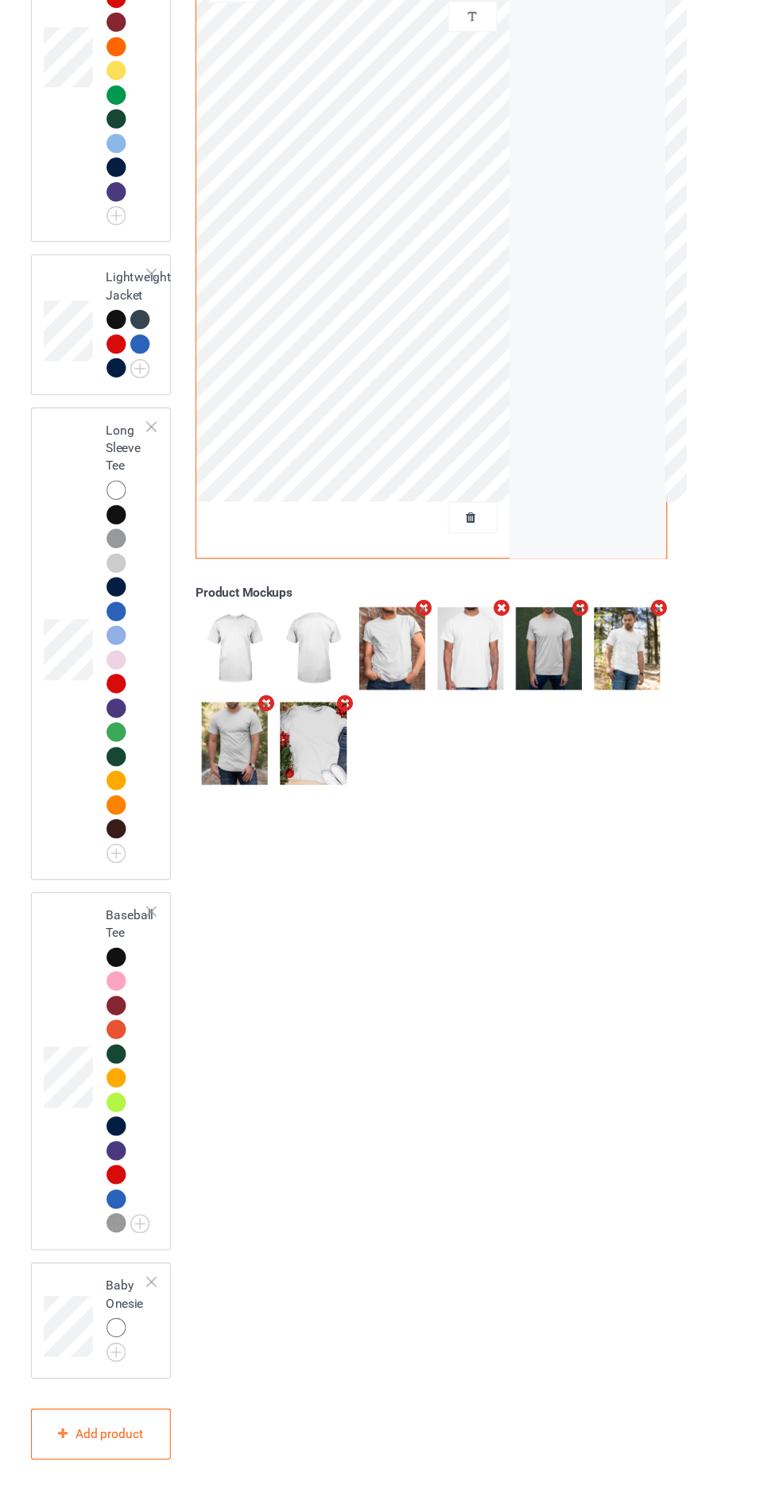
scroll to position [1726, 0]
click at [208, 409] on div at bounding box center [211, 403] width 11 height 11
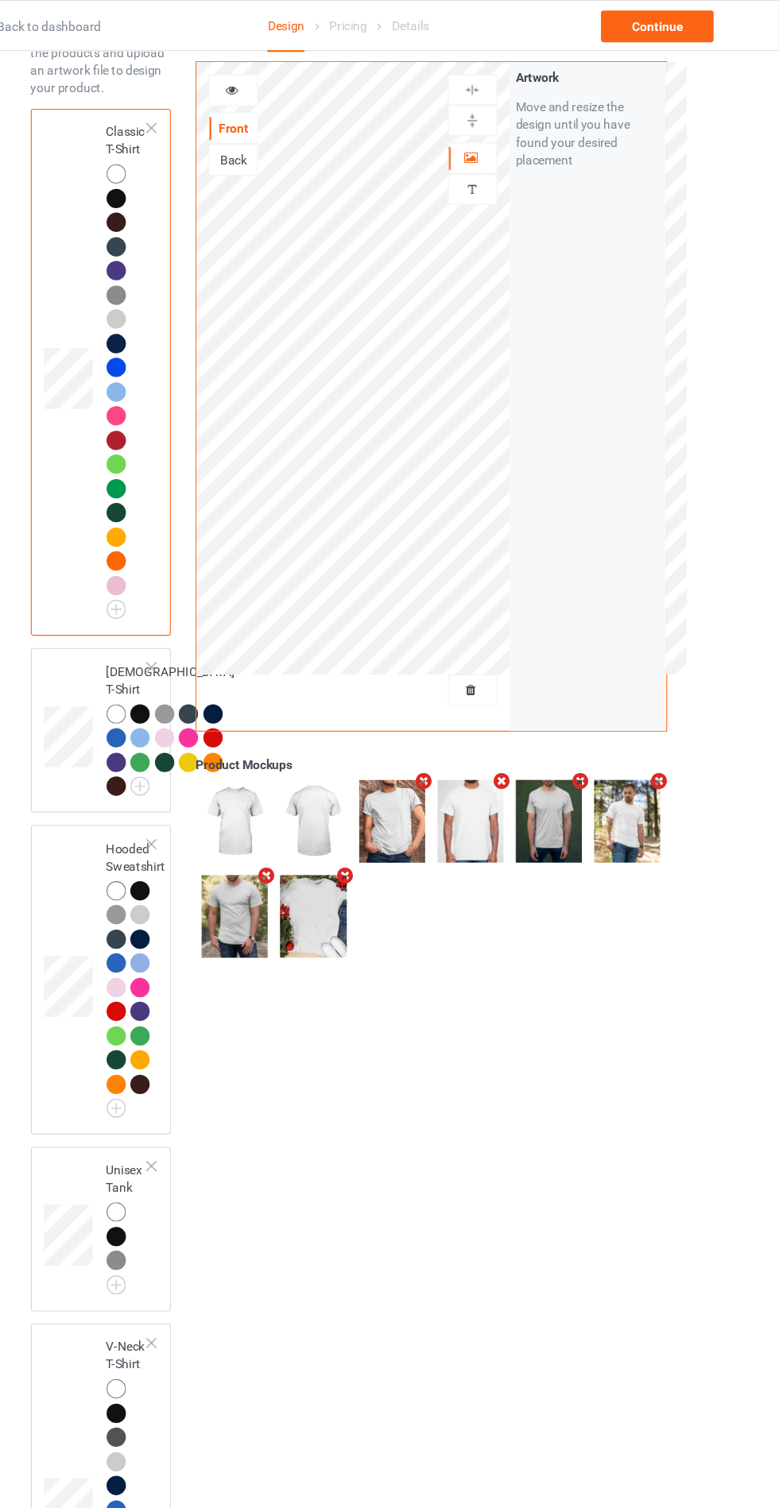
scroll to position [0, 0]
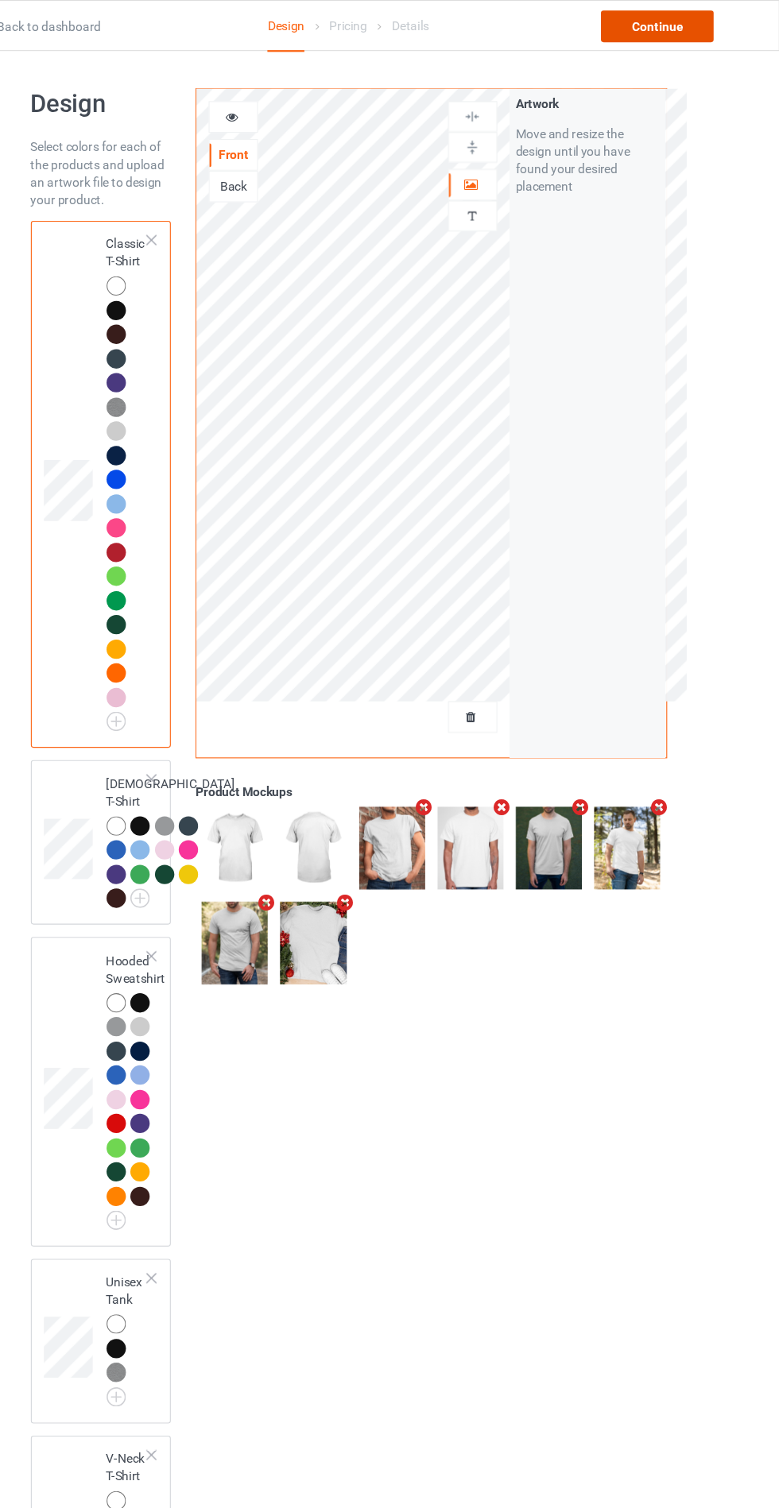
click at [679, 22] on div "Continue" at bounding box center [668, 24] width 102 height 29
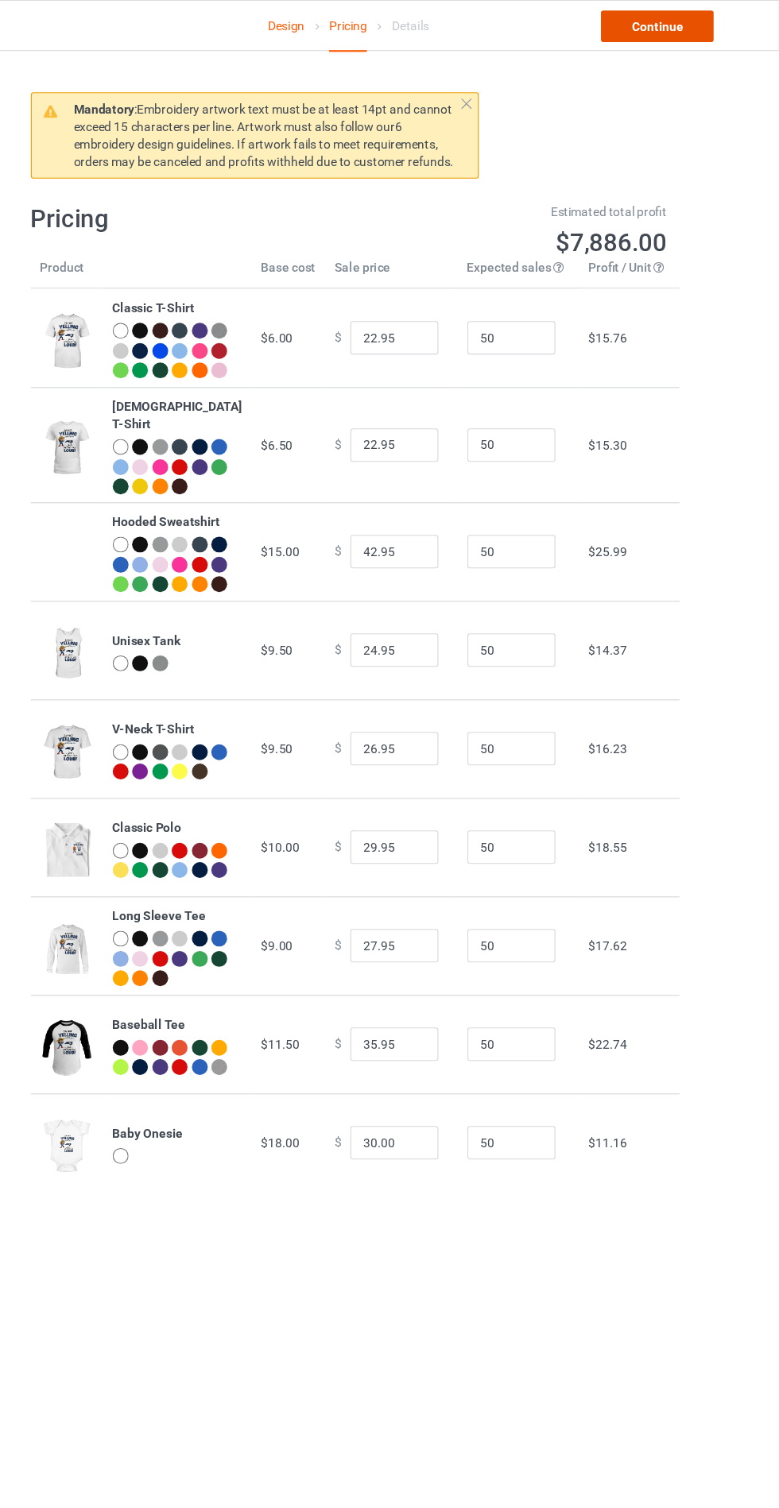
click at [690, 17] on link "Continue" at bounding box center [668, 24] width 102 height 29
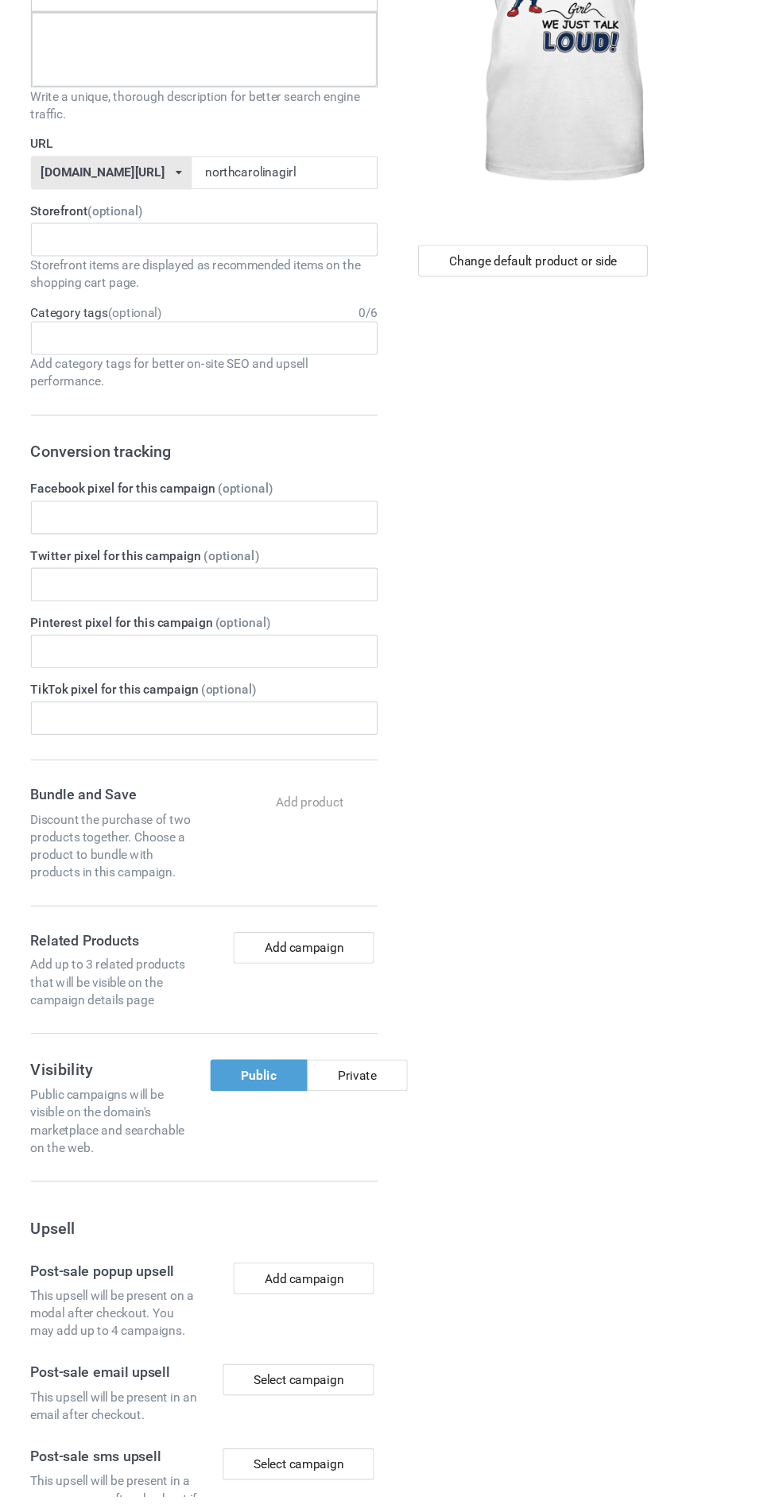
scroll to position [211, 0]
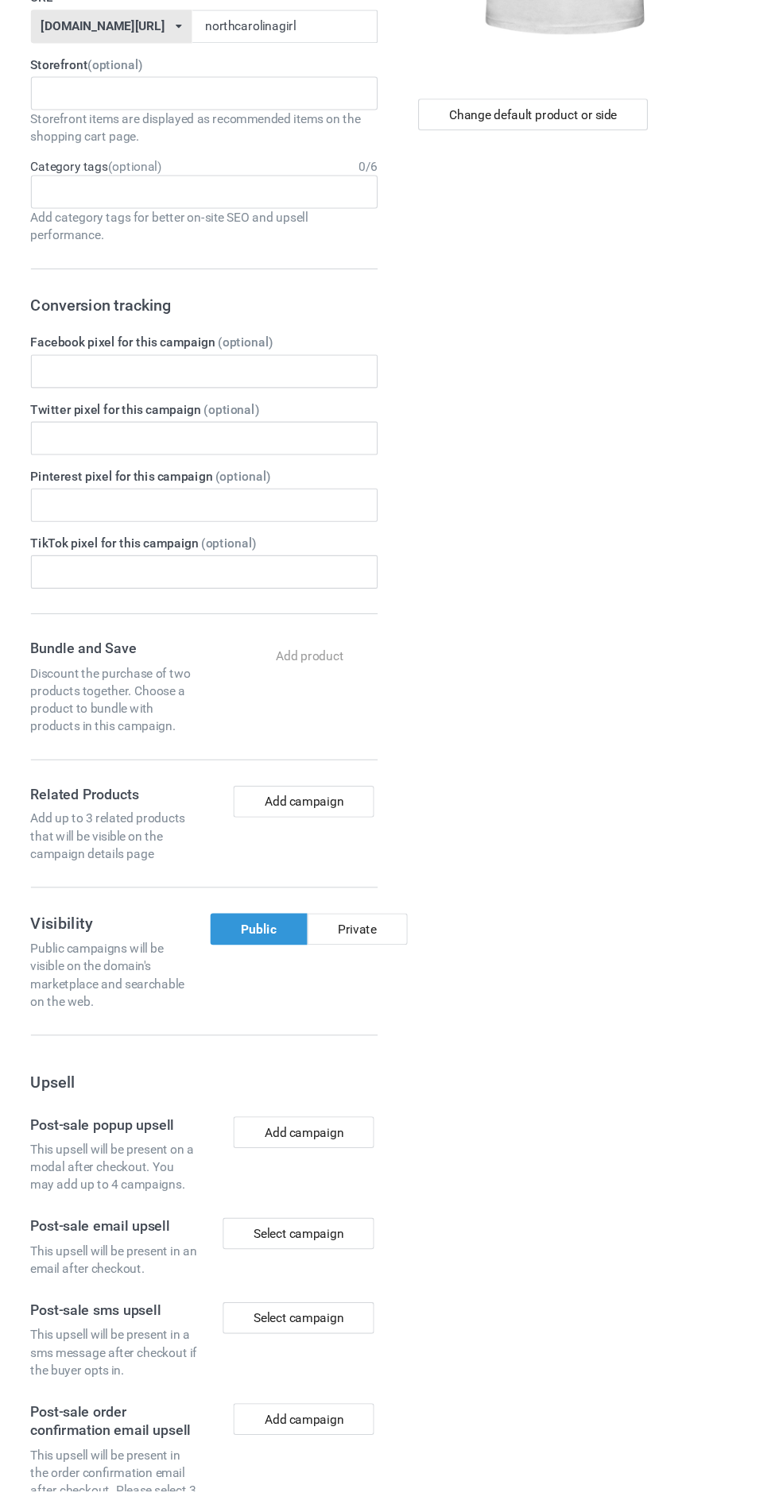
click at [308, 990] on div "Public" at bounding box center [308, 1000] width 87 height 29
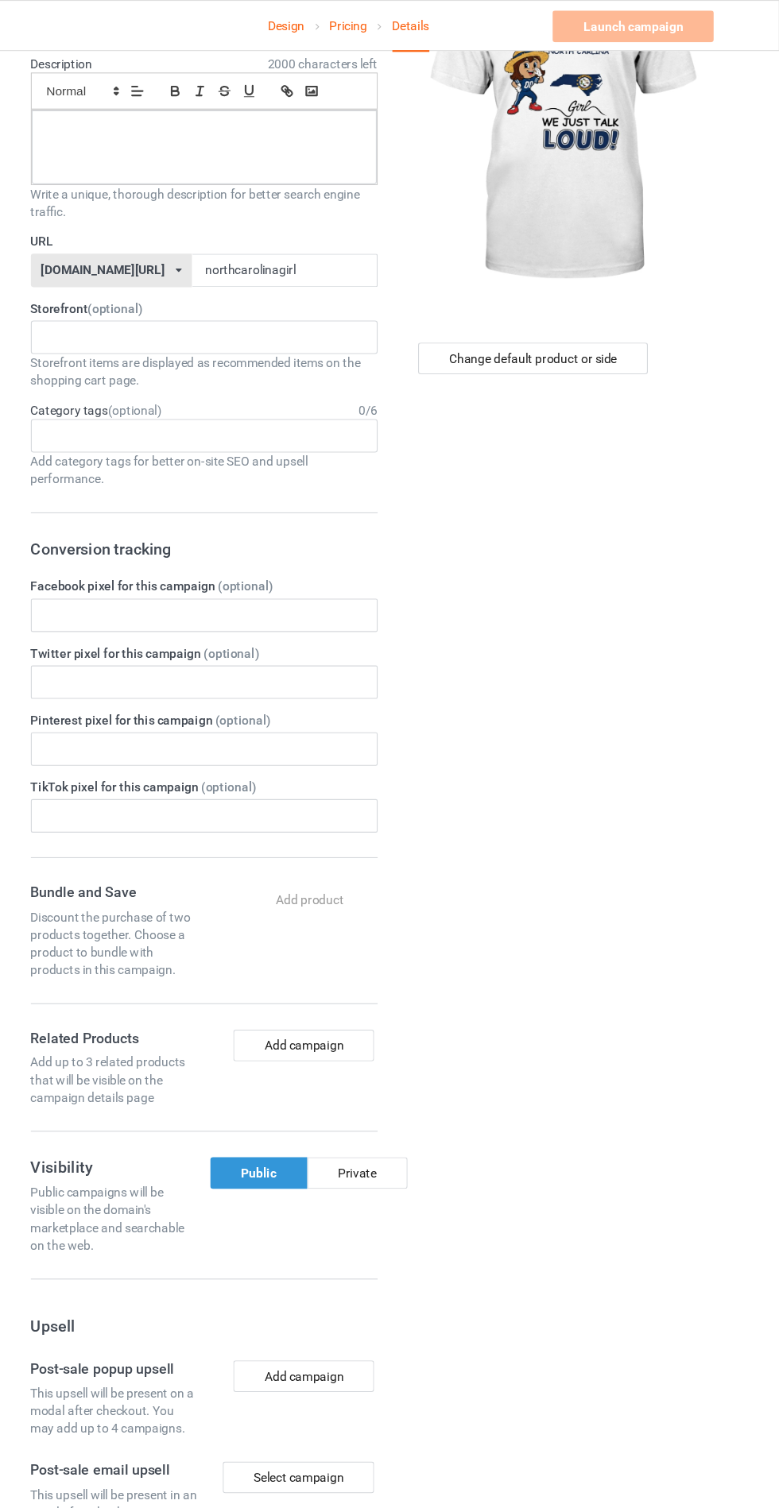
scroll to position [0, 0]
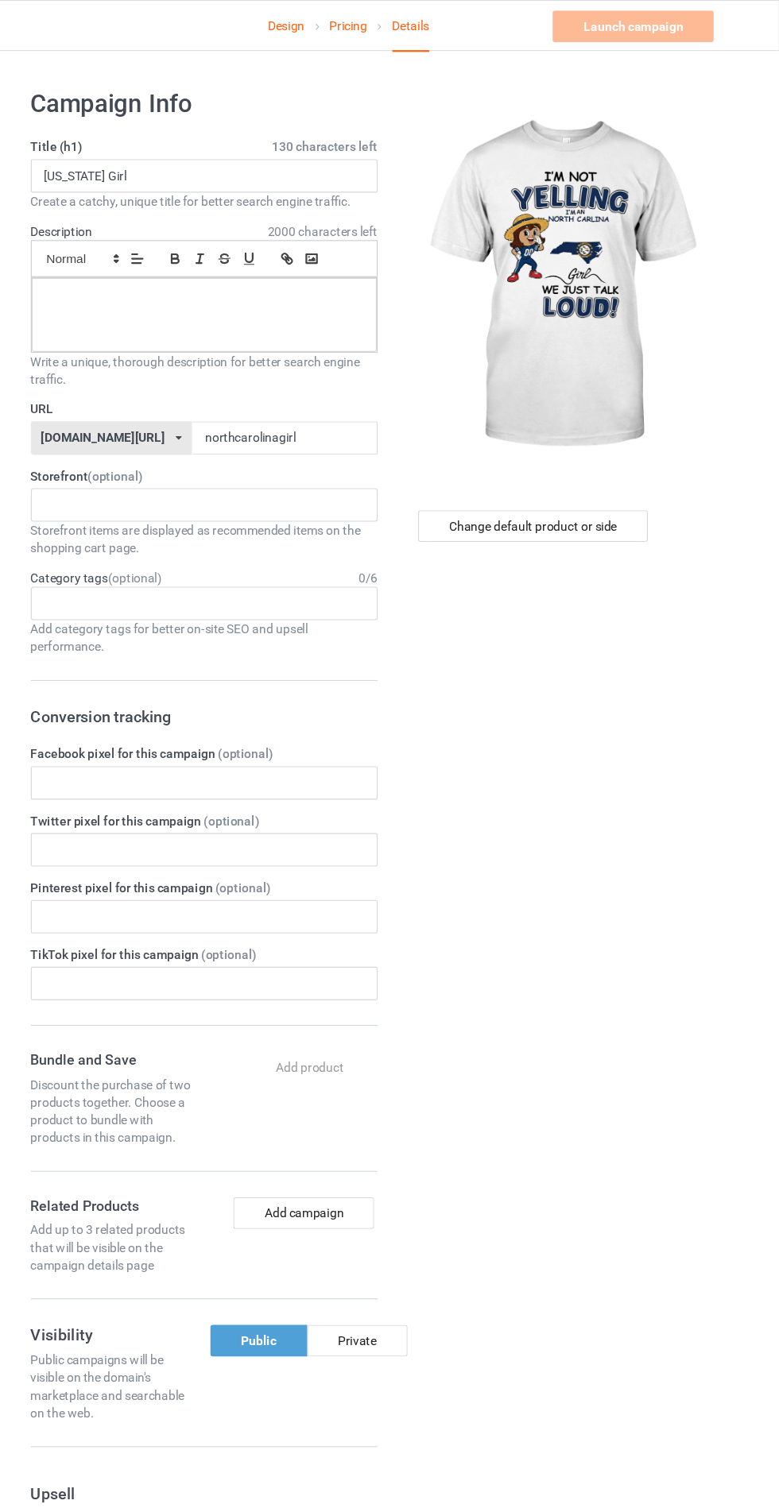
click at [335, 27] on link "Design" at bounding box center [332, 23] width 33 height 45
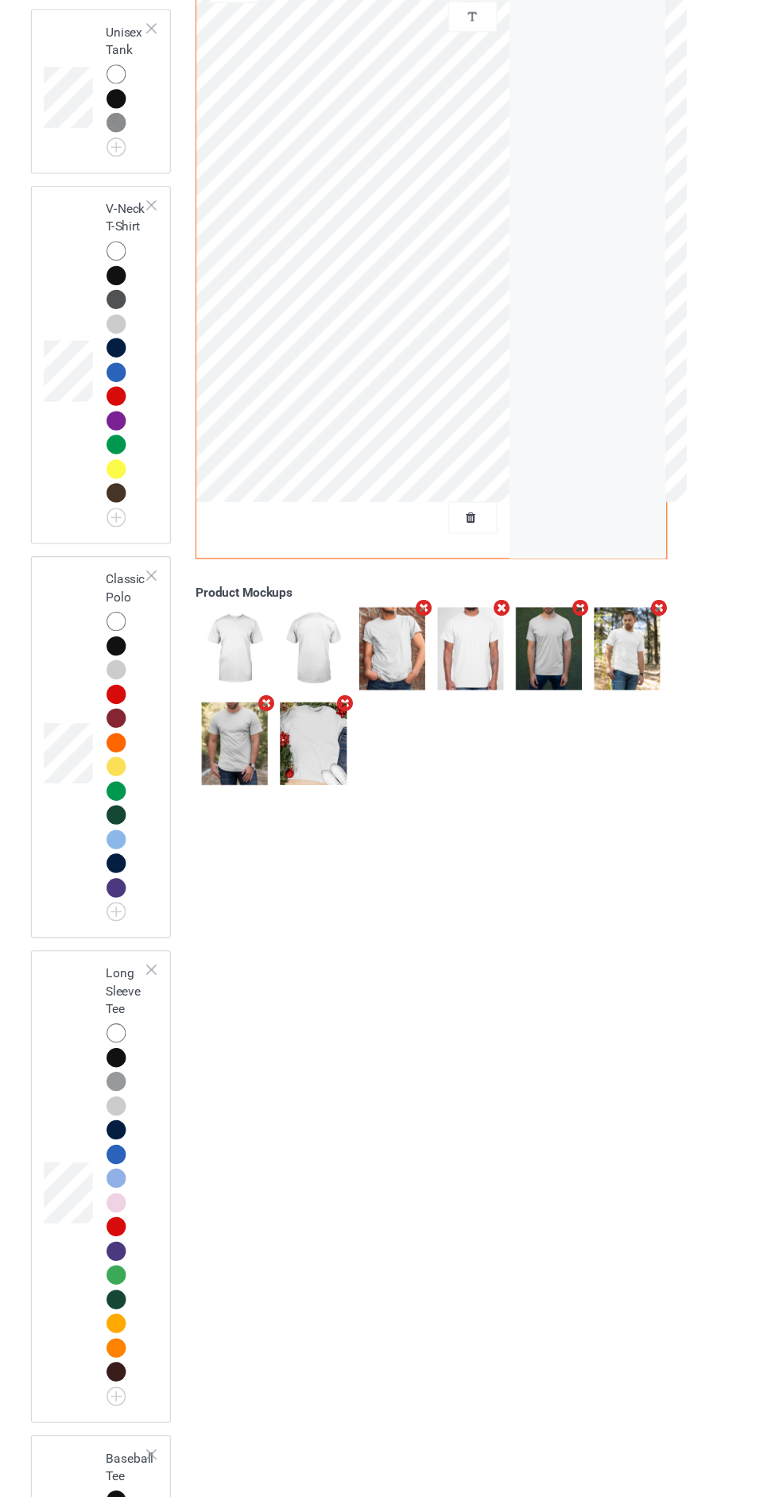
scroll to position [973, 0]
click at [211, 681] on div at bounding box center [211, 675] width 11 height 11
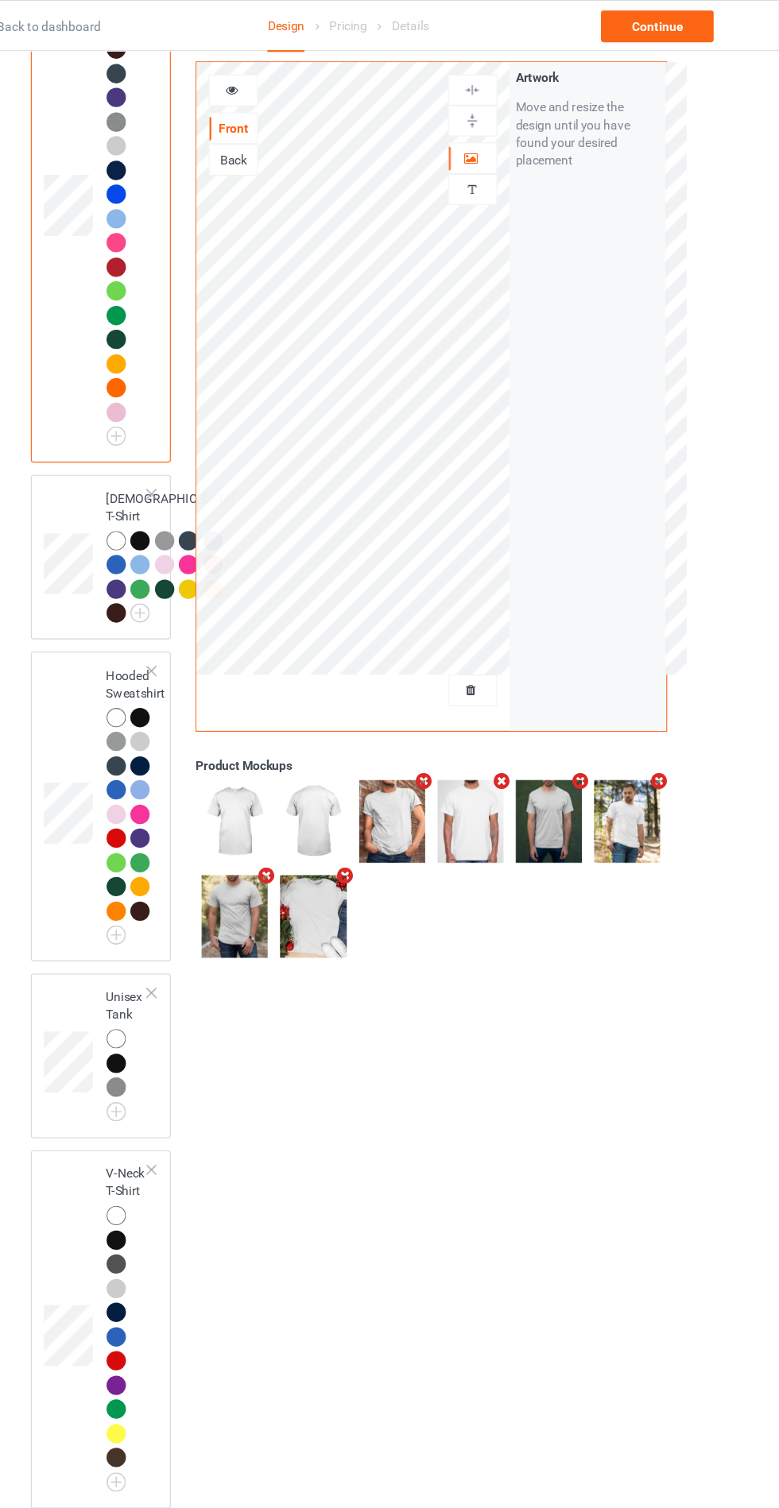
scroll to position [0, 0]
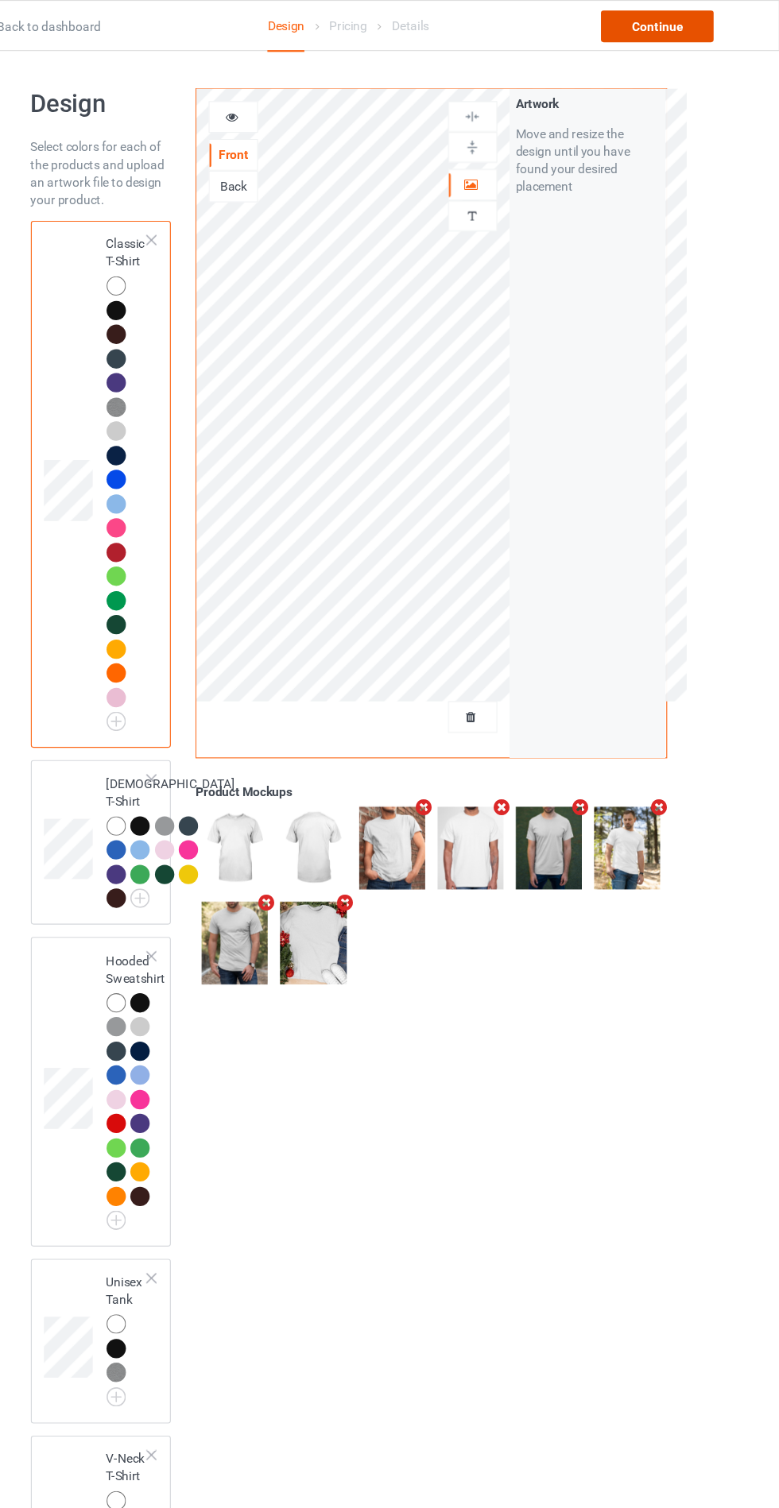
click at [692, 21] on div "Continue" at bounding box center [668, 24] width 102 height 29
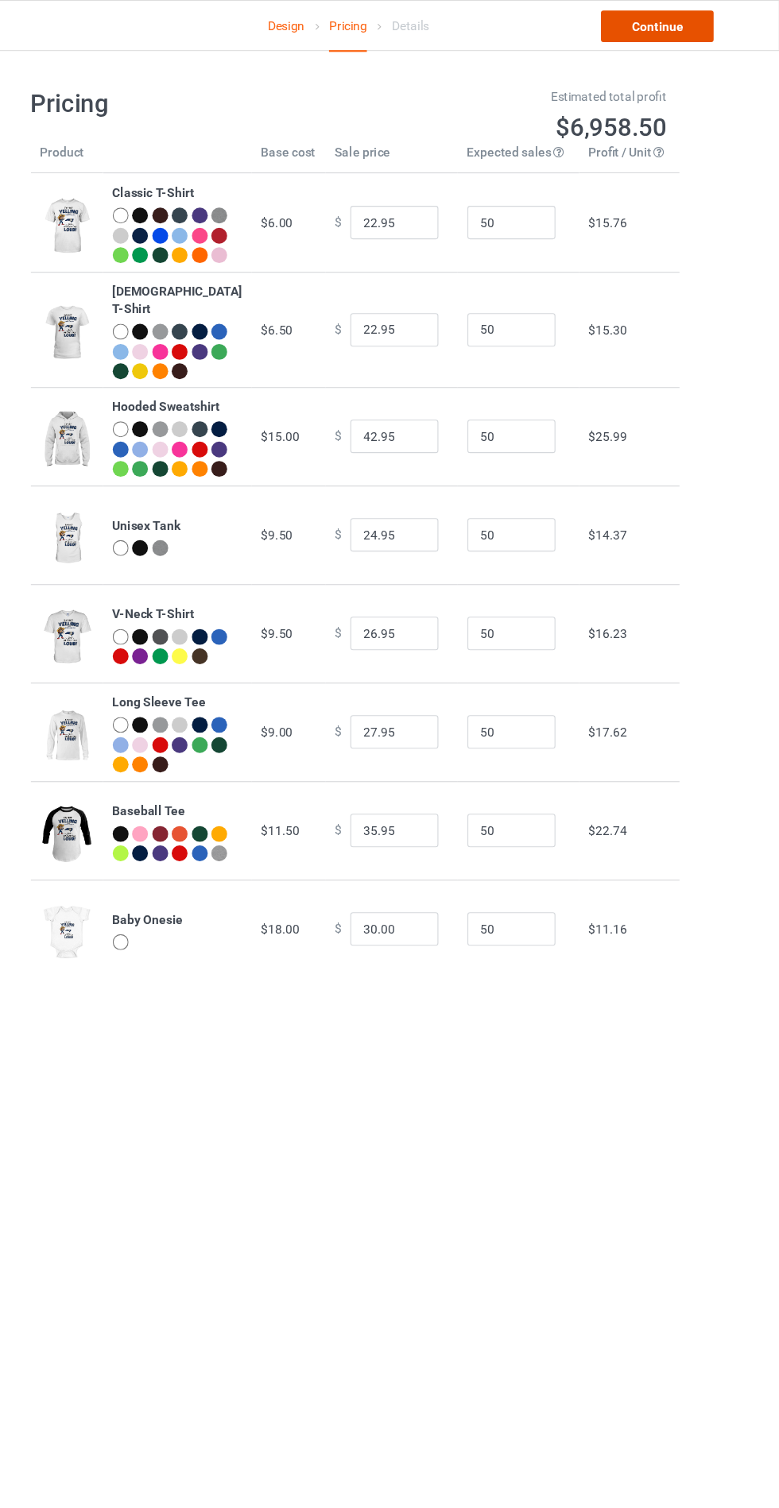
click at [697, 13] on link "Continue" at bounding box center [668, 24] width 102 height 29
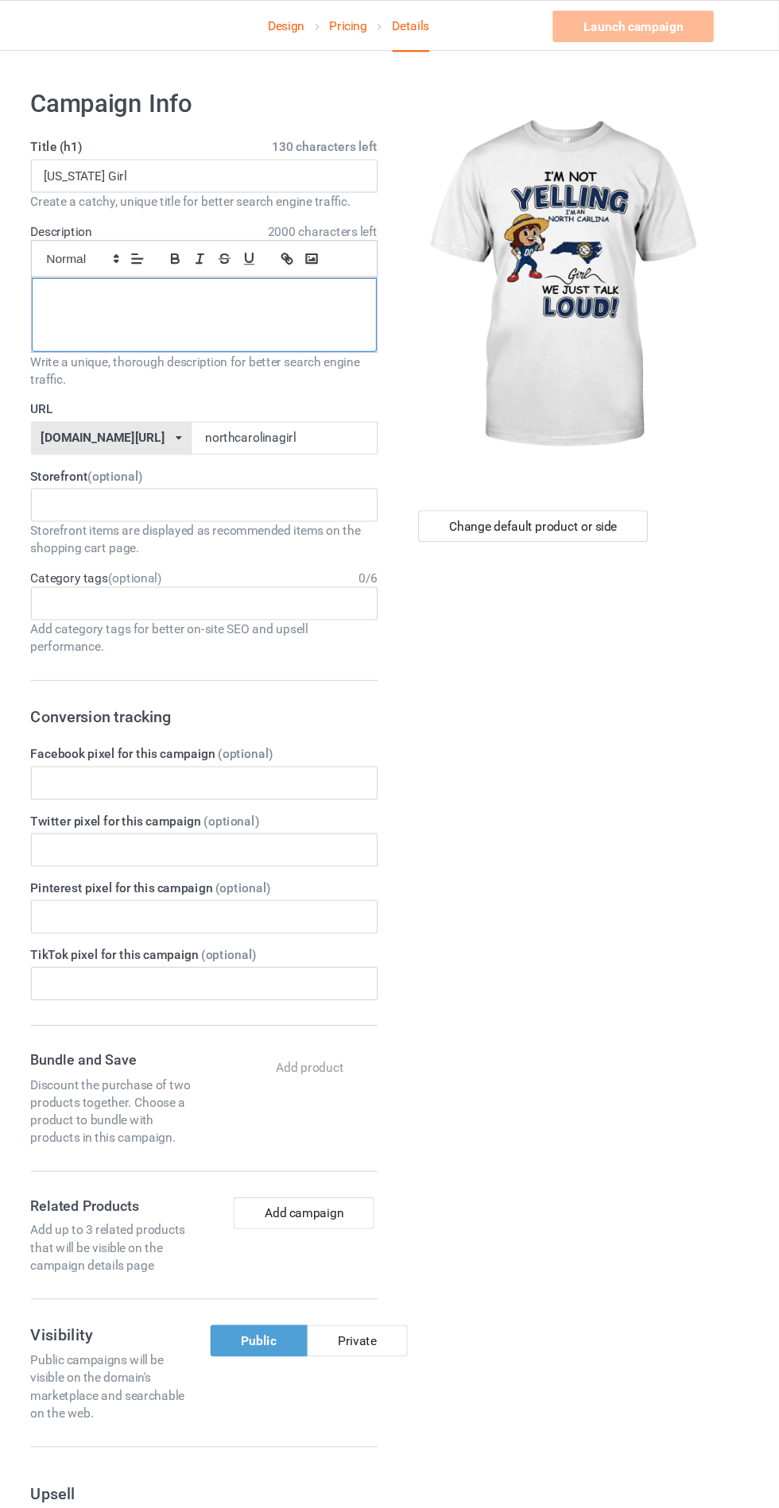
click at [137, 288] on div at bounding box center [259, 284] width 312 height 67
click at [137, 286] on div at bounding box center [259, 284] width 312 height 67
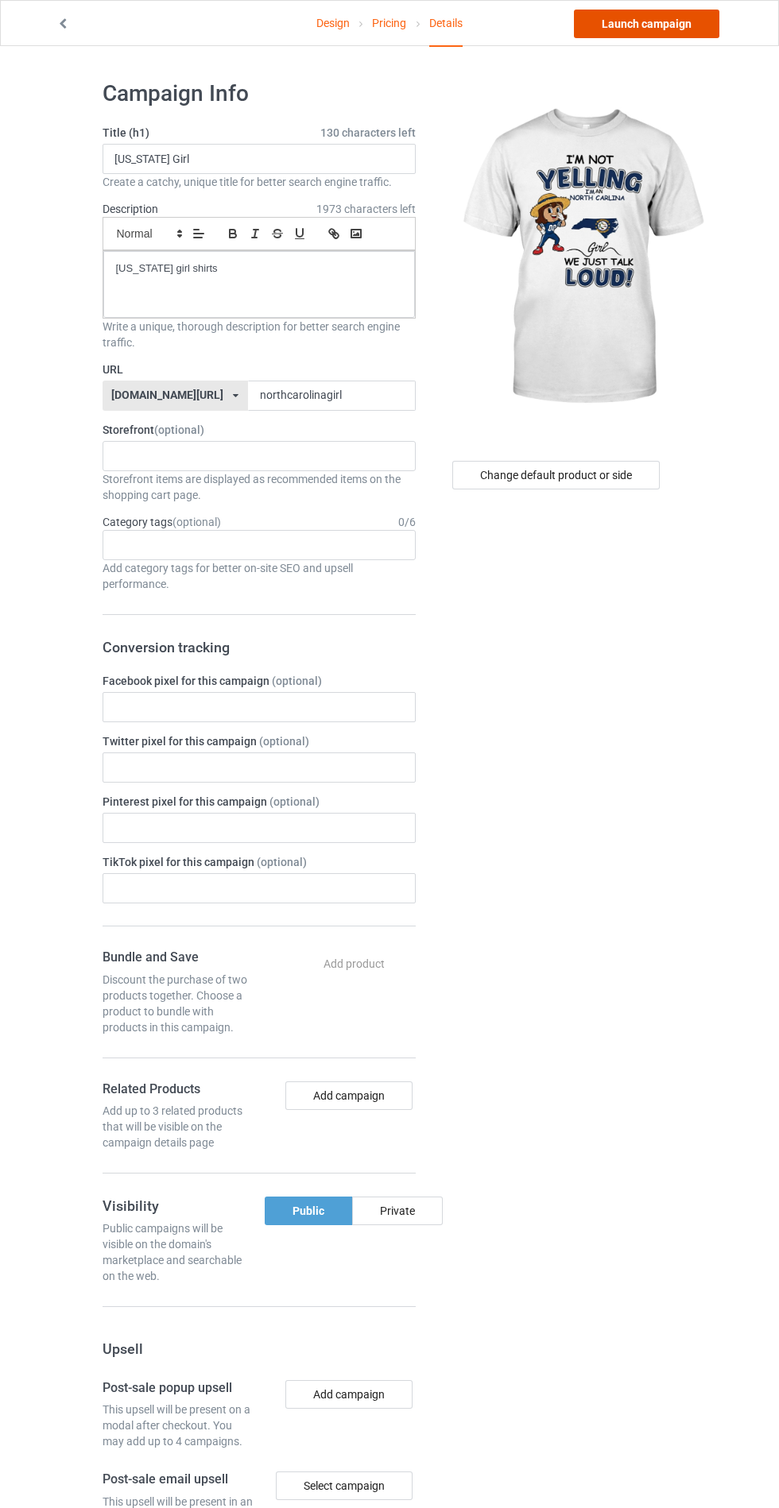
click at [685, 27] on link "Launch campaign" at bounding box center [646, 24] width 145 height 29
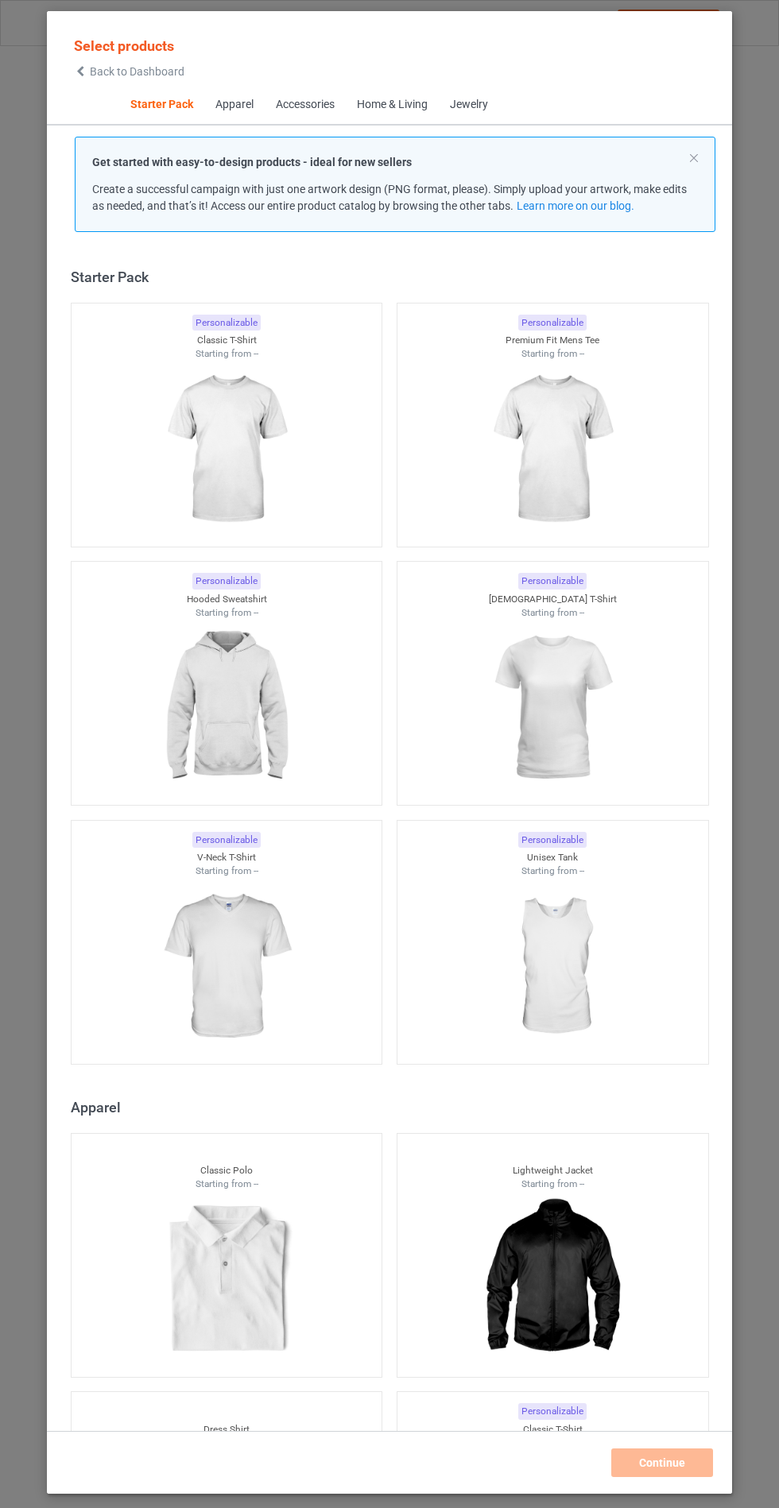
scroll to position [20, 0]
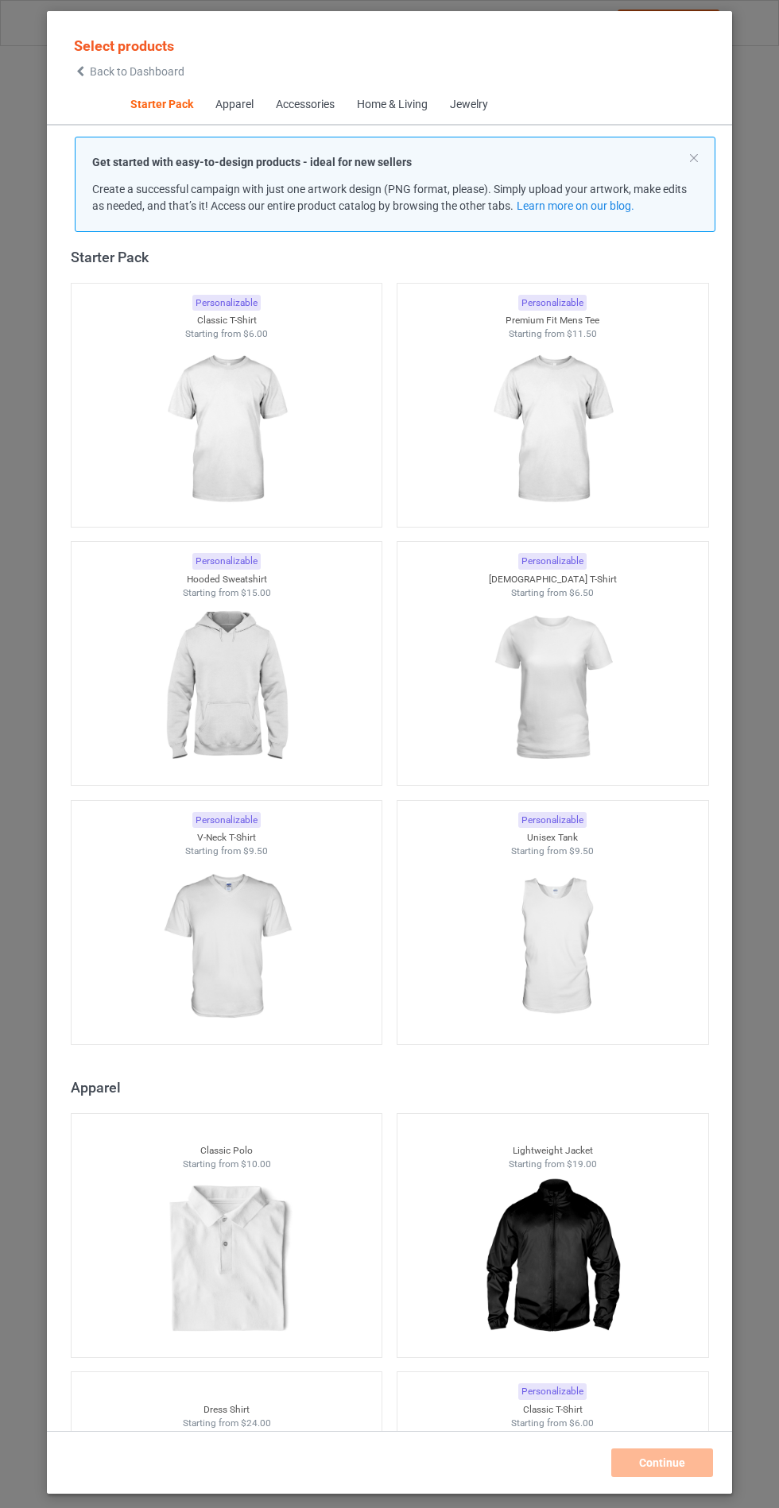
click at [80, 71] on icon at bounding box center [81, 71] width 14 height 11
click at [186, 366] on img at bounding box center [226, 431] width 149 height 187
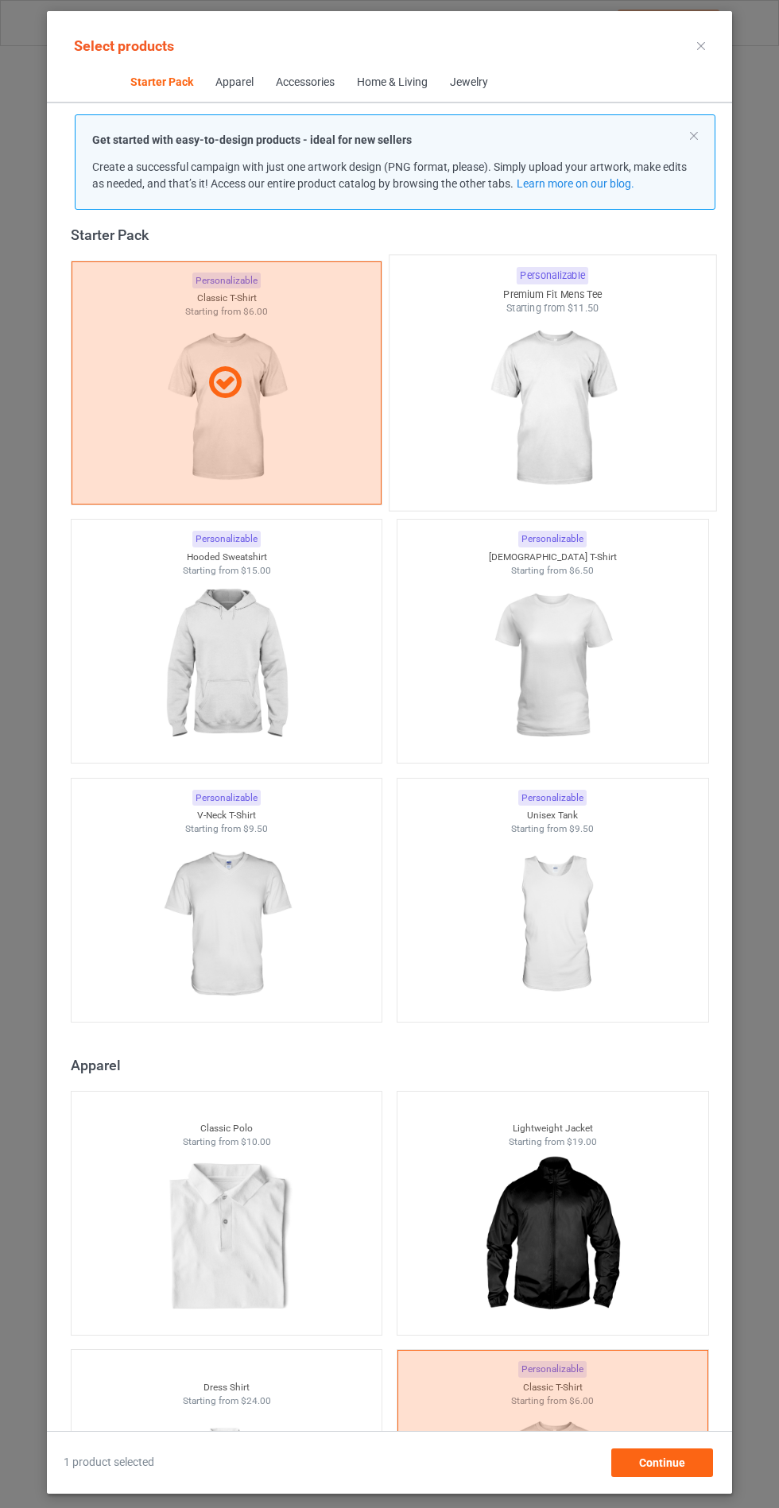
click at [566, 403] on img at bounding box center [552, 408] width 149 height 187
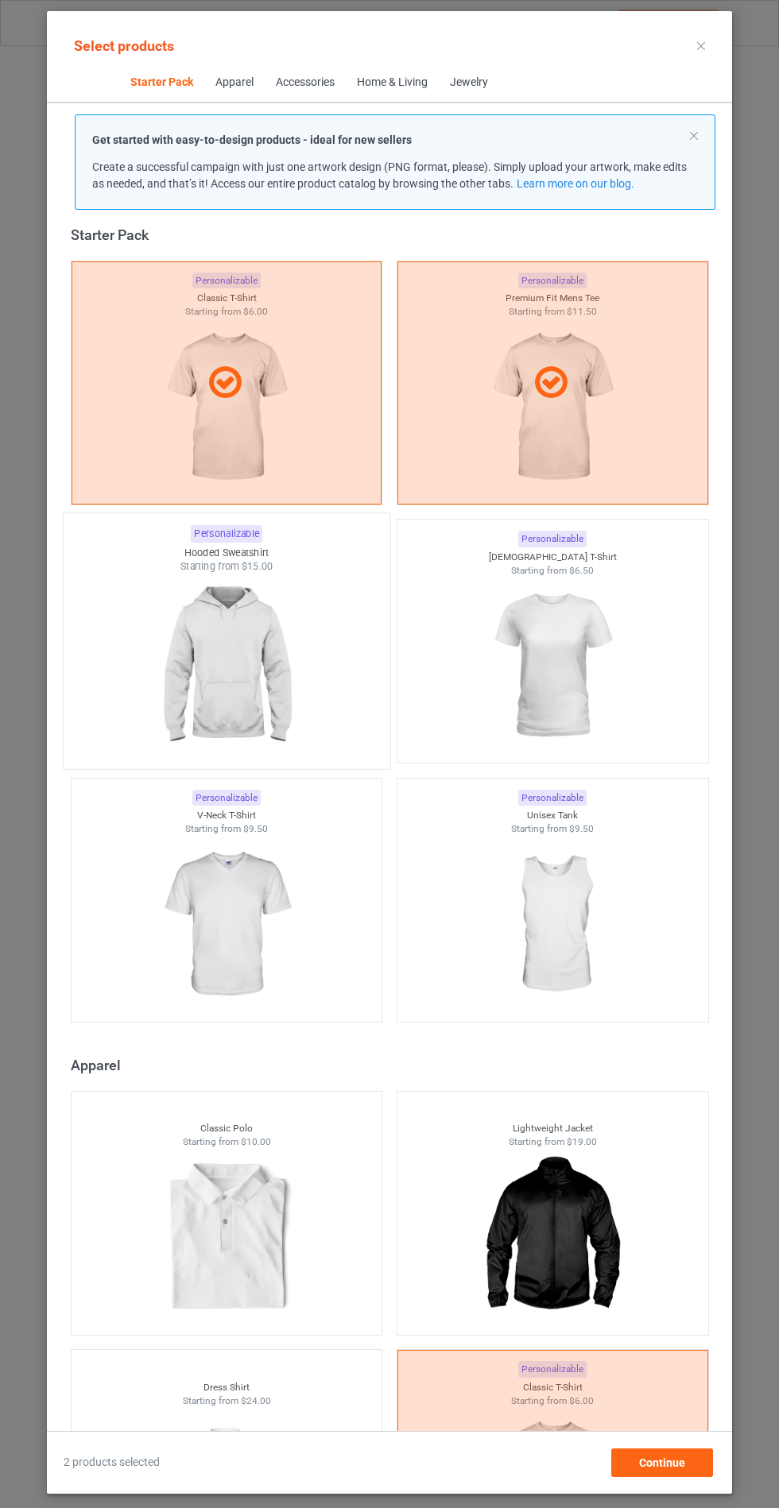
click at [195, 679] on img at bounding box center [226, 667] width 149 height 187
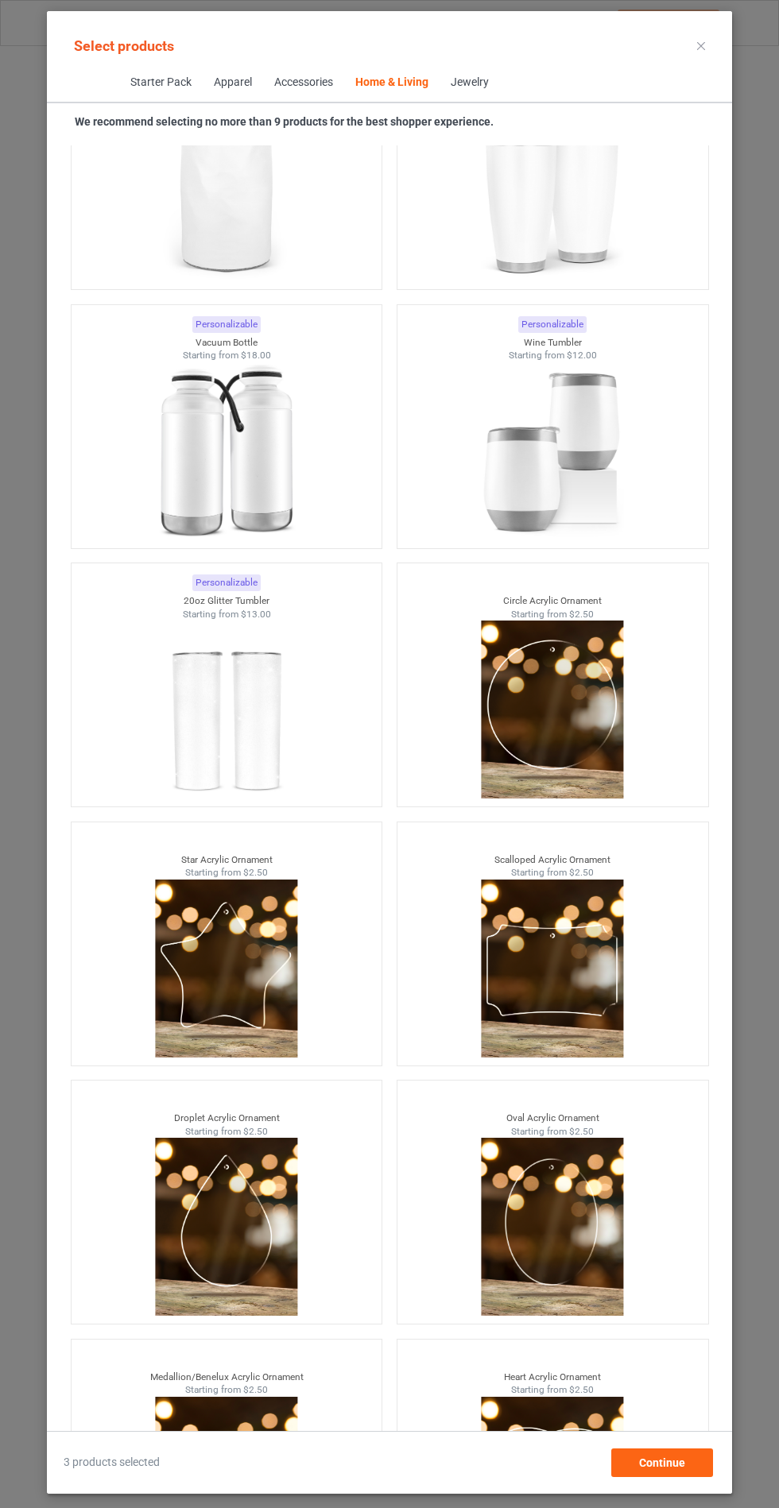
scroll to position [154, 0]
click at [683, 1469] on span "Continue" at bounding box center [662, 1463] width 46 height 13
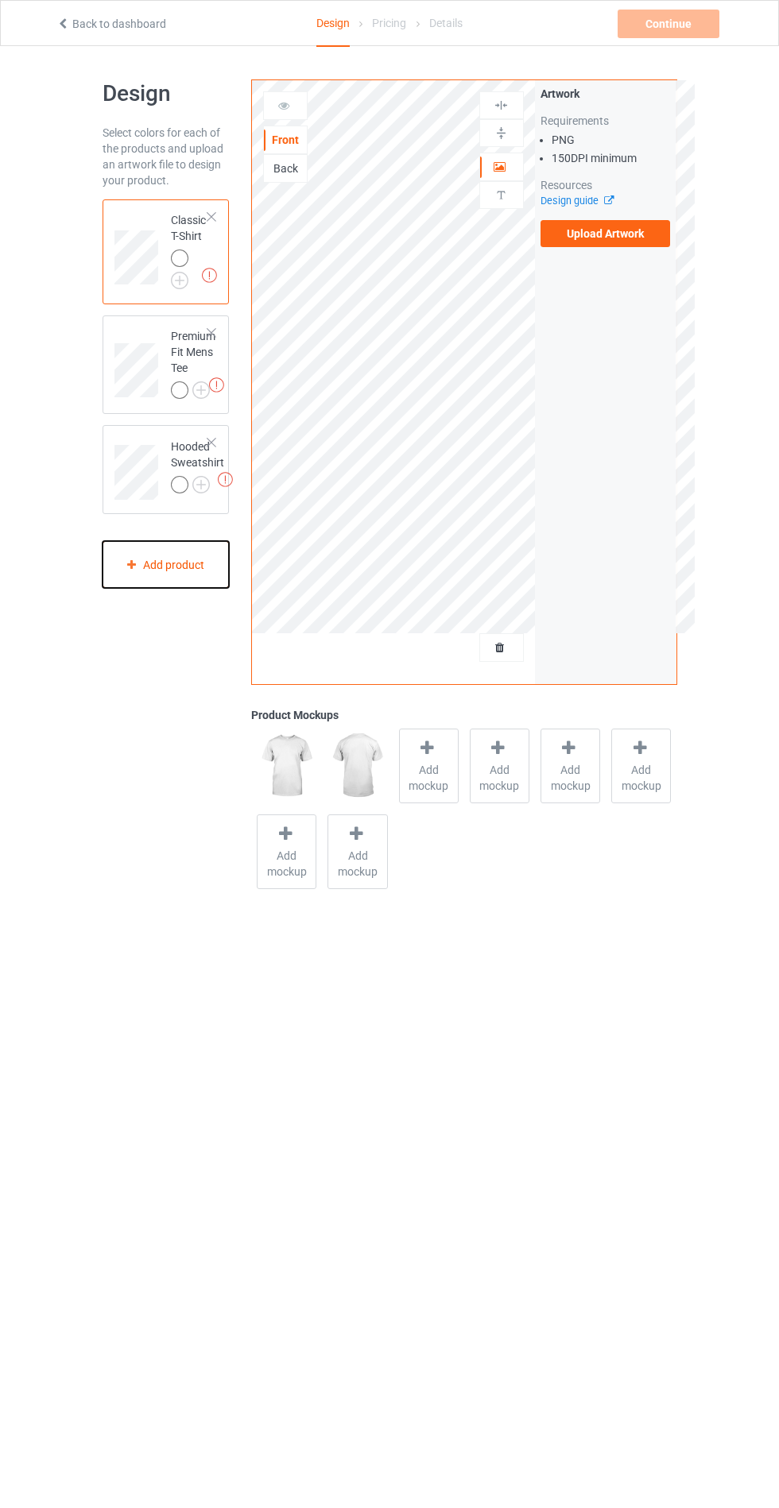
click at [136, 581] on div "Add product" at bounding box center [166, 564] width 127 height 47
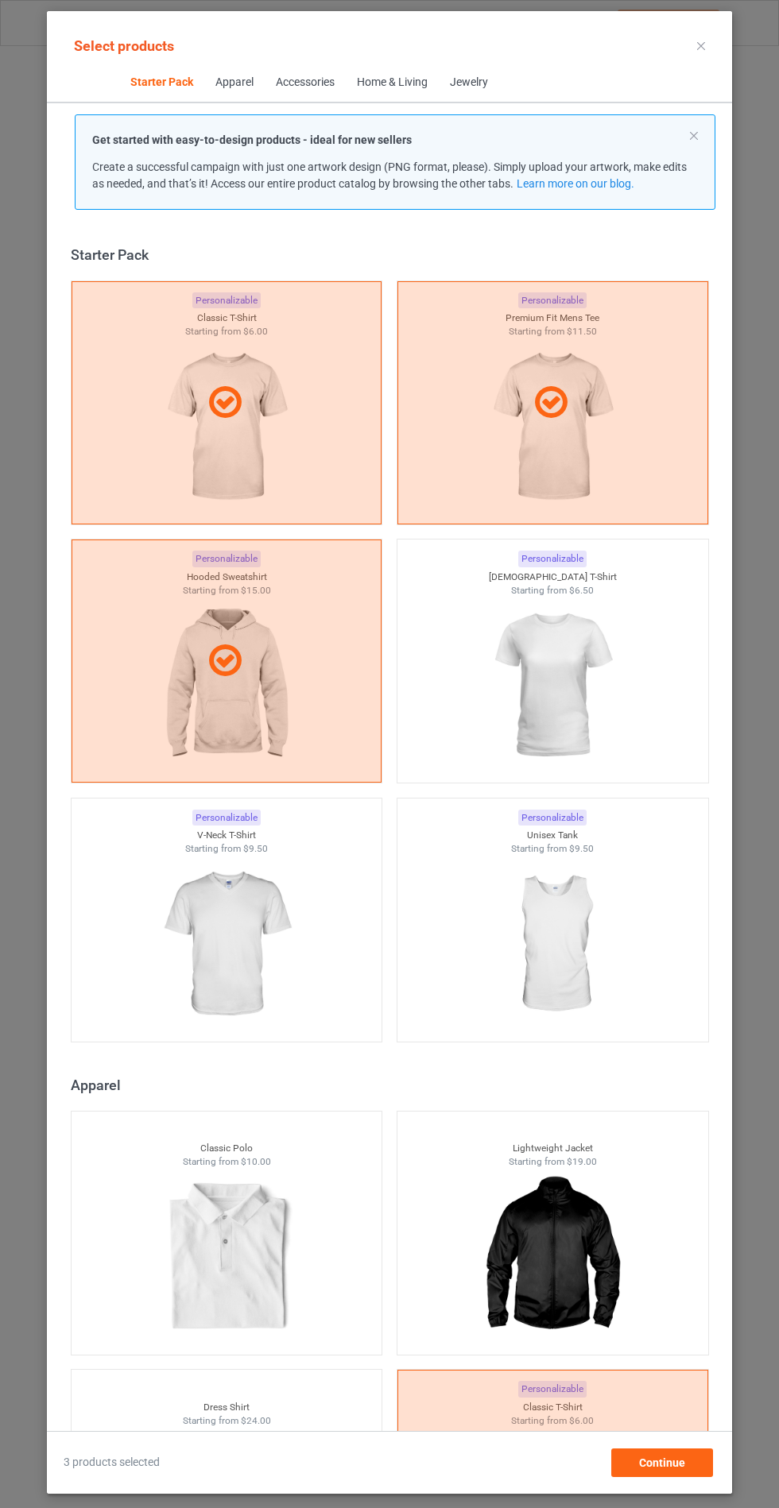
scroll to position [20, 0]
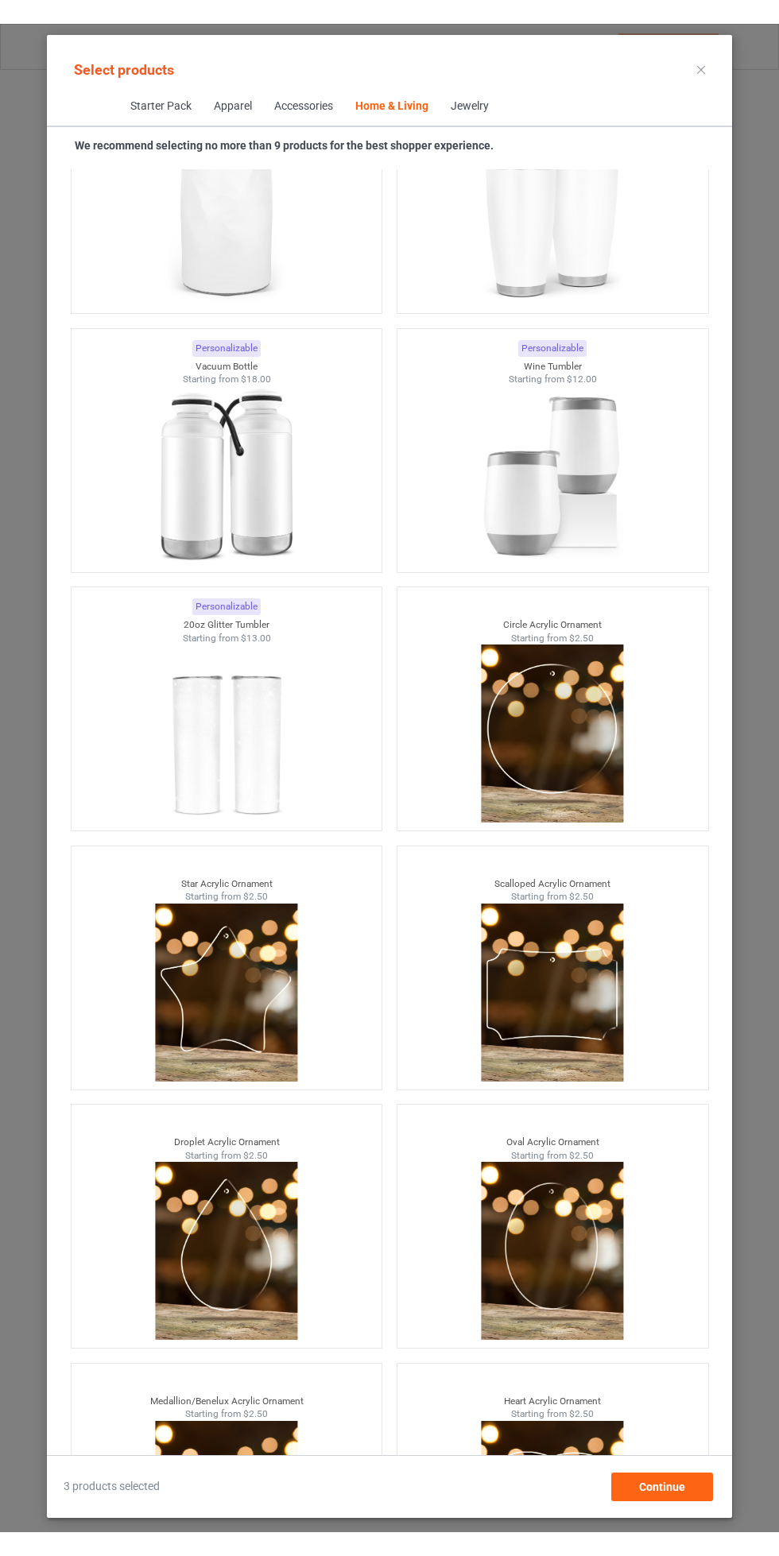
scroll to position [154, 0]
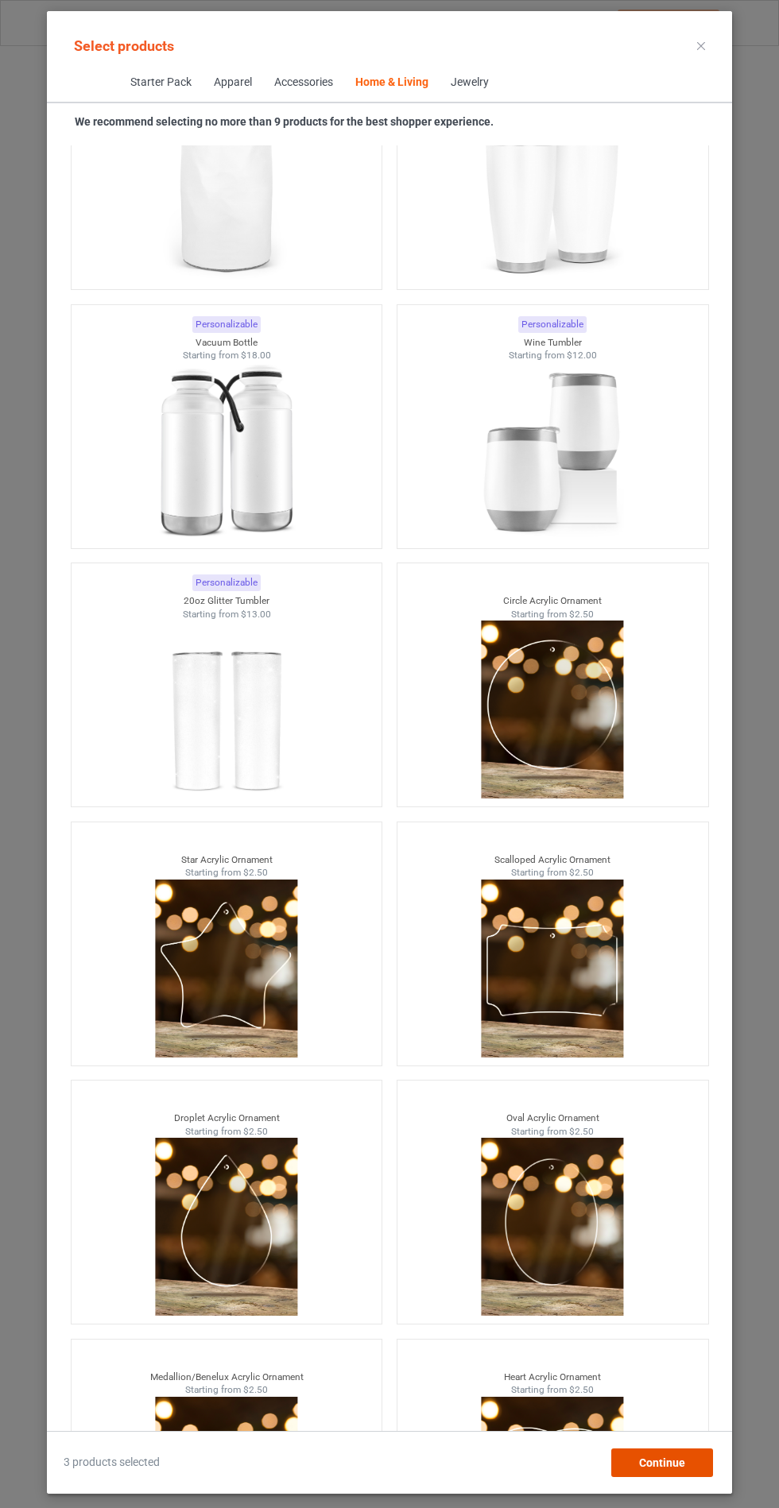
click at [690, 1465] on div "Continue" at bounding box center [662, 1463] width 102 height 29
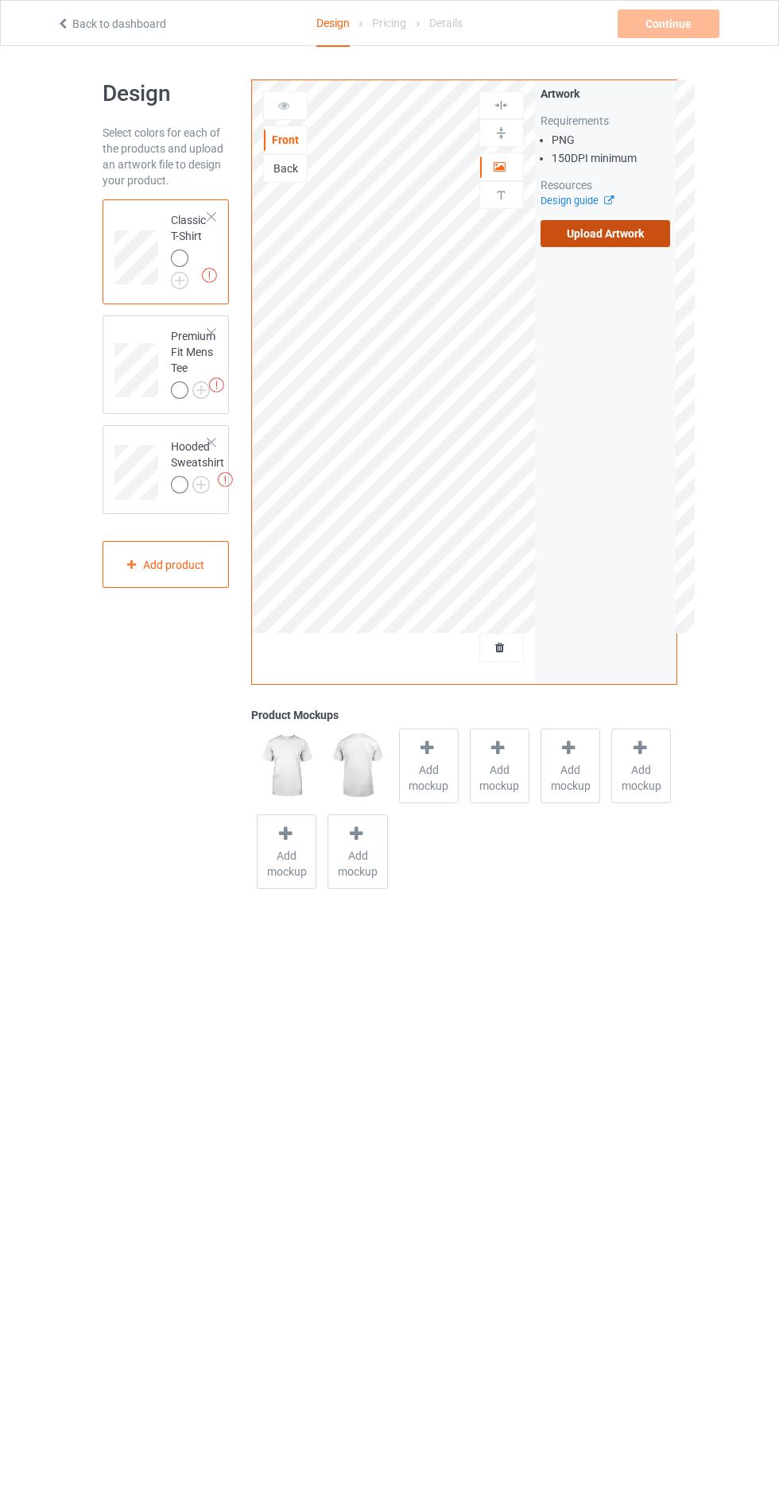
click at [630, 239] on label "Upload Artwork" at bounding box center [605, 233] width 130 height 27
click at [0, 0] on input "Upload Artwork" at bounding box center [0, 0] width 0 height 0
